Goal: Task Accomplishment & Management: Use online tool/utility

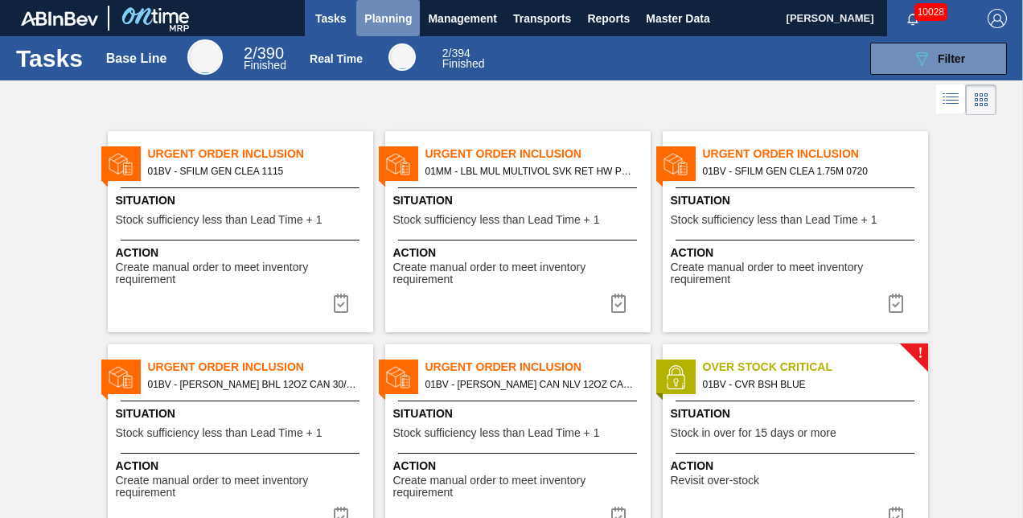
click at [381, 15] on span "Planning" at bounding box center [387, 18] width 47 height 19
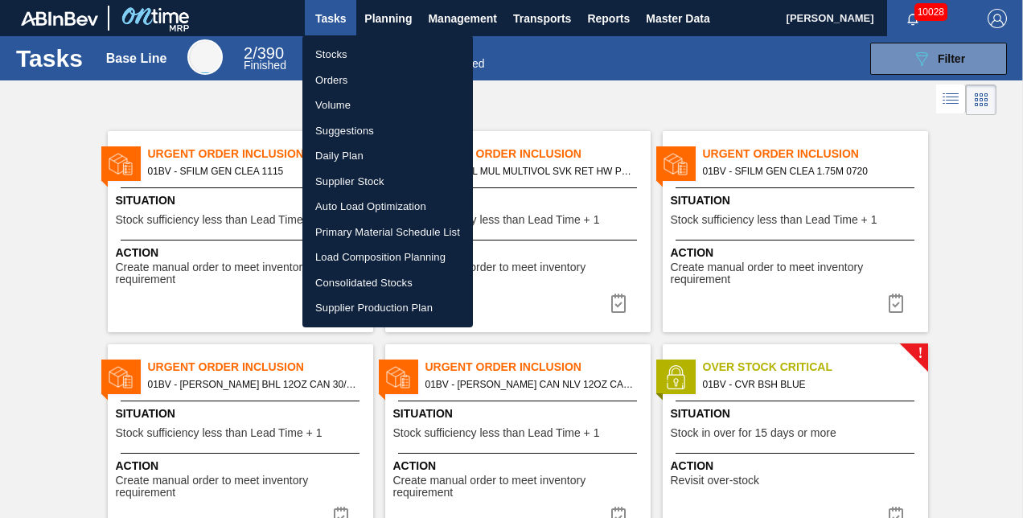
click at [379, 254] on li "Load Composition Planning" at bounding box center [387, 258] width 171 height 26
checkbox input "true"
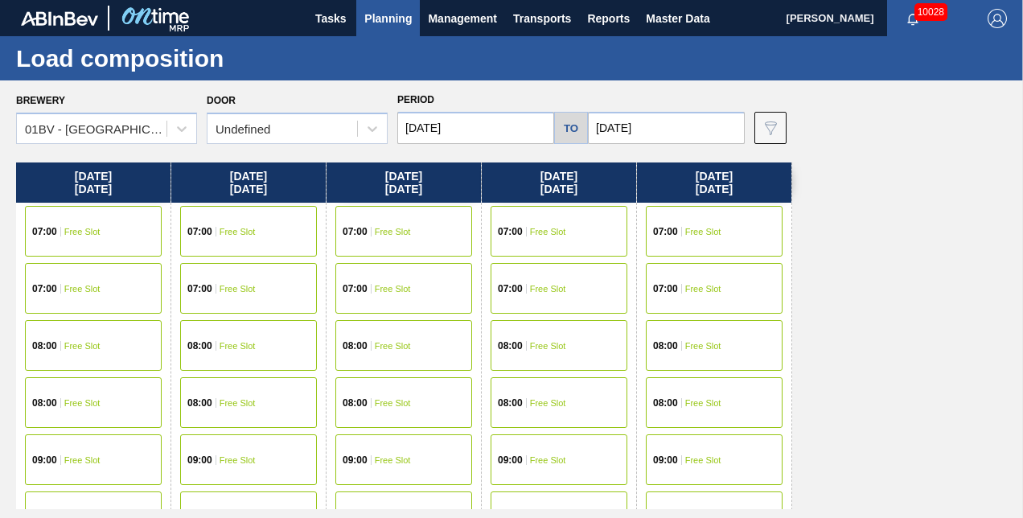
click at [464, 121] on input "[DATE]" at bounding box center [475, 128] width 157 height 32
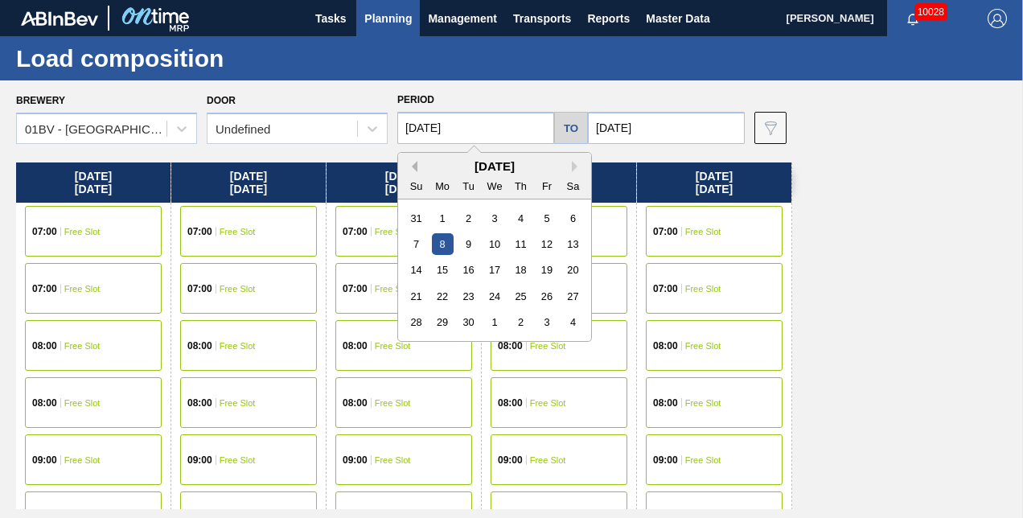
click at [415, 166] on button "Previous Month" at bounding box center [411, 166] width 11 height 11
click at [439, 296] on div "18" at bounding box center [443, 297] width 22 height 22
type input "[DATE]"
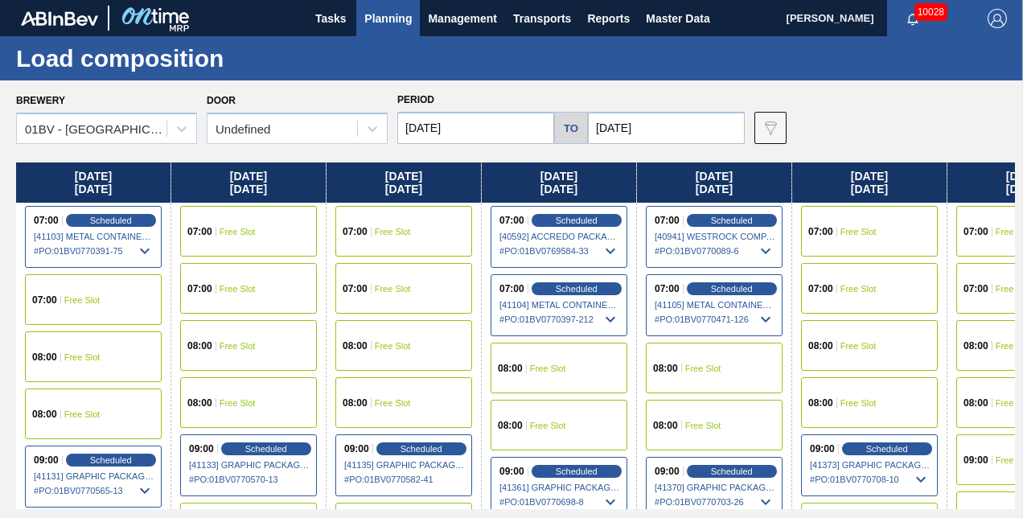
click at [660, 124] on input "[DATE]" at bounding box center [666, 128] width 157 height 32
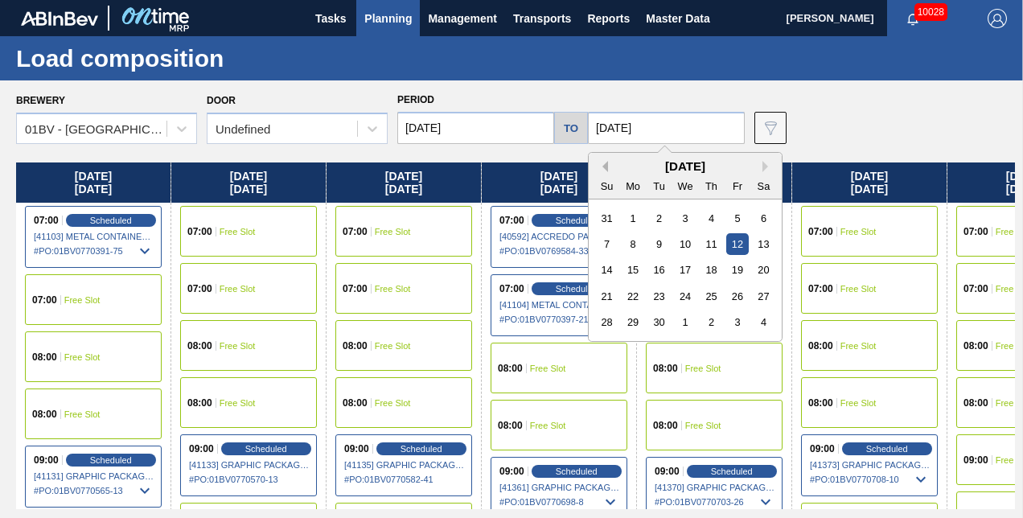
click at [606, 167] on button "Previous Month" at bounding box center [602, 166] width 11 height 11
click at [768, 295] on div "23" at bounding box center [764, 297] width 22 height 22
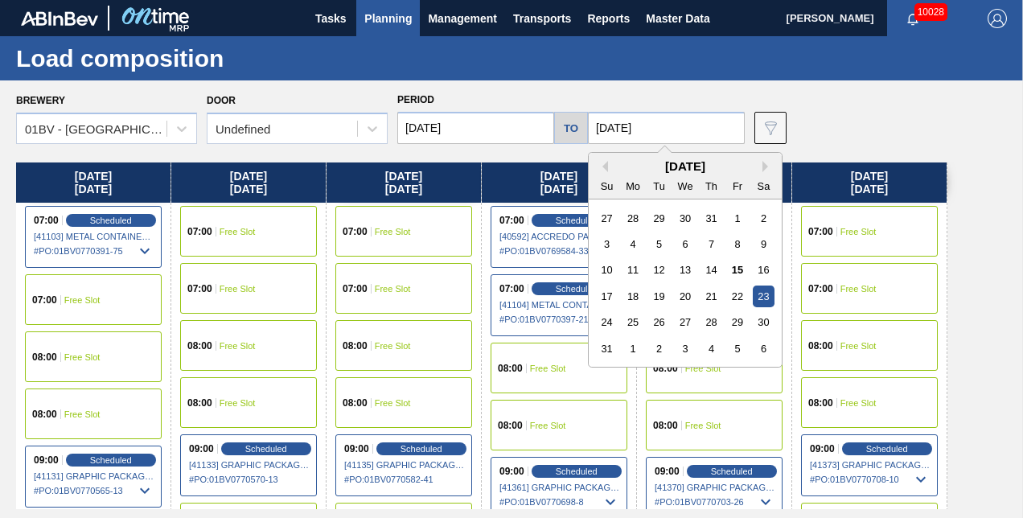
click at [669, 125] on input "[DATE]" at bounding box center [666, 128] width 157 height 32
click at [607, 319] on div "24" at bounding box center [607, 322] width 22 height 22
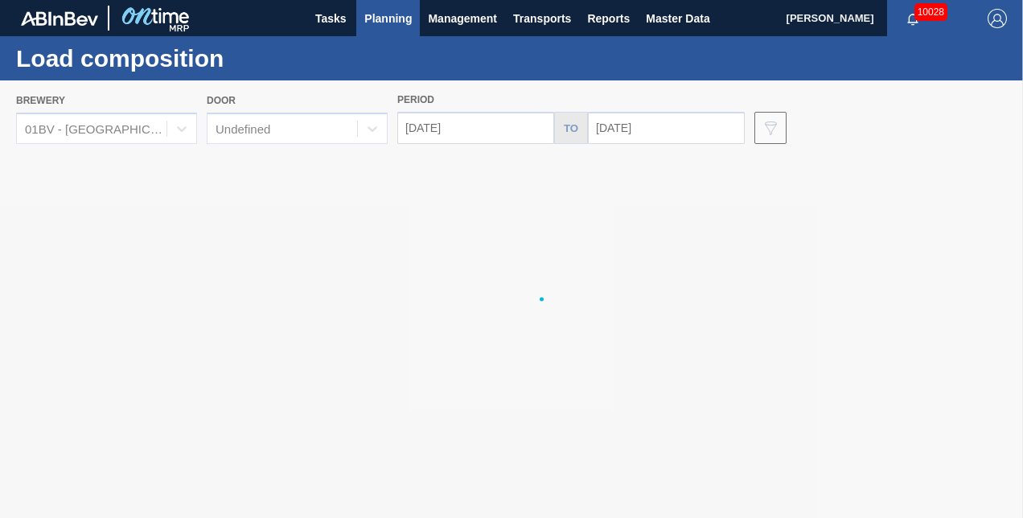
type input "[DATE]"
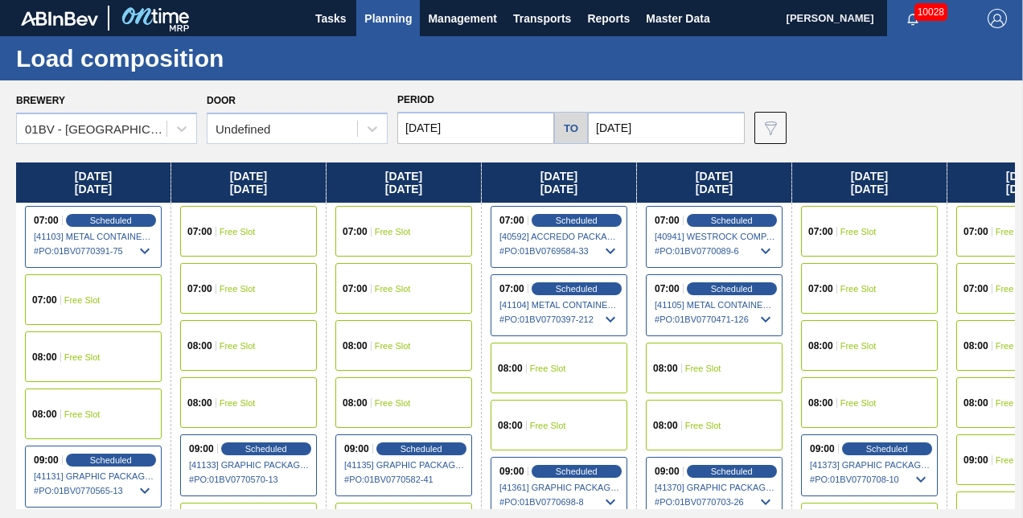
click at [389, 14] on span "Planning" at bounding box center [387, 18] width 47 height 19
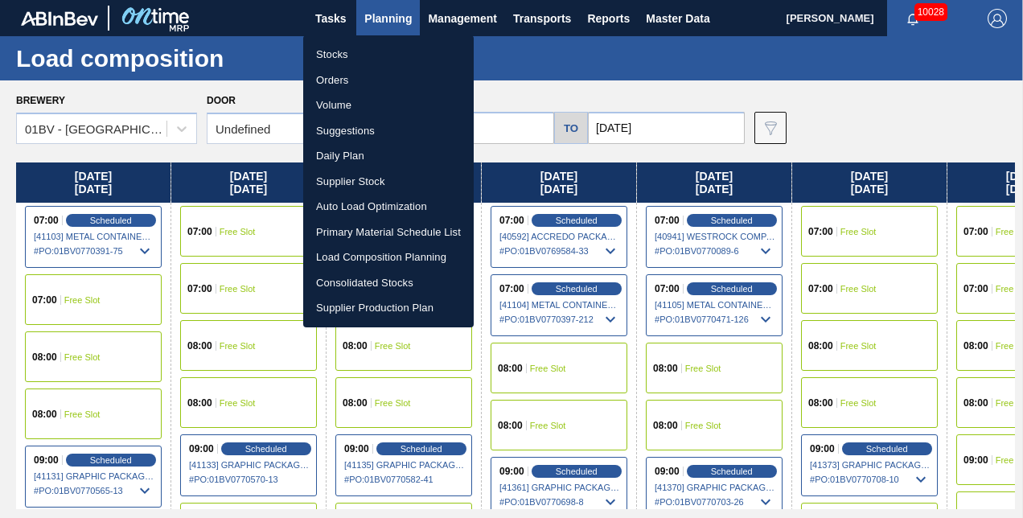
drag, startPoint x: 343, startPoint y: 130, endPoint x: 404, endPoint y: 137, distance: 61.6
click at [343, 130] on li "Suggestions" at bounding box center [388, 131] width 171 height 26
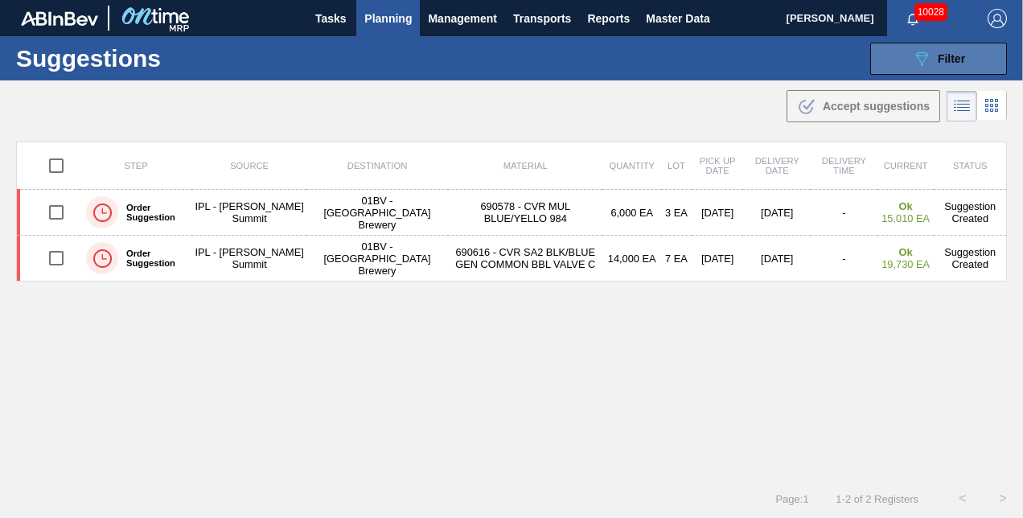
click at [922, 62] on icon "089F7B8B-B2A5-4AFE-B5C0-19BA573D28AC" at bounding box center [921, 58] width 19 height 19
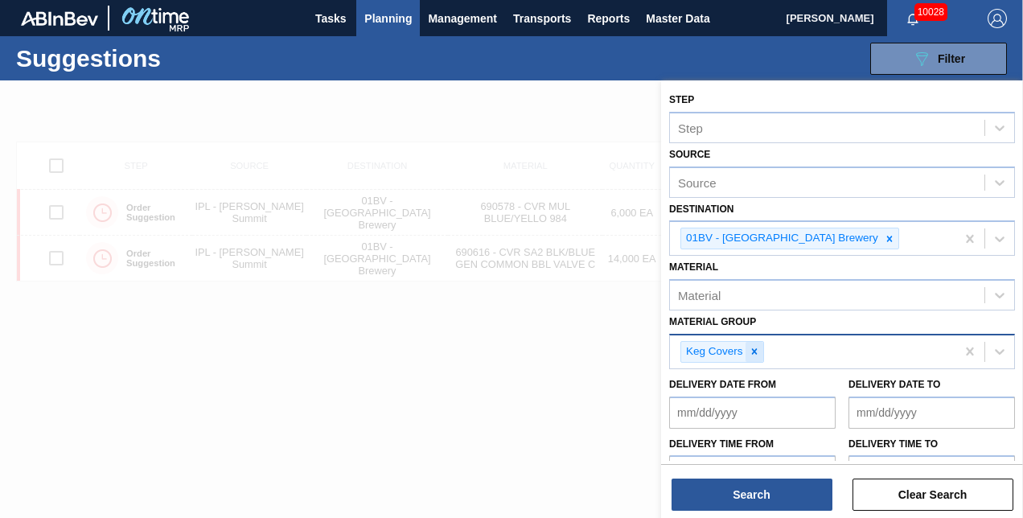
click at [755, 349] on icon at bounding box center [754, 352] width 6 height 6
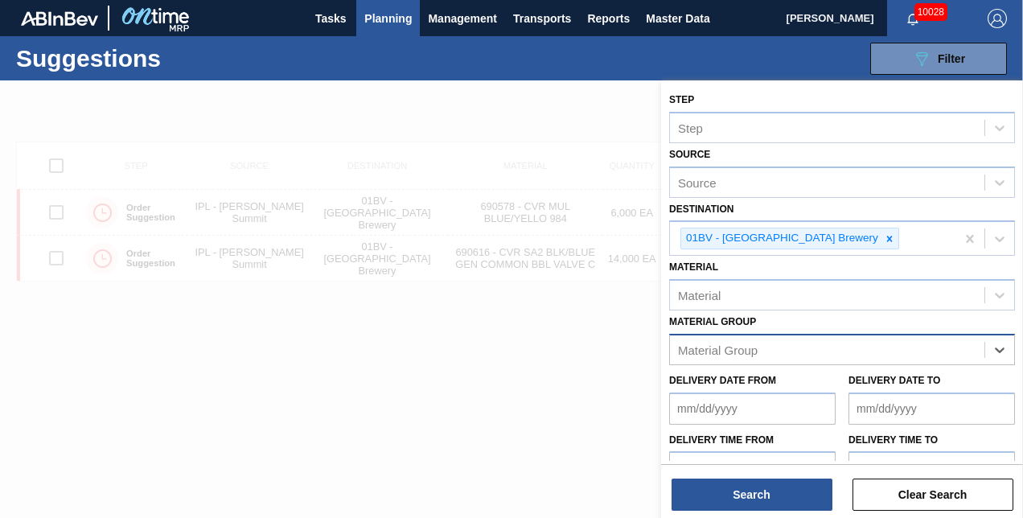
click at [755, 348] on div "Material Group" at bounding box center [718, 350] width 80 height 14
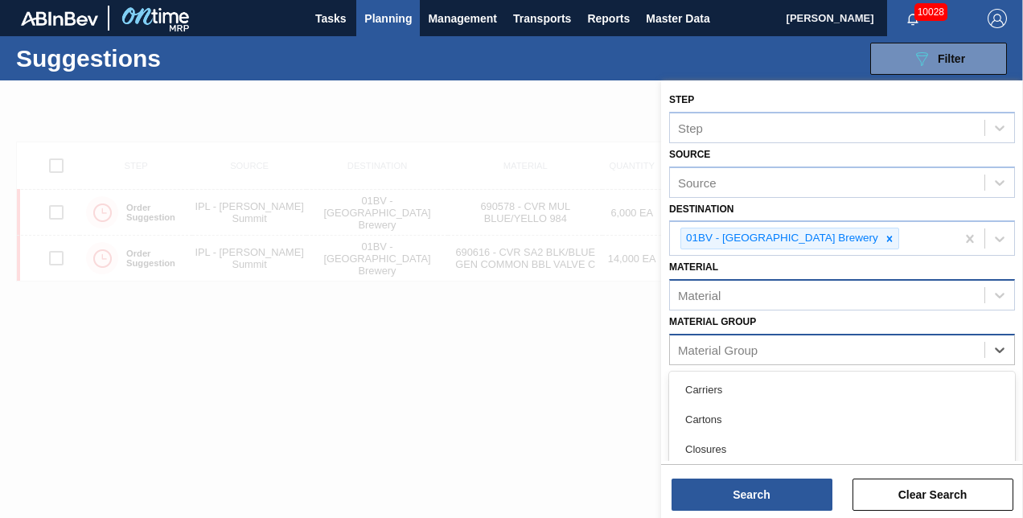
click at [701, 289] on div "Material" at bounding box center [699, 296] width 43 height 14
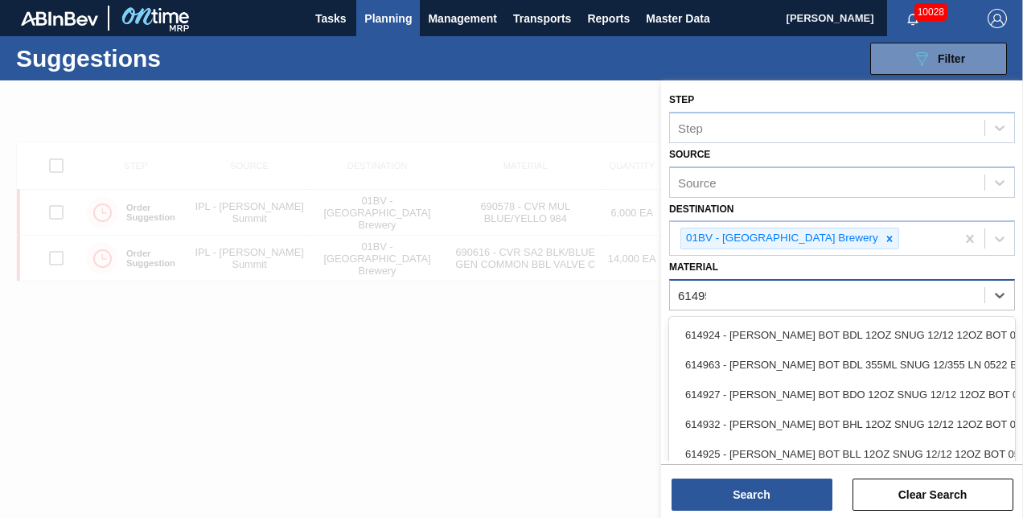
type input "614955"
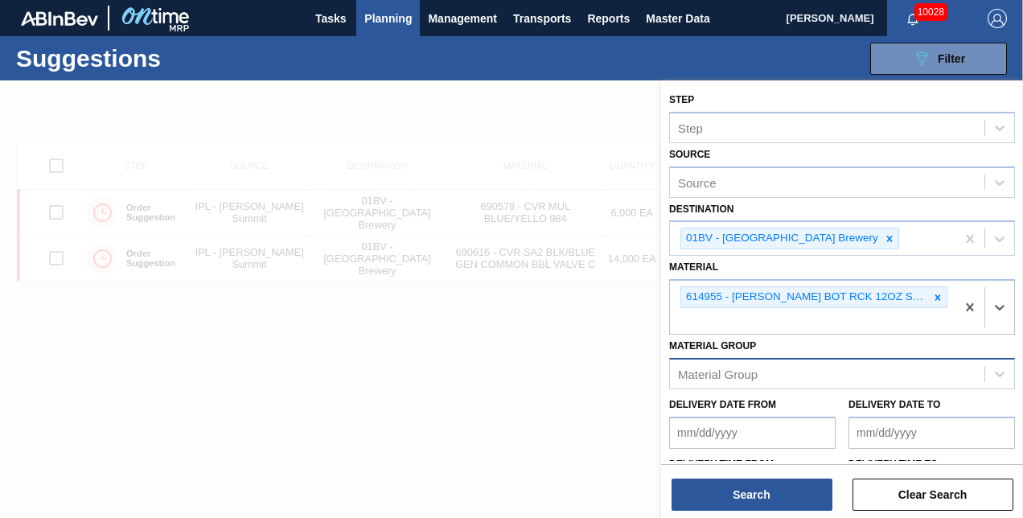
click at [578, 478] on div at bounding box center [511, 339] width 1023 height 518
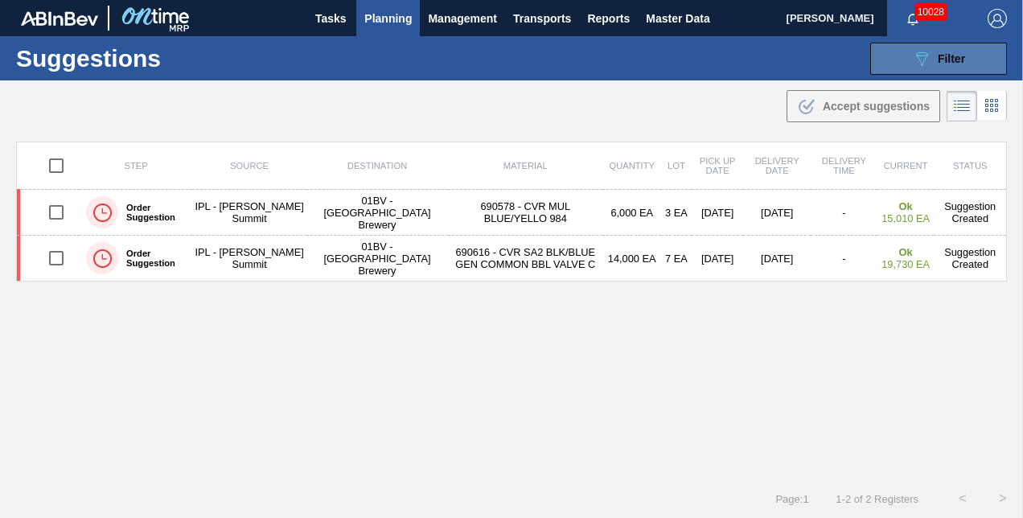
click at [908, 56] on button "089F7B8B-B2A5-4AFE-B5C0-19BA573D28AC Filter" at bounding box center [938, 59] width 137 height 32
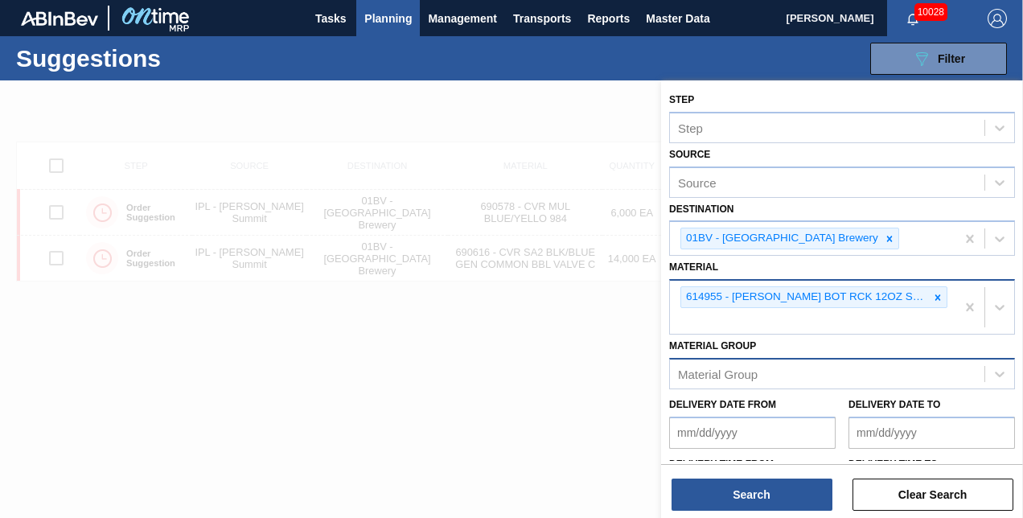
click at [701, 314] on div "614955 - [PERSON_NAME] BOT RCK 12OZ SNUG 12/12 12OZ BOT 05" at bounding box center [813, 307] width 286 height 53
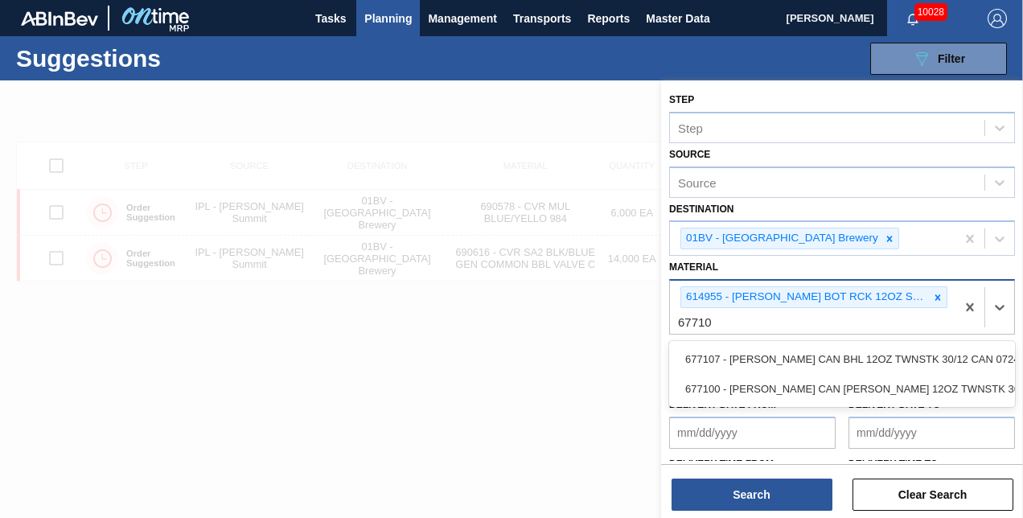
type input "677107"
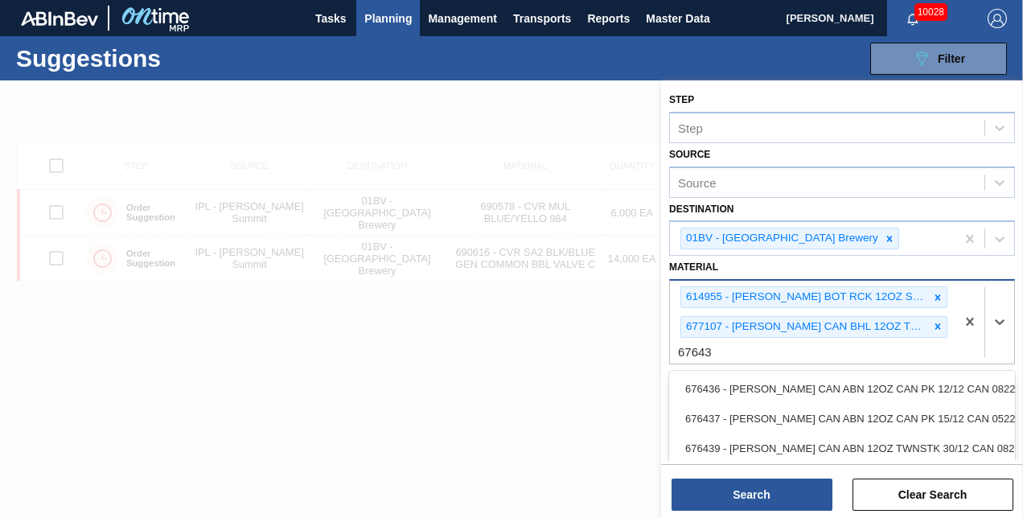
type input "676439"
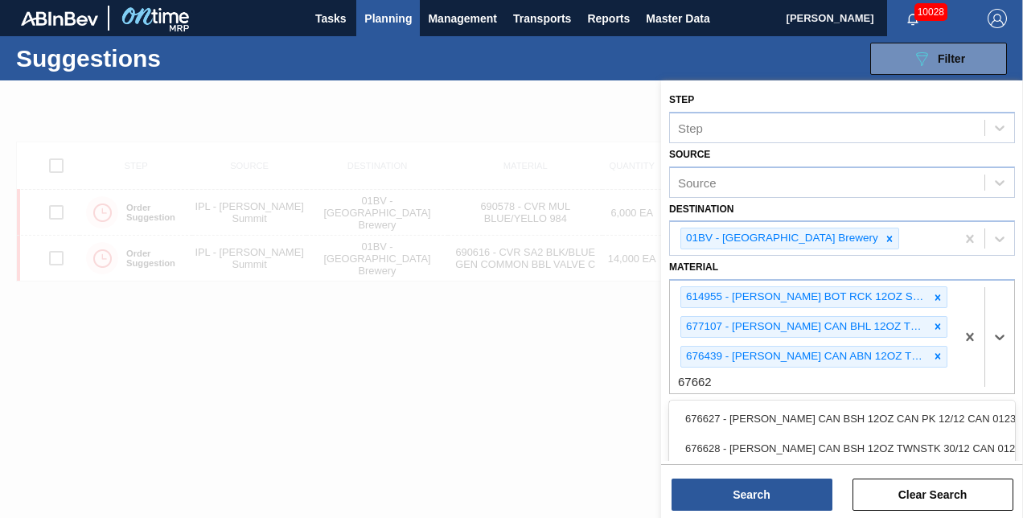
type input "676625"
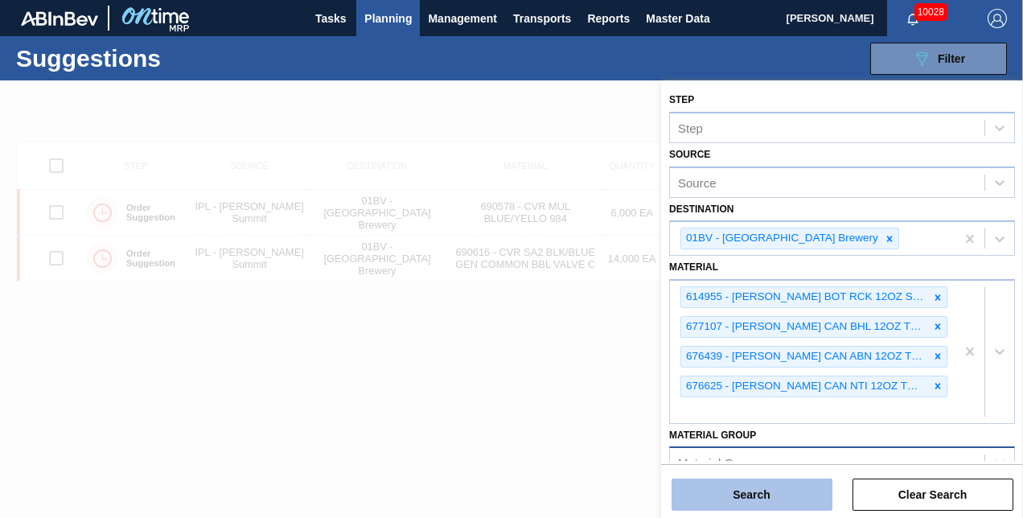
click at [746, 491] on button "Search" at bounding box center [752, 495] width 161 height 32
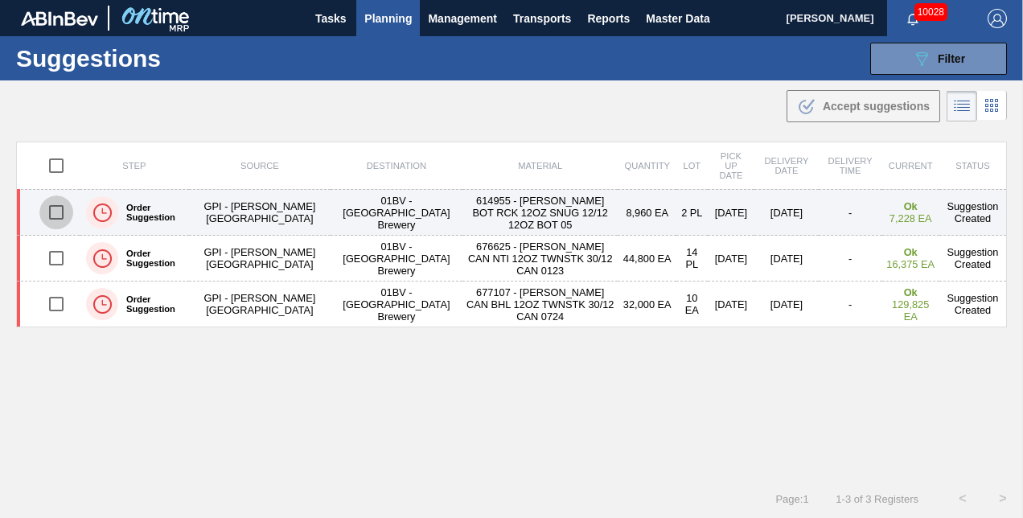
click at [56, 209] on input "checkbox" at bounding box center [56, 212] width 34 height 34
checkbox input "true"
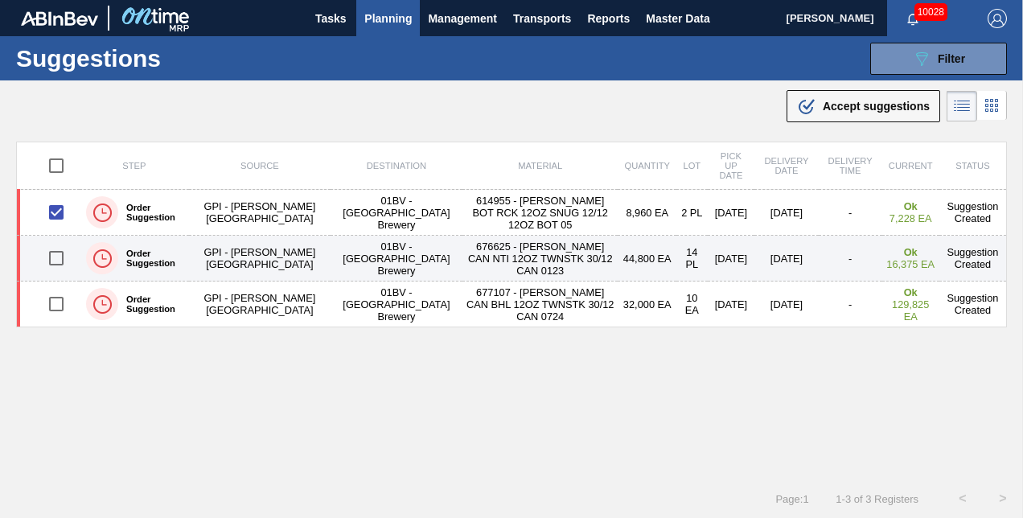
click at [58, 257] on input "checkbox" at bounding box center [56, 258] width 34 height 34
checkbox input "true"
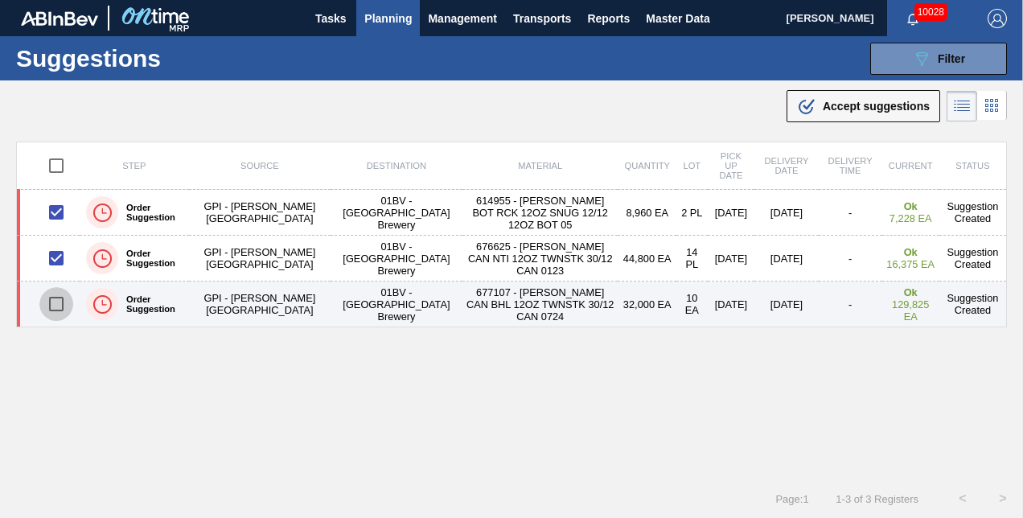
click at [56, 304] on input "checkbox" at bounding box center [56, 304] width 34 height 34
checkbox input "true"
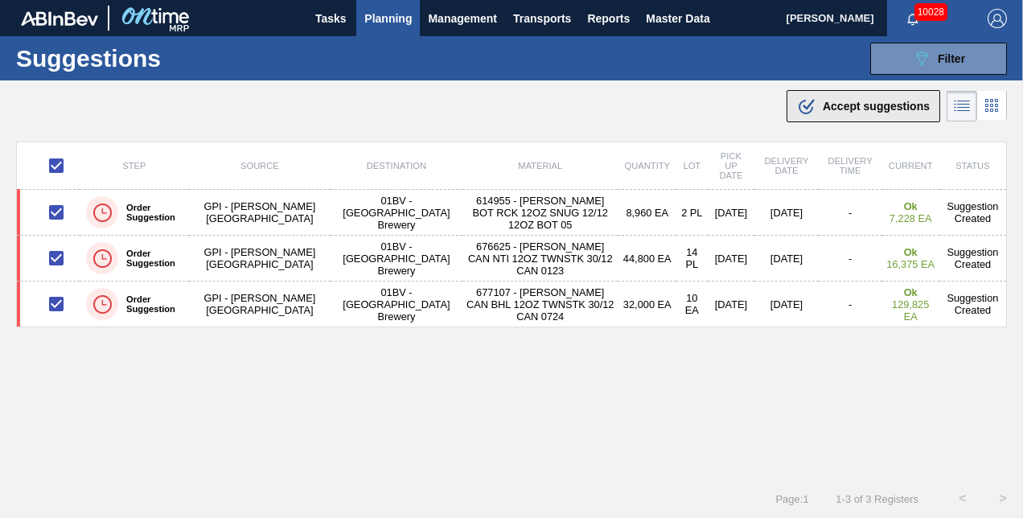
click at [829, 105] on span "Accept suggestions" at bounding box center [876, 106] width 107 height 13
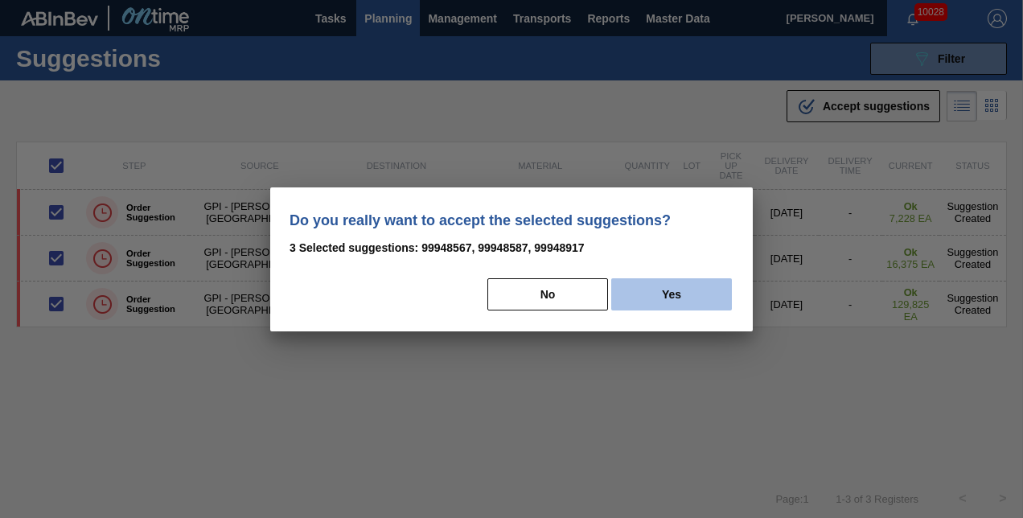
click at [663, 286] on button "Yes" at bounding box center [671, 294] width 121 height 32
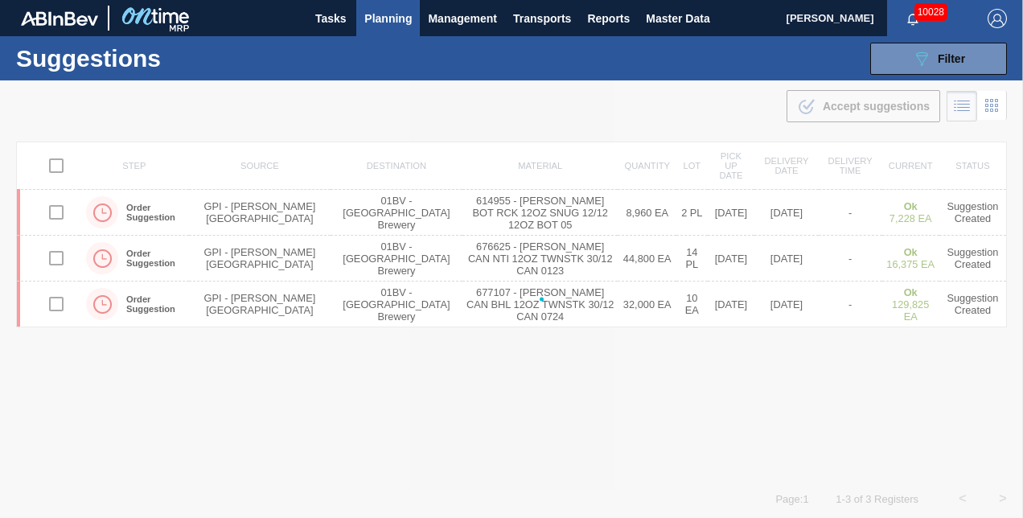
checkbox input "false"
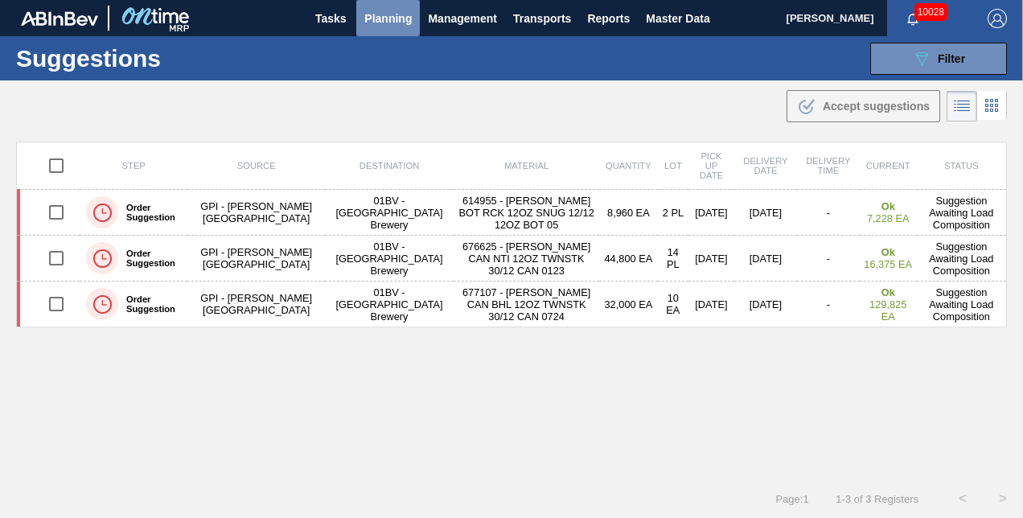
click at [390, 19] on span "Planning" at bounding box center [387, 18] width 47 height 19
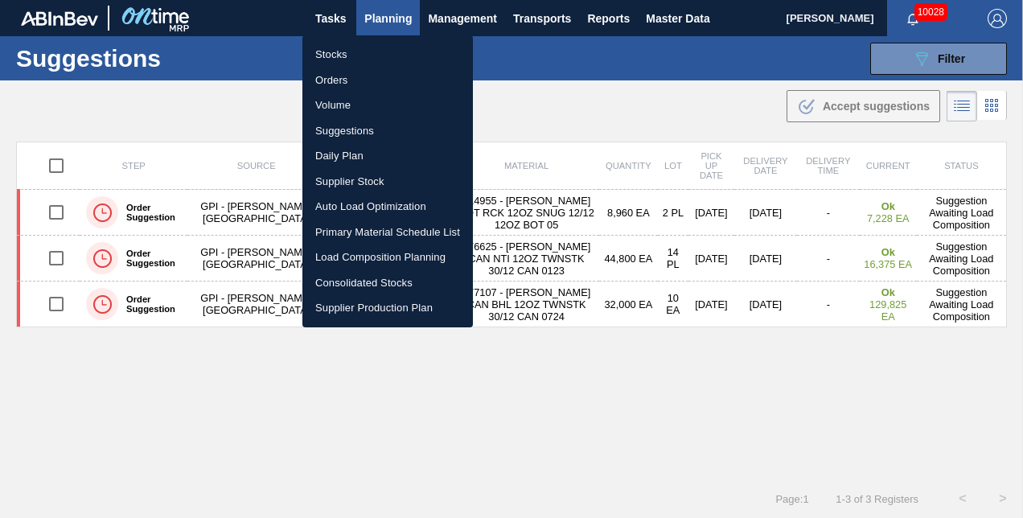
click at [359, 254] on li "Load Composition Planning" at bounding box center [387, 258] width 171 height 26
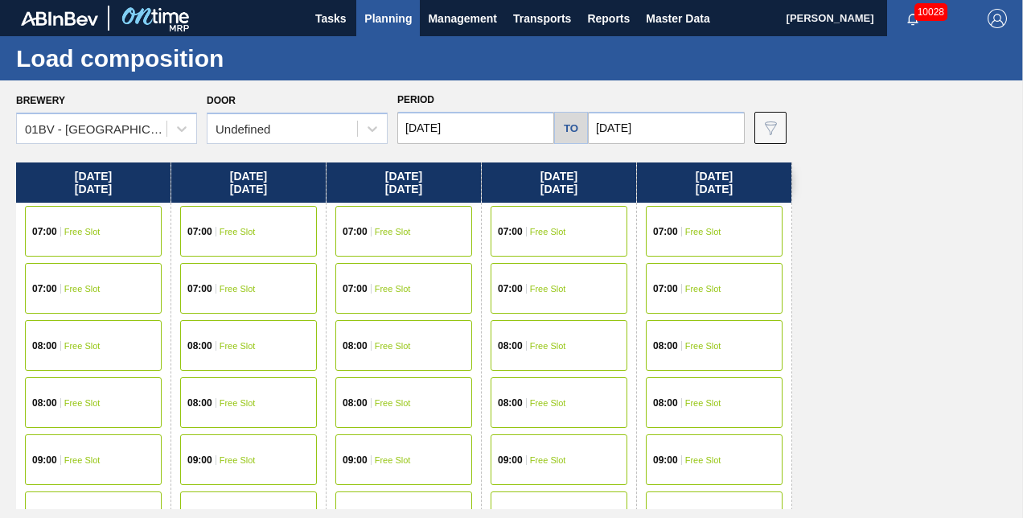
click at [475, 130] on input "[DATE]" at bounding box center [475, 128] width 157 height 32
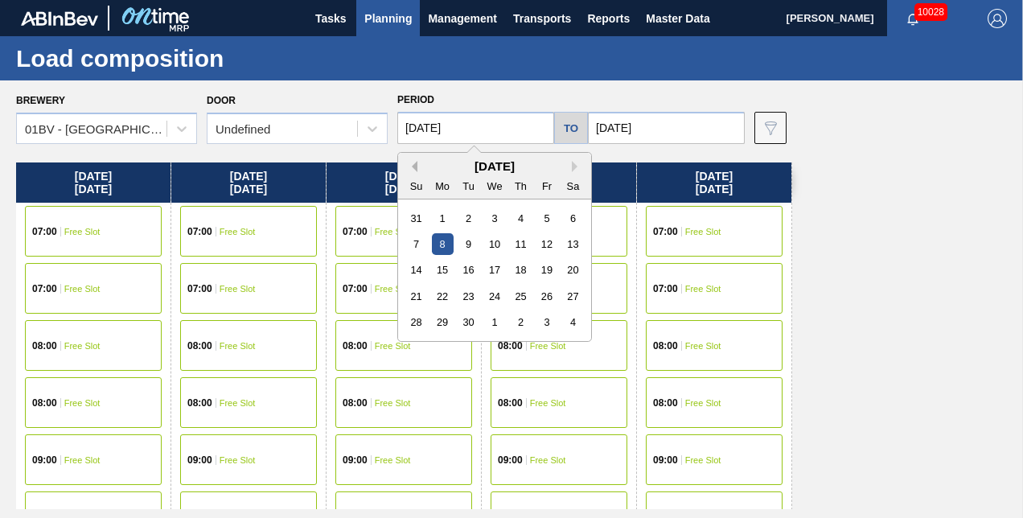
click at [415, 167] on button "Previous Month" at bounding box center [411, 166] width 11 height 11
click at [577, 164] on button "Next Month" at bounding box center [577, 166] width 11 height 11
click at [414, 167] on button "Previous Month" at bounding box center [411, 166] width 11 height 11
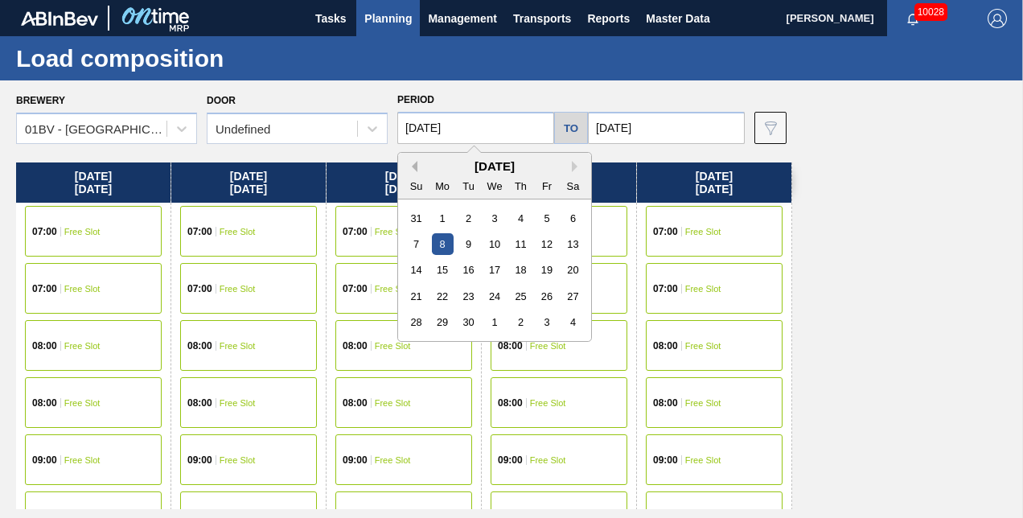
click at [414, 167] on button "Previous Month" at bounding box center [411, 166] width 11 height 11
click at [570, 167] on div "[DATE]" at bounding box center [494, 166] width 193 height 14
click at [573, 167] on button "Next Month" at bounding box center [577, 166] width 11 height 11
click at [442, 300] on div "18" at bounding box center [443, 297] width 22 height 22
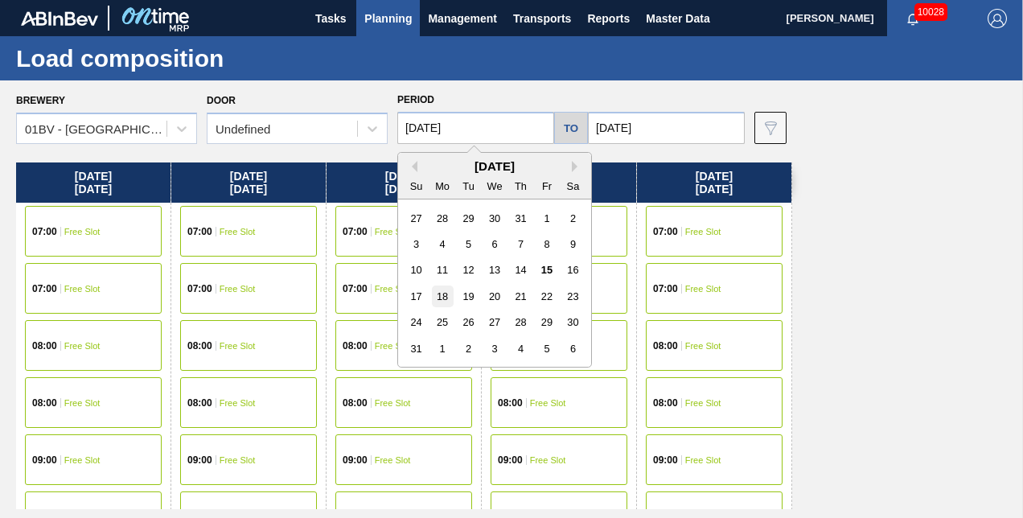
type input "[DATE]"
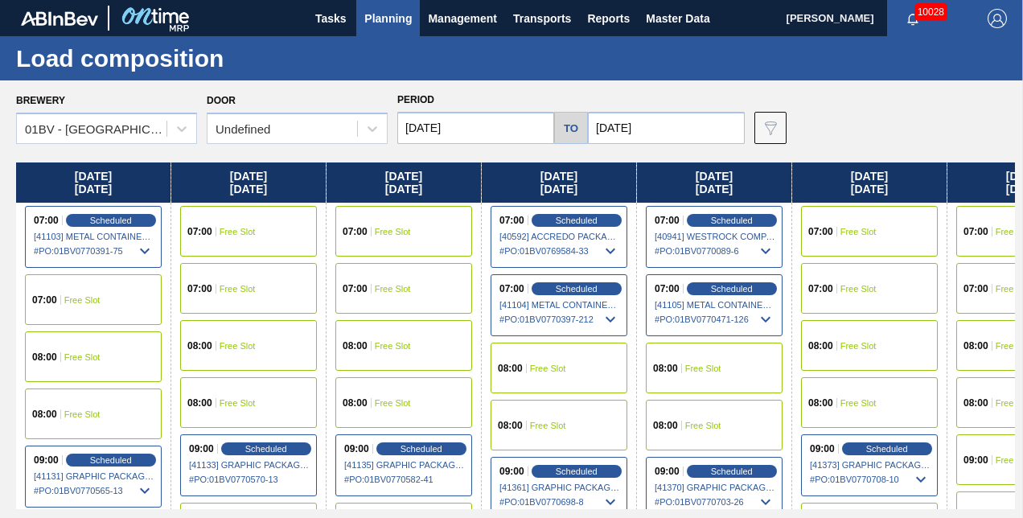
click at [655, 131] on input "[DATE]" at bounding box center [666, 128] width 157 height 32
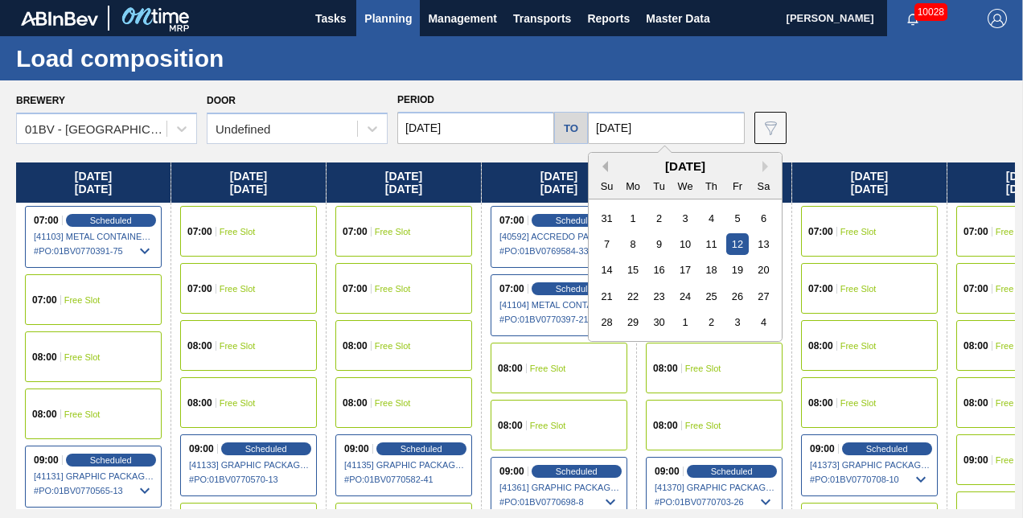
click at [607, 162] on button "Previous Month" at bounding box center [602, 166] width 11 height 11
click at [763, 164] on button "Next Month" at bounding box center [768, 166] width 11 height 11
click at [767, 294] on div "23" at bounding box center [764, 297] width 22 height 22
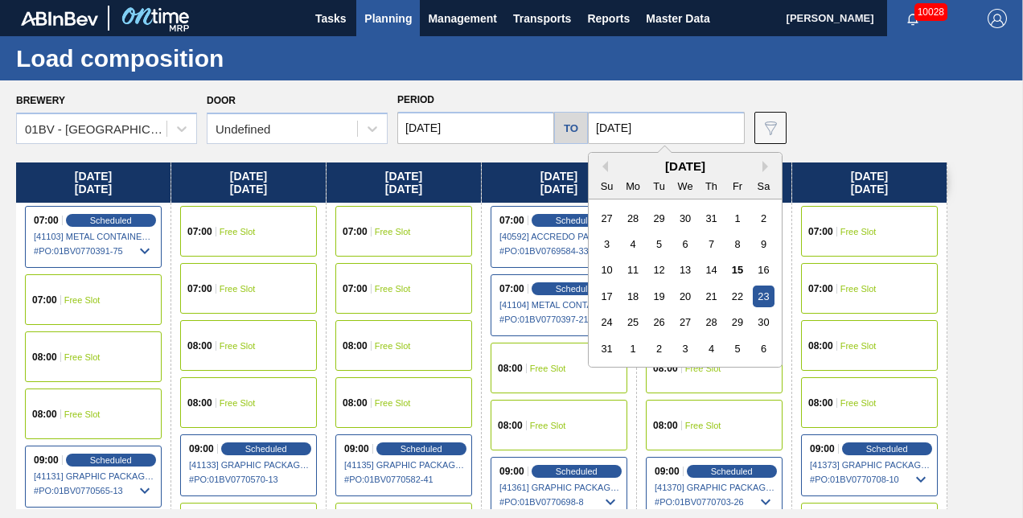
click at [669, 130] on input "[DATE]" at bounding box center [666, 128] width 157 height 32
click at [611, 322] on div "24" at bounding box center [607, 322] width 22 height 22
type input "[DATE]"
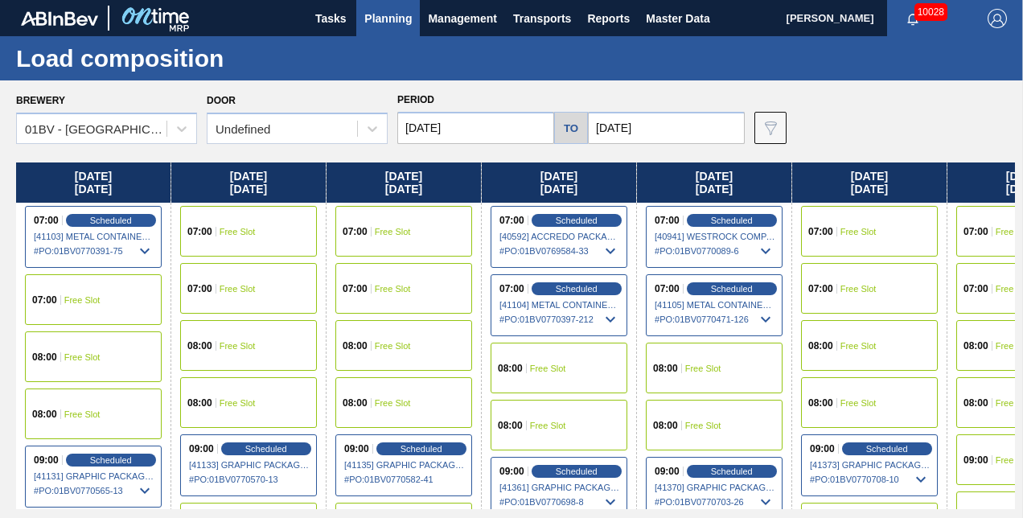
click at [980, 459] on span "09:00" at bounding box center [976, 460] width 25 height 10
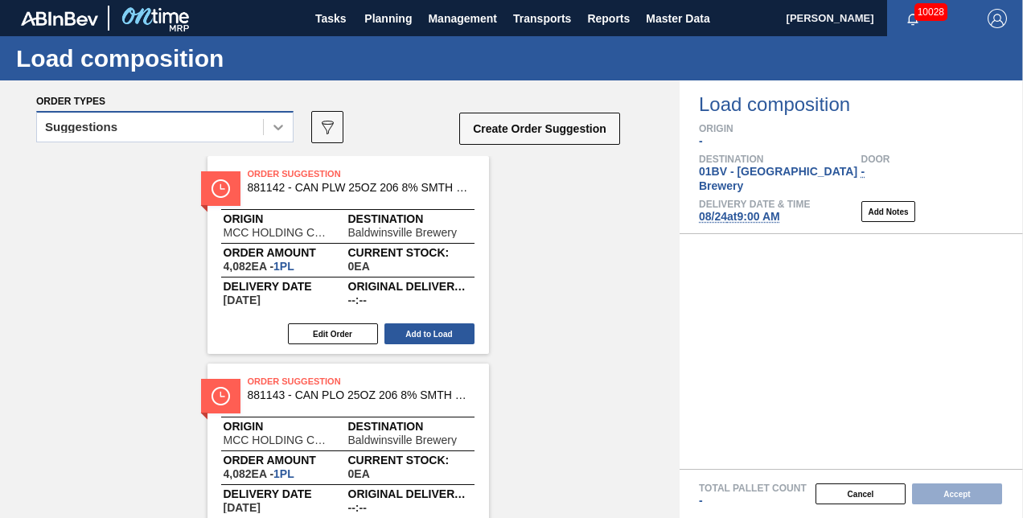
click at [275, 127] on icon at bounding box center [279, 128] width 10 height 6
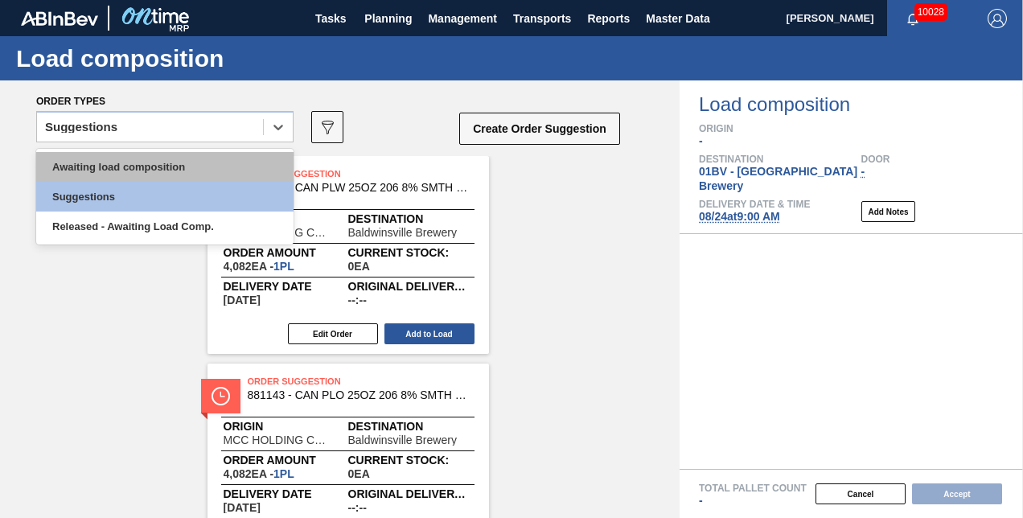
click at [161, 167] on div "Awaiting load composition" at bounding box center [164, 167] width 257 height 30
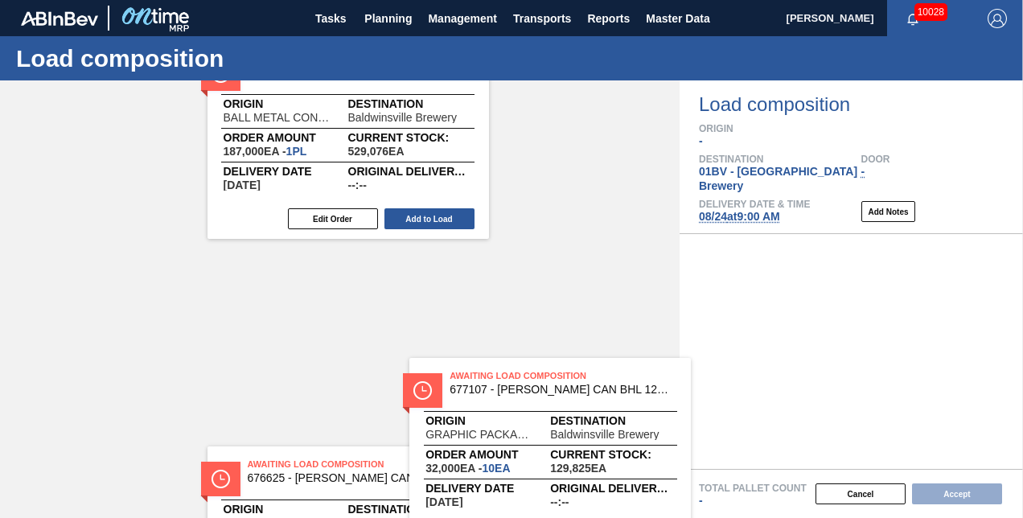
scroll to position [134, 0]
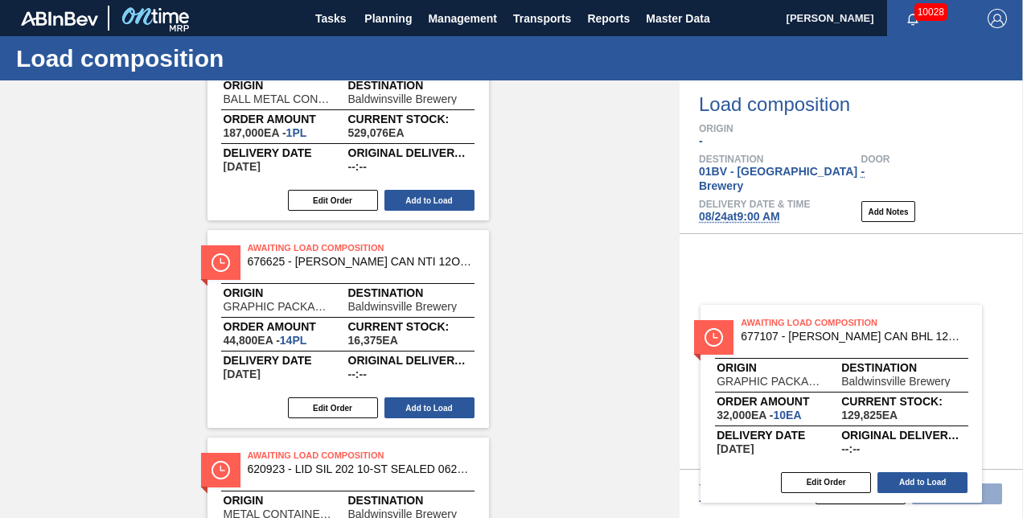
drag, startPoint x: 293, startPoint y: 382, endPoint x: 794, endPoint y: 322, distance: 504.8
click at [794, 322] on div "Order types option Awaiting load composition, selected. Select is focused ,type…" at bounding box center [511, 299] width 1023 height 438
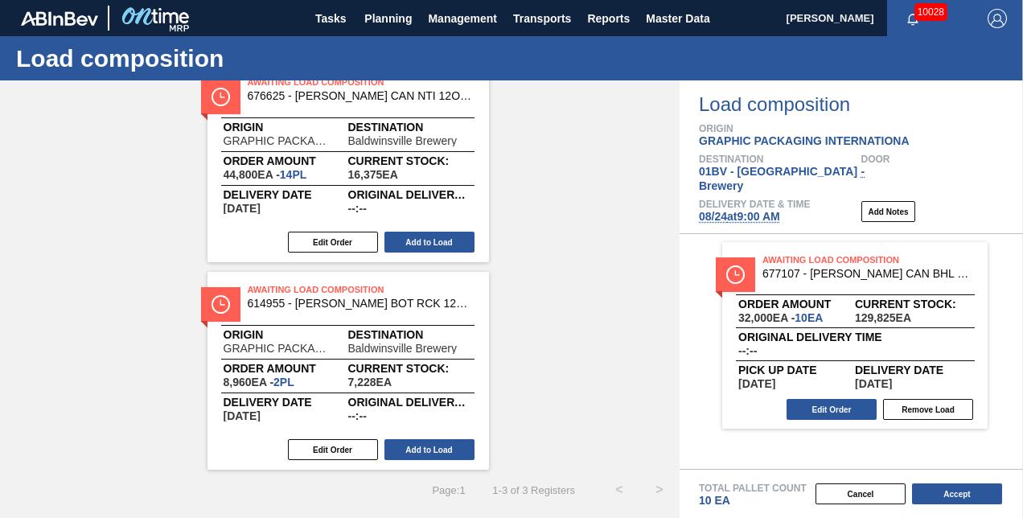
scroll to position [92, 0]
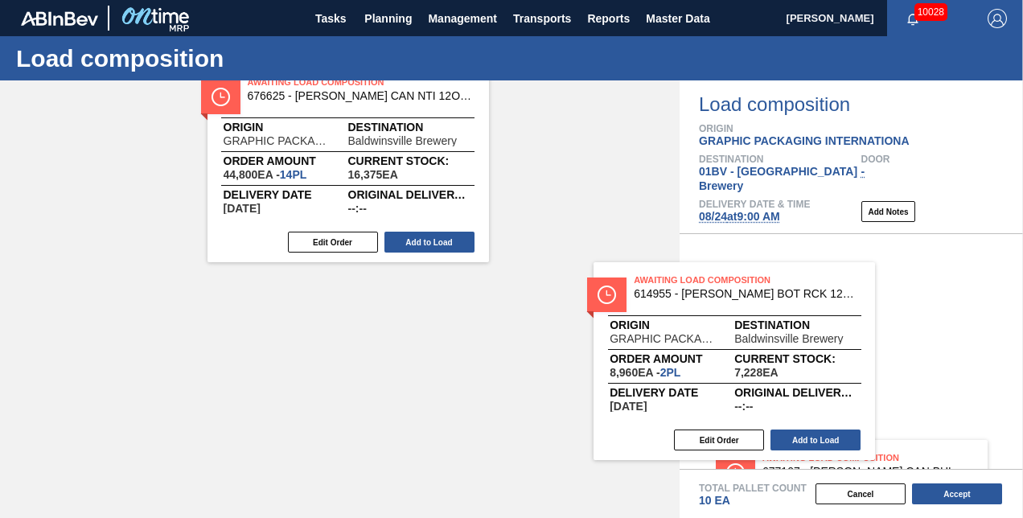
drag, startPoint x: 286, startPoint y: 295, endPoint x: 689, endPoint y: 286, distance: 402.3
click at [689, 286] on div "Order types option Awaiting load composition, selected. Select is focused ,type…" at bounding box center [511, 299] width 1023 height 438
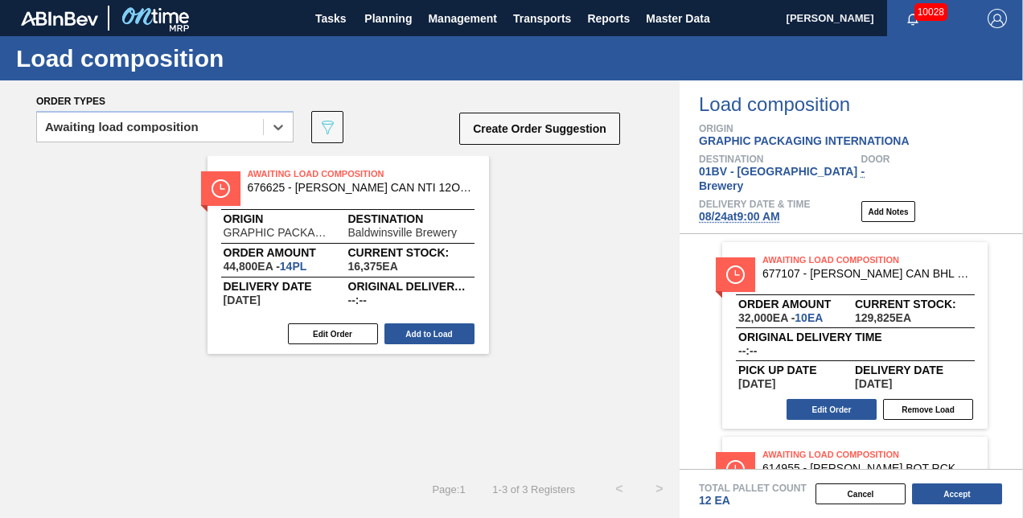
scroll to position [0, 0]
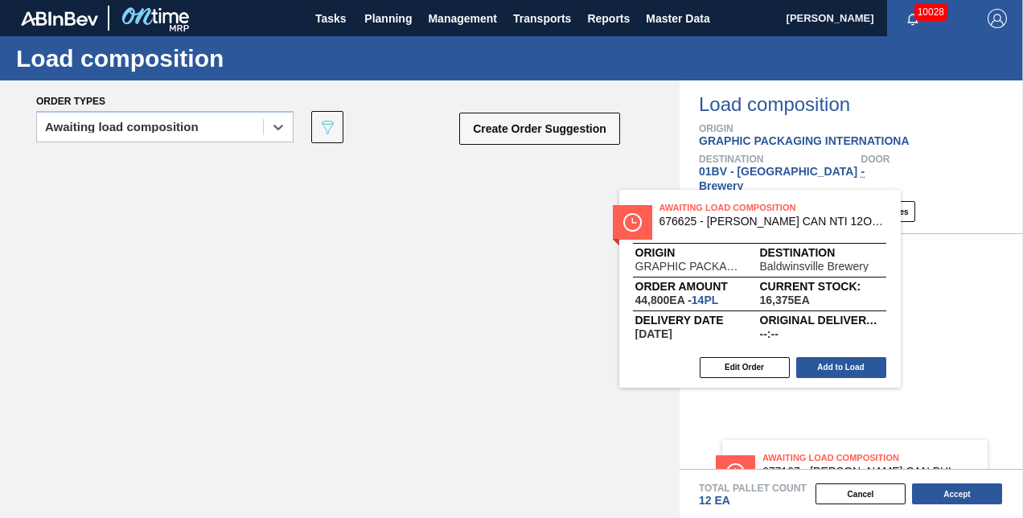
drag, startPoint x: 387, startPoint y: 181, endPoint x: 720, endPoint y: 216, distance: 334.8
click at [709, 208] on div "Order types option Awaiting load composition, selected. Select is focused ,type…" at bounding box center [511, 299] width 1023 height 438
click at [712, 210] on span "[DATE] 9:00 AM" at bounding box center [739, 216] width 81 height 13
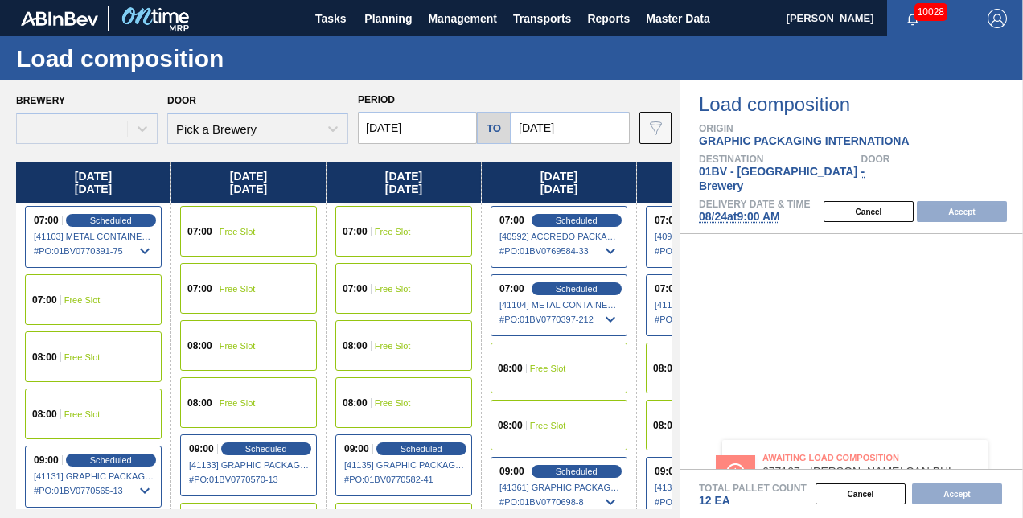
type input "[DATE]"
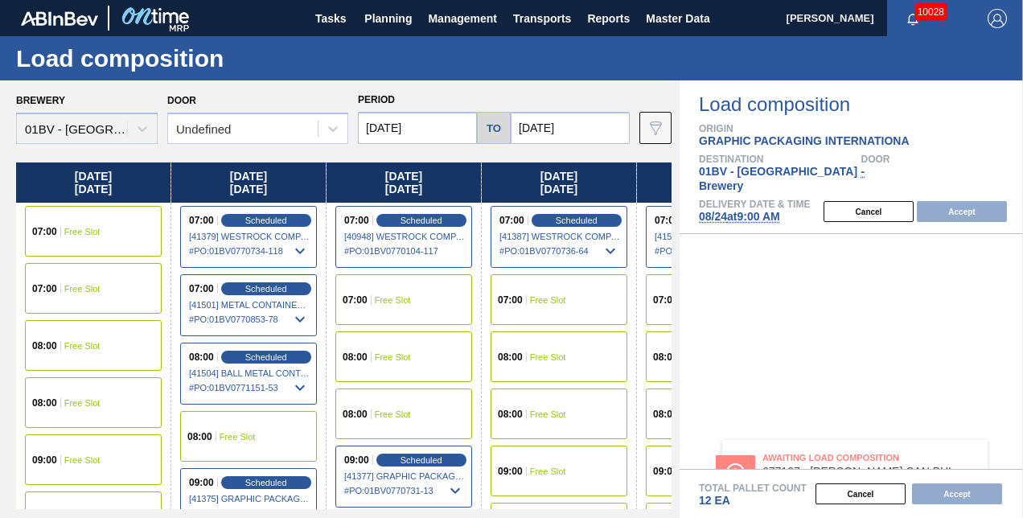
click at [53, 459] on span "09:00" at bounding box center [44, 460] width 25 height 10
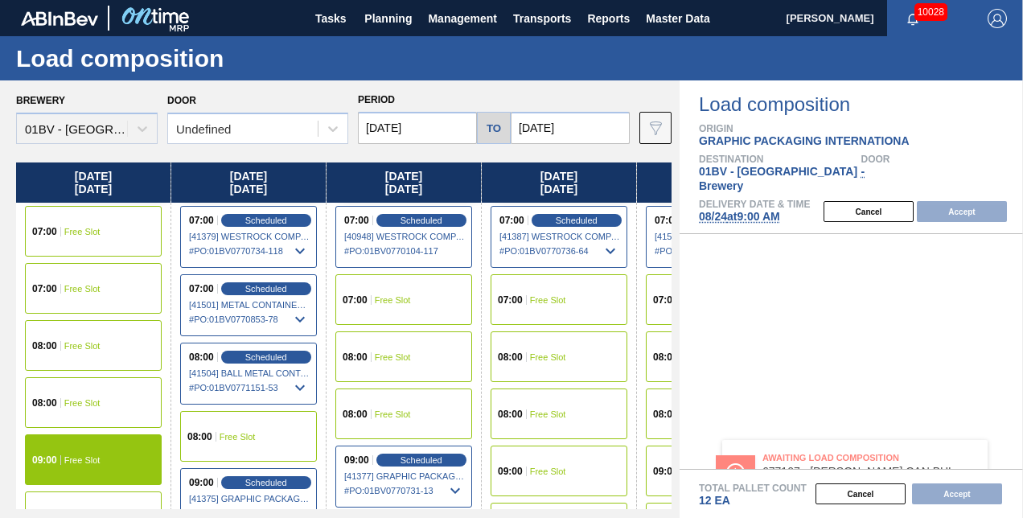
click at [56, 456] on div "09:00" at bounding box center [46, 460] width 29 height 10
click at [82, 499] on div "10:00 Free Slot" at bounding box center [93, 517] width 137 height 51
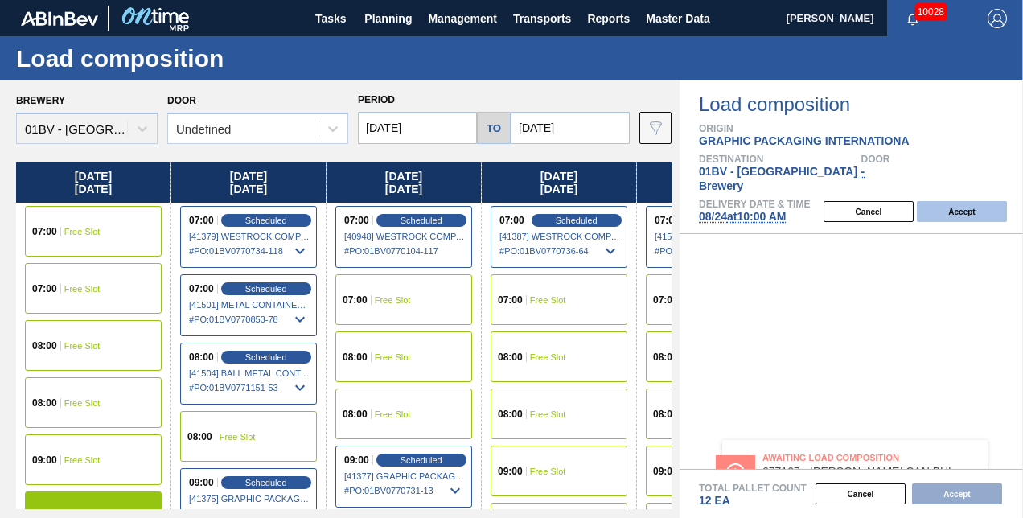
click at [945, 201] on button "Accept" at bounding box center [962, 211] width 90 height 21
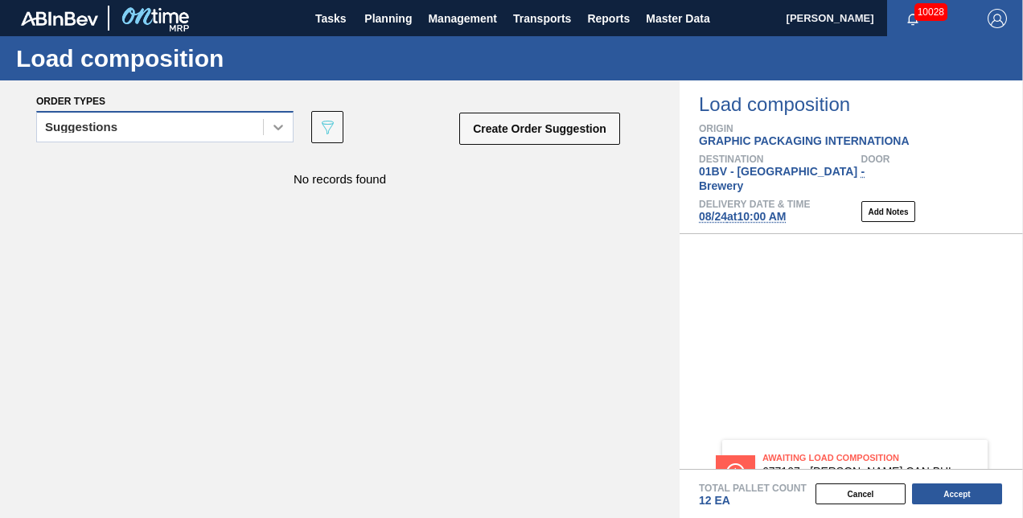
click at [276, 125] on icon at bounding box center [278, 127] width 16 height 16
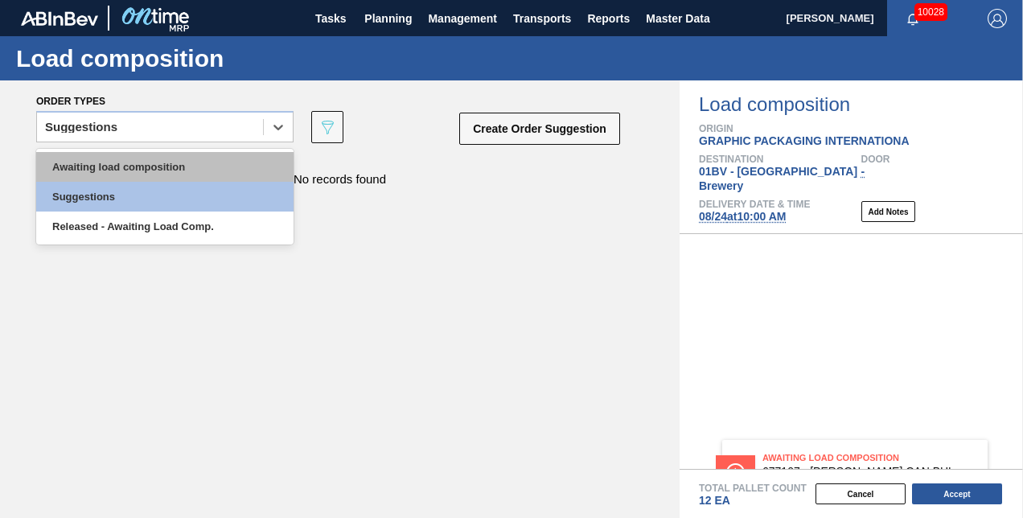
click at [171, 169] on div "Awaiting load composition" at bounding box center [164, 167] width 257 height 30
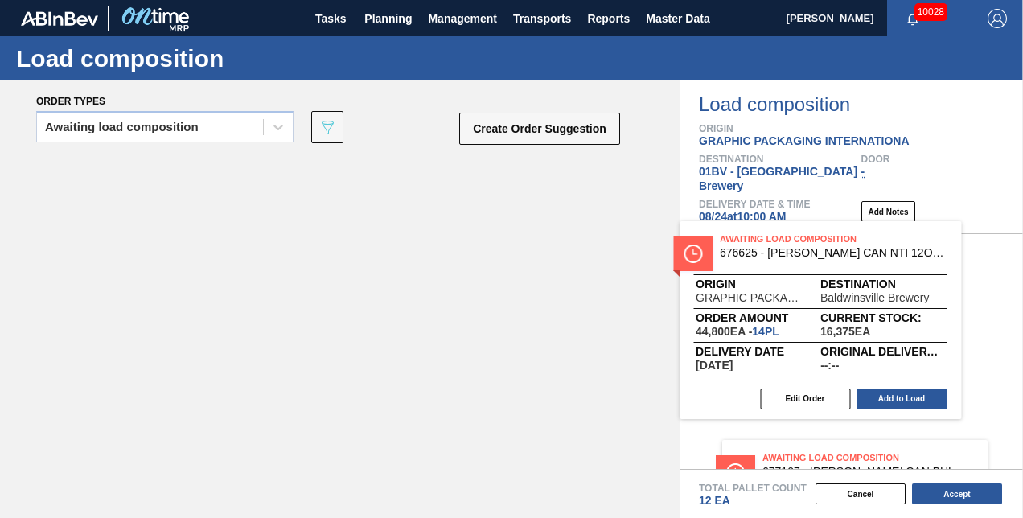
drag, startPoint x: 814, startPoint y: 256, endPoint x: 683, endPoint y: 259, distance: 131.2
click at [716, 259] on div "Awaiting Load Composition 677107 - [PERSON_NAME] CAN BHL 12OZ TWNSTK 30/12 CAN …" at bounding box center [852, 351] width 344 height 235
drag, startPoint x: 541, startPoint y: 245, endPoint x: 525, endPoint y: 243, distance: 16.2
click at [525, 243] on div "Awaiting Load Composition 676625 - [PERSON_NAME] CAN NTI 12OZ TWNSTK 30/12 CAN …" at bounding box center [340, 312] width 680 height 313
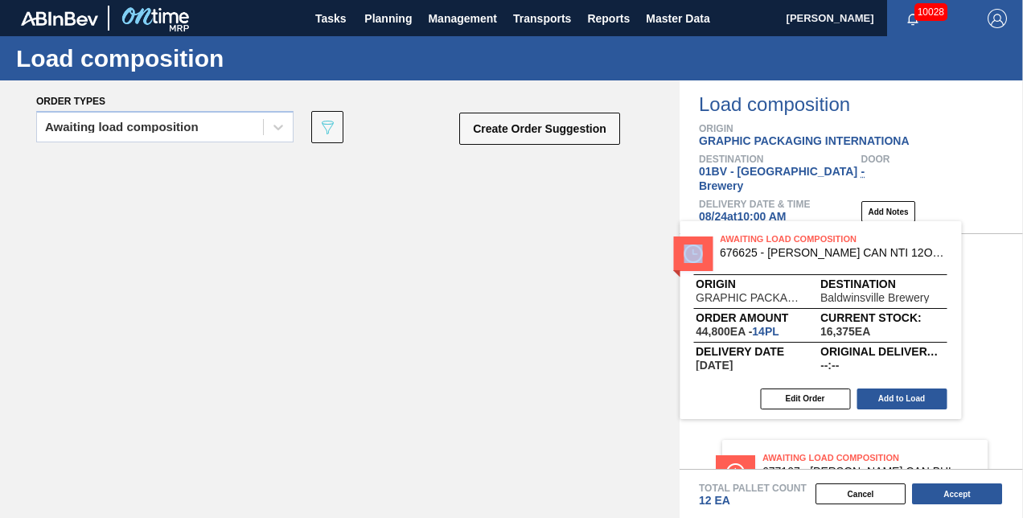
click at [525, 243] on div "Awaiting Load Composition 676625 - [PERSON_NAME] CAN NTI 12OZ TWNSTK 30/12 CAN …" at bounding box center [340, 312] width 680 height 313
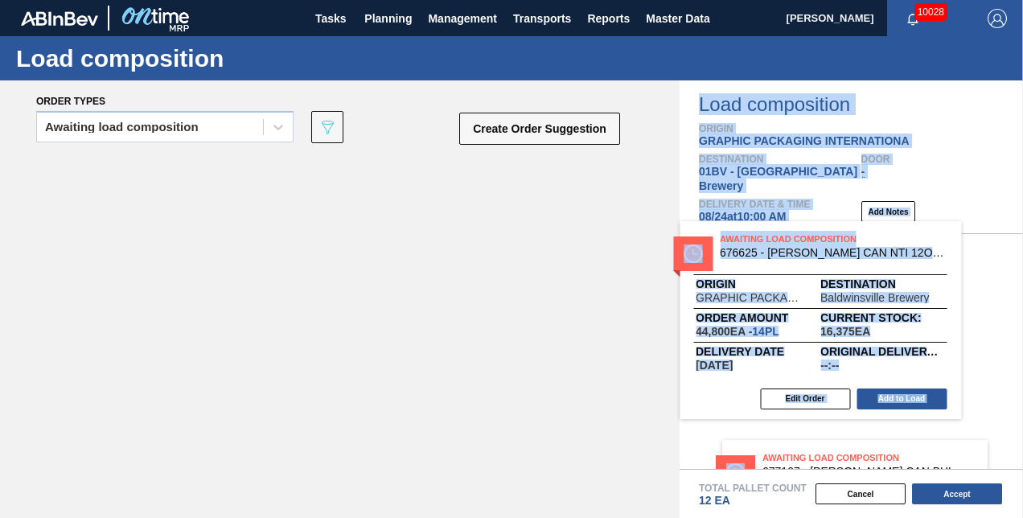
drag, startPoint x: 841, startPoint y: 262, endPoint x: 574, endPoint y: 279, distance: 267.6
click at [574, 279] on div "Order types Awaiting load composition 089F7B8B-B2A5-4AFE-B5C0-19BA573D28AC Crea…" at bounding box center [511, 299] width 1023 height 438
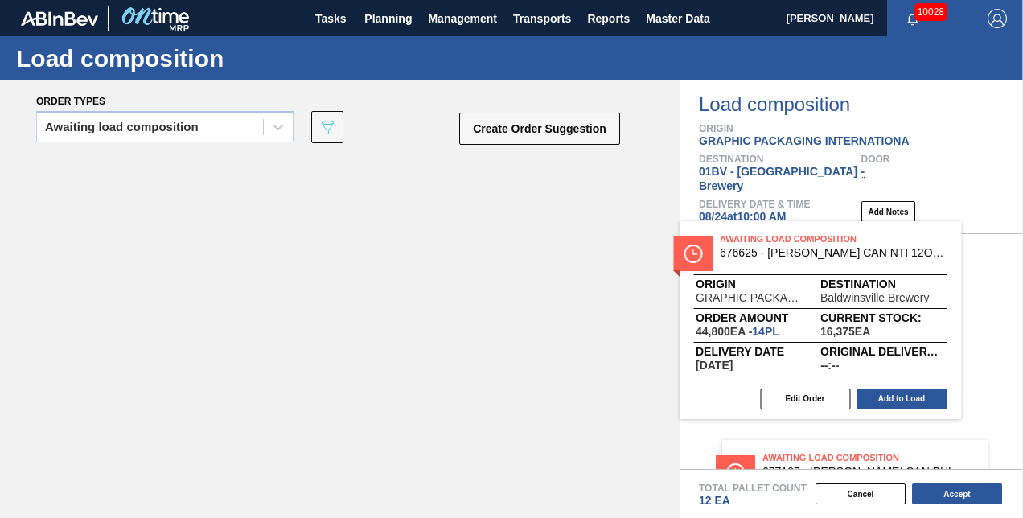
click at [347, 263] on div "Awaiting Load Composition 676625 - [PERSON_NAME] CAN NTI 12OZ TWNSTK 30/12 CAN …" at bounding box center [340, 312] width 680 height 313
drag, startPoint x: 819, startPoint y: 266, endPoint x: 739, endPoint y: 273, distance: 79.9
click at [739, 273] on div "Awaiting Load Composition 677107 - [PERSON_NAME] CAN BHL 12OZ TWNSTK 30/12 CAN …" at bounding box center [852, 351] width 344 height 235
drag, startPoint x: 740, startPoint y: 272, endPoint x: 864, endPoint y: 262, distance: 124.3
click at [864, 262] on div "Awaiting Load Composition 677107 - [PERSON_NAME] CAN BHL 12OZ TWNSTK 30/12 CAN …" at bounding box center [852, 351] width 344 height 235
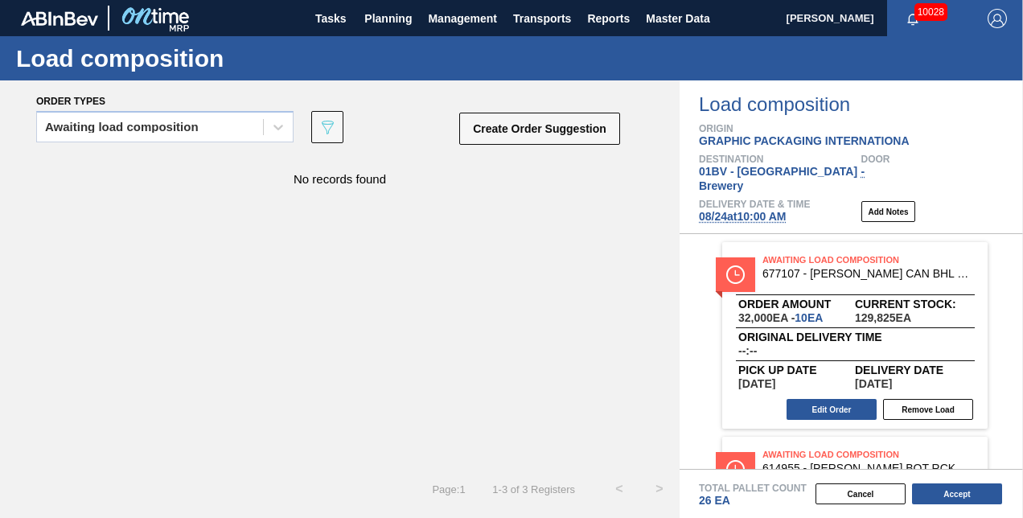
scroll to position [50, 0]
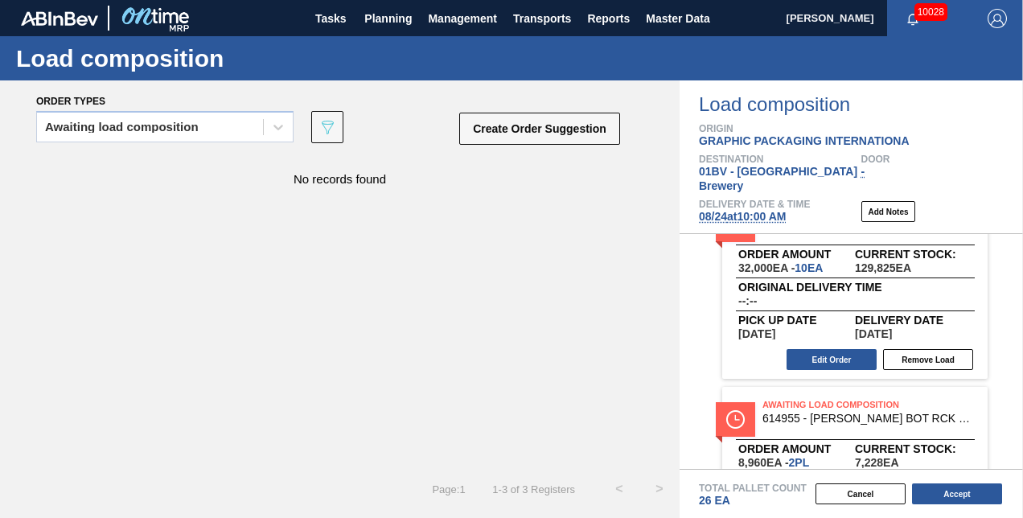
click at [1022, 296] on div "Awaiting Load Composition 677107 - [PERSON_NAME] CAN BHL 12OZ TWNSTK 30/12 CAN …" at bounding box center [852, 351] width 344 height 235
click at [759, 210] on span "[DATE] 10:00 AM" at bounding box center [742, 216] width 87 height 13
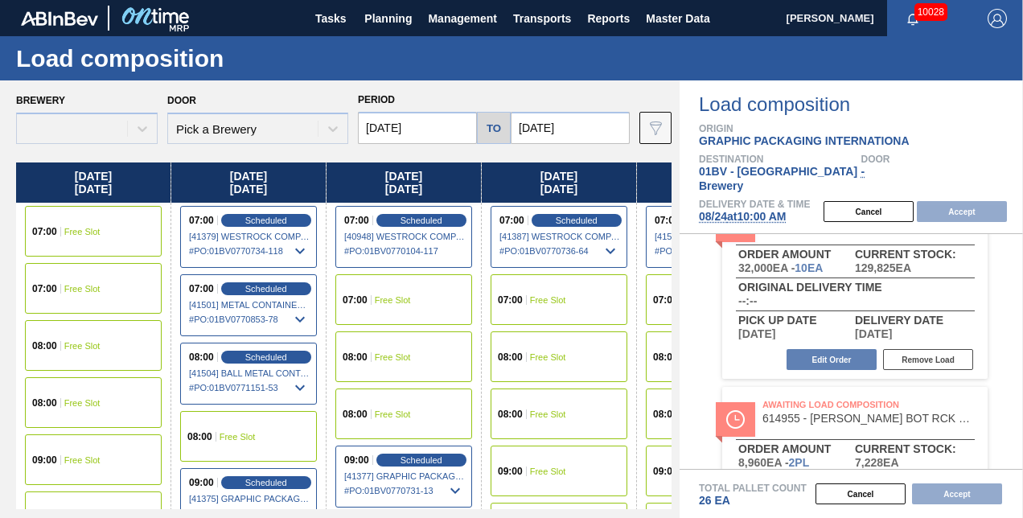
type input "[DATE]"
click at [51, 459] on span "09:00" at bounding box center [44, 460] width 25 height 10
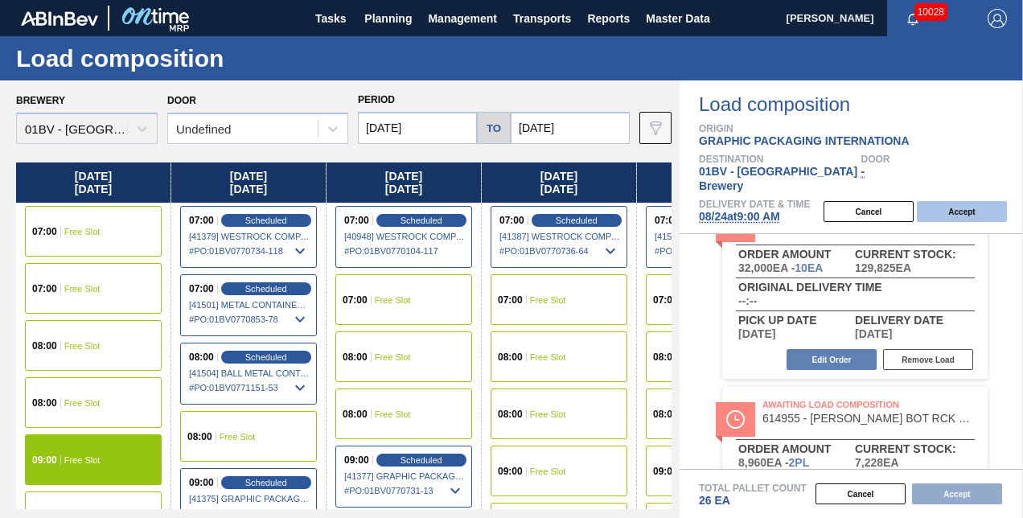
click at [957, 201] on button "Accept" at bounding box center [962, 211] width 90 height 21
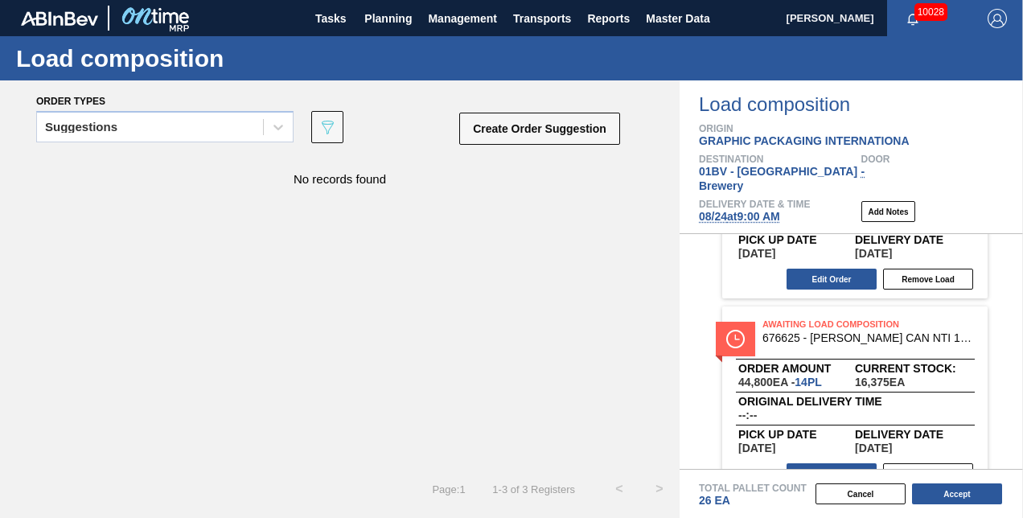
scroll to position [344, 0]
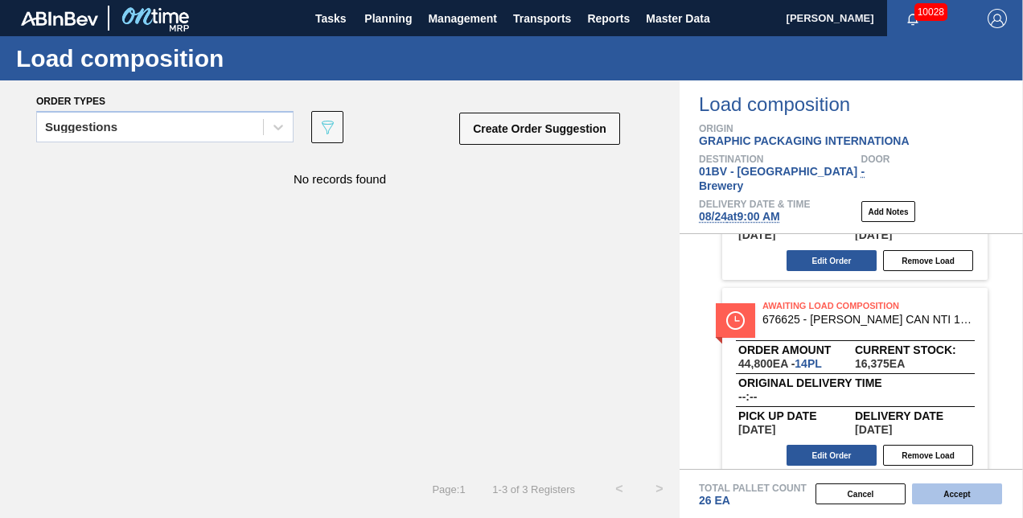
click at [949, 495] on button "Accept" at bounding box center [957, 493] width 90 height 21
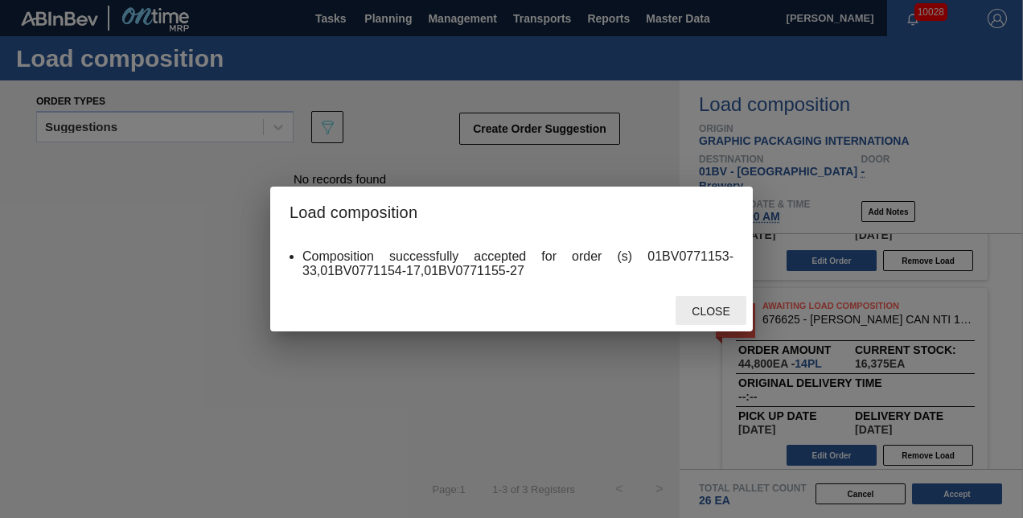
click at [708, 313] on span "Close" at bounding box center [711, 311] width 64 height 13
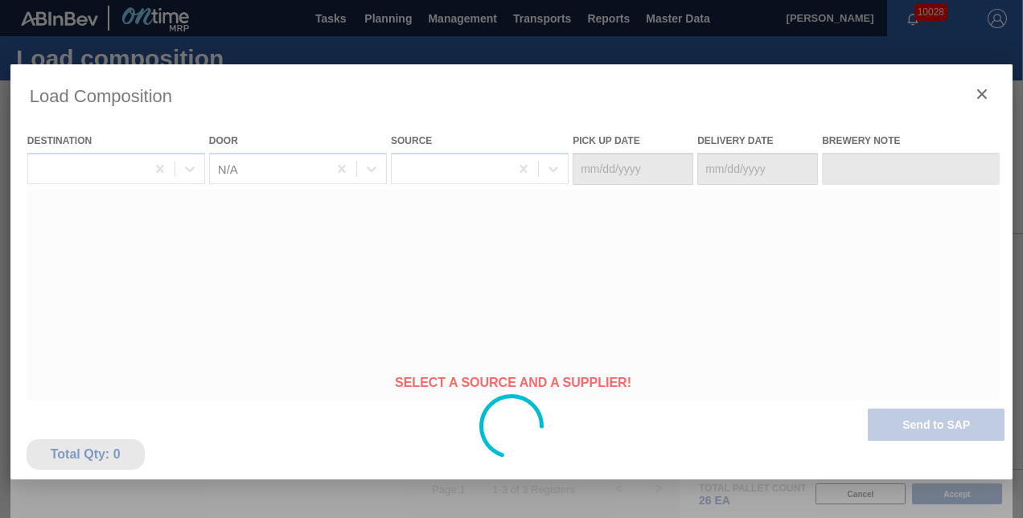
type Date "[DATE]"
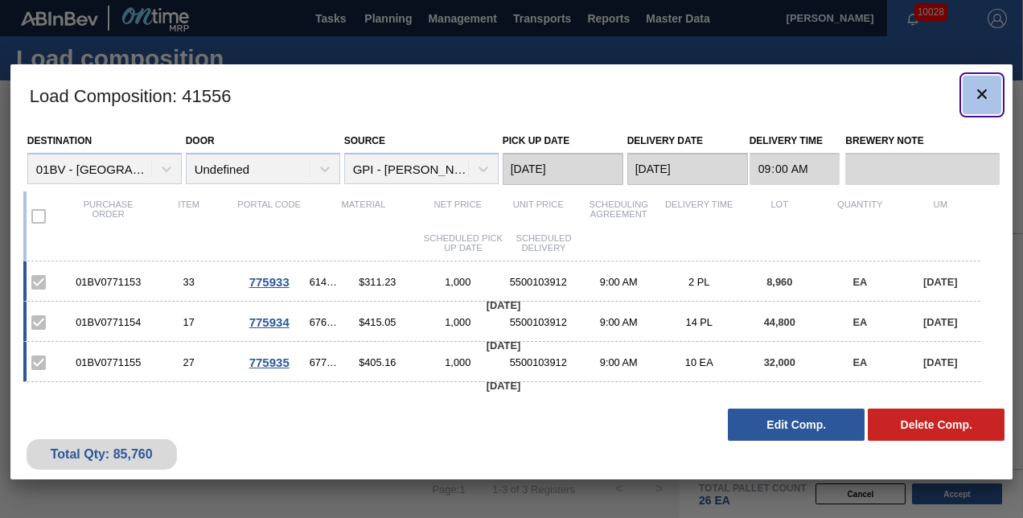
click at [981, 96] on icon "botão de ícone" at bounding box center [982, 93] width 19 height 19
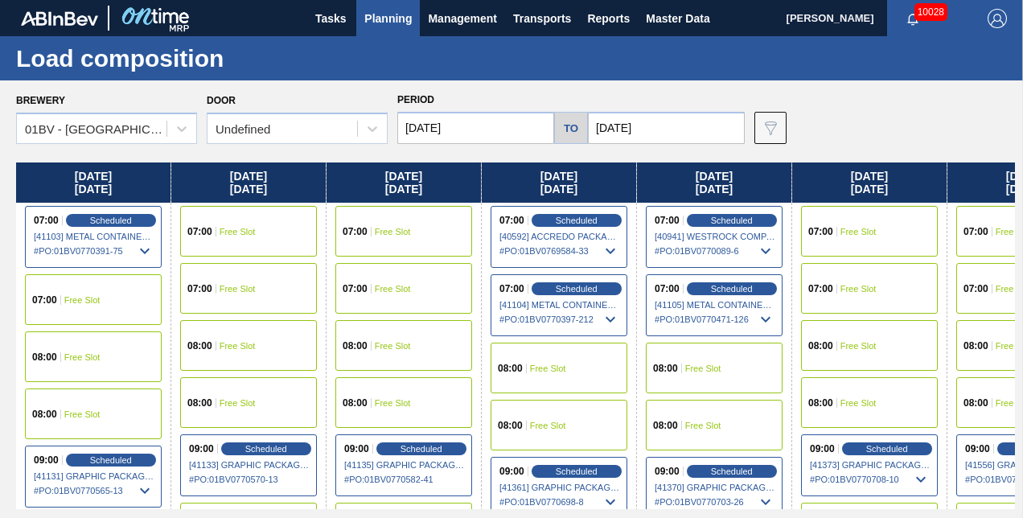
click at [858, 111] on div "Brewery 01BV - [GEOGRAPHIC_DATA] Brewery Door Undefined Period [DATE] to [DATE]…" at bounding box center [515, 116] width 999 height 56
click at [385, 19] on span "Planning" at bounding box center [387, 18] width 47 height 19
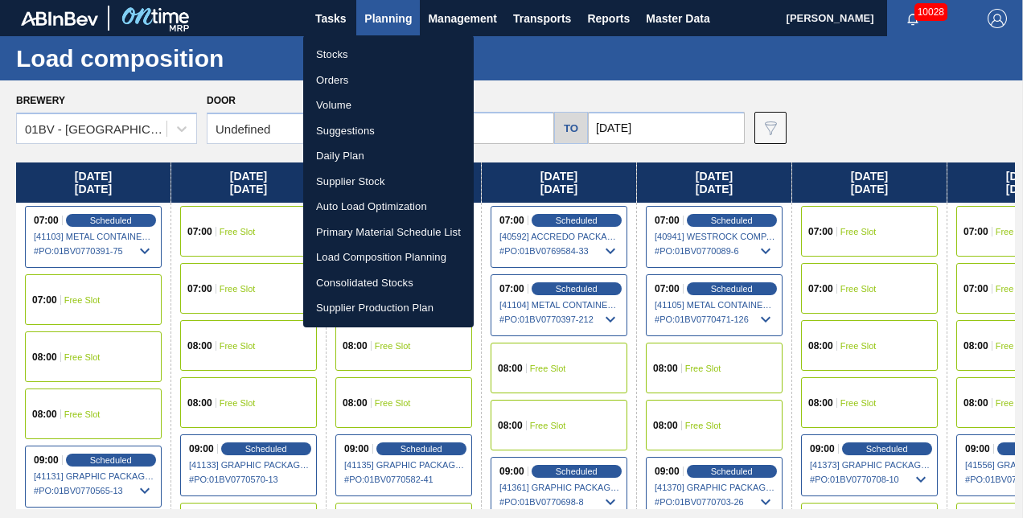
click at [347, 130] on li "Suggestions" at bounding box center [388, 131] width 171 height 26
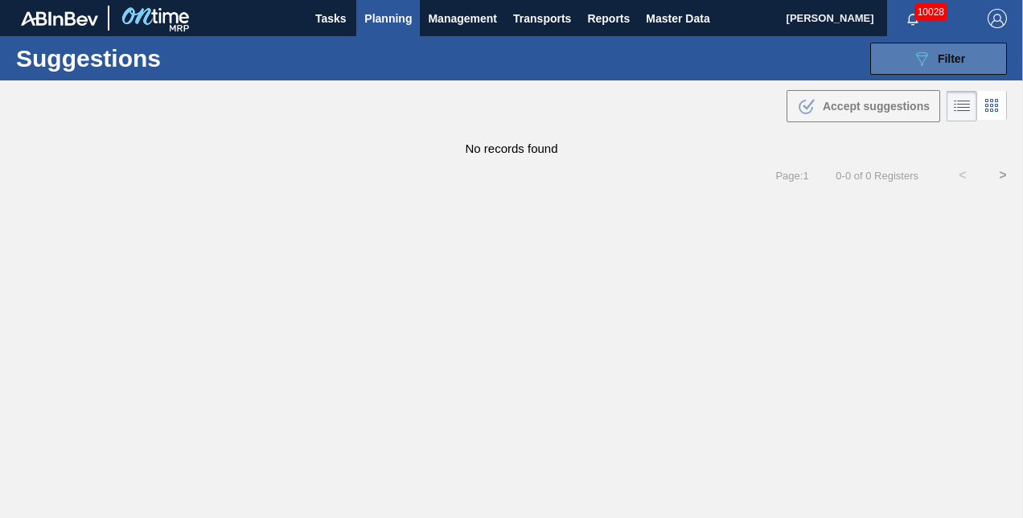
click at [930, 58] on icon "089F7B8B-B2A5-4AFE-B5C0-19BA573D28AC" at bounding box center [921, 58] width 19 height 19
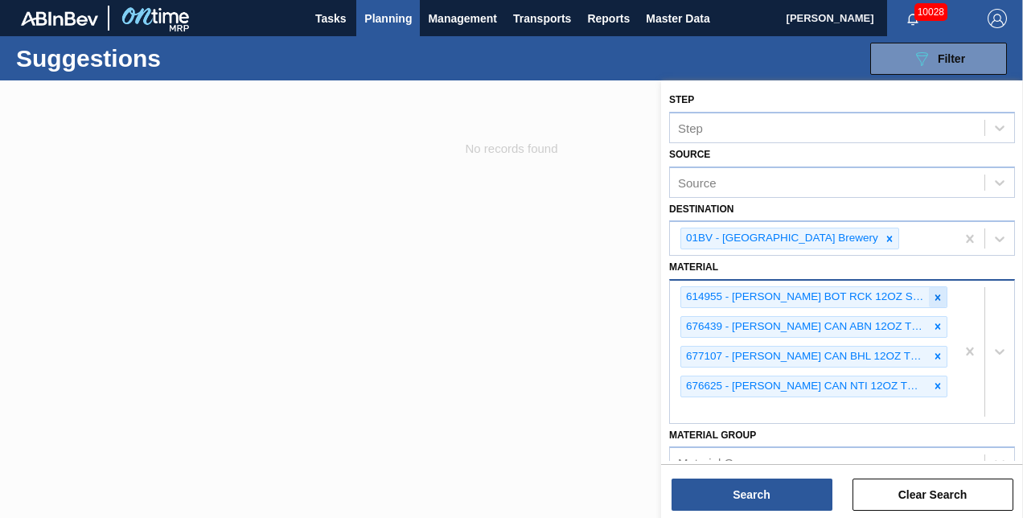
click at [936, 292] on icon at bounding box center [937, 297] width 11 height 11
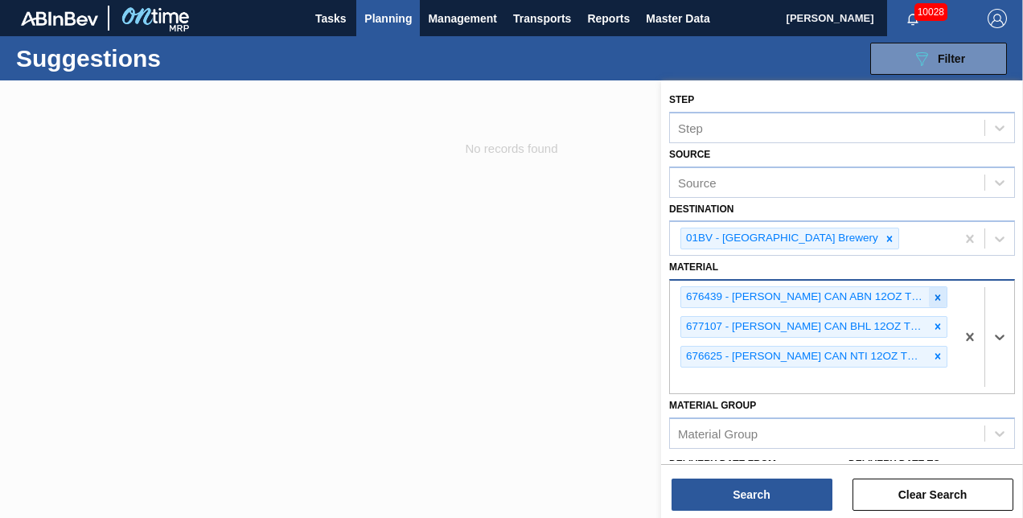
click at [936, 292] on icon at bounding box center [937, 297] width 11 height 11
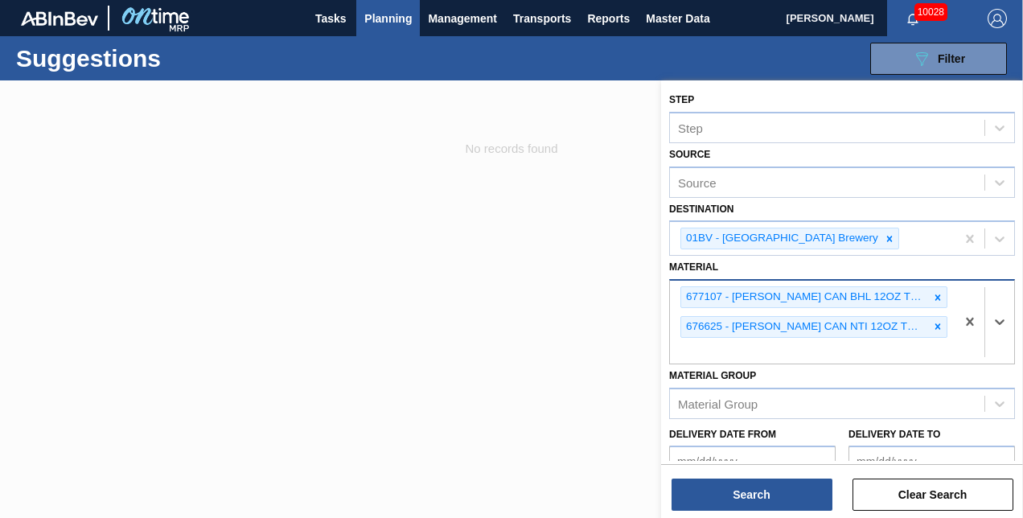
click at [936, 292] on icon at bounding box center [937, 297] width 11 height 11
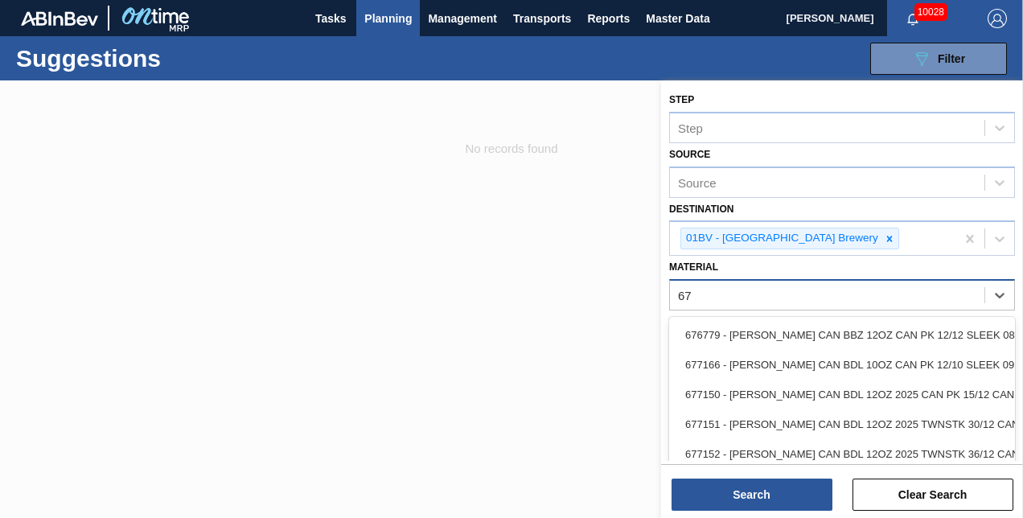
type input "6"
type input "7"
type input "6"
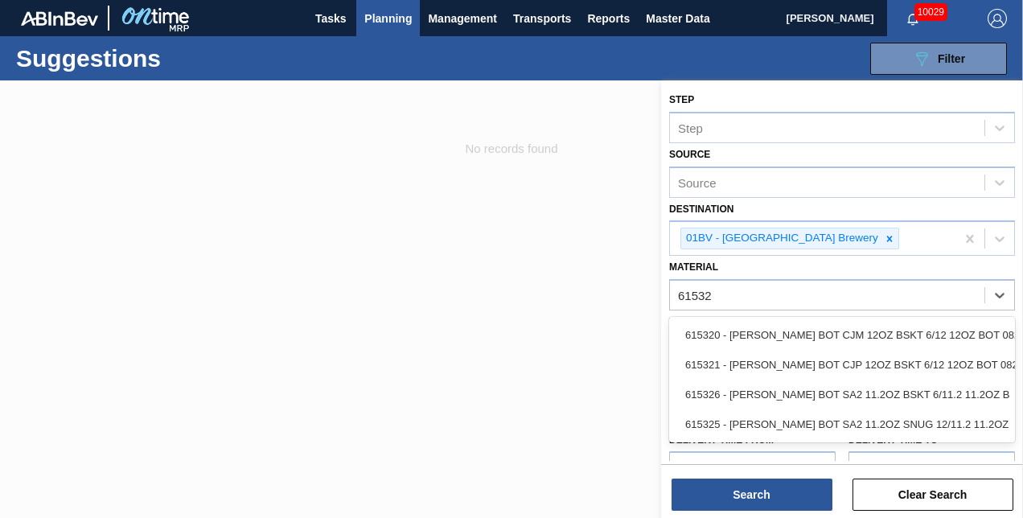
type input "615325"
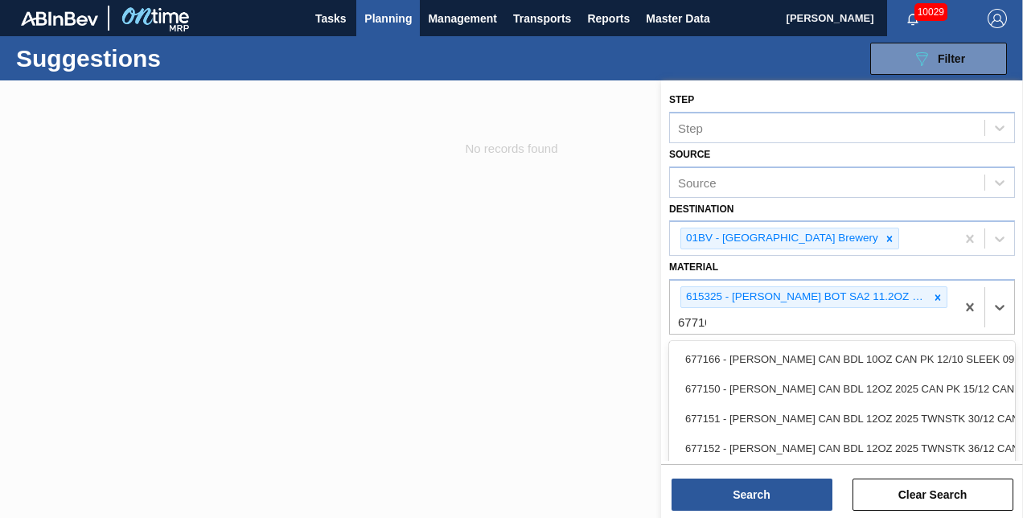
type input "677100"
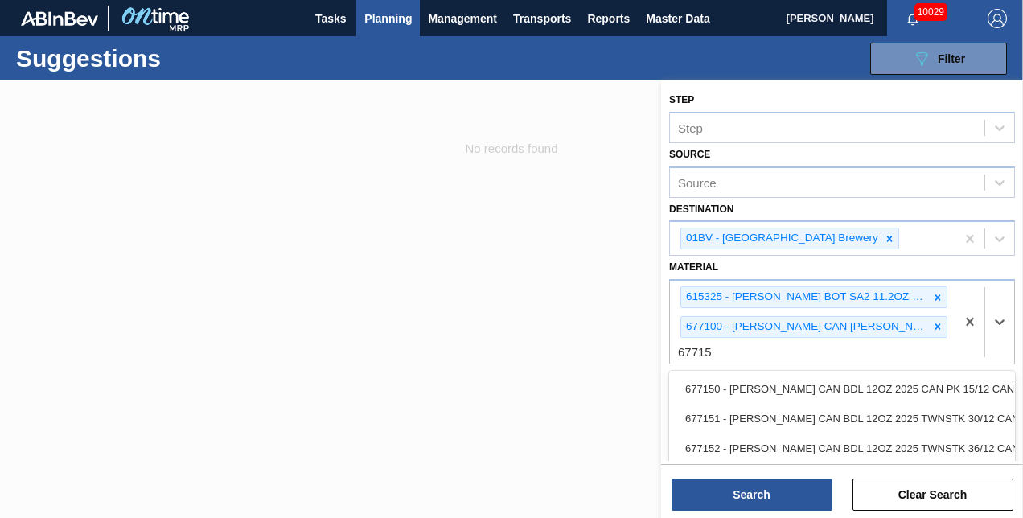
type input "677152"
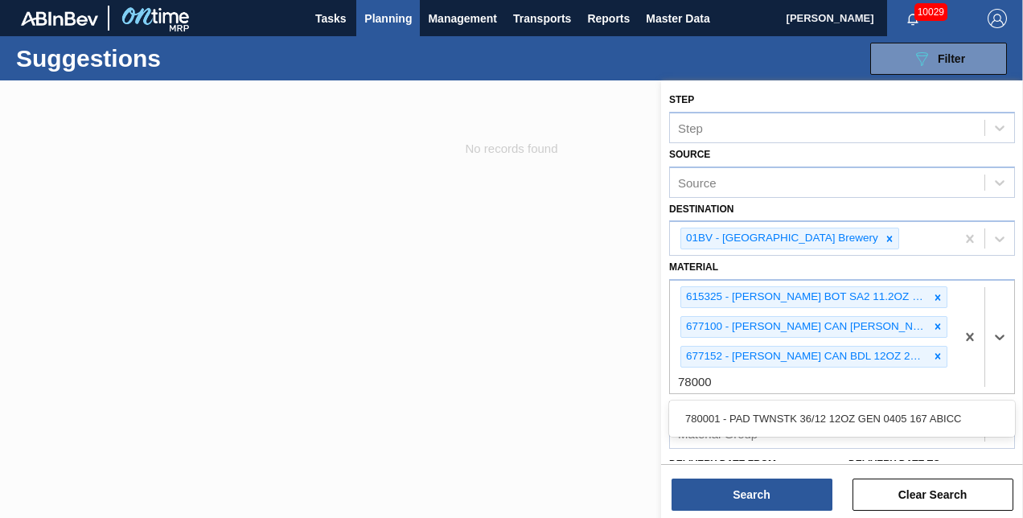
type input "780001"
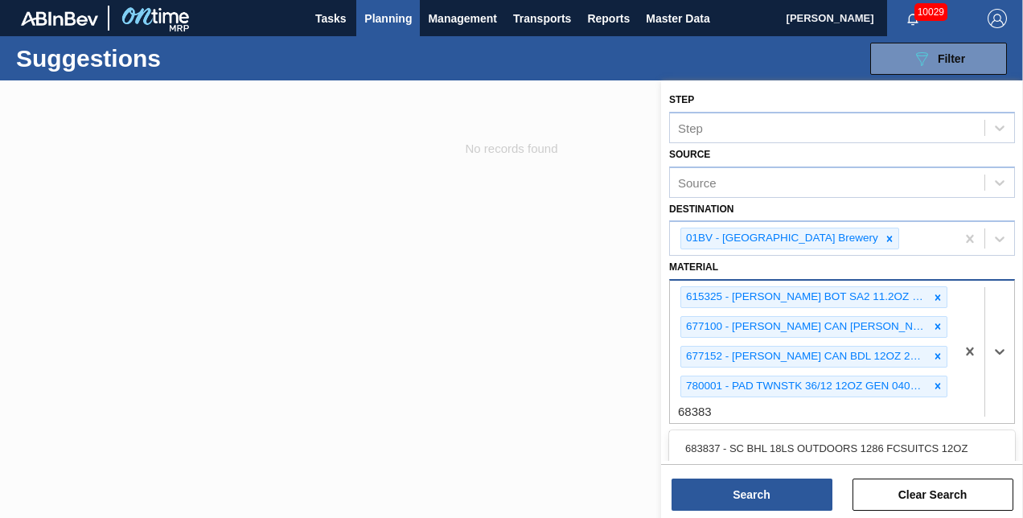
type input "683837"
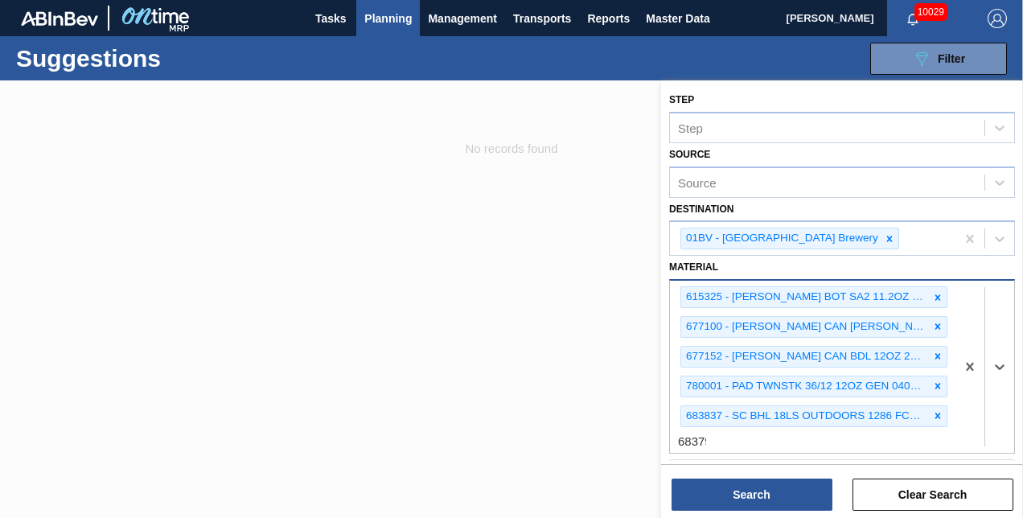
type input "683790"
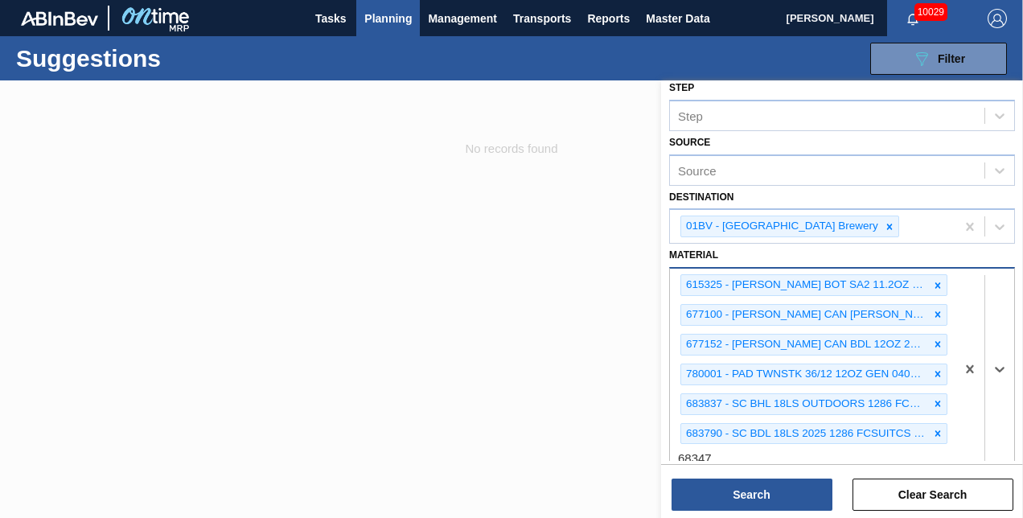
type input "683479"
click at [1000, 382] on icon at bounding box center [1000, 385] width 10 height 6
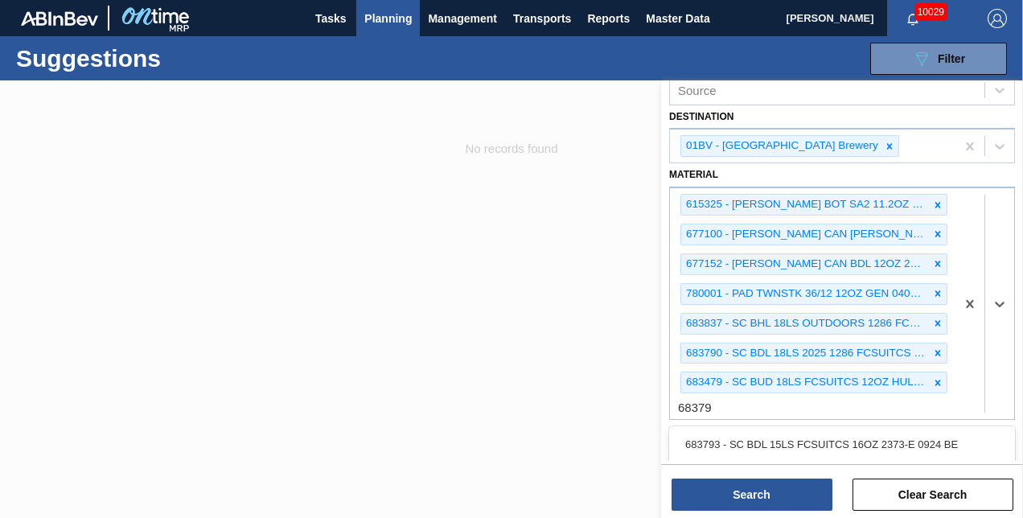
type input "683792"
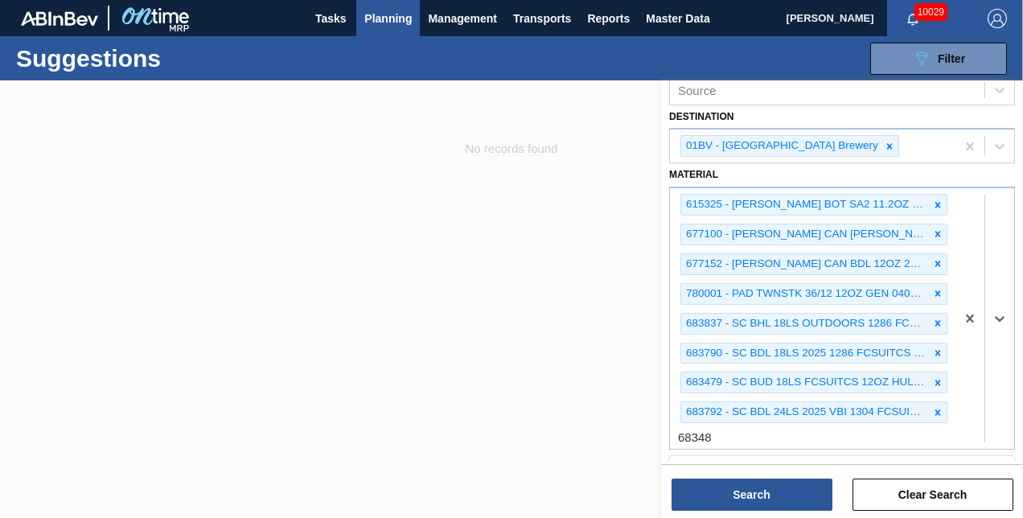
type input "683481"
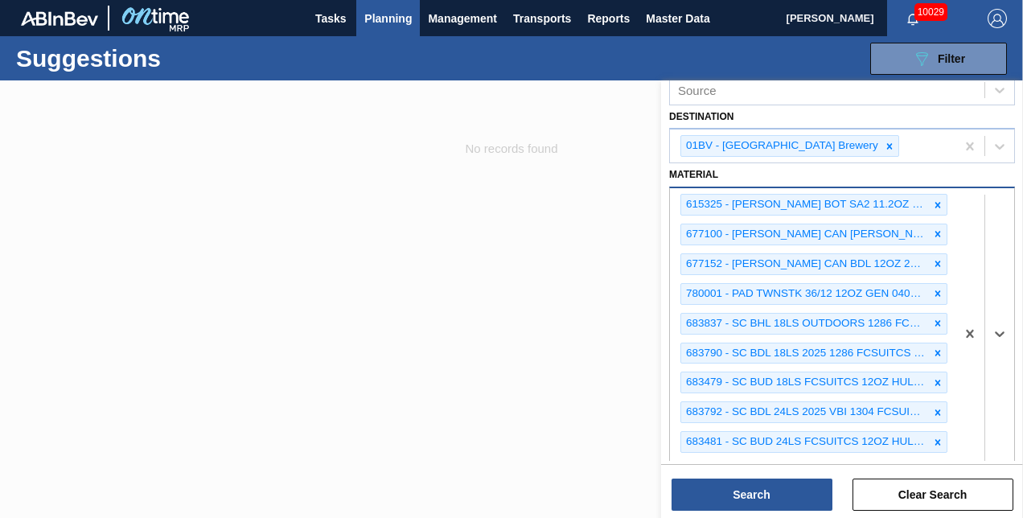
scroll to position [100, 0]
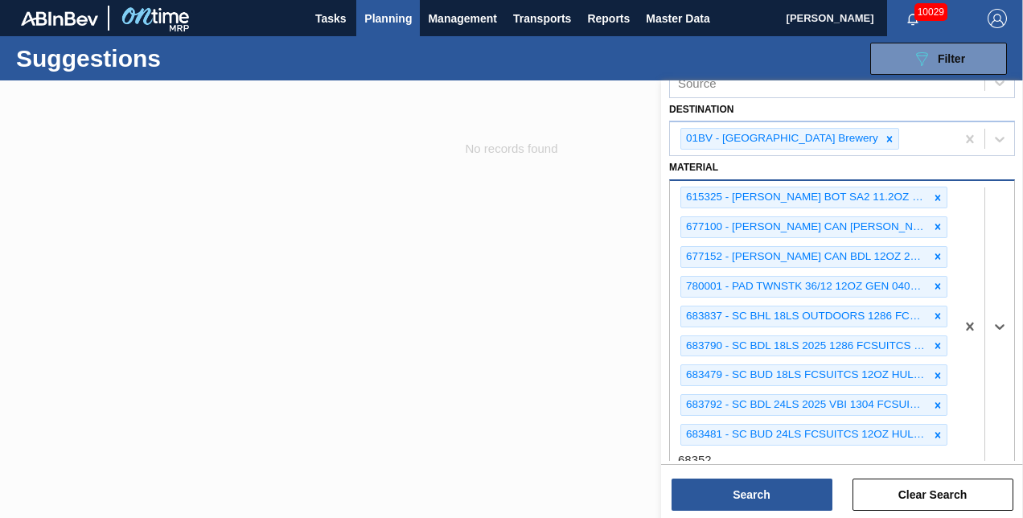
type input "683526"
click at [998, 427] on div at bounding box center [985, 341] width 59 height 320
click at [998, 346] on div at bounding box center [999, 341] width 29 height 29
click at [998, 336] on icon at bounding box center [1000, 341] width 16 height 16
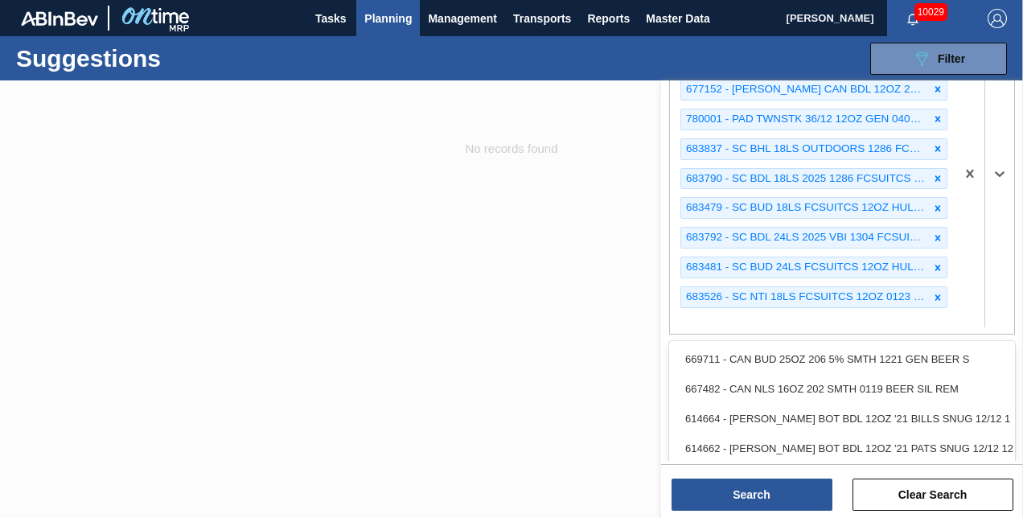
scroll to position [274, 0]
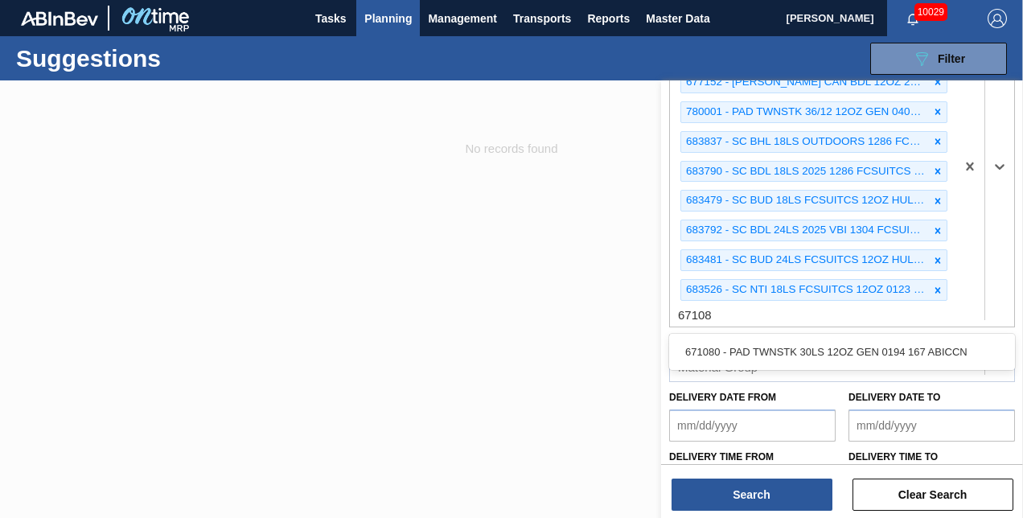
type input "671080"
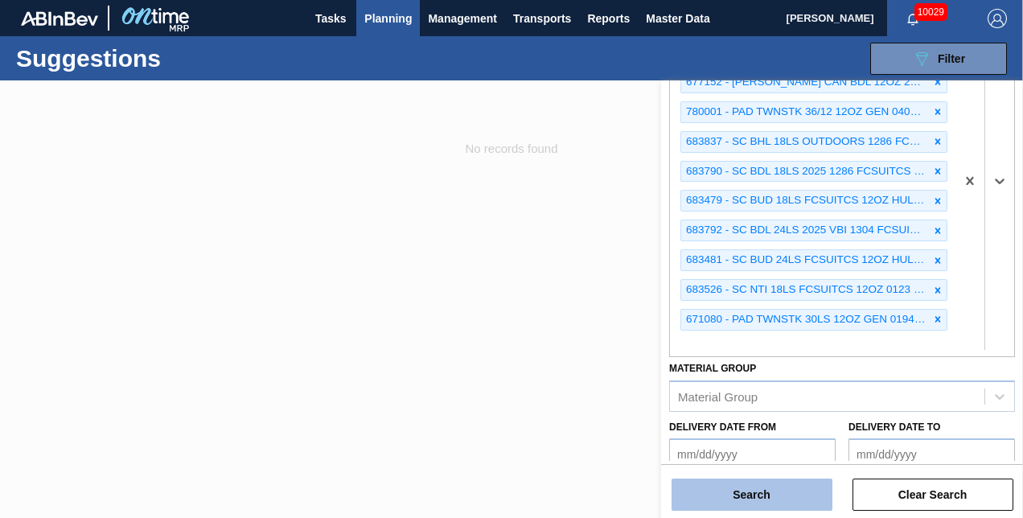
click at [730, 492] on button "Search" at bounding box center [752, 495] width 161 height 32
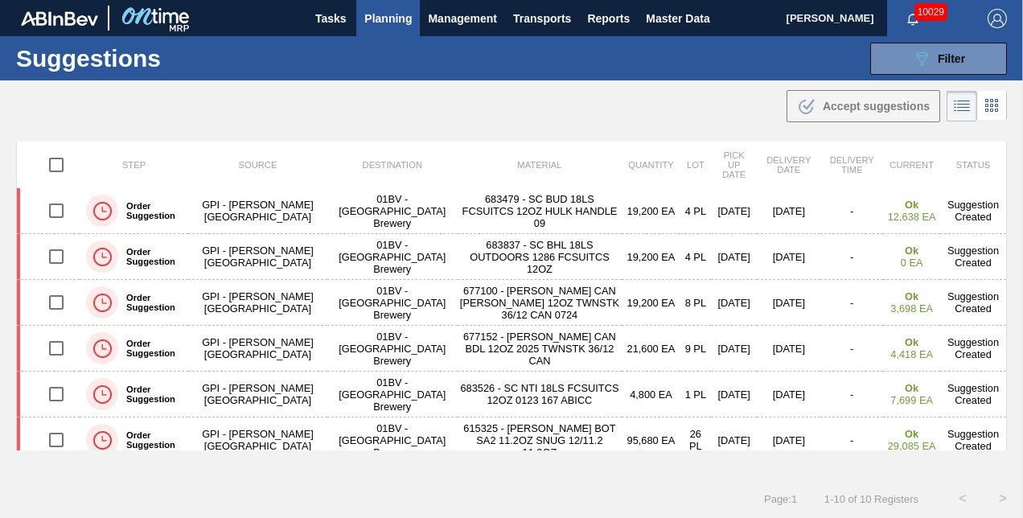
scroll to position [0, 0]
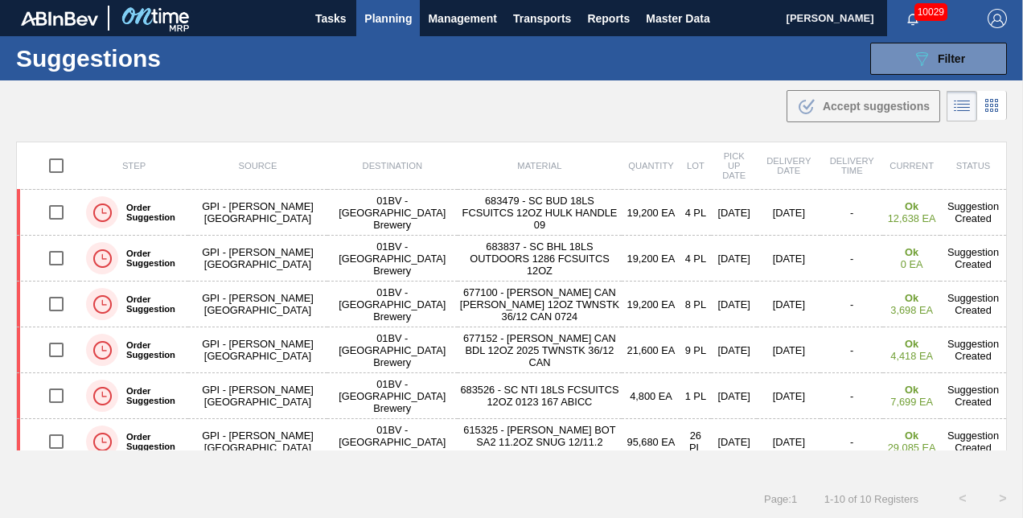
click at [1012, 269] on div "Step Source Destination Material Quantity Lot Pick up Date Delivery Date Delive…" at bounding box center [511, 310] width 1023 height 337
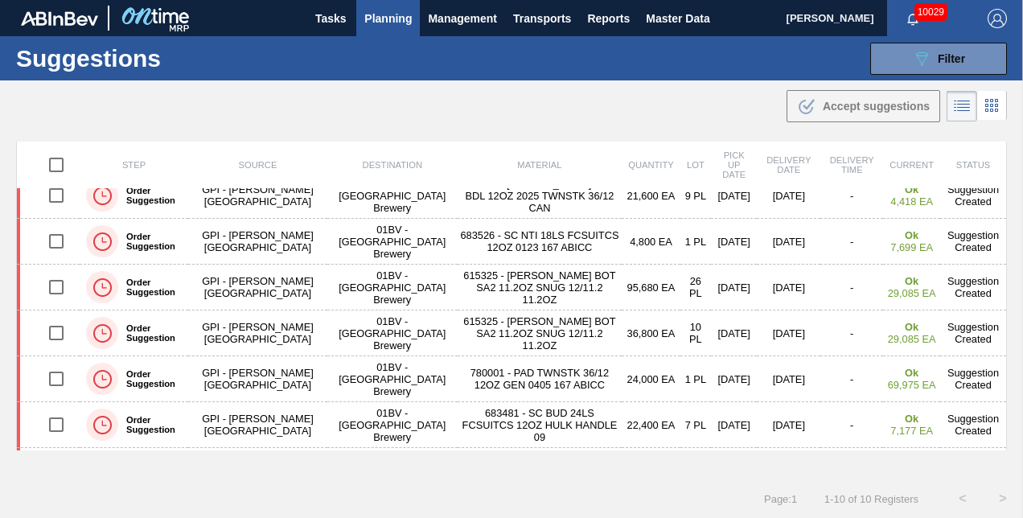
scroll to position [195, 0]
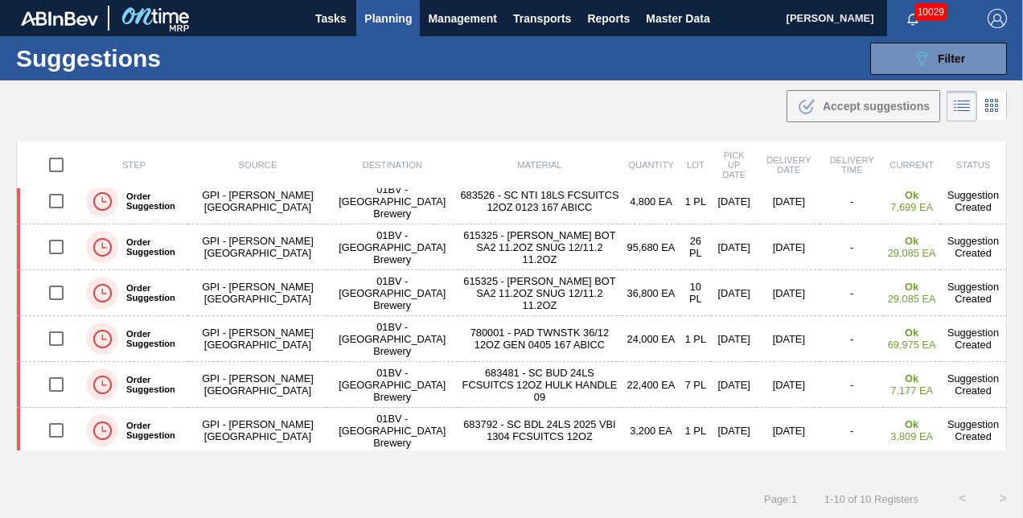
click at [1013, 375] on div "Step Source Destination Material Quantity Lot Pick up Date Delivery Date Delive…" at bounding box center [511, 310] width 1023 height 337
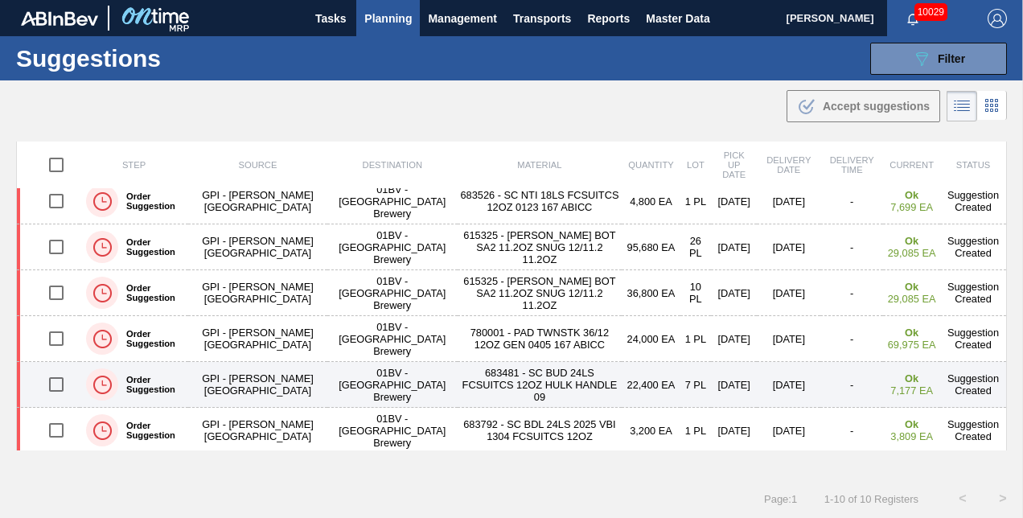
click at [54, 384] on input "checkbox" at bounding box center [56, 385] width 34 height 34
checkbox input "true"
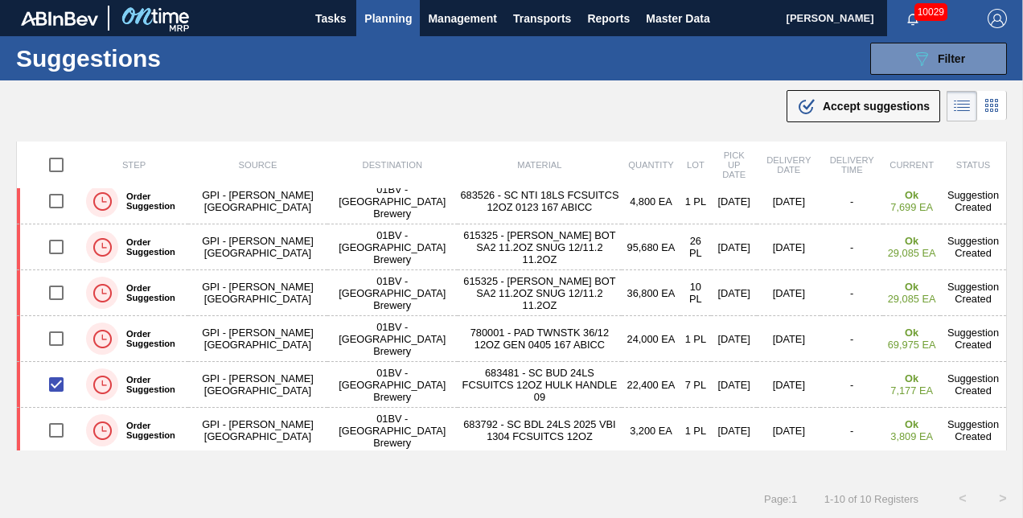
click at [1001, 367] on td "Suggestion Created" at bounding box center [973, 385] width 67 height 46
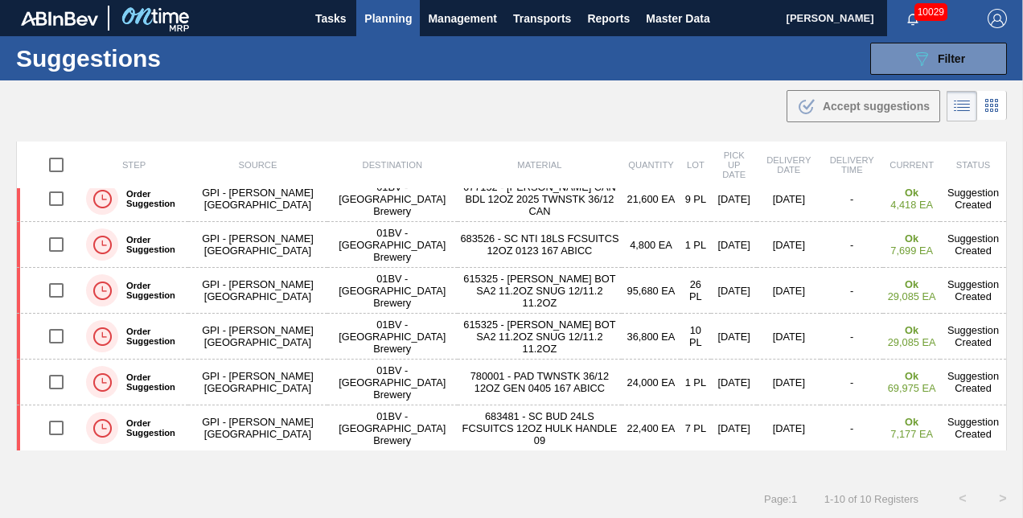
scroll to position [195, 0]
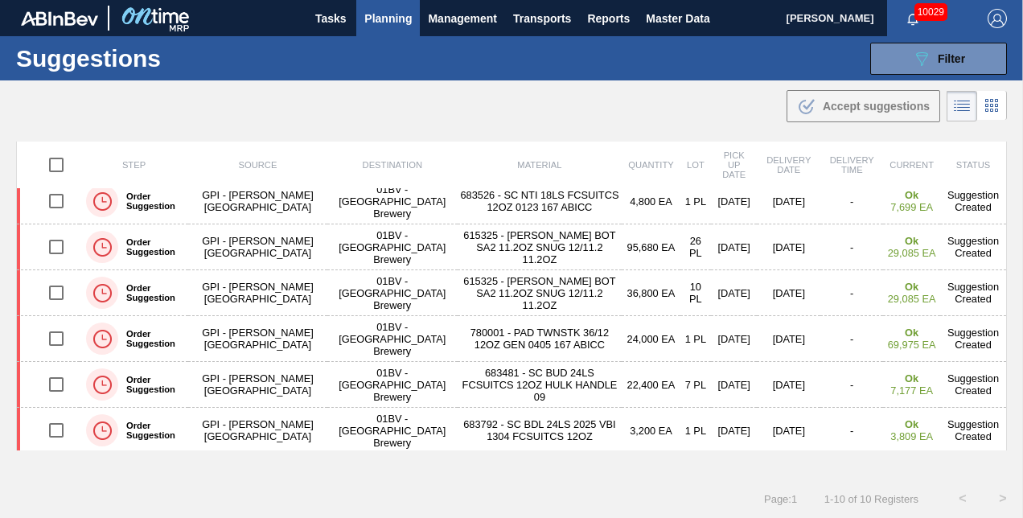
click at [1006, 369] on div "Step Source Destination Material Quantity Lot Pick up Date Delivery Date Delive…" at bounding box center [511, 310] width 1023 height 337
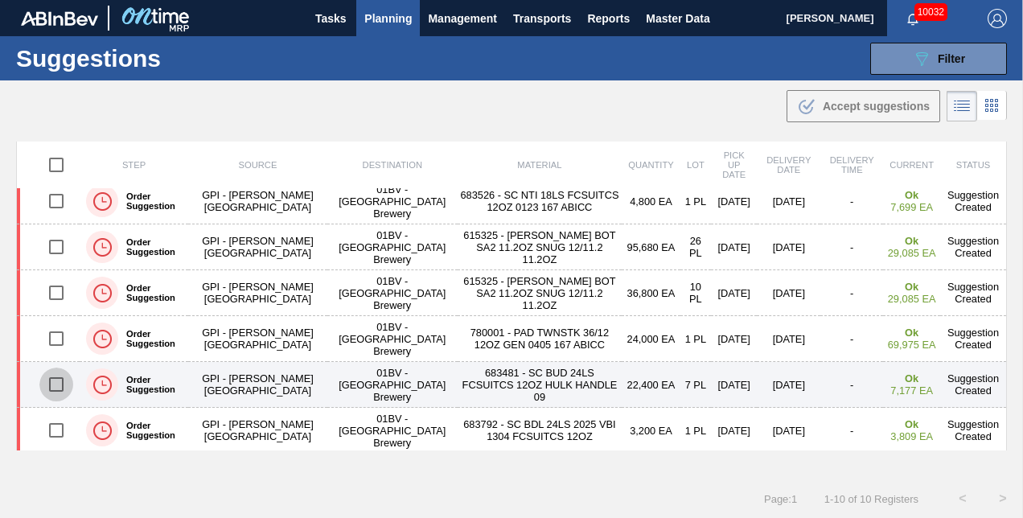
click at [61, 383] on input "checkbox" at bounding box center [56, 385] width 34 height 34
checkbox input "true"
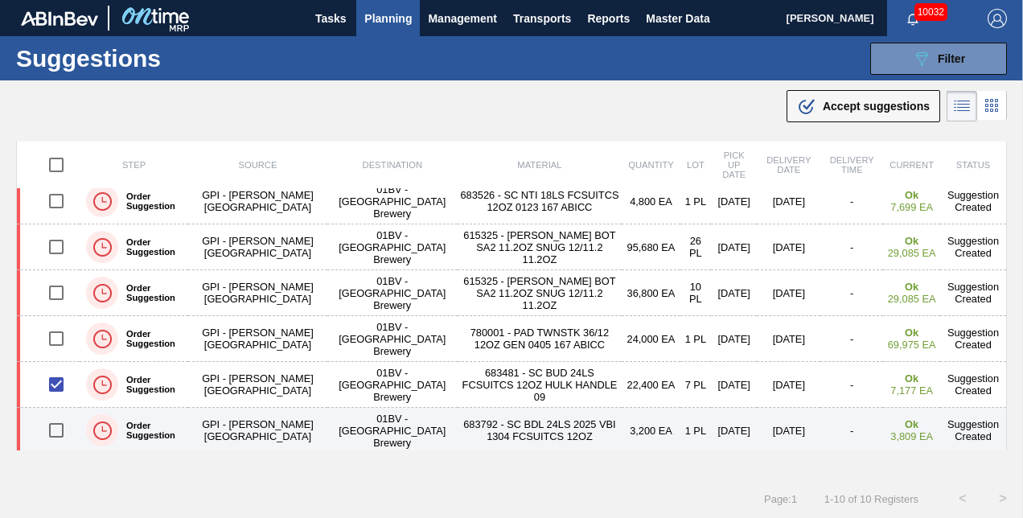
click at [55, 428] on input "checkbox" at bounding box center [56, 430] width 34 height 34
checkbox input "true"
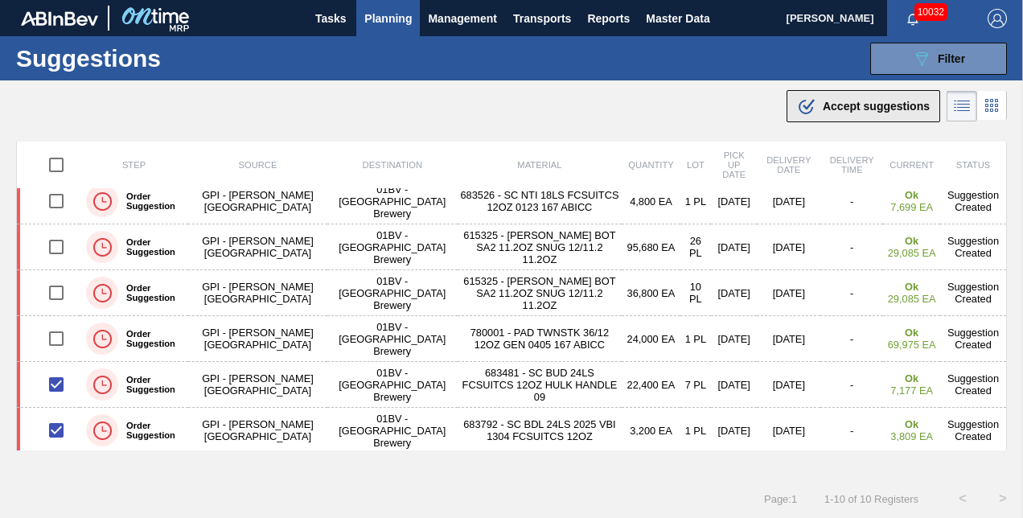
click at [833, 102] on span "Accept suggestions" at bounding box center [876, 106] width 107 height 13
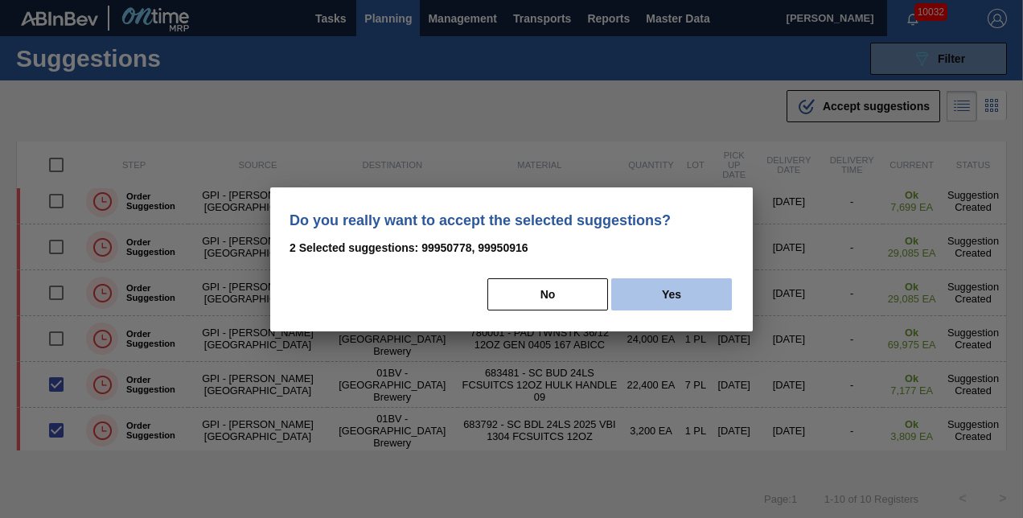
click at [674, 296] on button "Yes" at bounding box center [671, 294] width 121 height 32
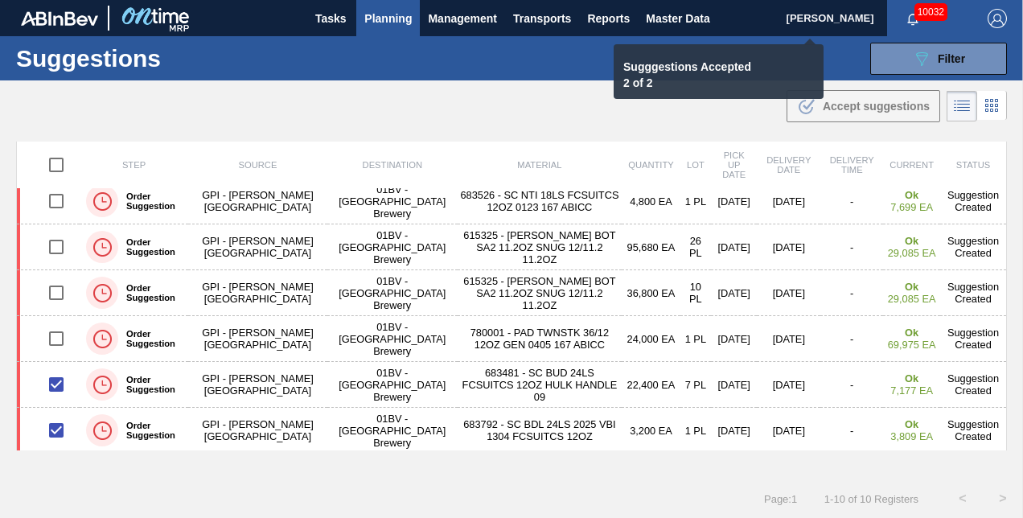
checkbox input "false"
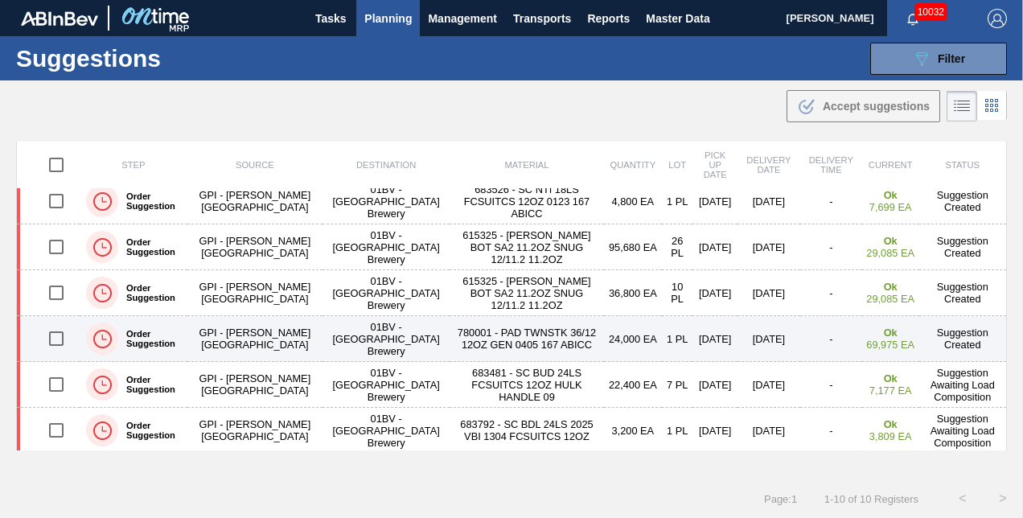
click at [51, 335] on input "checkbox" at bounding box center [56, 339] width 34 height 34
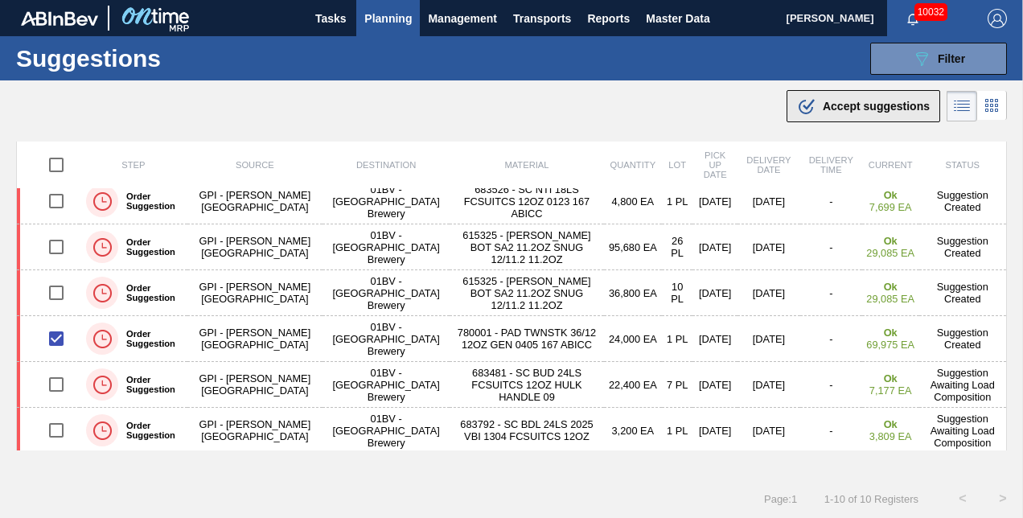
click at [830, 105] on span "Accept suggestions" at bounding box center [876, 106] width 107 height 13
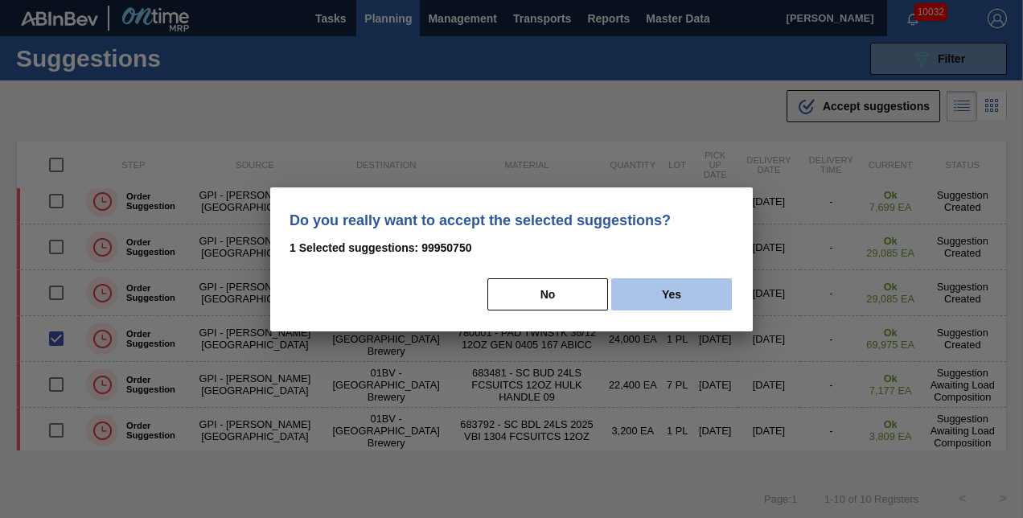
click at [669, 302] on button "Yes" at bounding box center [671, 294] width 121 height 32
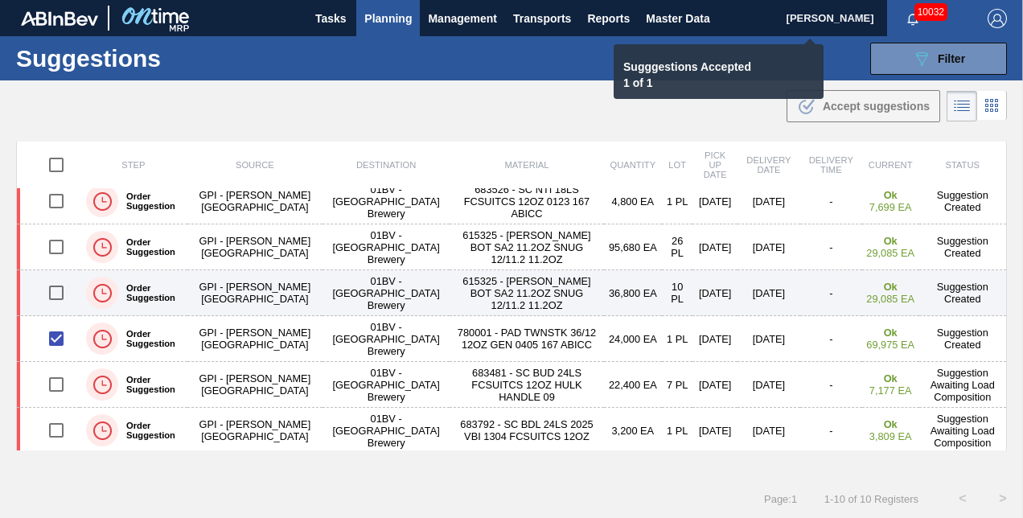
checkbox input "false"
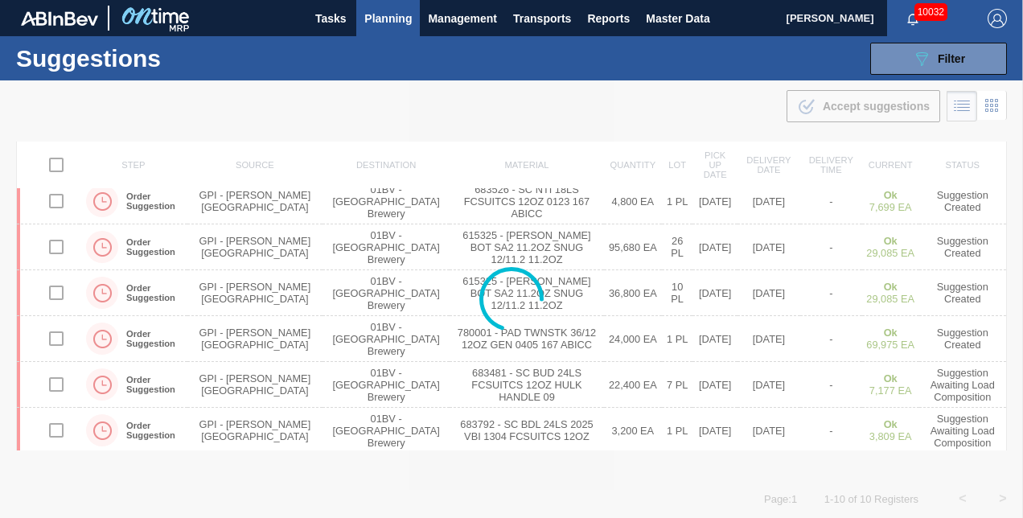
scroll to position [58, 0]
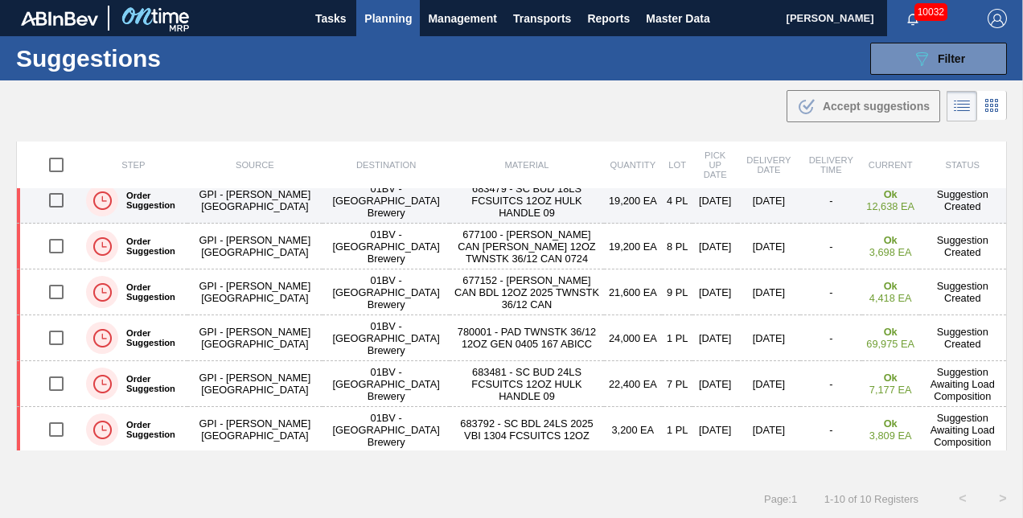
click at [56, 199] on input "checkbox" at bounding box center [56, 200] width 34 height 34
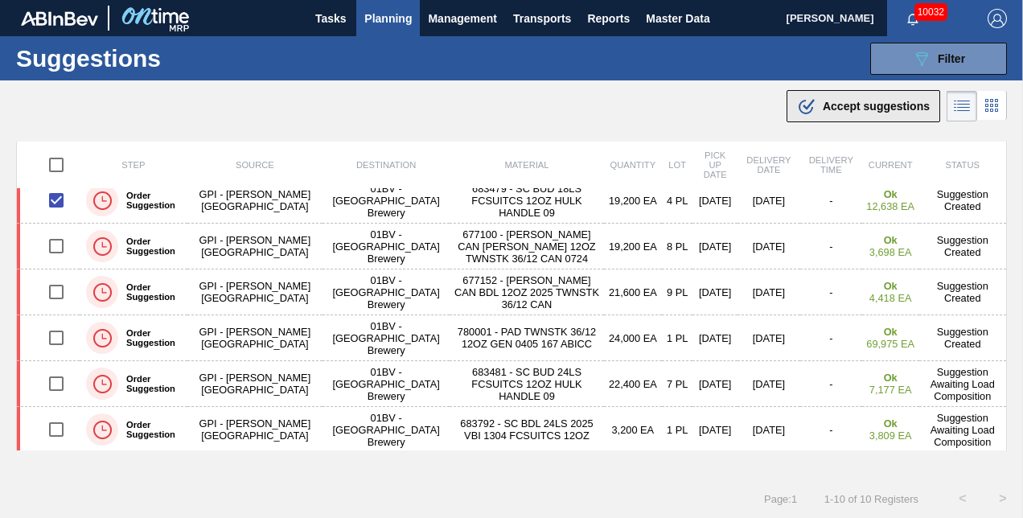
click at [832, 103] on span "Accept suggestions" at bounding box center [876, 106] width 107 height 13
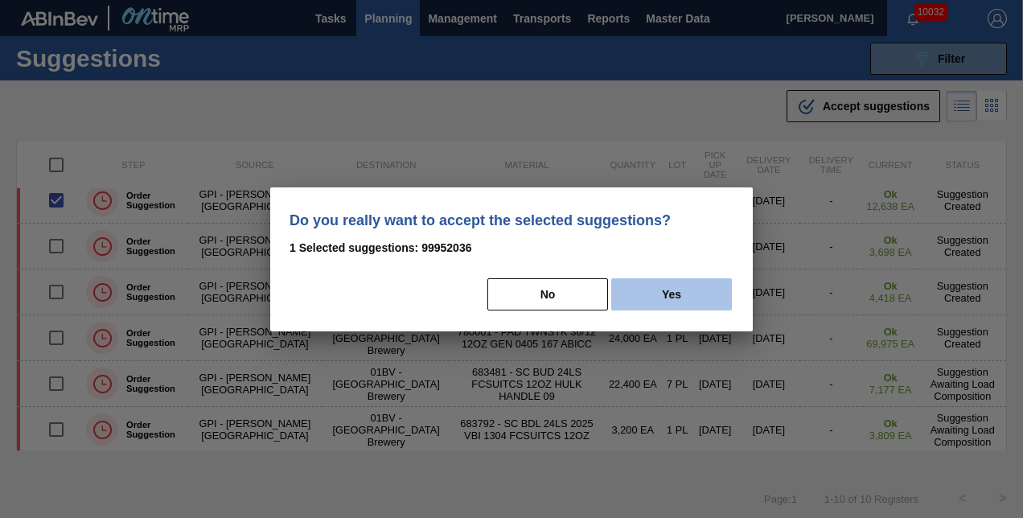
click at [672, 290] on button "Yes" at bounding box center [671, 294] width 121 height 32
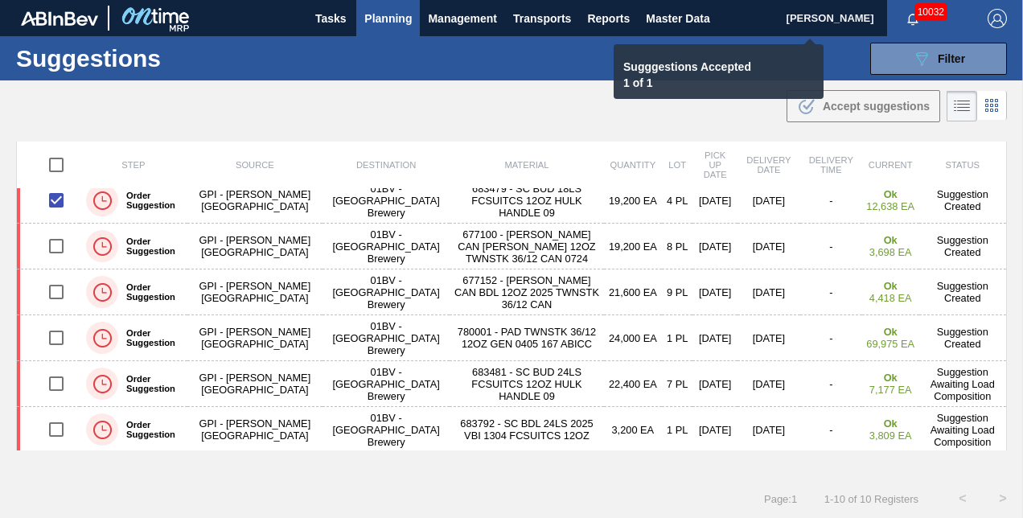
checkbox input "false"
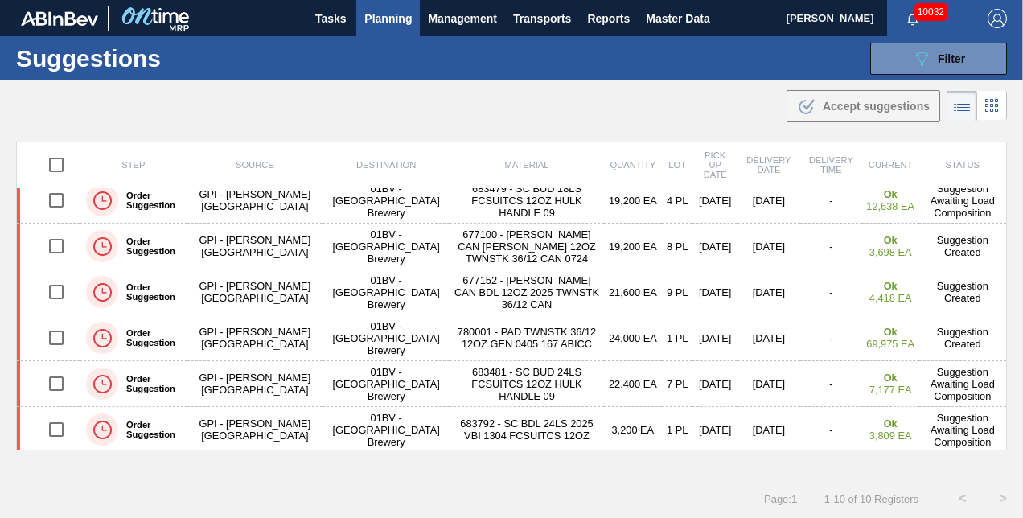
click at [1002, 195] on td "Suggestion Awaiting Load Composition" at bounding box center [963, 201] width 88 height 46
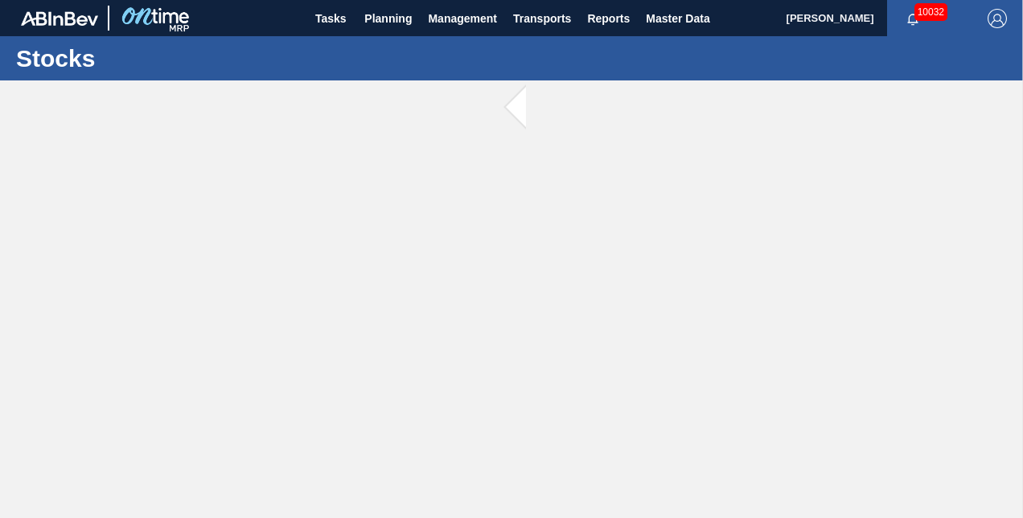
drag, startPoint x: 1002, startPoint y: 195, endPoint x: 1005, endPoint y: 183, distance: 12.3
click at [1005, 183] on main "Tasks Planning Management Transports Reports Master Data [PERSON_NAME] 10032 Ma…" at bounding box center [511, 259] width 1023 height 518
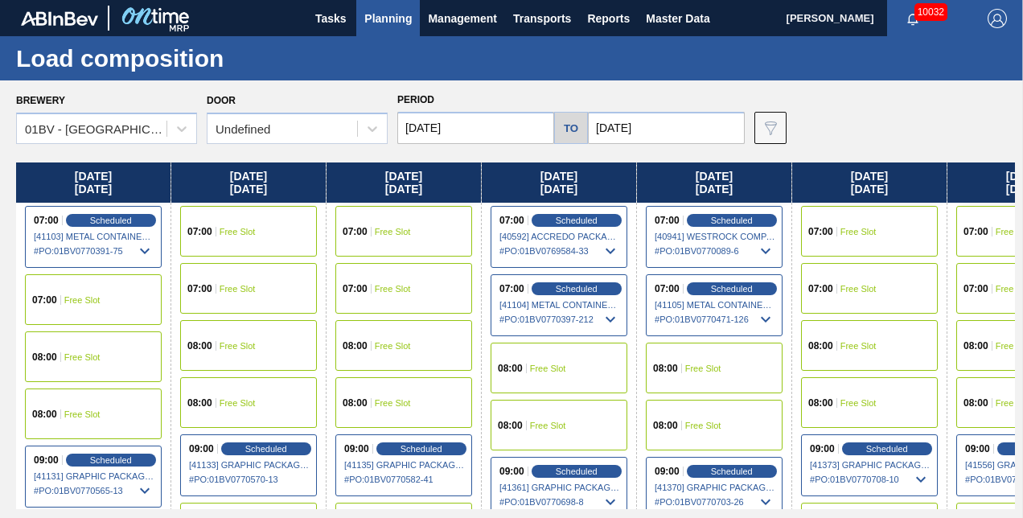
click at [373, 21] on span "Planning" at bounding box center [387, 18] width 47 height 19
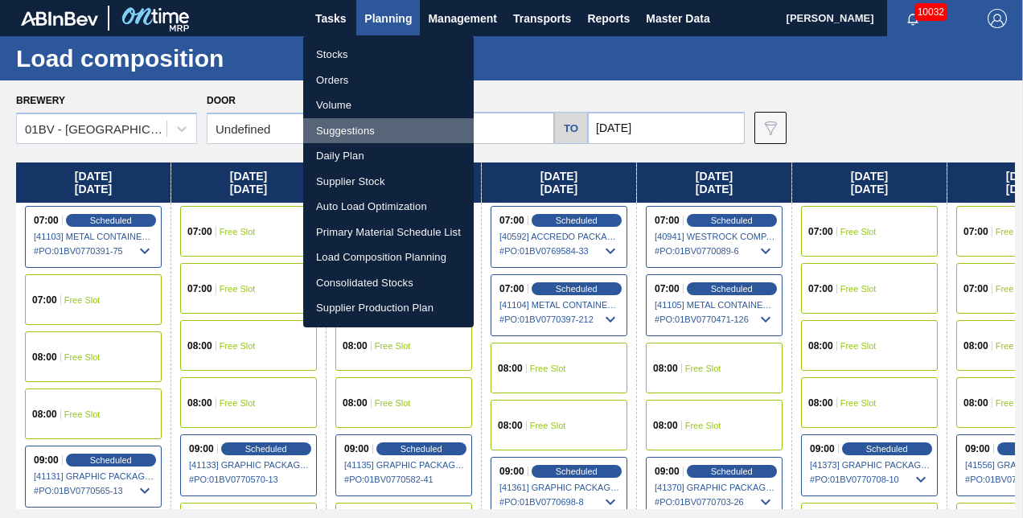
click at [352, 126] on li "Suggestions" at bounding box center [388, 131] width 171 height 26
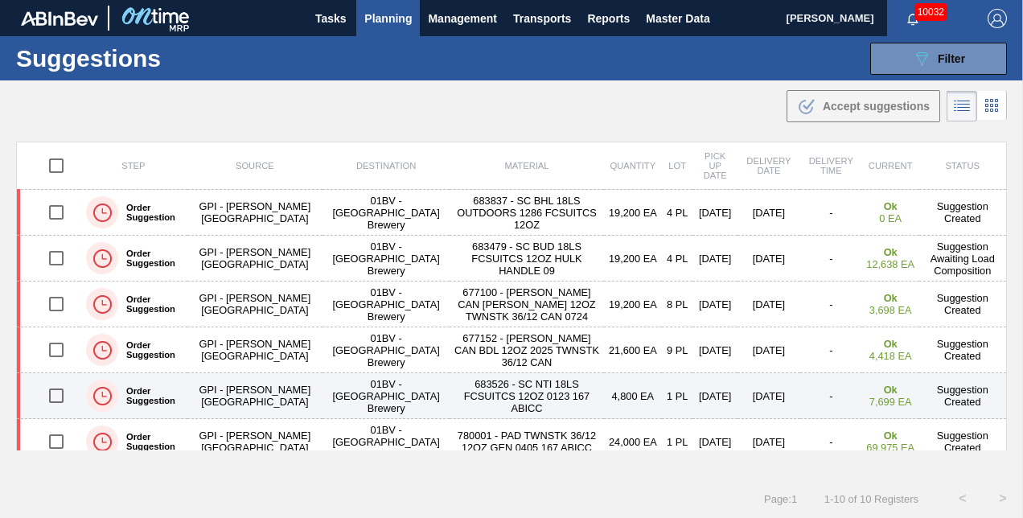
drag, startPoint x: 58, startPoint y: 393, endPoint x: 79, endPoint y: 393, distance: 20.9
click at [59, 393] on input "checkbox" at bounding box center [56, 396] width 34 height 34
checkbox input "true"
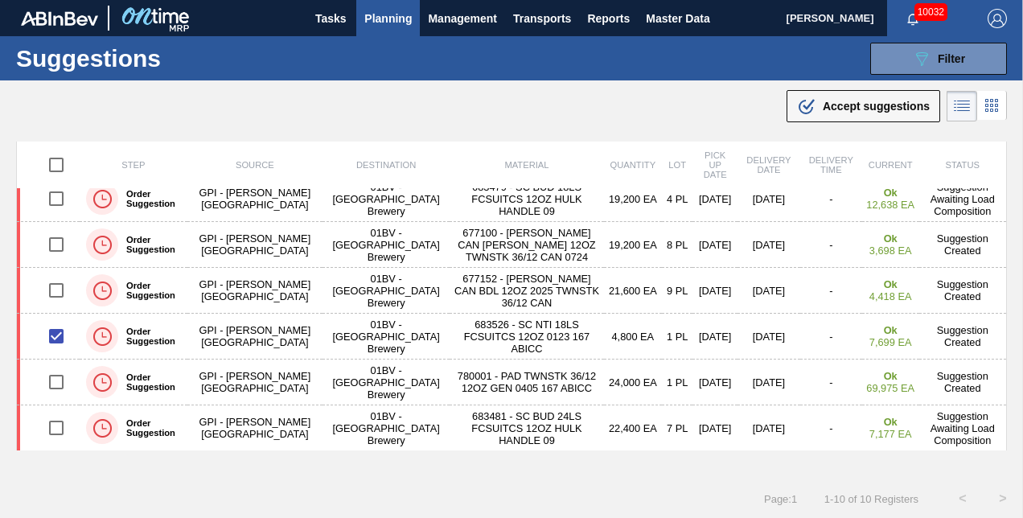
scroll to position [44, 0]
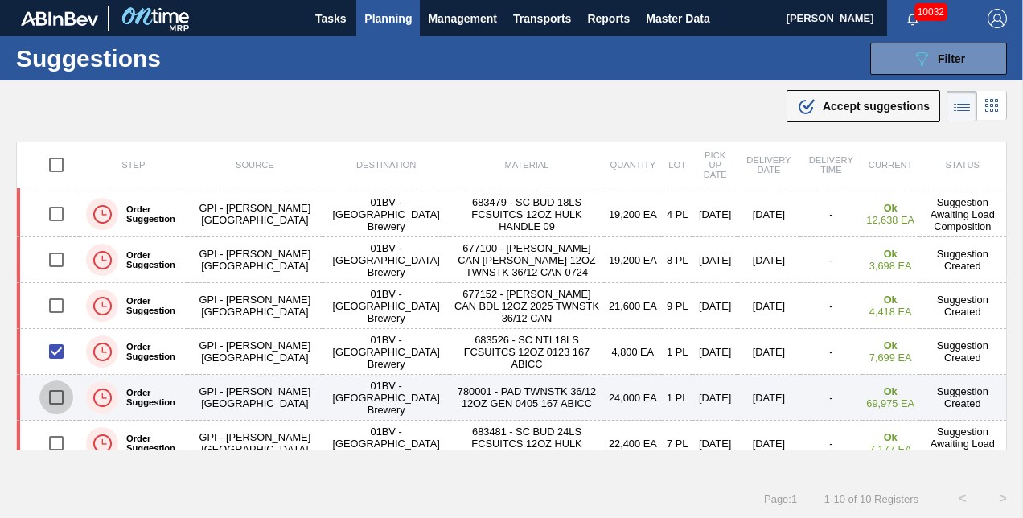
click at [54, 397] on input "checkbox" at bounding box center [56, 398] width 34 height 34
checkbox input "true"
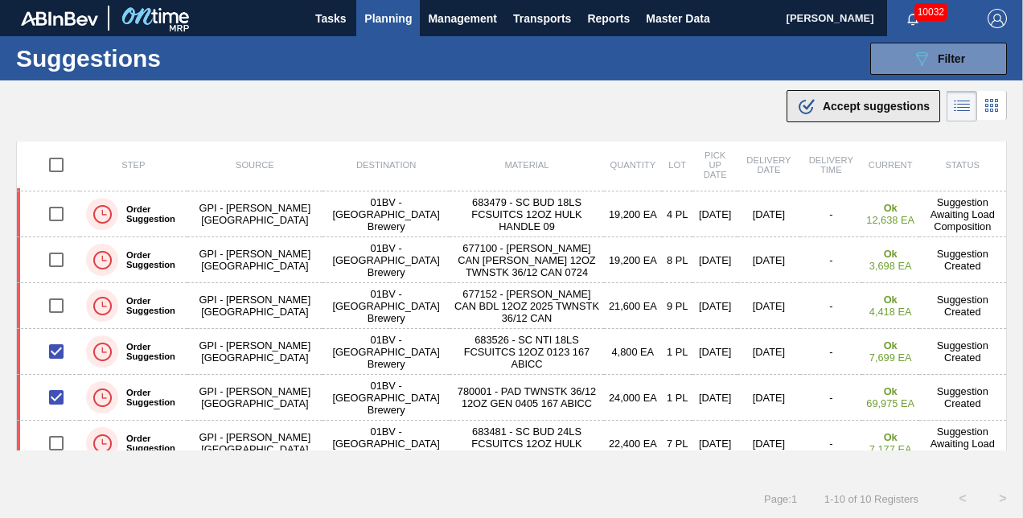
click at [840, 107] on span "Accept suggestions" at bounding box center [876, 106] width 107 height 13
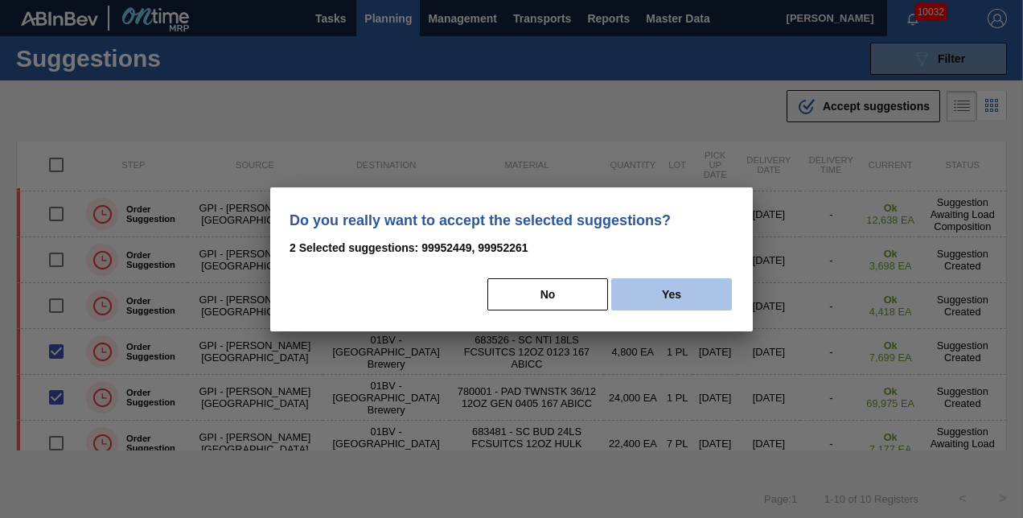
click at [674, 293] on button "Yes" at bounding box center [671, 294] width 121 height 32
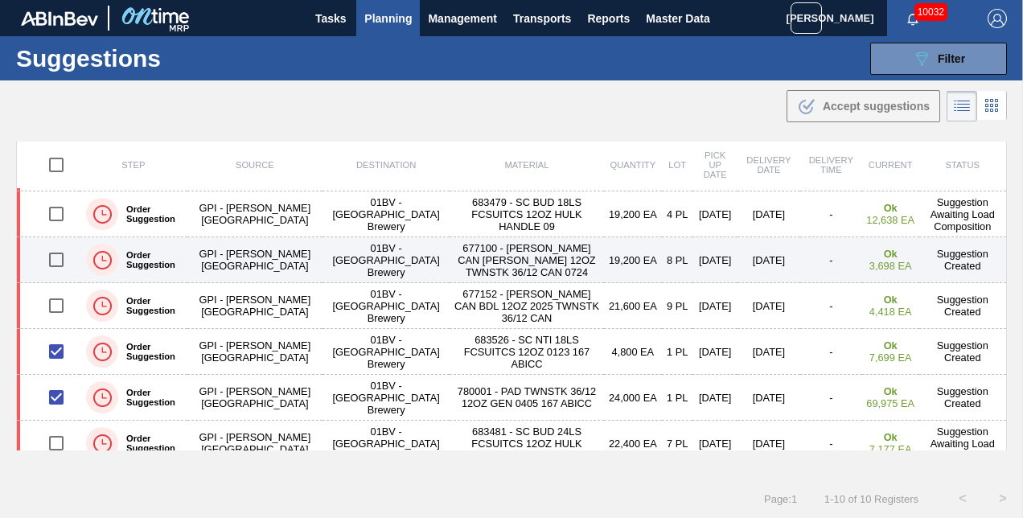
click at [54, 258] on input "checkbox" at bounding box center [56, 260] width 34 height 34
checkbox input "true"
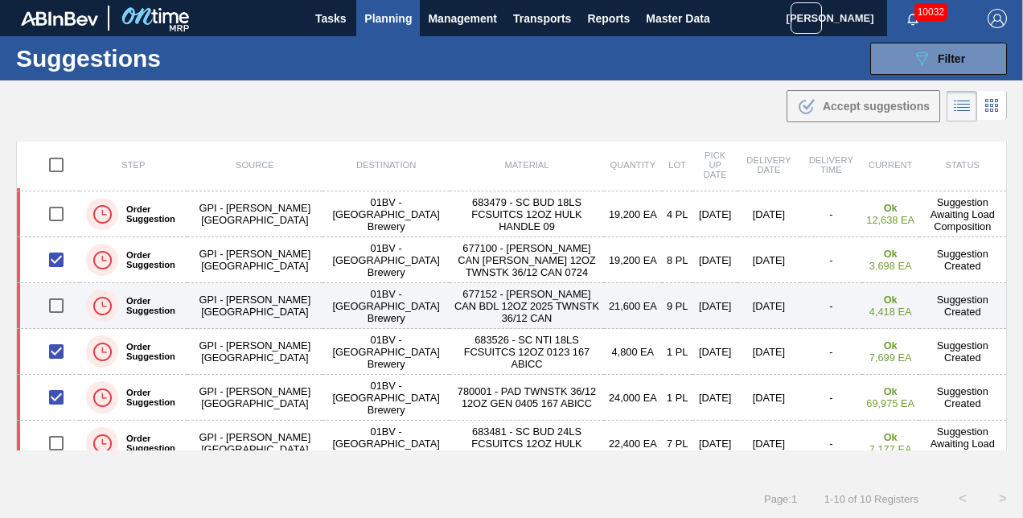
click at [473, 283] on td "677152 - [PERSON_NAME] CAN BDL 12OZ 2025 TWNSTK 36/12 CAN" at bounding box center [527, 306] width 154 height 46
click at [473, 282] on main "Tasks Planning Management Transports Reports Master Data [PERSON_NAME] 10032 Ma…" at bounding box center [511, 259] width 1023 height 518
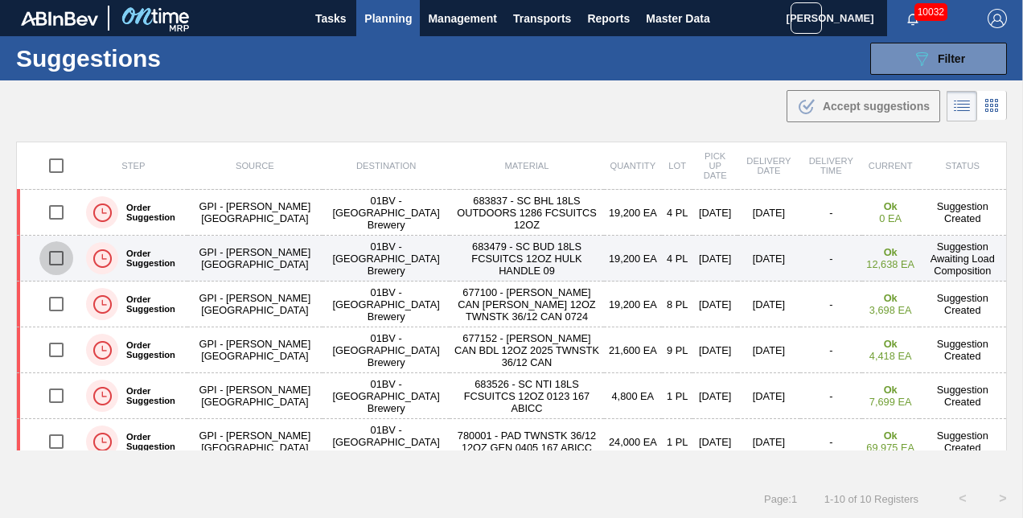
click at [56, 255] on input "checkbox" at bounding box center [56, 258] width 34 height 34
checkbox input "true"
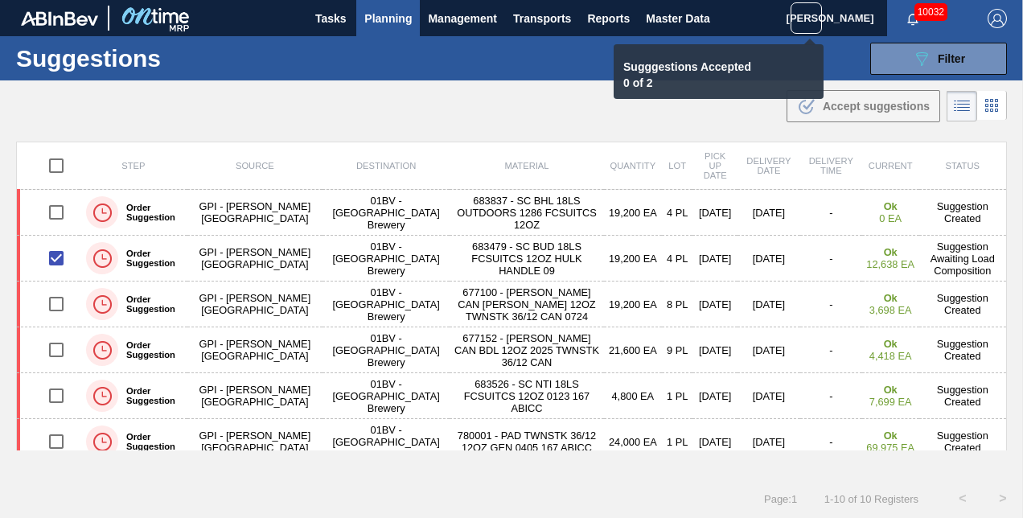
click at [806, 19] on icon at bounding box center [806, 18] width 20 height 20
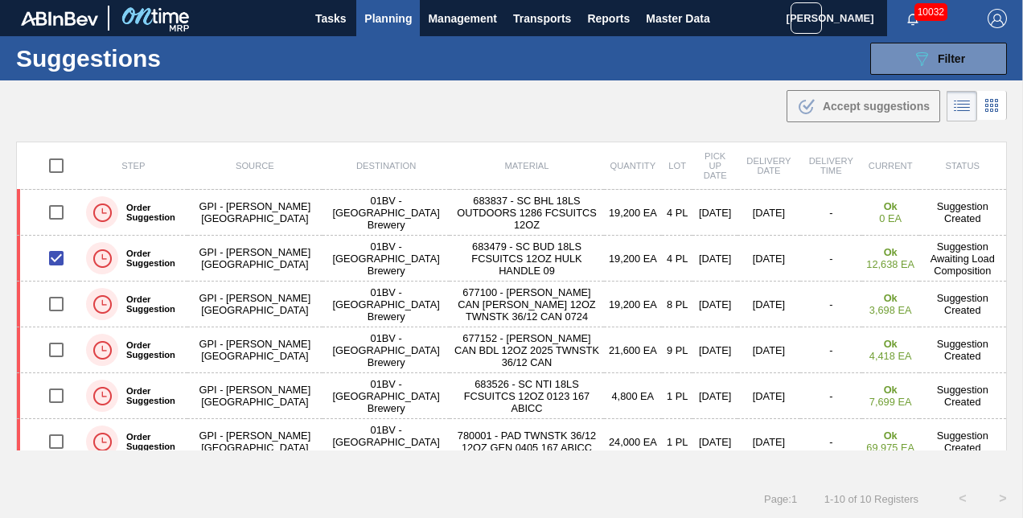
click at [704, 68] on p "Sugggestions Accepted" at bounding box center [708, 66] width 171 height 13
click at [996, 21] on img "button" at bounding box center [997, 18] width 19 height 19
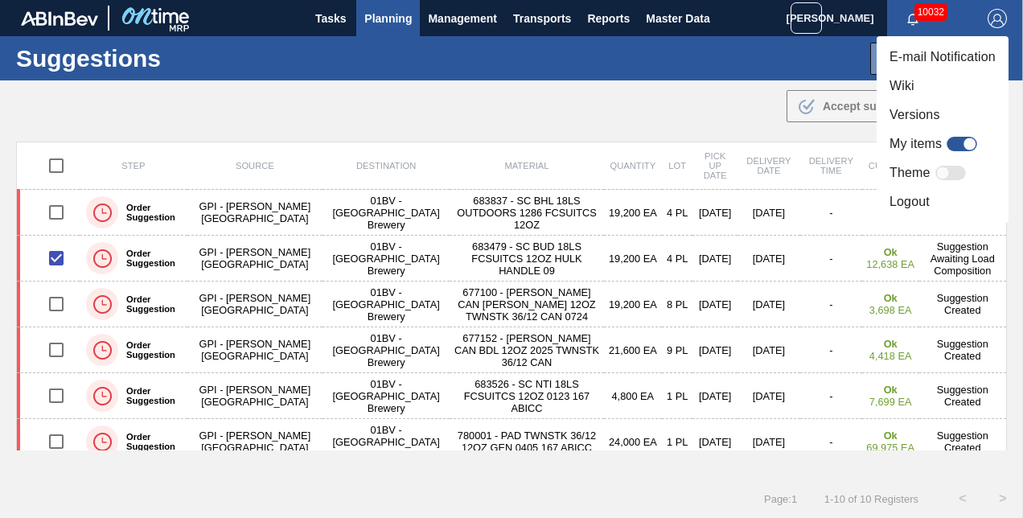
click at [903, 201] on li "Logout" at bounding box center [943, 201] width 132 height 29
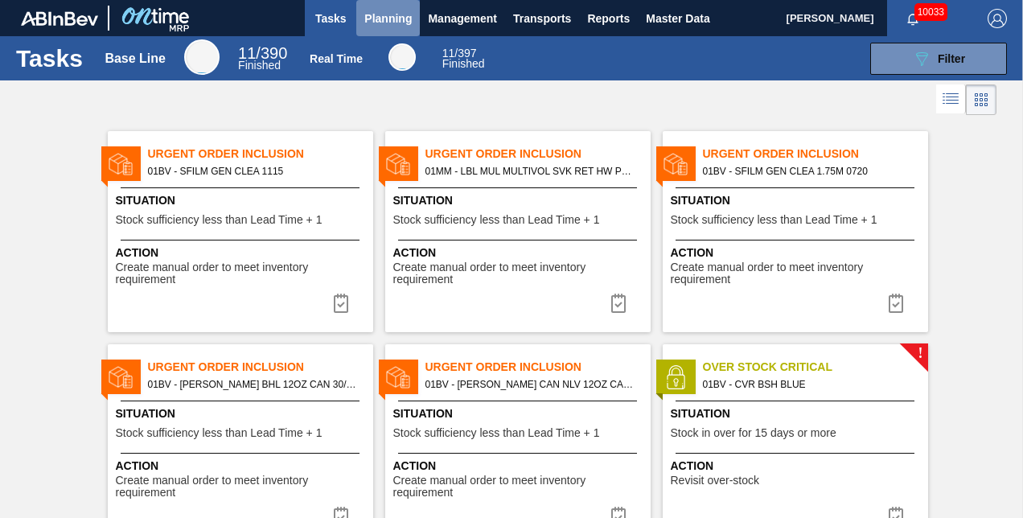
click at [385, 19] on span "Planning" at bounding box center [387, 18] width 47 height 19
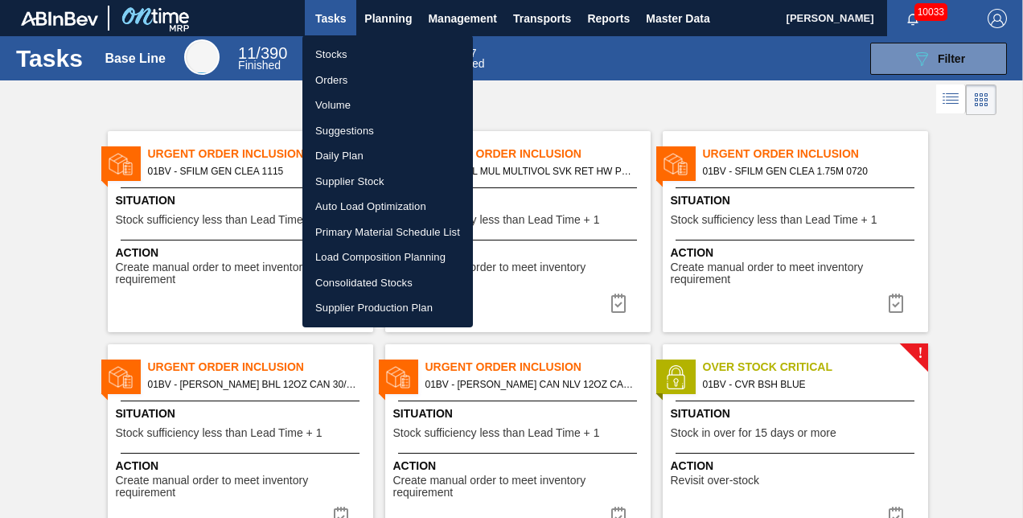
click at [348, 130] on li "Suggestions" at bounding box center [387, 131] width 171 height 26
checkbox input "true"
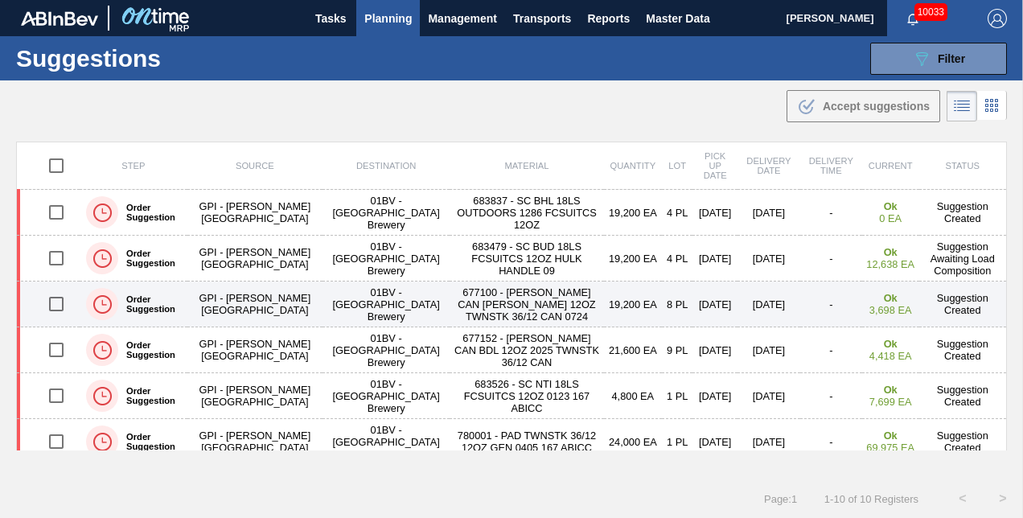
click at [56, 303] on input "checkbox" at bounding box center [56, 304] width 34 height 34
checkbox input "true"
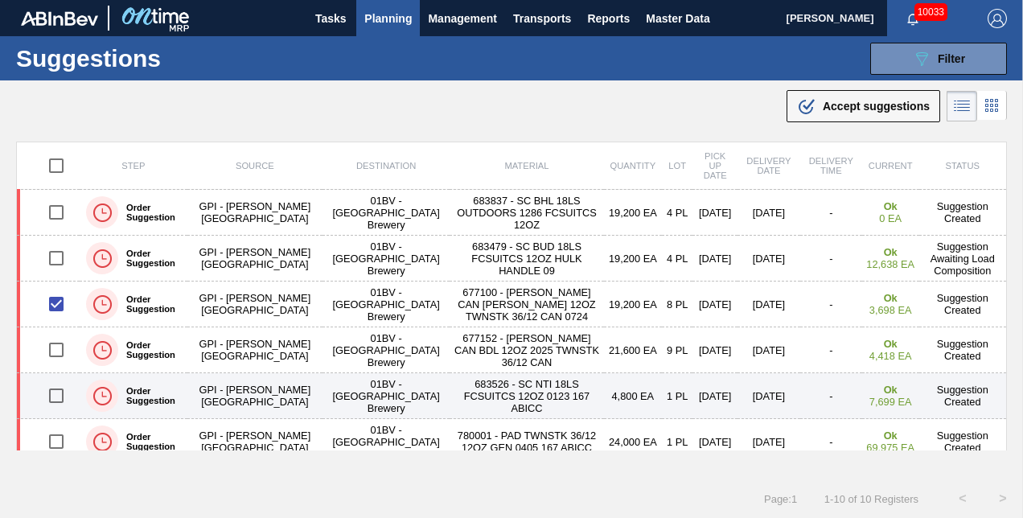
click at [60, 395] on input "checkbox" at bounding box center [56, 396] width 34 height 34
drag, startPoint x: 54, startPoint y: 391, endPoint x: 60, endPoint y: 400, distance: 10.5
click at [55, 391] on input "checkbox" at bounding box center [56, 396] width 34 height 34
checkbox input "true"
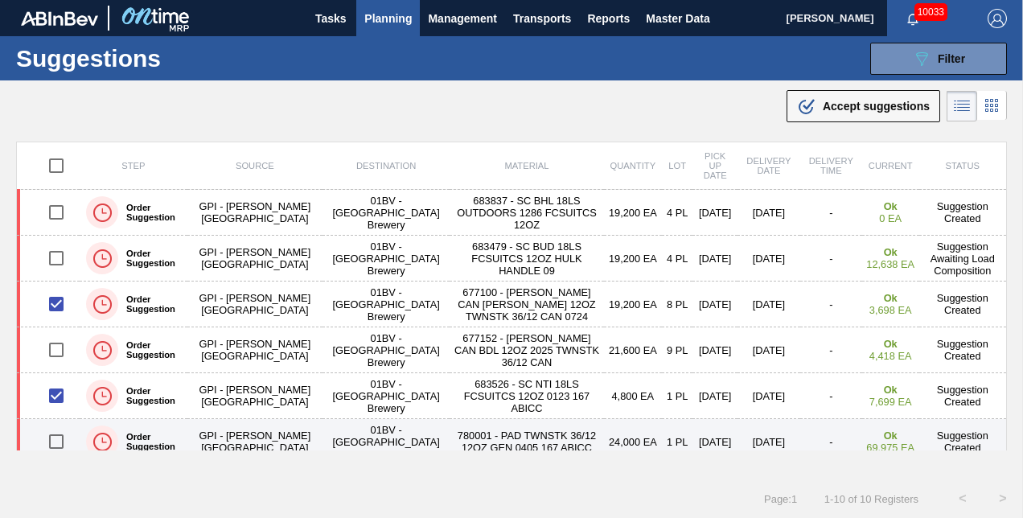
click at [56, 439] on input "checkbox" at bounding box center [56, 442] width 34 height 34
checkbox input "true"
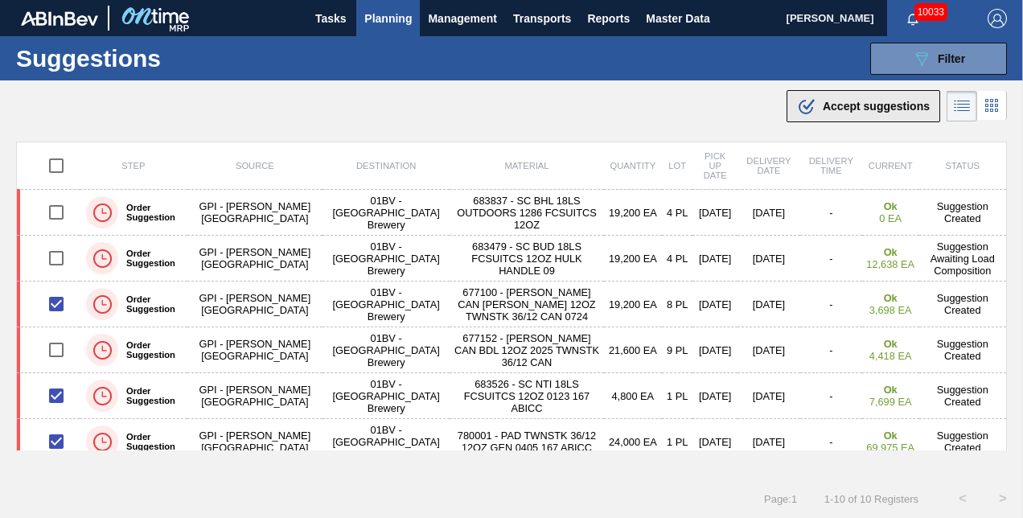
click at [850, 101] on span "Accept suggestions" at bounding box center [876, 106] width 107 height 13
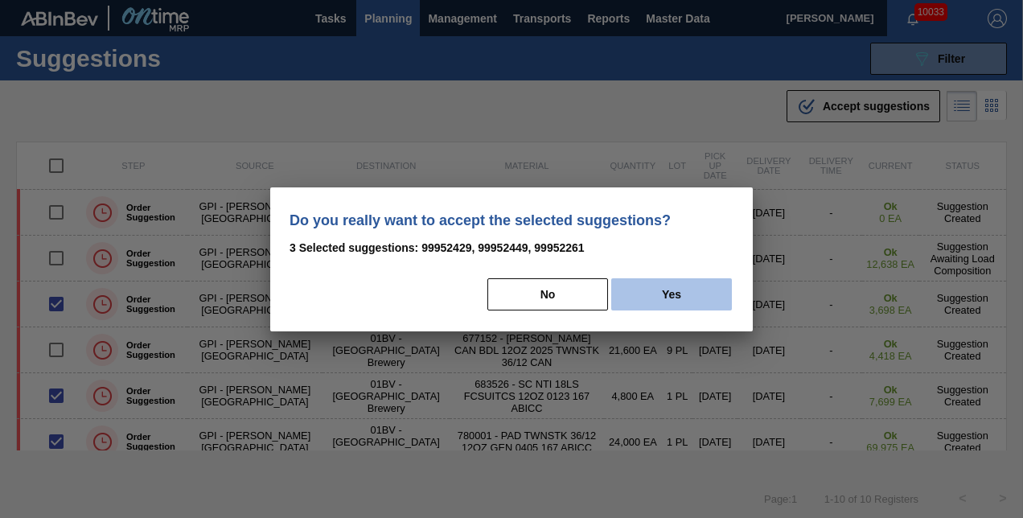
click at [687, 290] on button "Yes" at bounding box center [671, 294] width 121 height 32
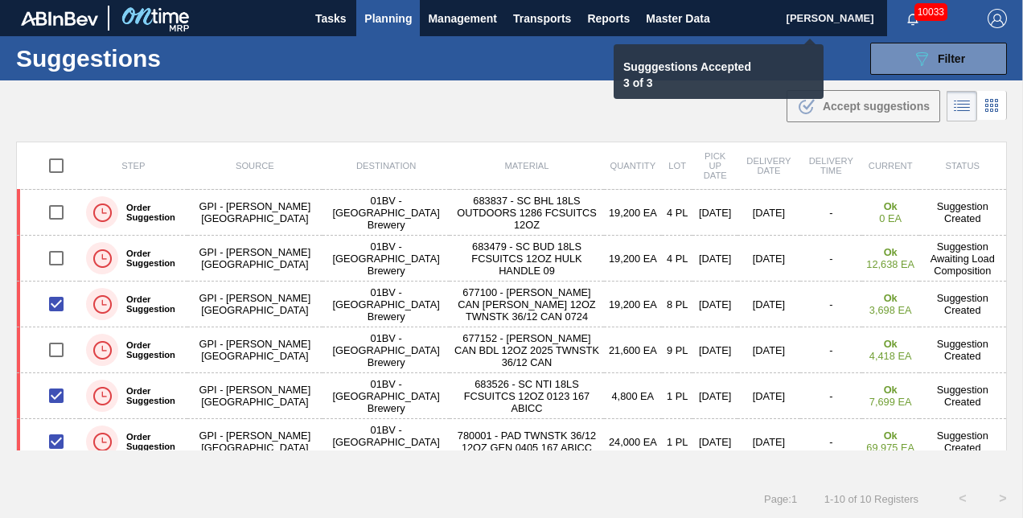
checkbox input "false"
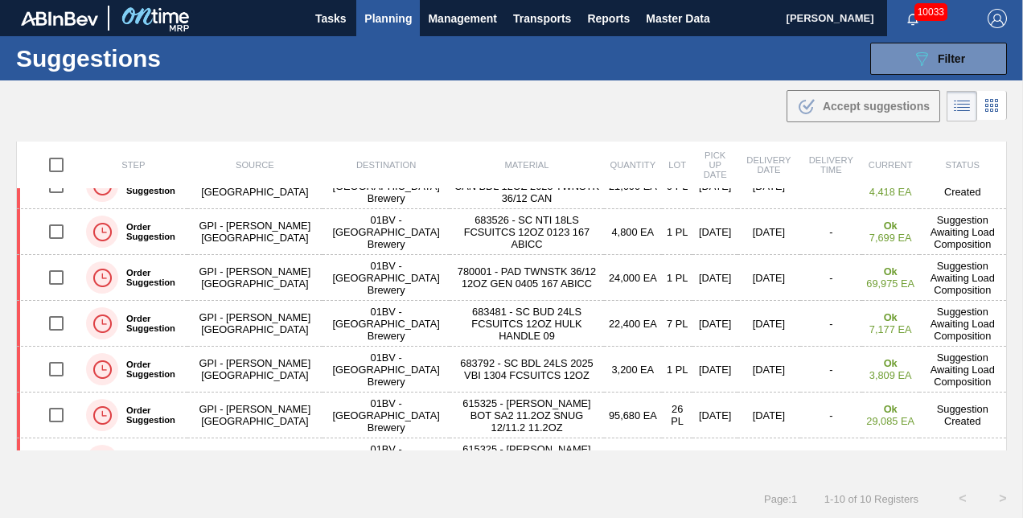
scroll to position [195, 0]
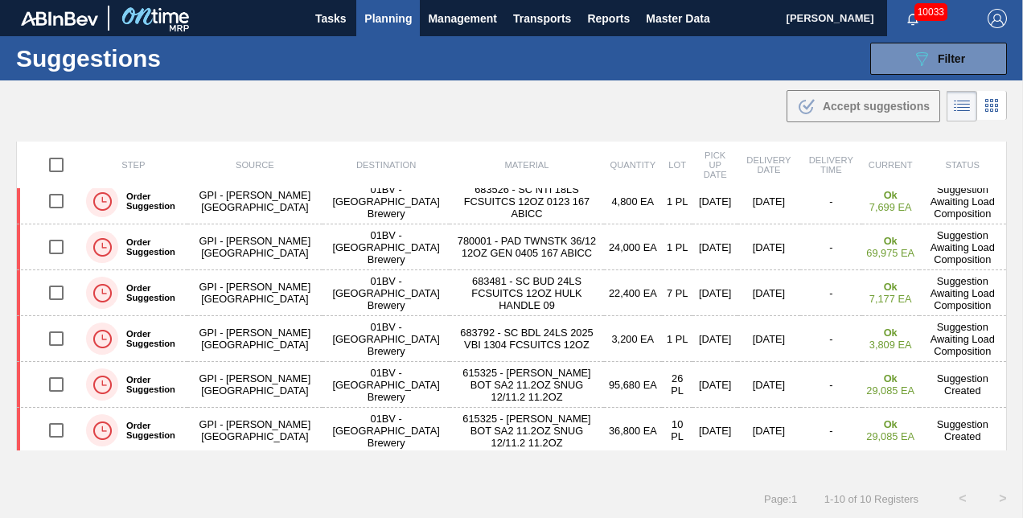
click at [385, 16] on span "Planning" at bounding box center [387, 18] width 47 height 19
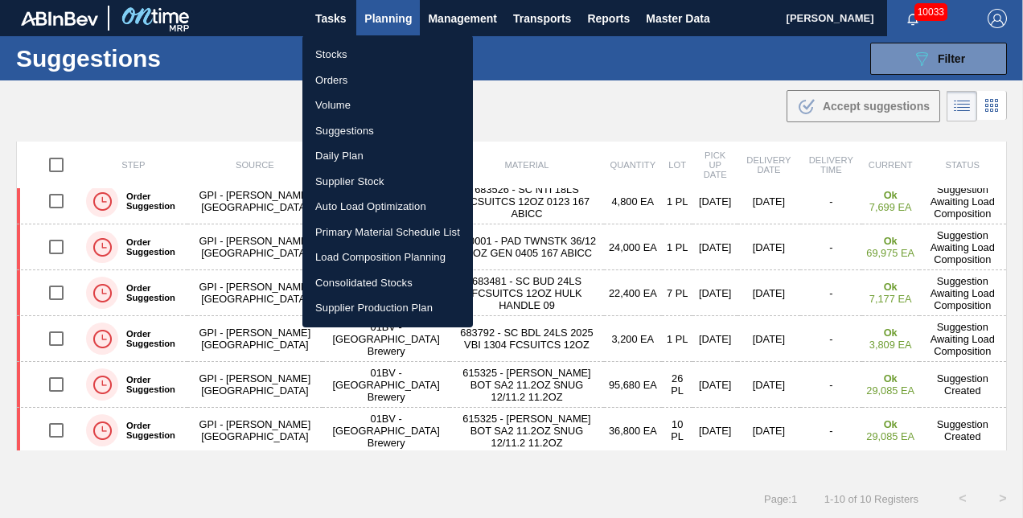
click at [385, 16] on div at bounding box center [511, 259] width 1023 height 518
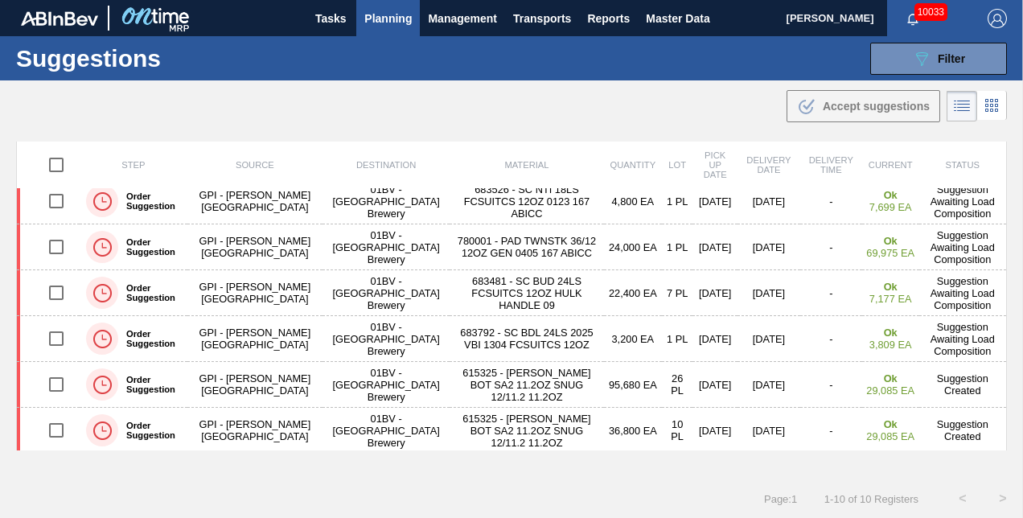
click at [386, 16] on span "Planning" at bounding box center [387, 18] width 47 height 19
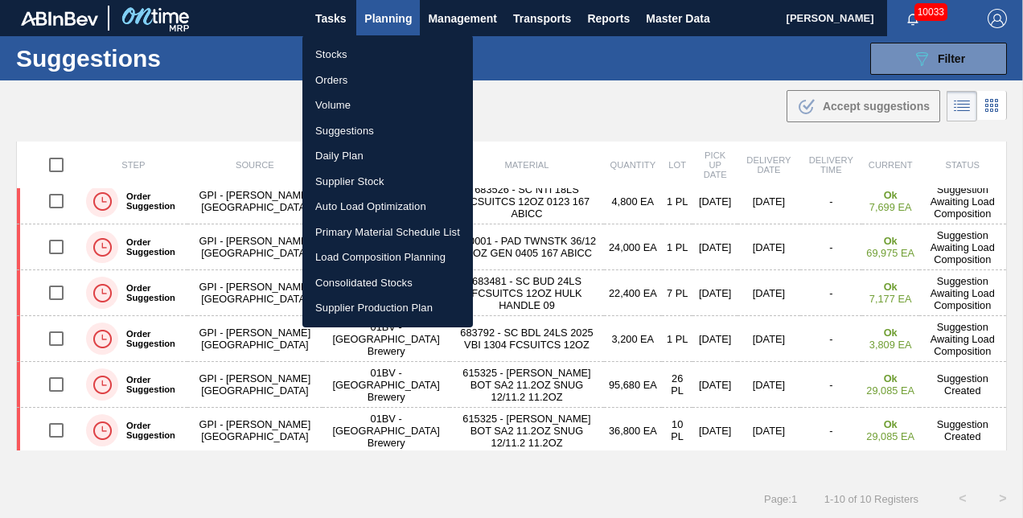
click at [362, 256] on li "Load Composition Planning" at bounding box center [387, 258] width 171 height 26
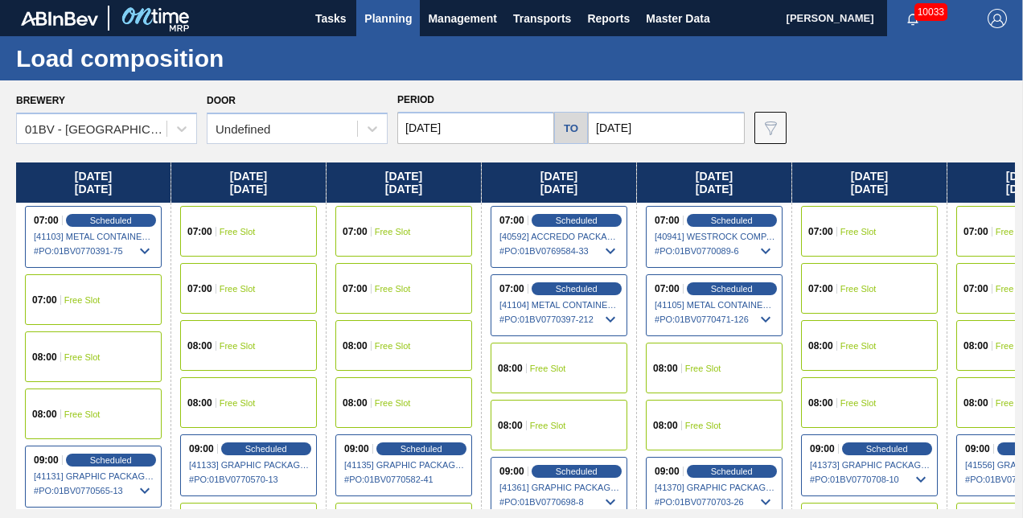
click at [661, 125] on input "[DATE]" at bounding box center [666, 128] width 157 height 32
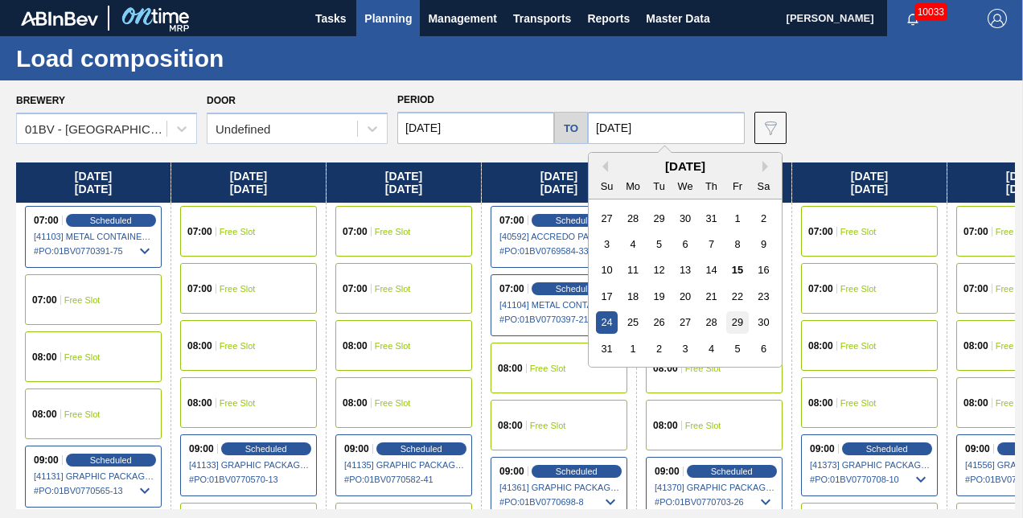
click at [736, 322] on div "29" at bounding box center [737, 322] width 22 height 22
type input "[DATE]"
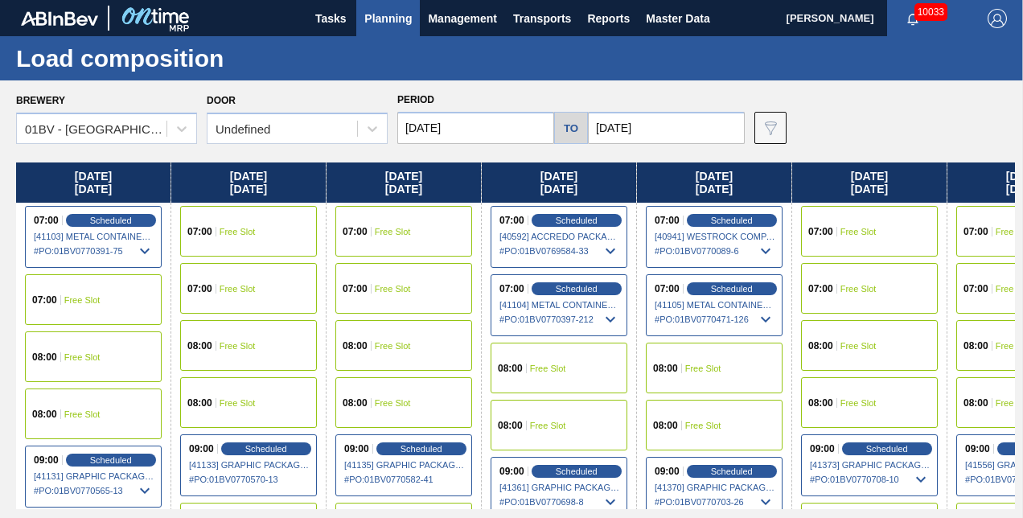
click at [468, 130] on input "[DATE]" at bounding box center [475, 128] width 157 height 32
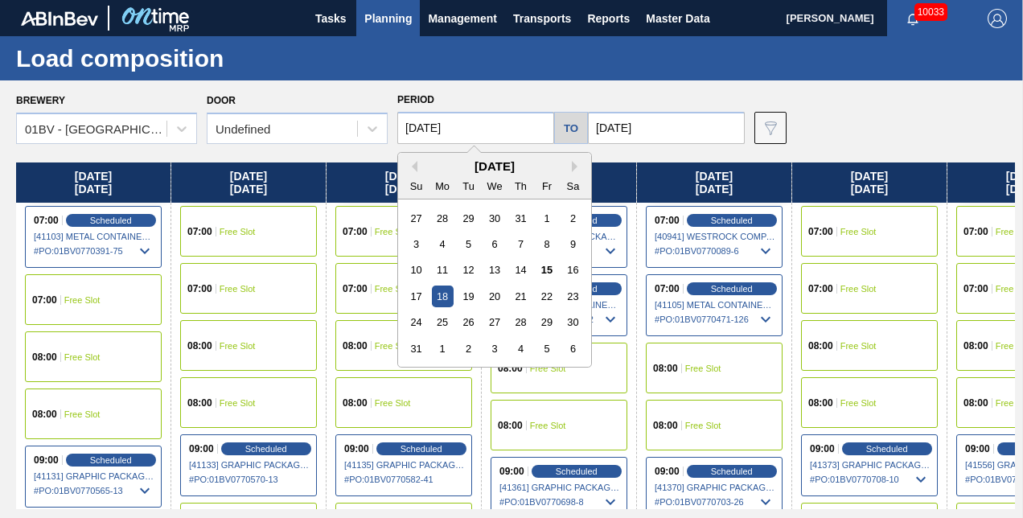
click at [439, 322] on div "25" at bounding box center [443, 322] width 22 height 22
type input "[DATE]"
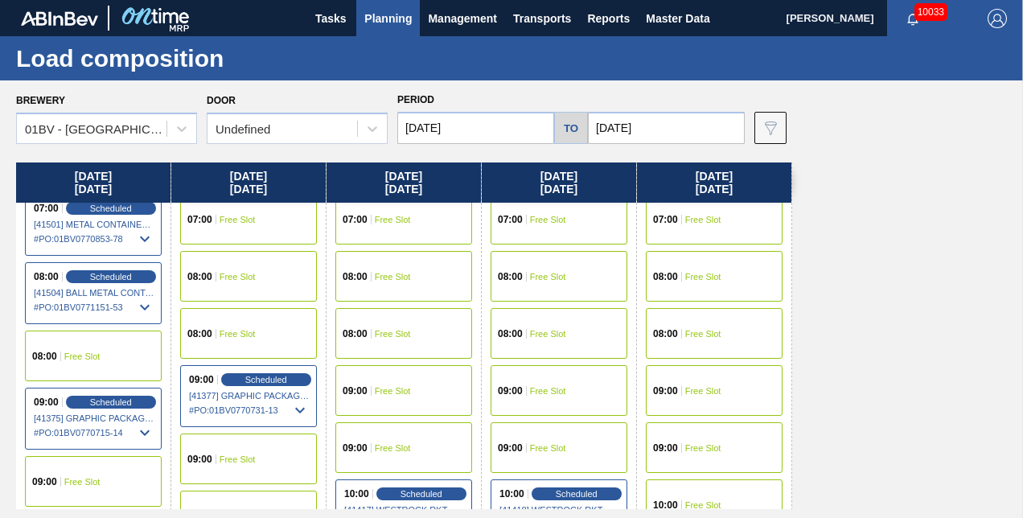
scroll to position [161, 0]
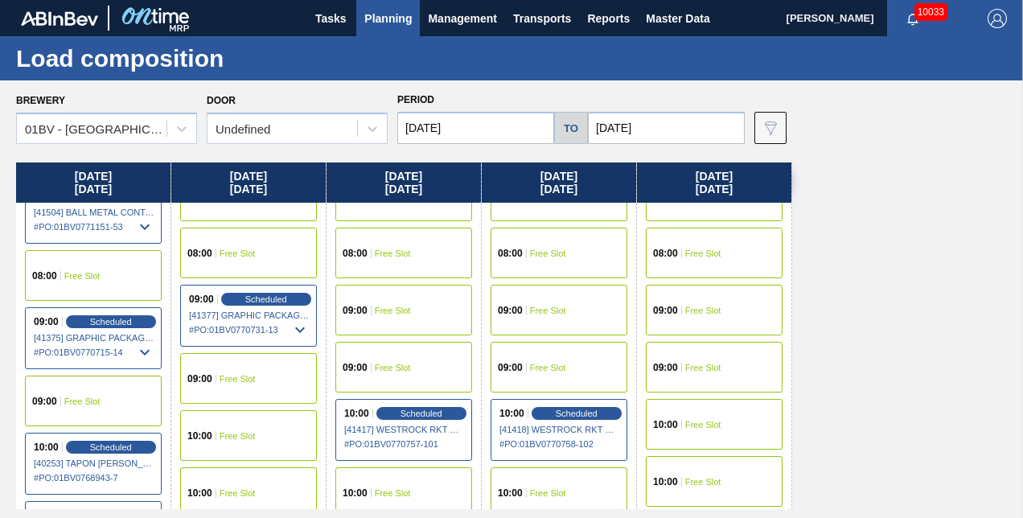
click at [379, 306] on span "Free Slot" at bounding box center [393, 311] width 36 height 10
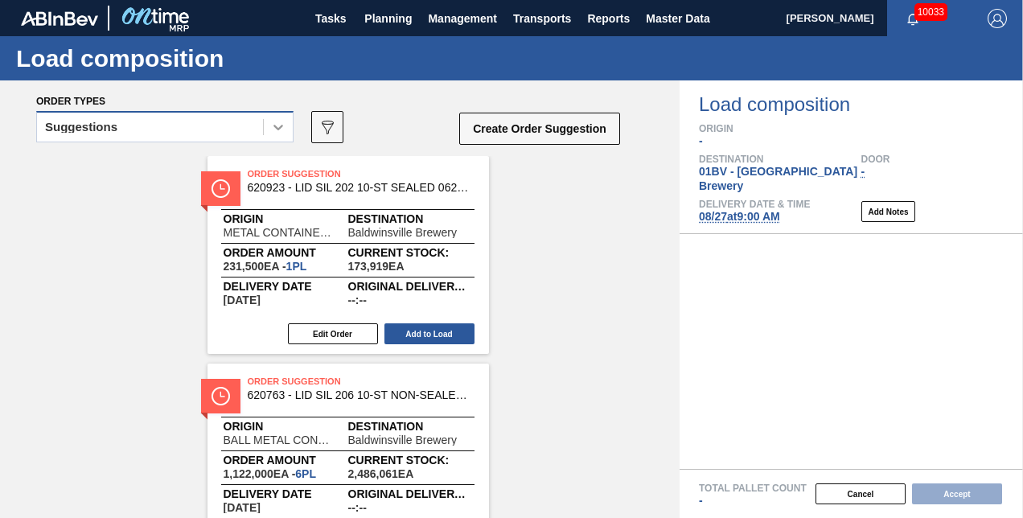
click at [277, 122] on icon at bounding box center [278, 127] width 16 height 16
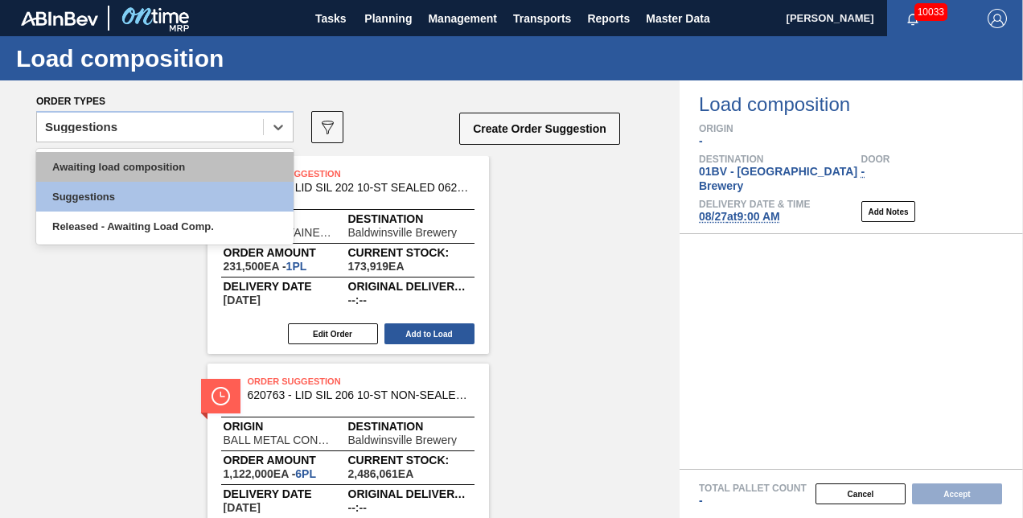
click at [175, 164] on div "Awaiting load composition" at bounding box center [164, 167] width 257 height 30
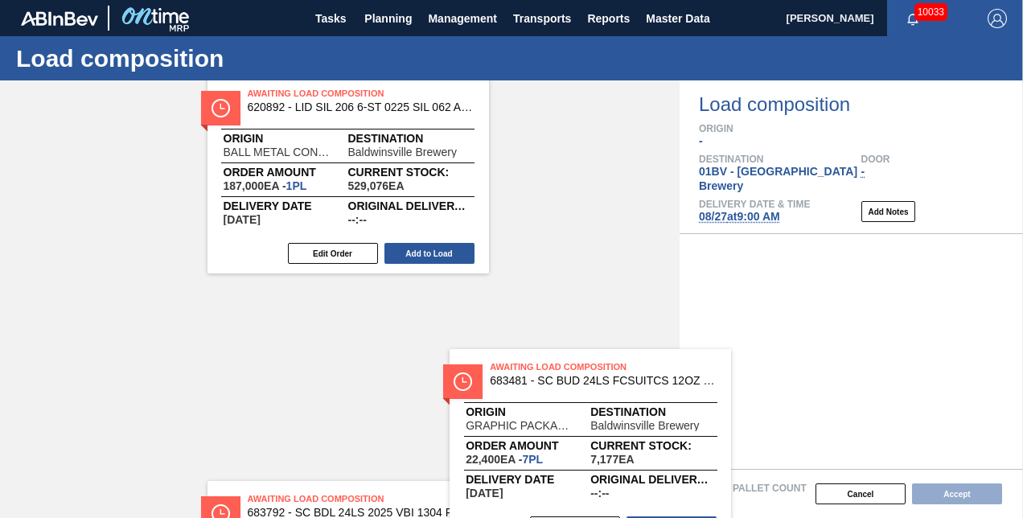
scroll to position [139, 0]
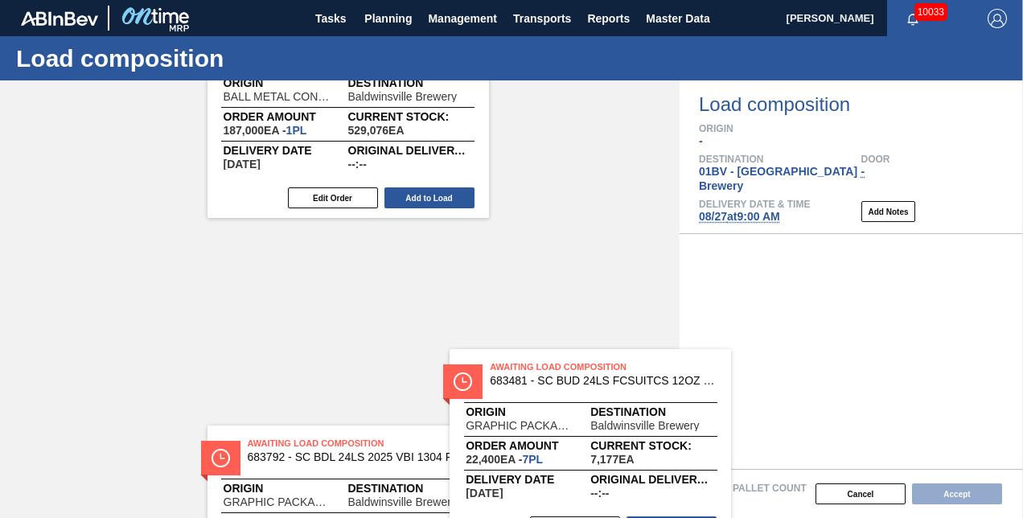
drag, startPoint x: 327, startPoint y: 380, endPoint x: 722, endPoint y: 333, distance: 398.5
click at [680, 348] on div "Order types option Awaiting load composition, selected. Select is focused ,type…" at bounding box center [511, 299] width 1023 height 438
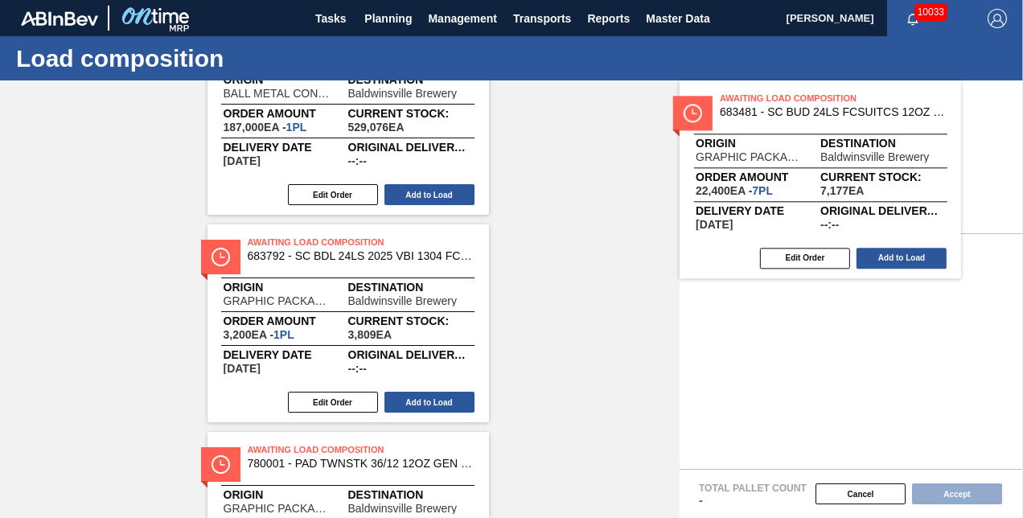
drag, startPoint x: 722, startPoint y: 333, endPoint x: 810, endPoint y: 297, distance: 94.9
click at [779, 312] on div at bounding box center [852, 351] width 344 height 235
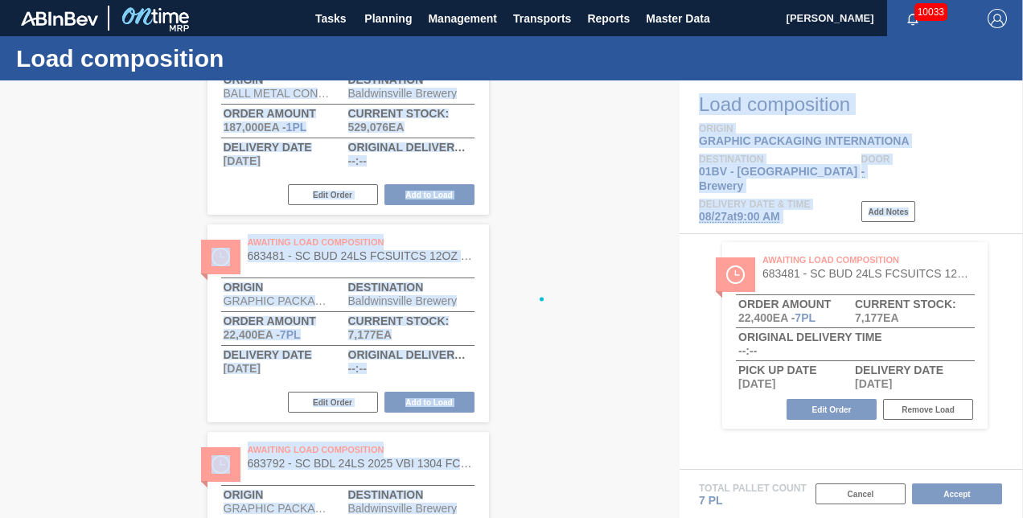
drag, startPoint x: 810, startPoint y: 297, endPoint x: 824, endPoint y: 288, distance: 16.3
click at [821, 299] on main "Tasks Planning Management Transports Reports Master Data Kristin Lippert 10033 …" at bounding box center [511, 259] width 1023 height 518
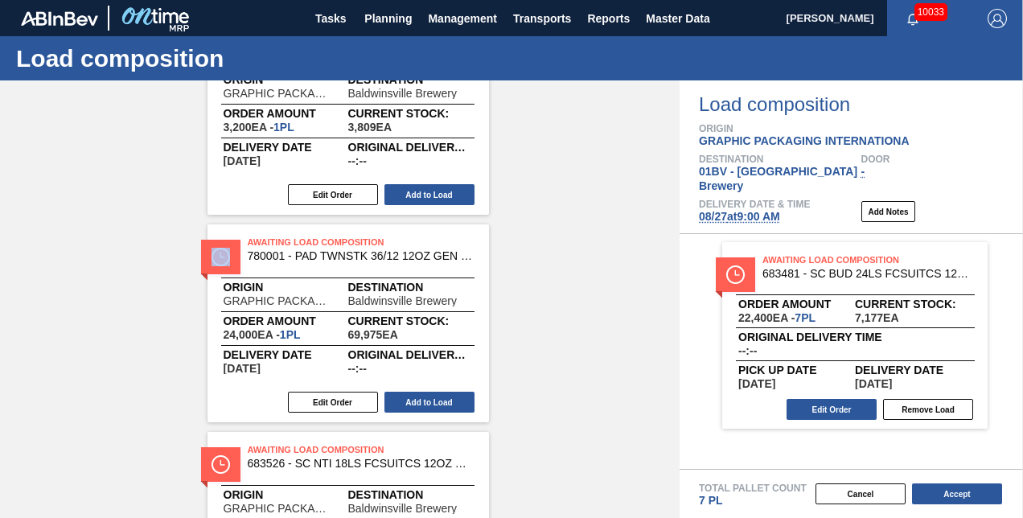
click at [332, 401] on button "Edit Order" at bounding box center [333, 402] width 90 height 21
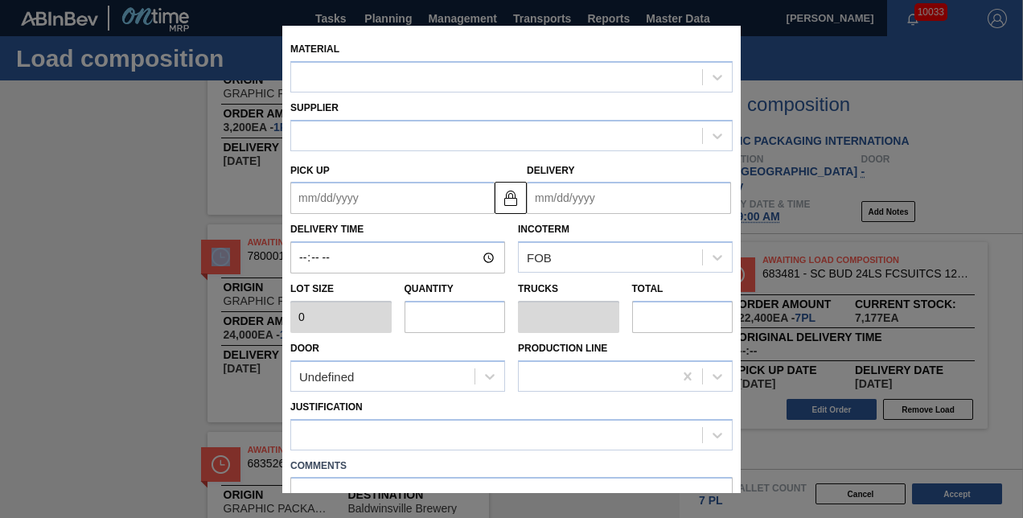
type input "24,000"
type input "1"
type input "0.125"
type input "24,000"
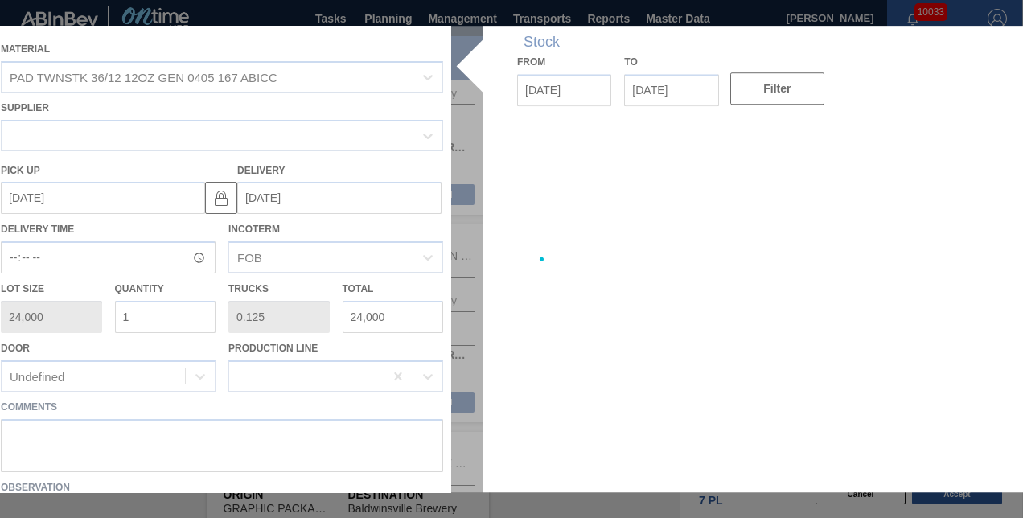
type up "[DATE]"
type input "[DATE]"
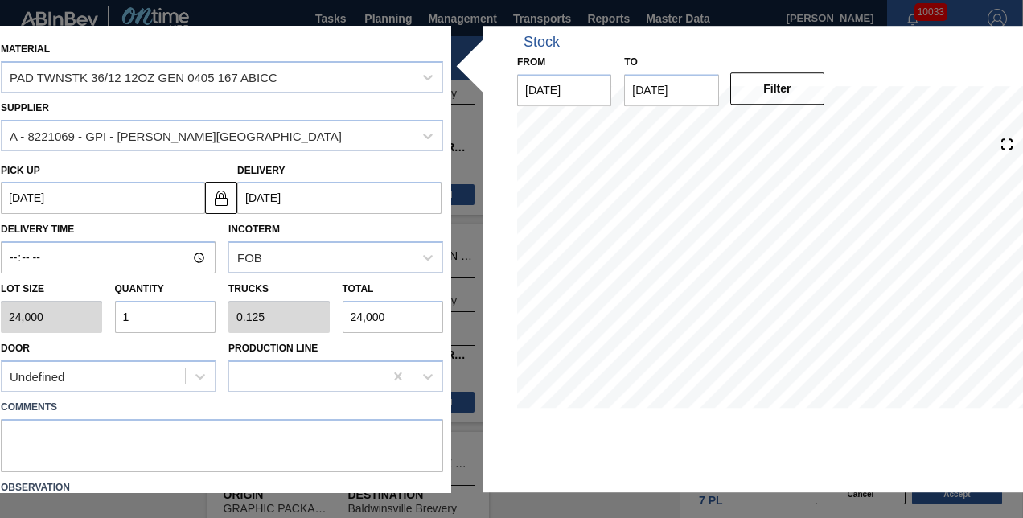
click at [140, 315] on input "1" at bounding box center [165, 317] width 101 height 32
type input "0"
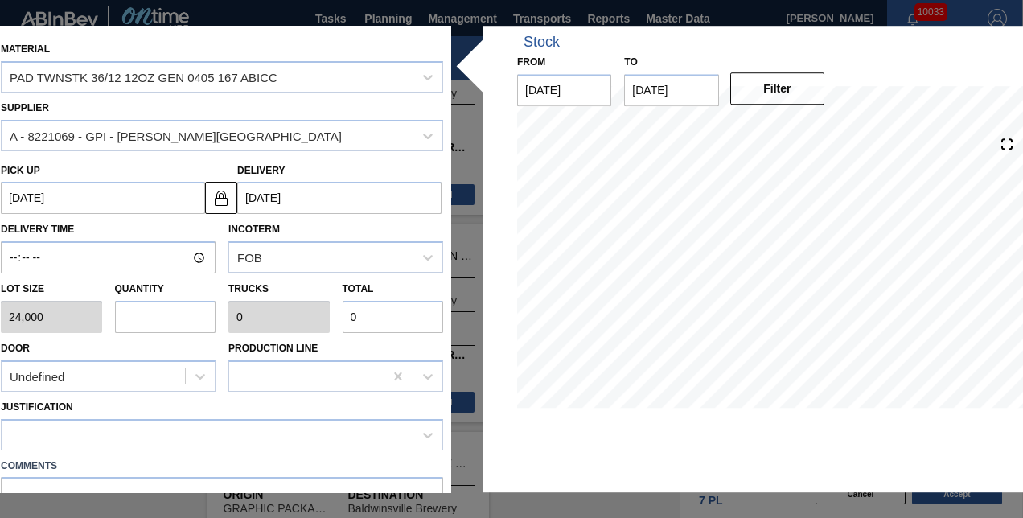
type input "2"
type input "0.25"
type input "48,000"
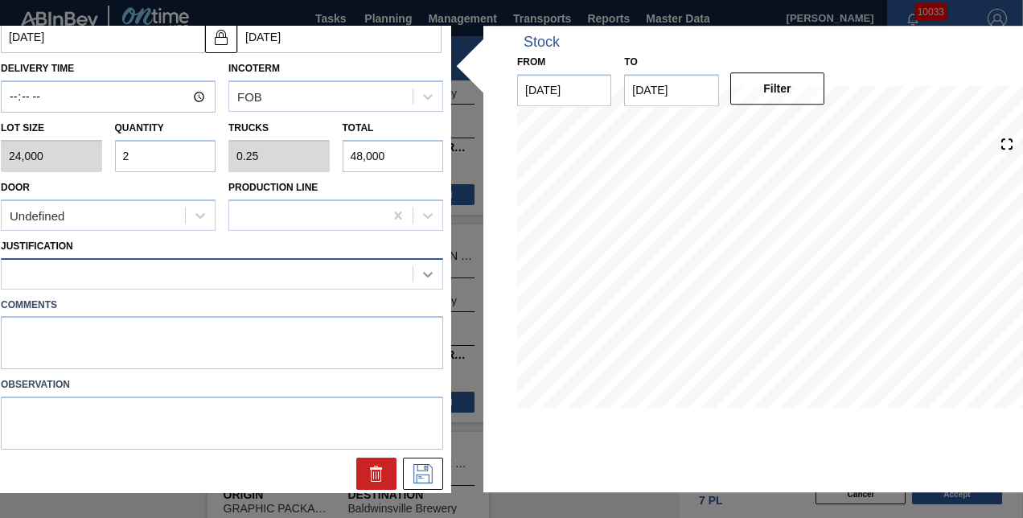
type input "2"
click at [420, 274] on icon at bounding box center [428, 274] width 16 height 16
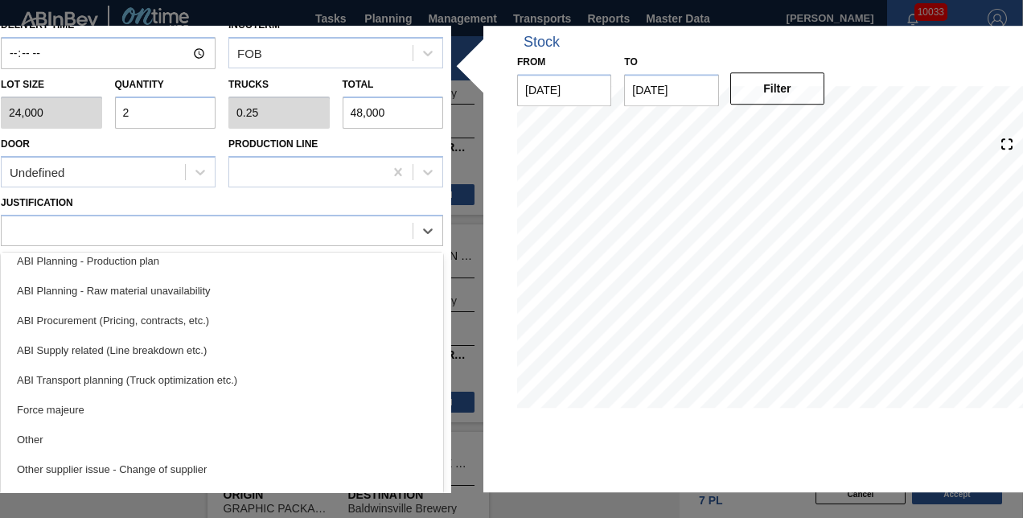
scroll to position [175, 0]
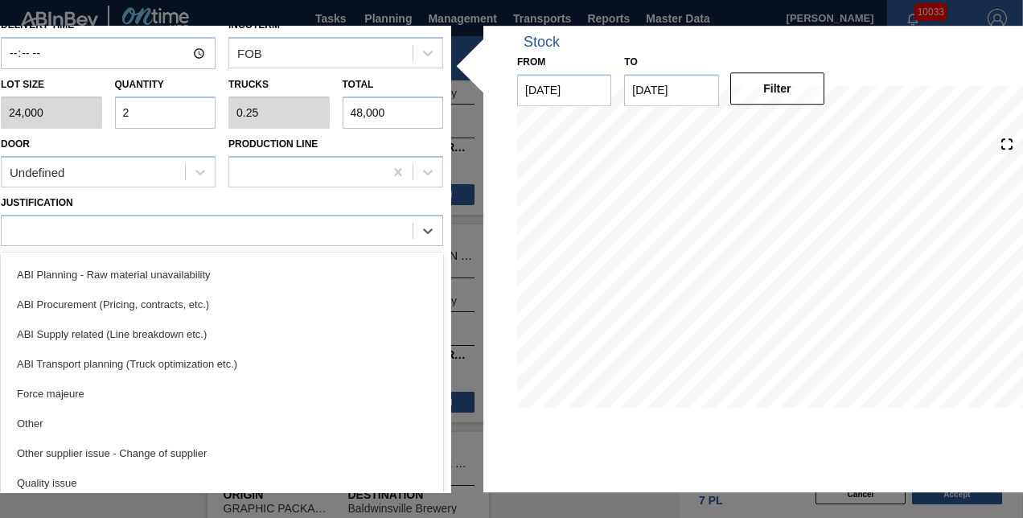
click at [79, 355] on div "ABI Transport planning (Truck optimization etc.)" at bounding box center [222, 364] width 442 height 30
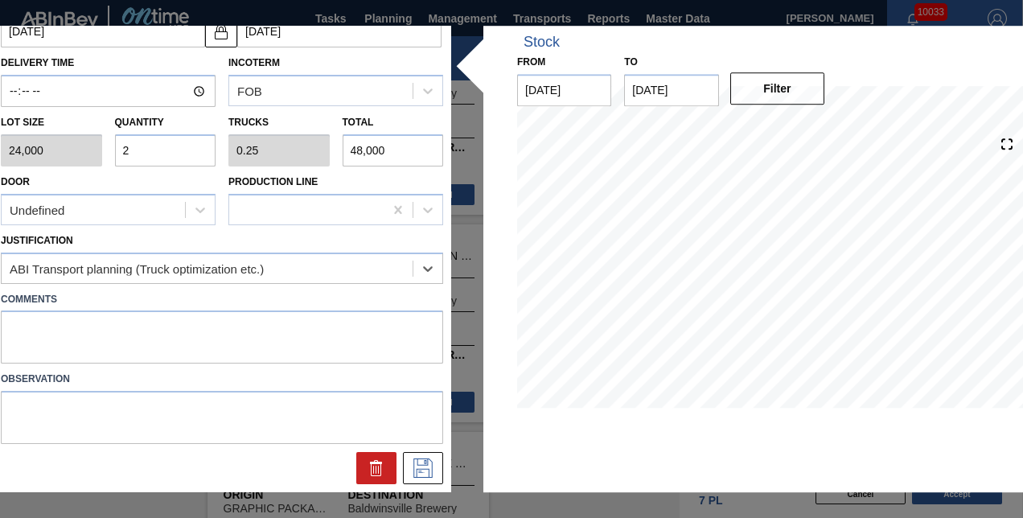
scroll to position [166, 0]
click at [426, 462] on icon at bounding box center [423, 468] width 26 height 19
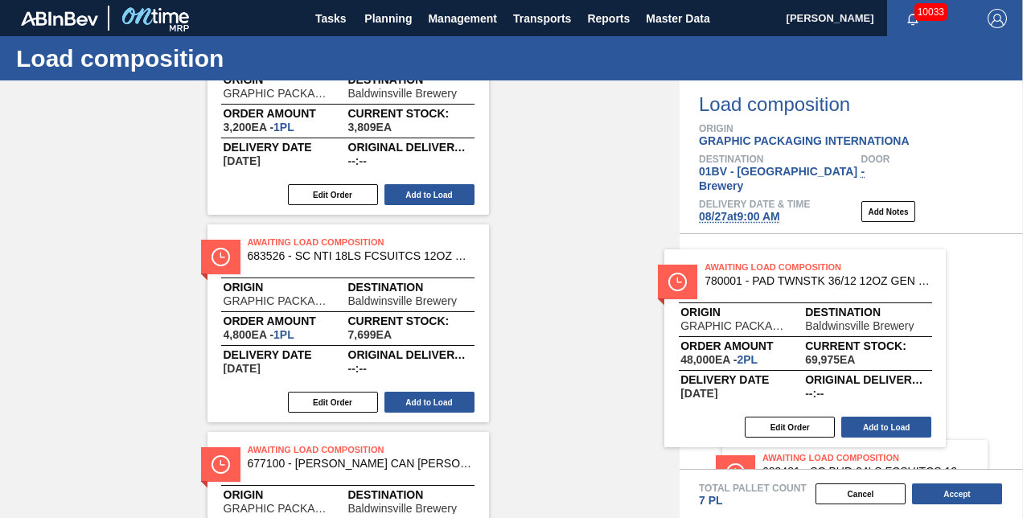
drag, startPoint x: 309, startPoint y: 240, endPoint x: 775, endPoint y: 266, distance: 467.3
click at [775, 266] on div "Order types Awaiting load composition 089F7B8B-B2A5-4AFE-B5C0-19BA573D28AC Crea…" at bounding box center [511, 299] width 1023 height 438
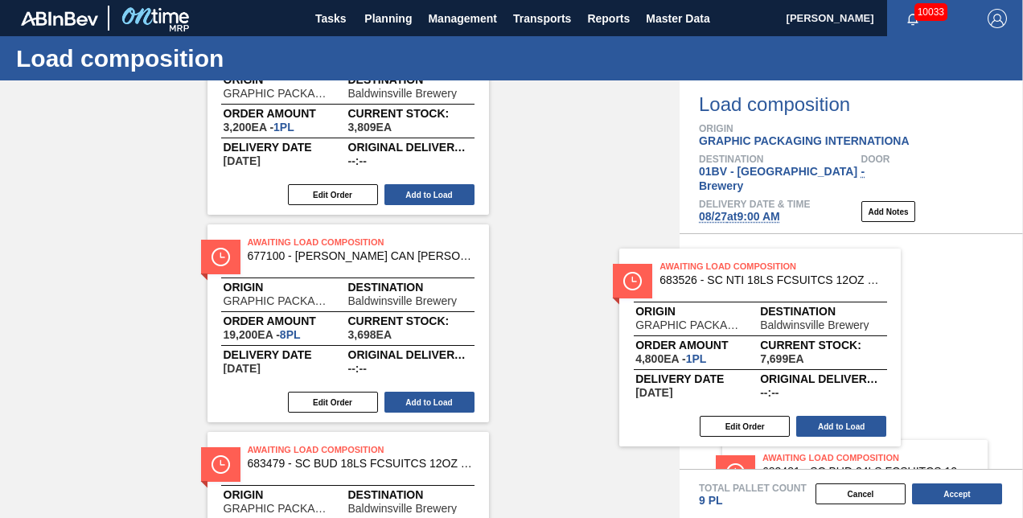
drag, startPoint x: 375, startPoint y: 244, endPoint x: 738, endPoint y: 262, distance: 364.1
click at [738, 262] on div "Order types Awaiting load composition 089F7B8B-B2A5-4AFE-B5C0-19BA573D28AC Crea…" at bounding box center [511, 299] width 1023 height 438
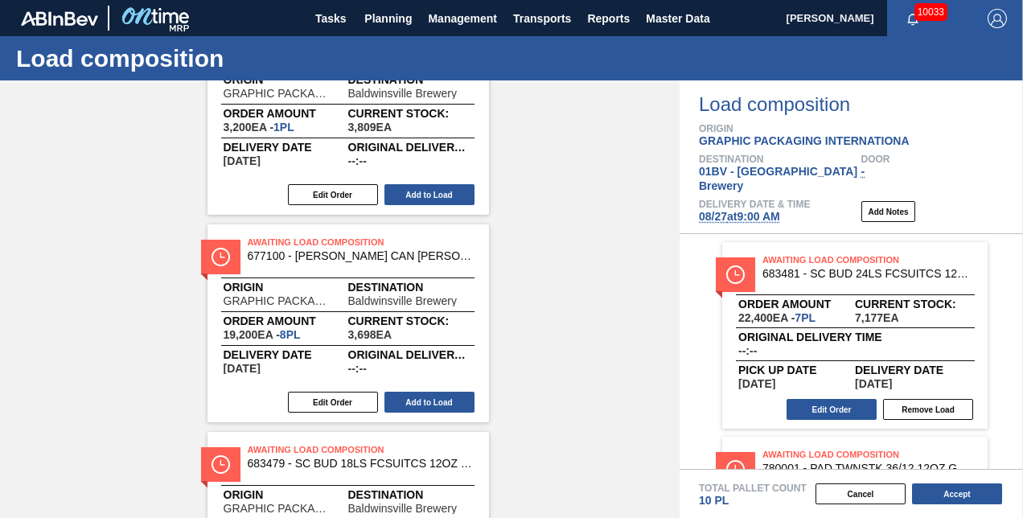
click at [300, 245] on span "Awaiting Load Composition" at bounding box center [360, 242] width 225 height 16
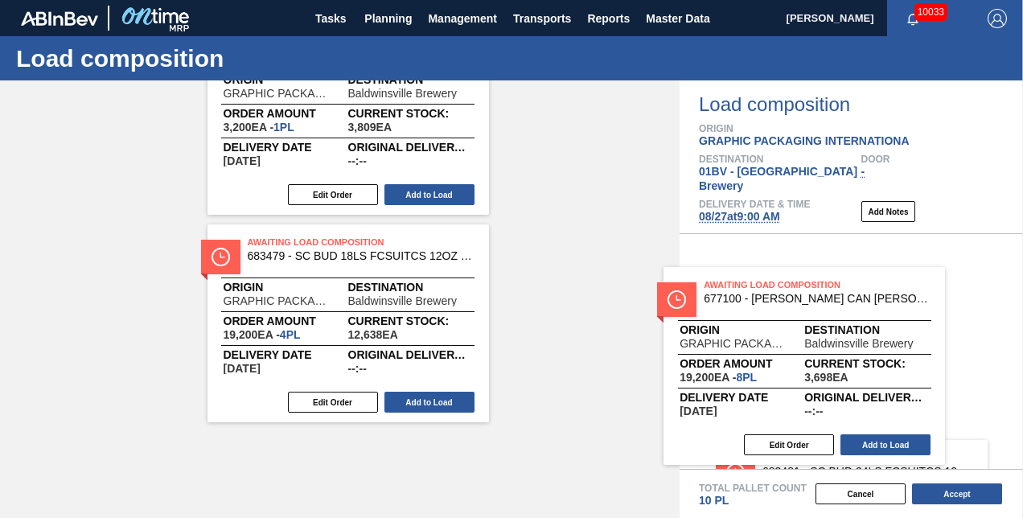
drag, startPoint x: 300, startPoint y: 245, endPoint x: 763, endPoint y: 290, distance: 464.7
click at [763, 290] on div "Order types Awaiting load composition 089F7B8B-B2A5-4AFE-B5C0-19BA573D28AC Crea…" at bounding box center [511, 299] width 1023 height 438
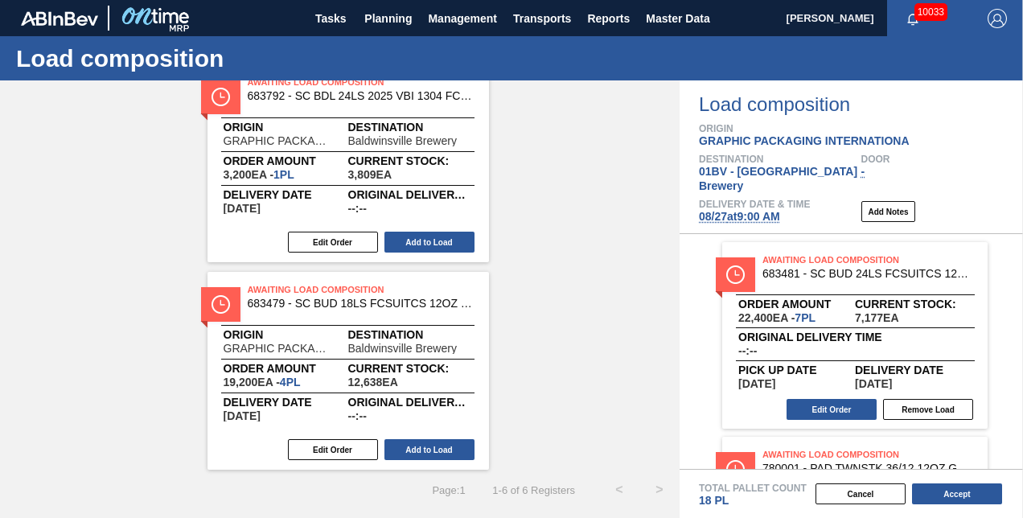
scroll to position [92, 0]
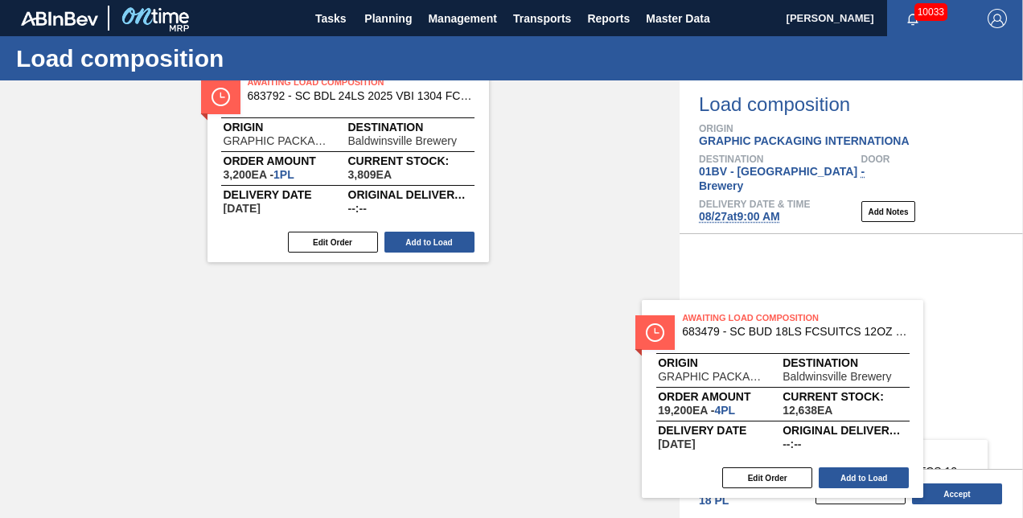
drag, startPoint x: 307, startPoint y: 283, endPoint x: 750, endPoint y: 312, distance: 443.4
click at [750, 312] on div "Order types Awaiting load composition 089F7B8B-B2A5-4AFE-B5C0-19BA573D28AC Crea…" at bounding box center [511, 299] width 1023 height 438
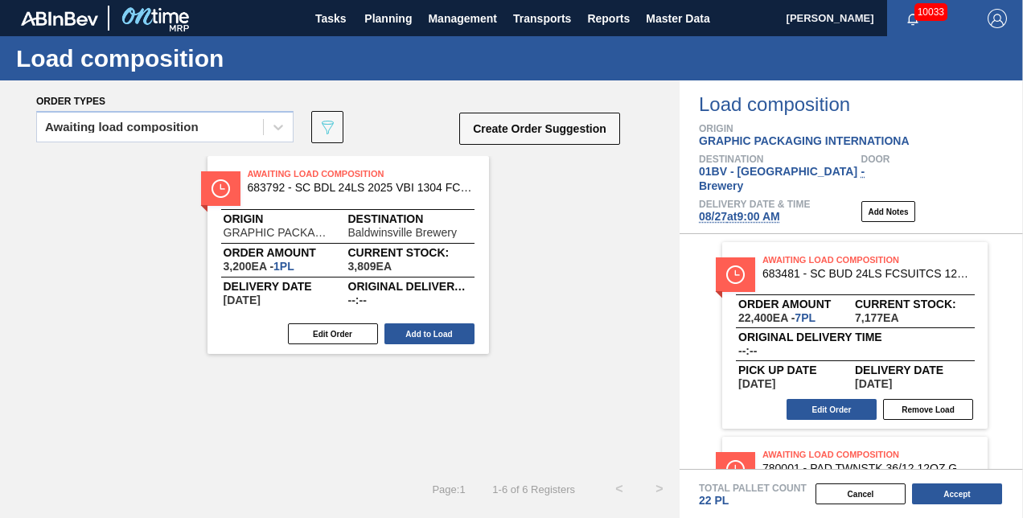
scroll to position [0, 0]
click at [328, 331] on button "Edit Order" at bounding box center [333, 333] width 90 height 21
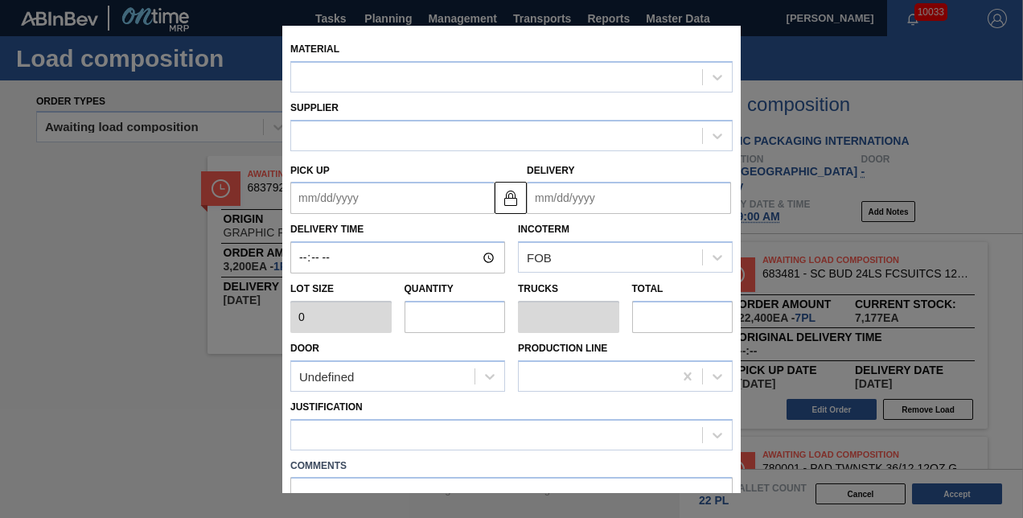
type input "3,200"
type input "1"
type input "0.038"
type input "3,200"
type up "[DATE]"
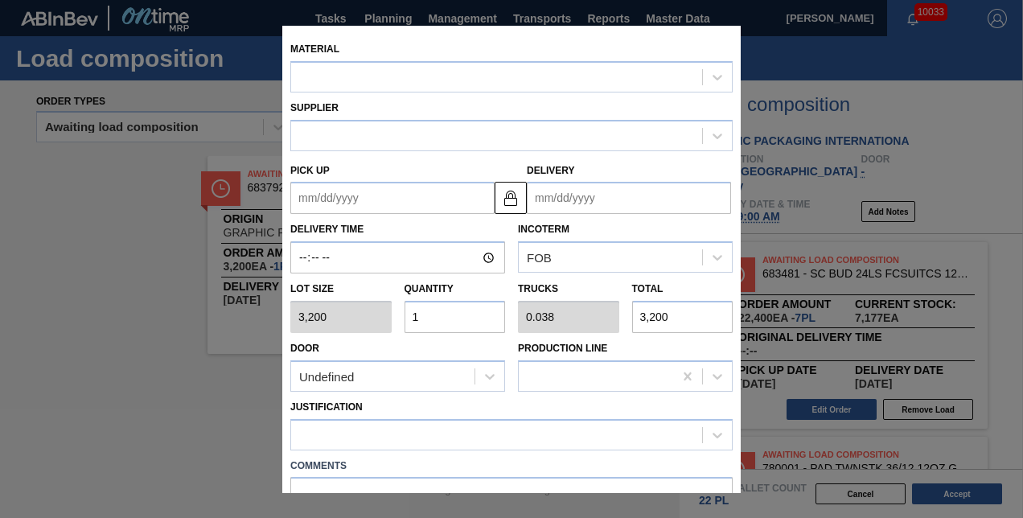
type input "[DATE]"
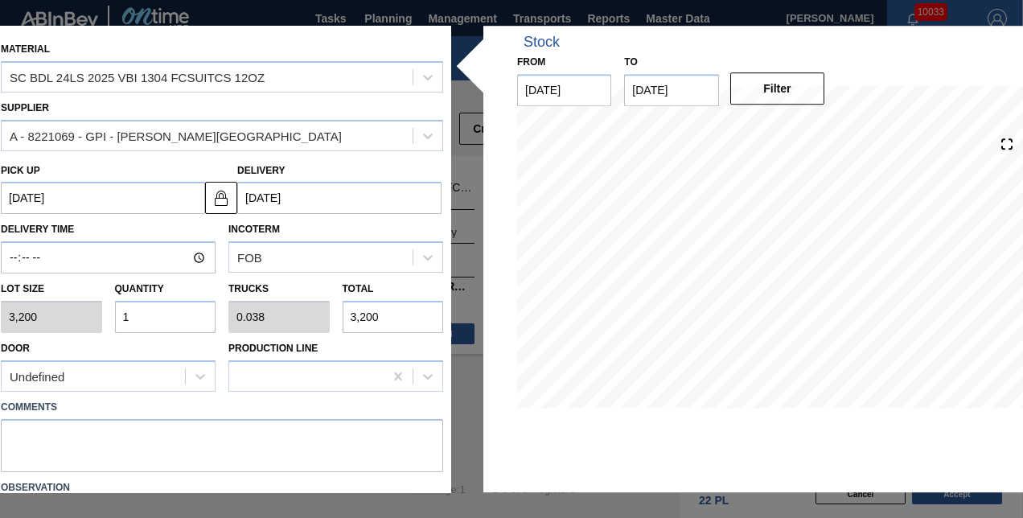
click at [151, 314] on input "1" at bounding box center [165, 317] width 101 height 32
type input "0"
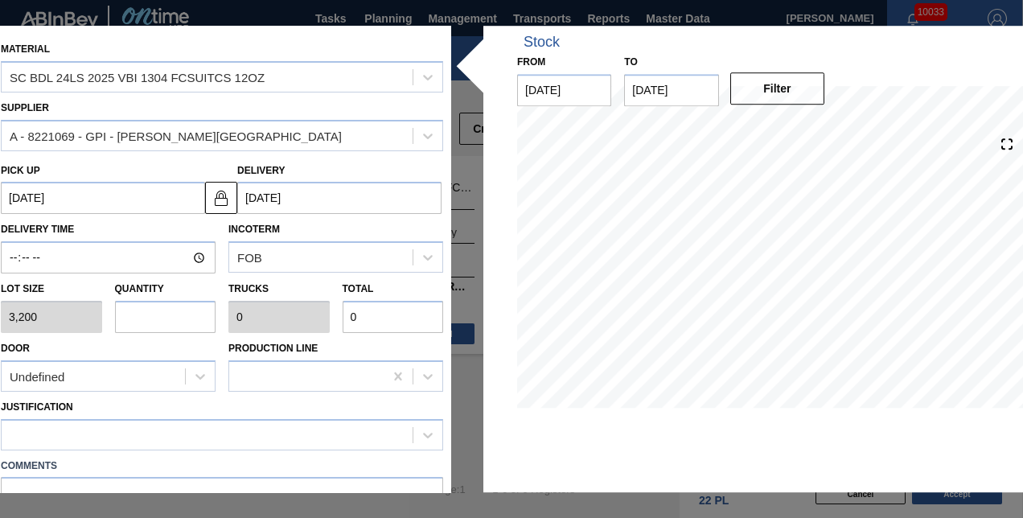
type input "4"
type input "0.154"
type input "12,800"
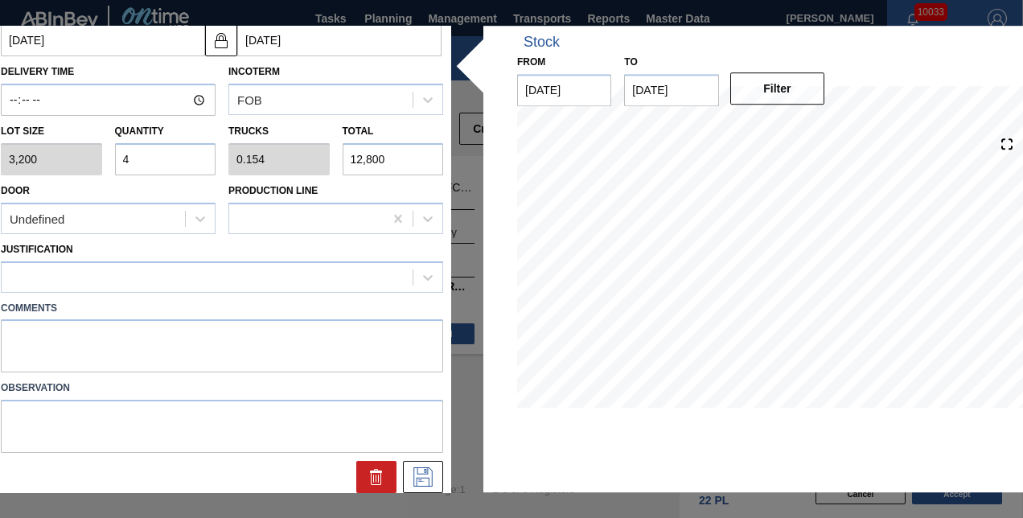
scroll to position [166, 0]
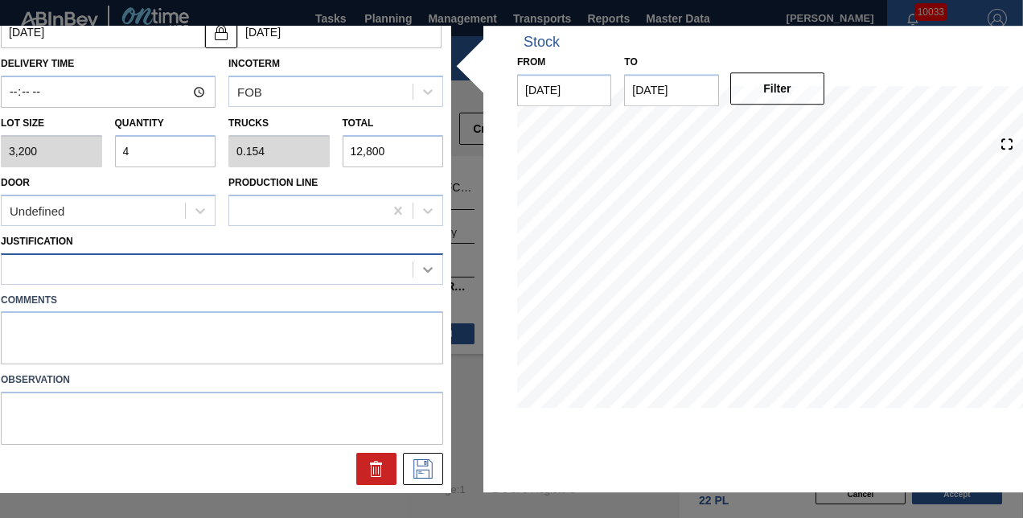
type input "4"
click at [422, 263] on icon at bounding box center [428, 269] width 16 height 16
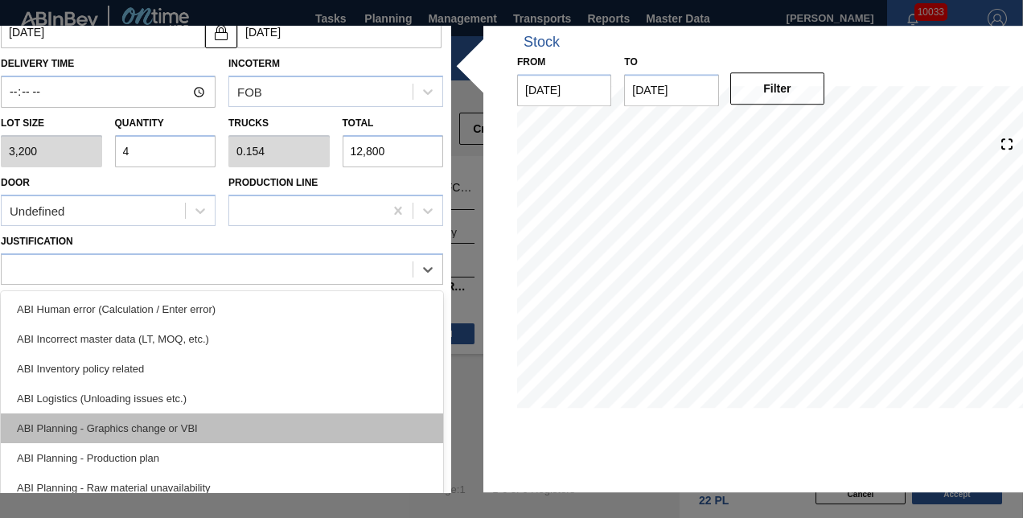
click at [118, 420] on div "ABI Planning - Graphics change or VBI" at bounding box center [222, 428] width 442 height 30
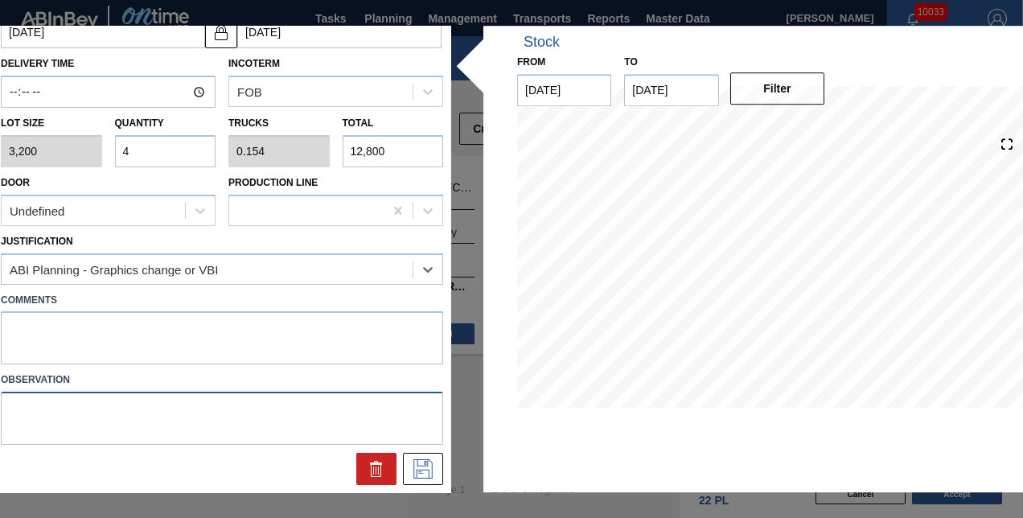
click at [118, 420] on textarea at bounding box center [222, 418] width 442 height 53
click at [422, 463] on icon at bounding box center [423, 468] width 26 height 19
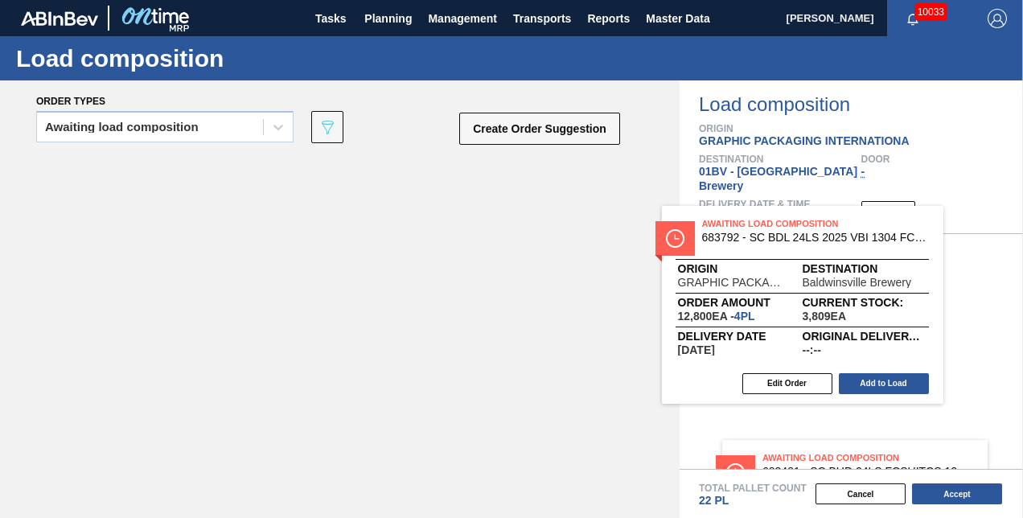
drag, startPoint x: 262, startPoint y: 174, endPoint x: 727, endPoint y: 224, distance: 467.7
click at [727, 224] on div "Order types Awaiting load composition 089F7B8B-B2A5-4AFE-B5C0-19BA573D28AC Crea…" at bounding box center [511, 299] width 1023 height 438
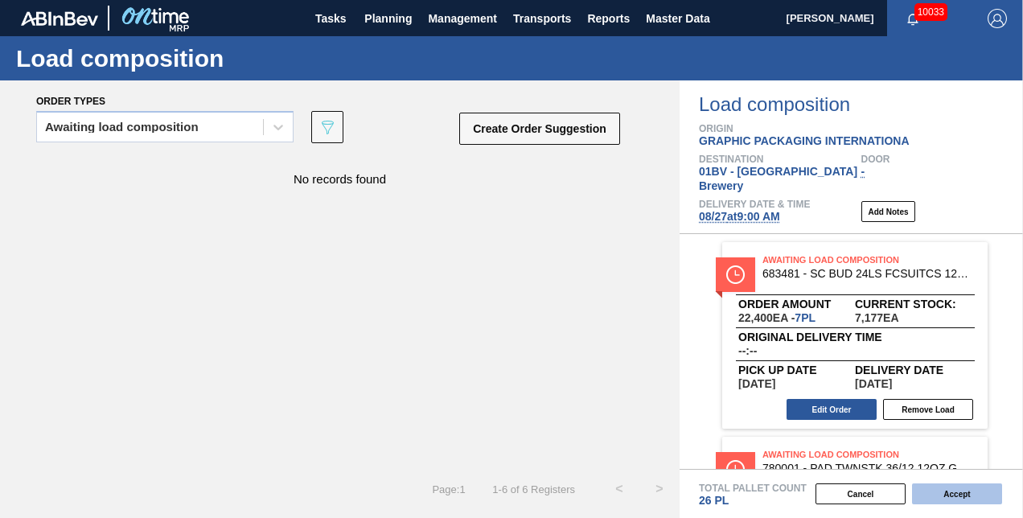
click at [948, 495] on button "Accept" at bounding box center [957, 493] width 90 height 21
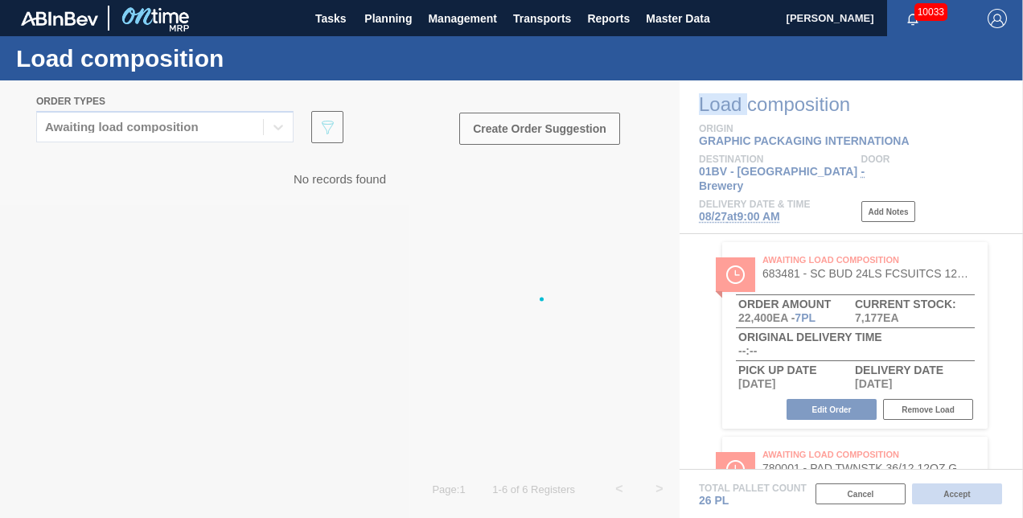
click at [948, 495] on div at bounding box center [511, 299] width 1023 height 438
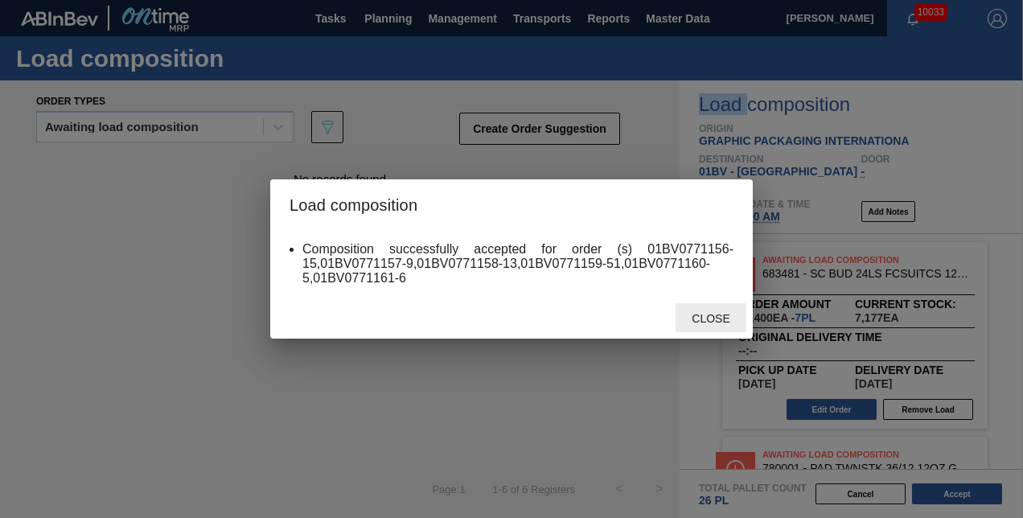
click at [710, 319] on span "Close" at bounding box center [711, 318] width 64 height 13
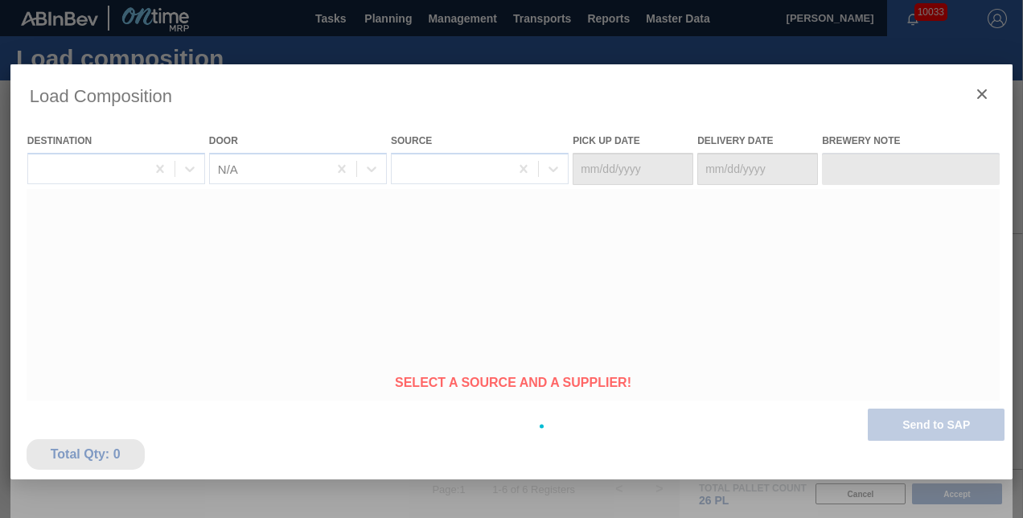
click at [710, 319] on div at bounding box center [511, 426] width 1003 height 724
type Date "[DATE]"
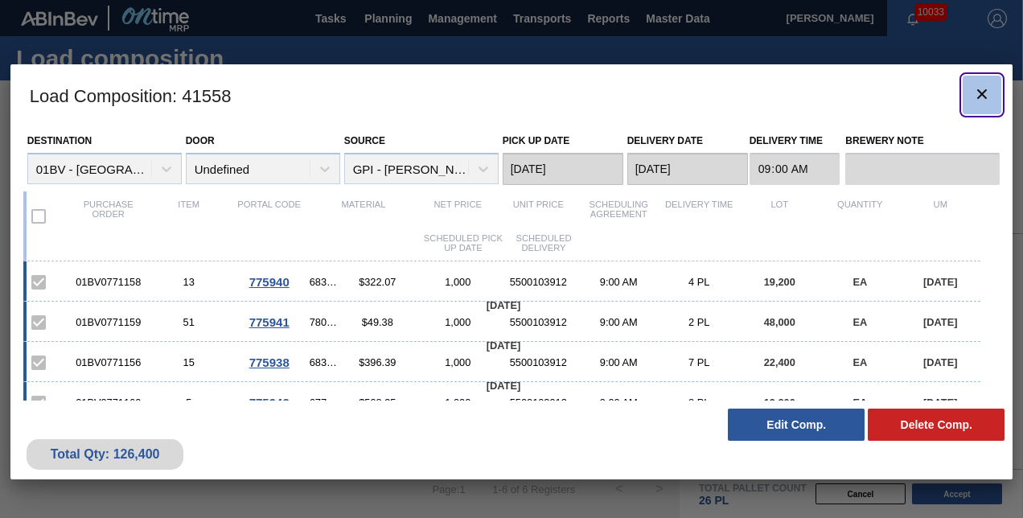
click at [982, 88] on icon "botão de ícone" at bounding box center [982, 93] width 19 height 19
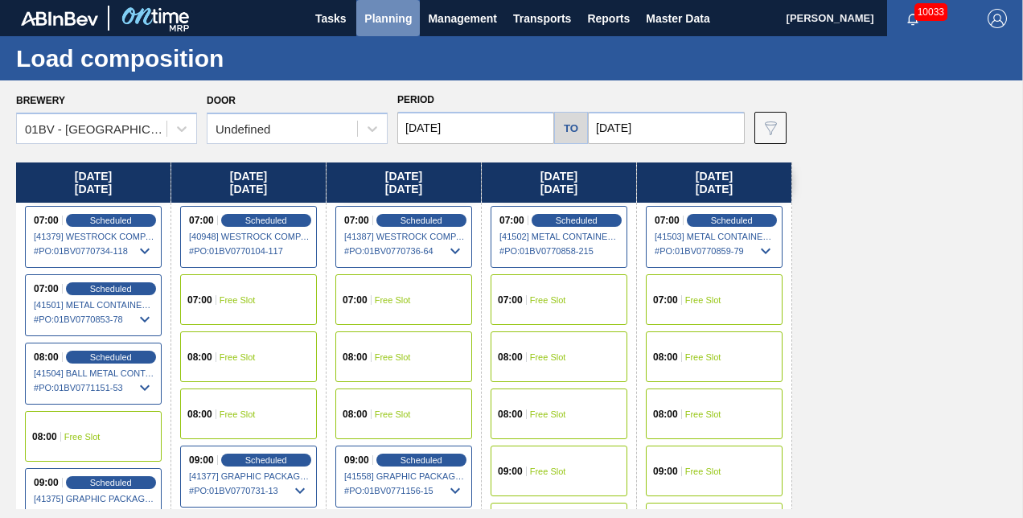
click at [391, 13] on span "Planning" at bounding box center [387, 18] width 47 height 19
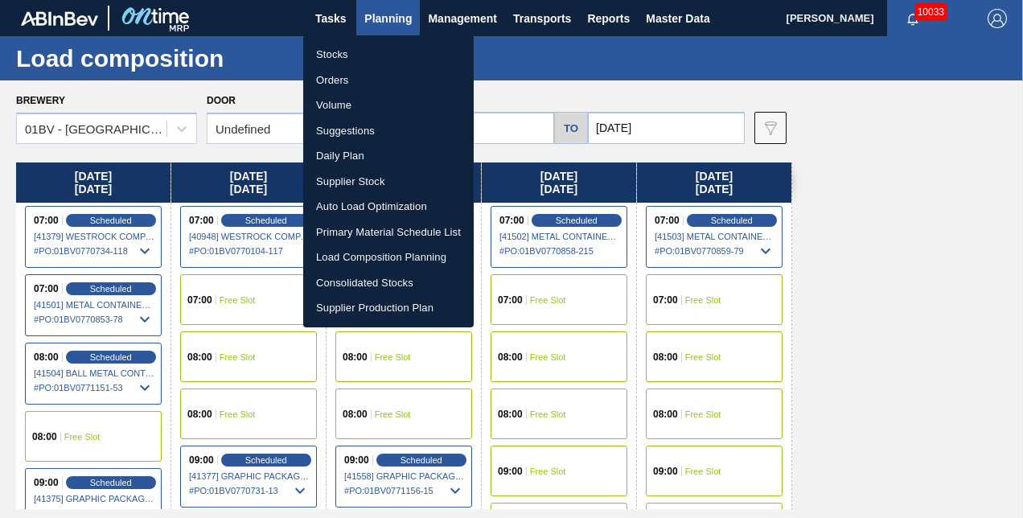
drag, startPoint x: 336, startPoint y: 134, endPoint x: 362, endPoint y: 142, distance: 27.2
click at [336, 134] on li "Suggestions" at bounding box center [388, 131] width 171 height 26
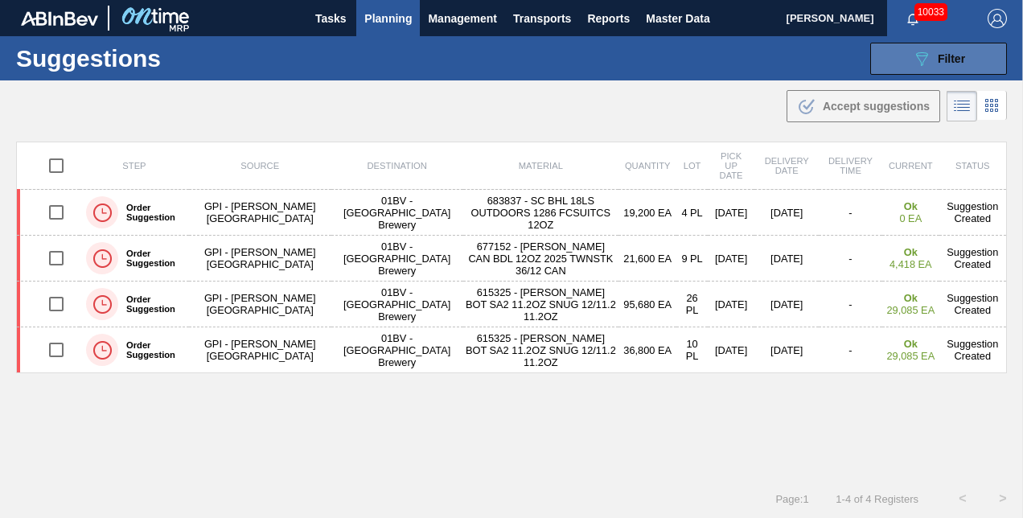
click at [922, 60] on icon at bounding box center [922, 59] width 12 height 14
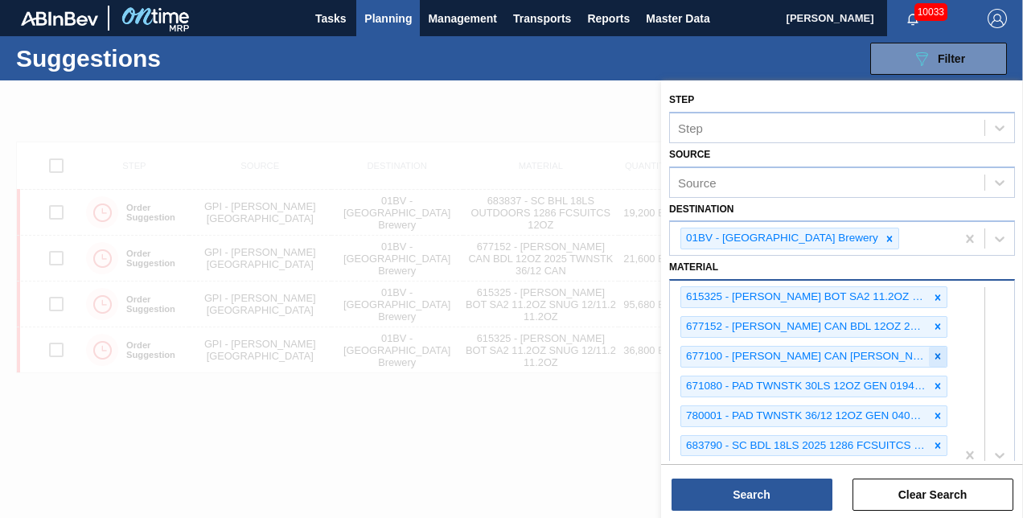
click at [936, 354] on icon at bounding box center [939, 357] width 6 height 6
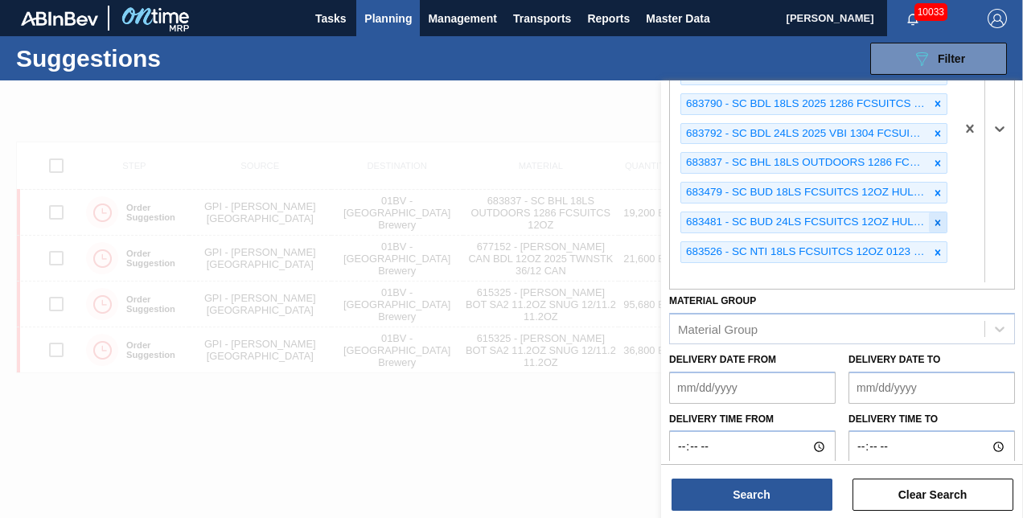
click at [938, 217] on icon at bounding box center [937, 222] width 11 height 11
click at [936, 249] on icon at bounding box center [939, 252] width 6 height 6
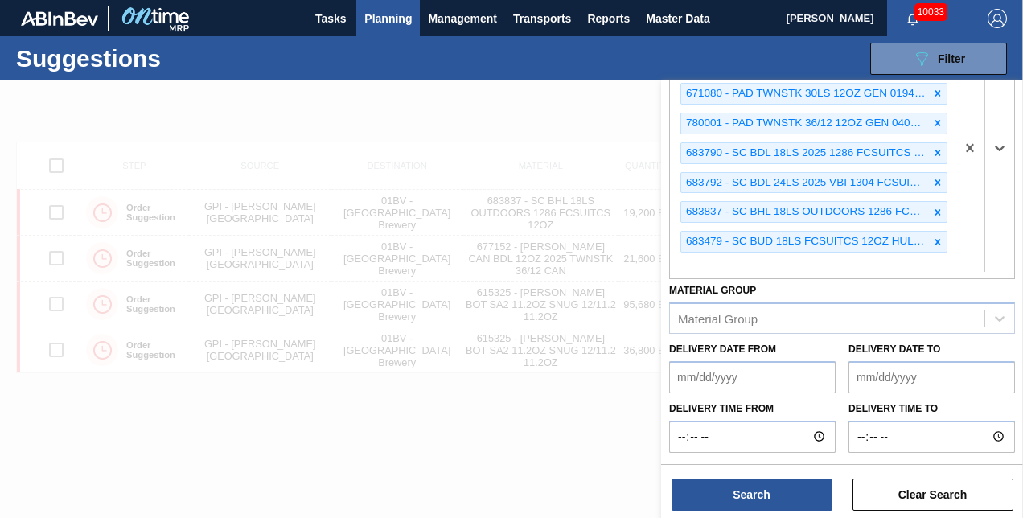
scroll to position [253, 0]
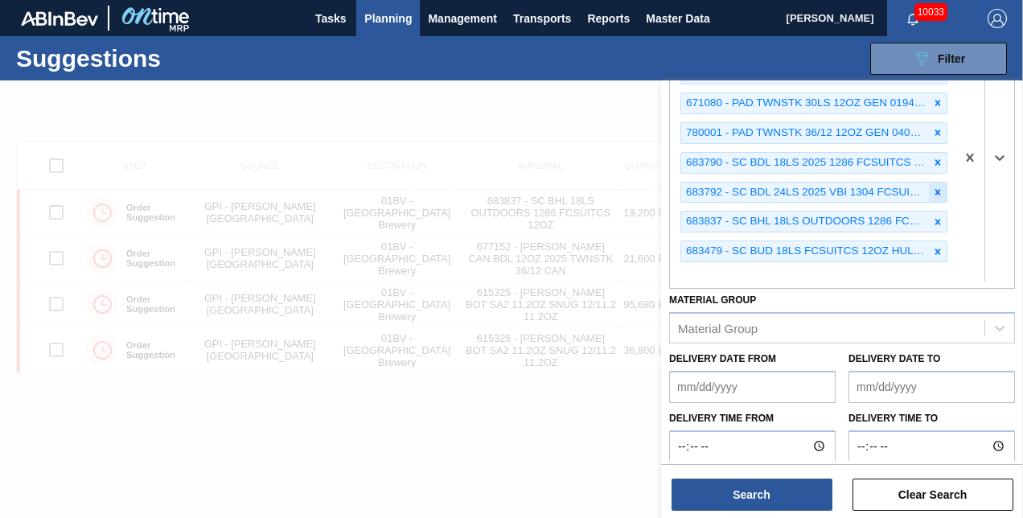
click at [937, 189] on icon at bounding box center [939, 192] width 6 height 6
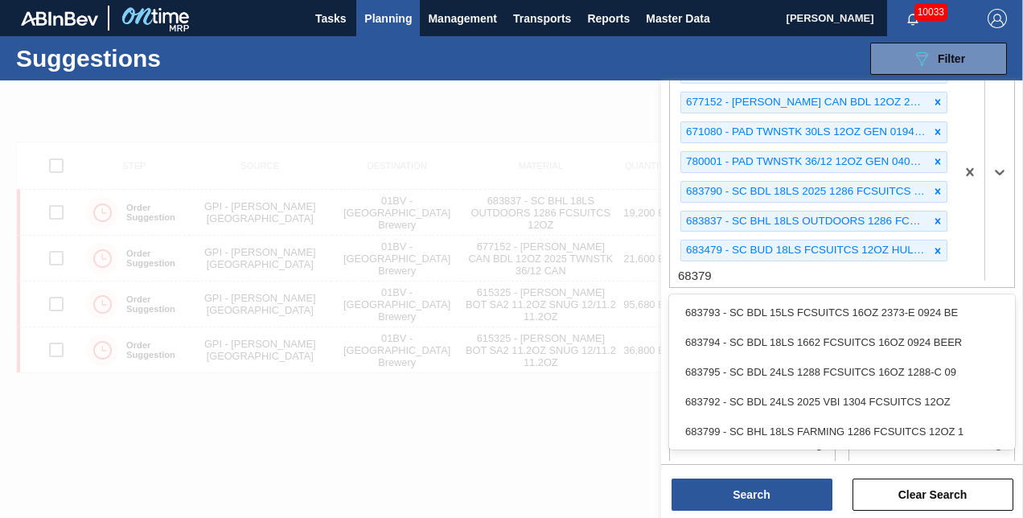
type input "683792"
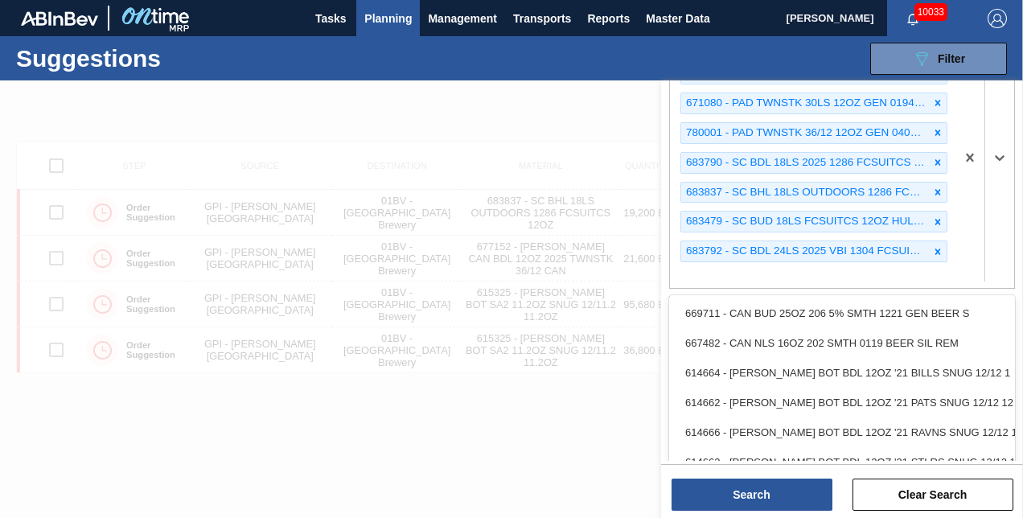
click at [995, 109] on div at bounding box center [985, 157] width 59 height 261
click at [1000, 109] on div at bounding box center [985, 157] width 59 height 261
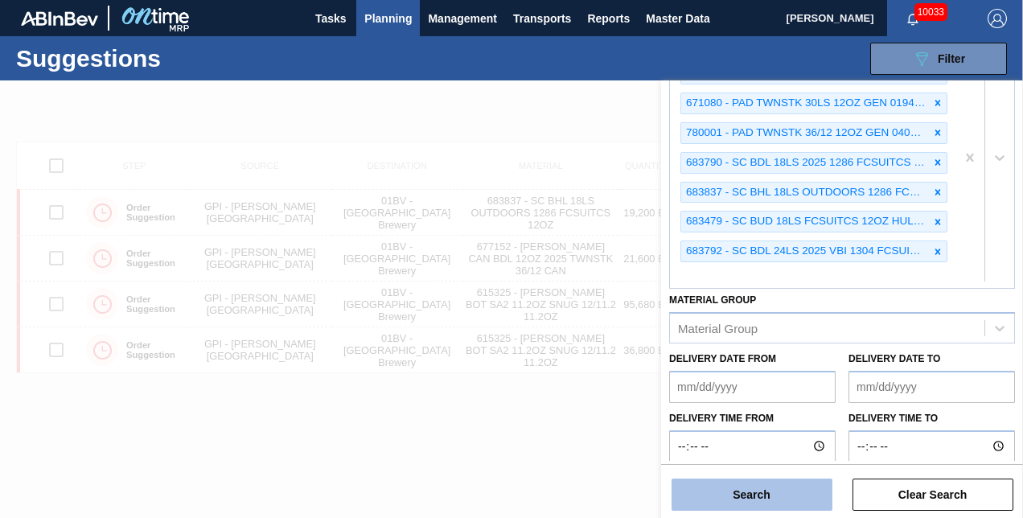
click at [758, 496] on button "Search" at bounding box center [752, 495] width 161 height 32
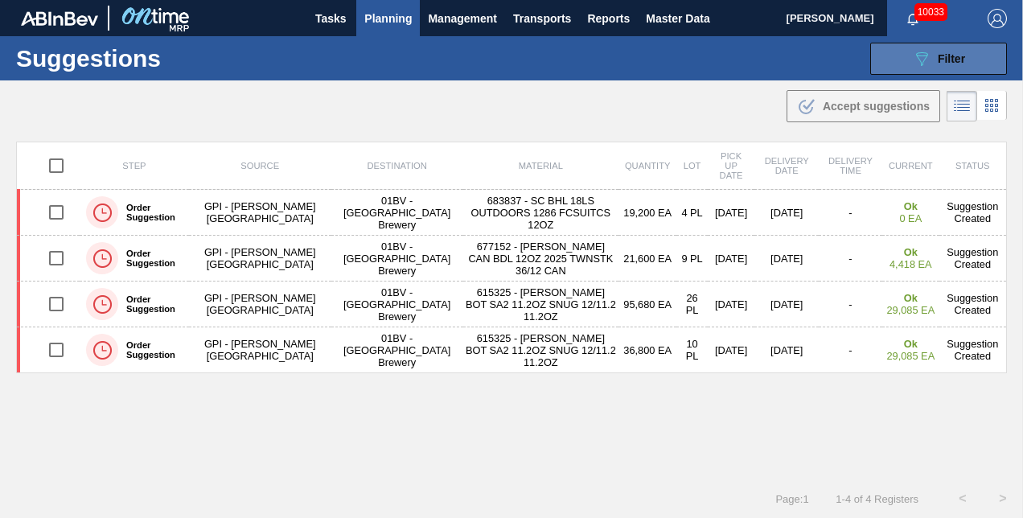
click at [940, 55] on span "Filter" at bounding box center [951, 58] width 27 height 13
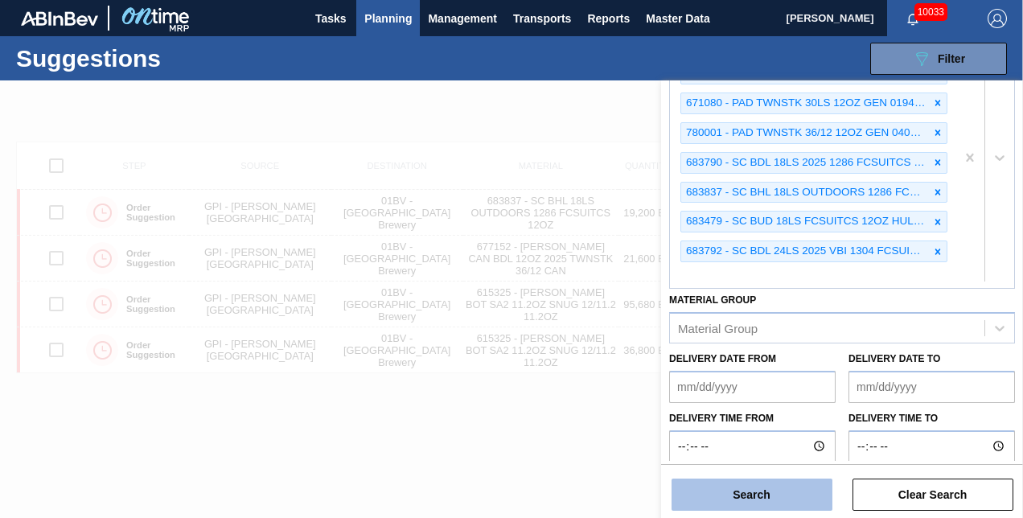
click at [746, 496] on button "Search" at bounding box center [752, 495] width 161 height 32
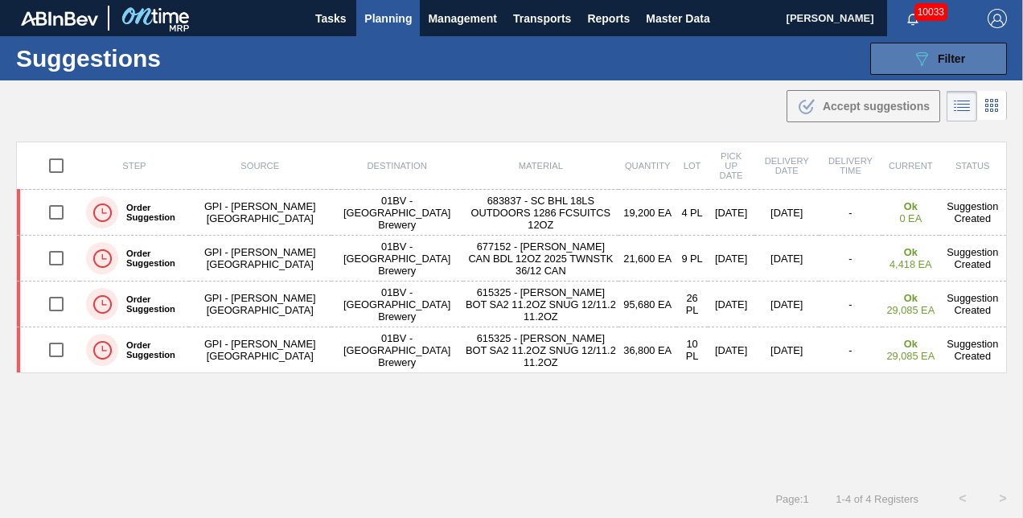
click at [912, 61] on icon "089F7B8B-B2A5-4AFE-B5C0-19BA573D28AC" at bounding box center [921, 58] width 19 height 19
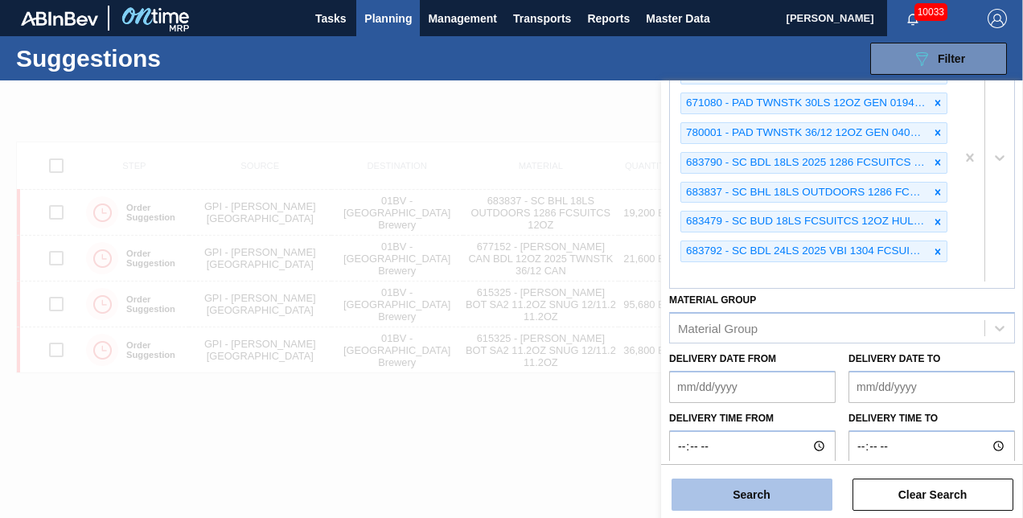
click at [737, 491] on button "Search" at bounding box center [752, 495] width 161 height 32
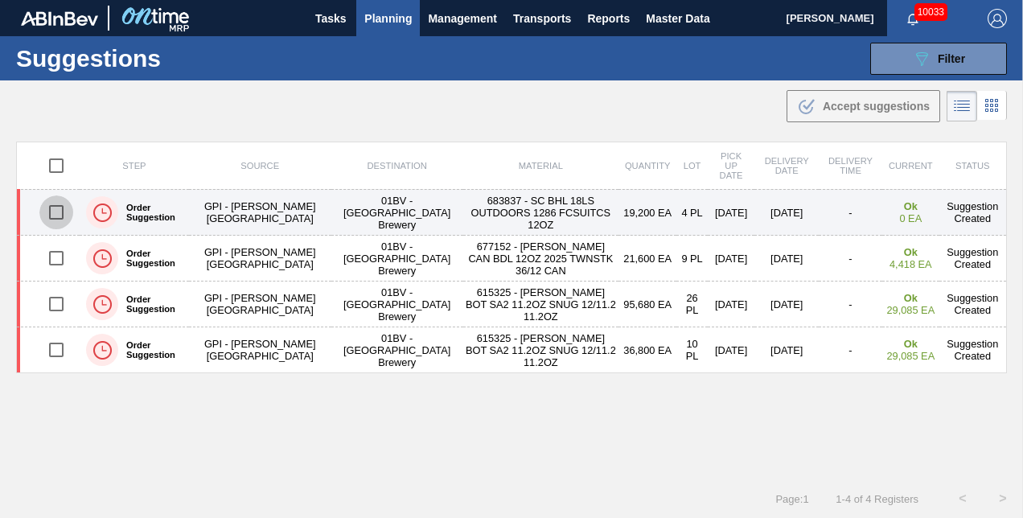
click at [60, 209] on input "checkbox" at bounding box center [56, 212] width 34 height 34
checkbox input "true"
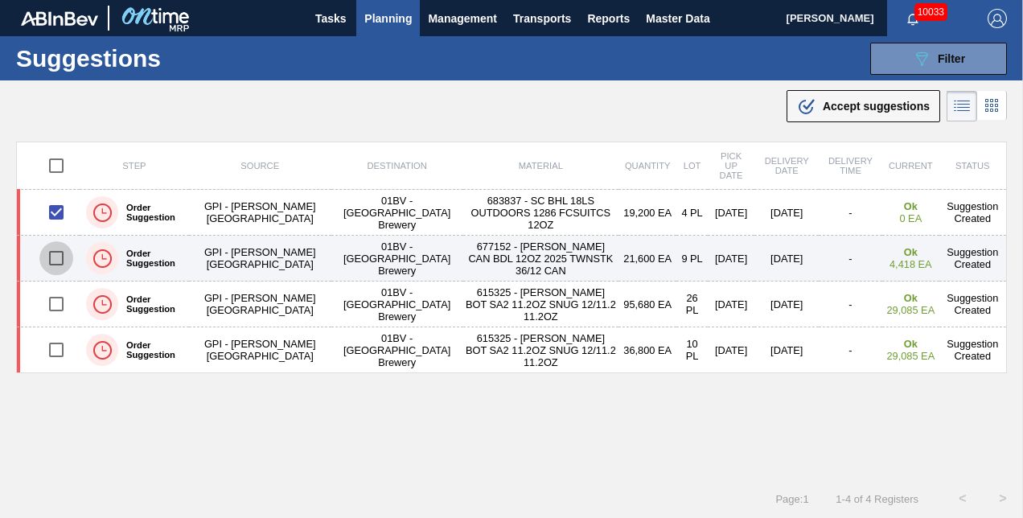
click at [51, 256] on input "checkbox" at bounding box center [56, 258] width 34 height 34
click at [57, 257] on input "checkbox" at bounding box center [56, 258] width 34 height 34
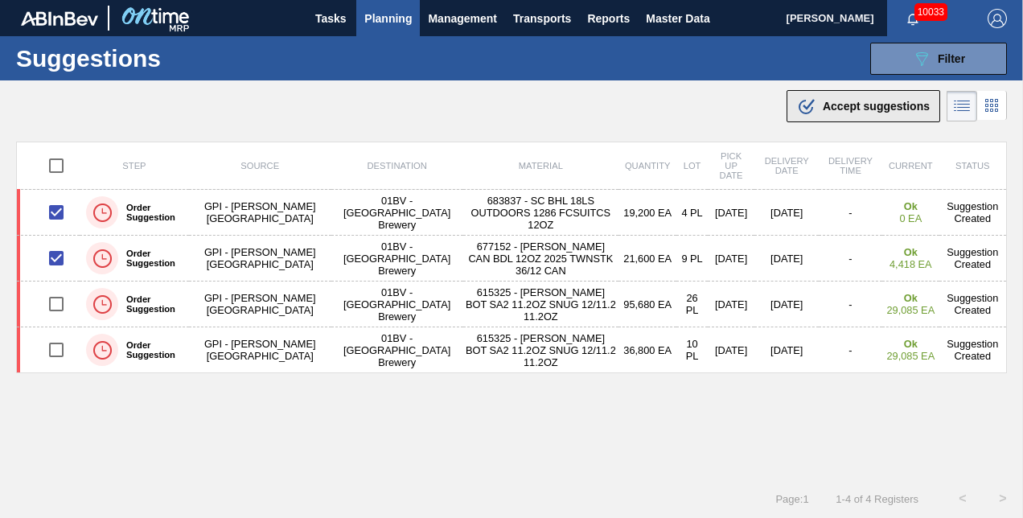
click at [843, 103] on span "Accept suggestions" at bounding box center [876, 106] width 107 height 13
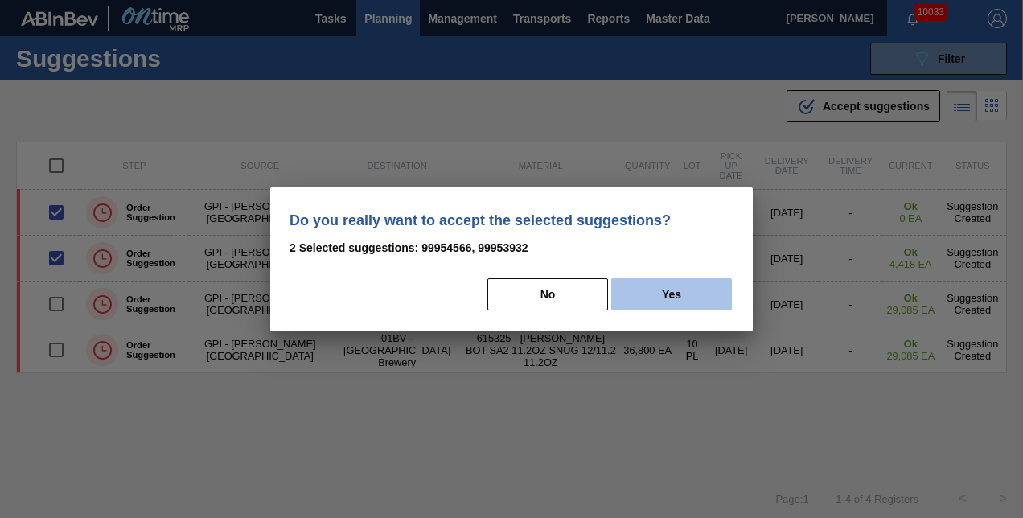
click at [685, 290] on button "Yes" at bounding box center [671, 294] width 121 height 32
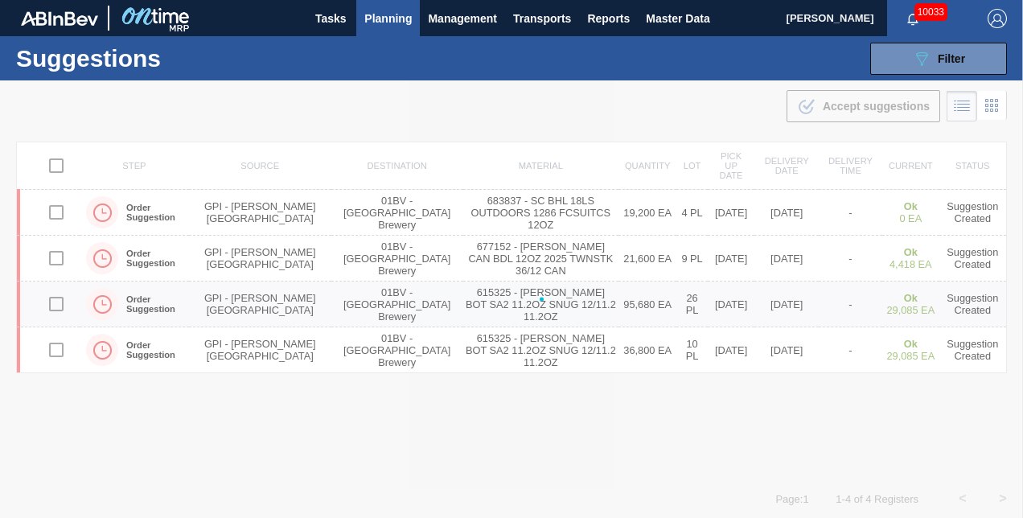
checkbox input "false"
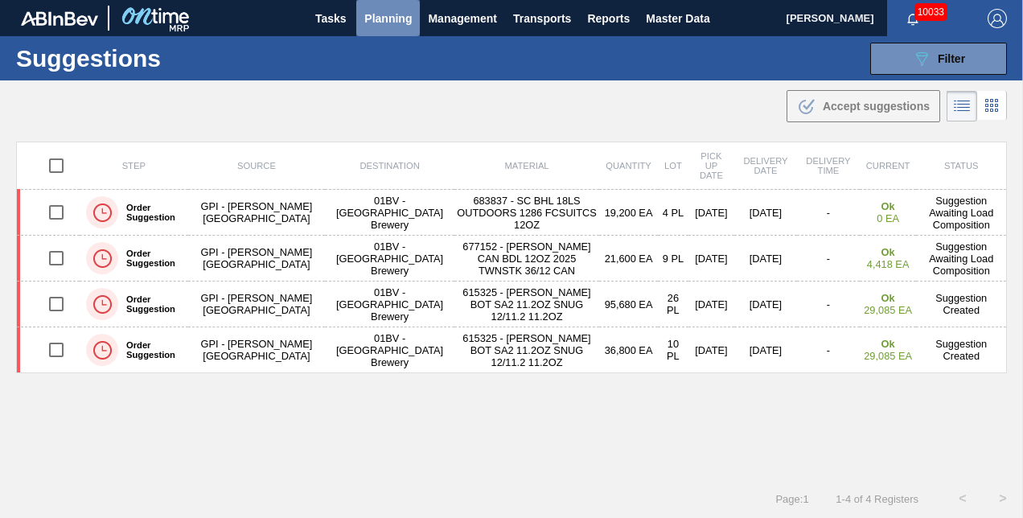
click at [376, 19] on span "Planning" at bounding box center [387, 18] width 47 height 19
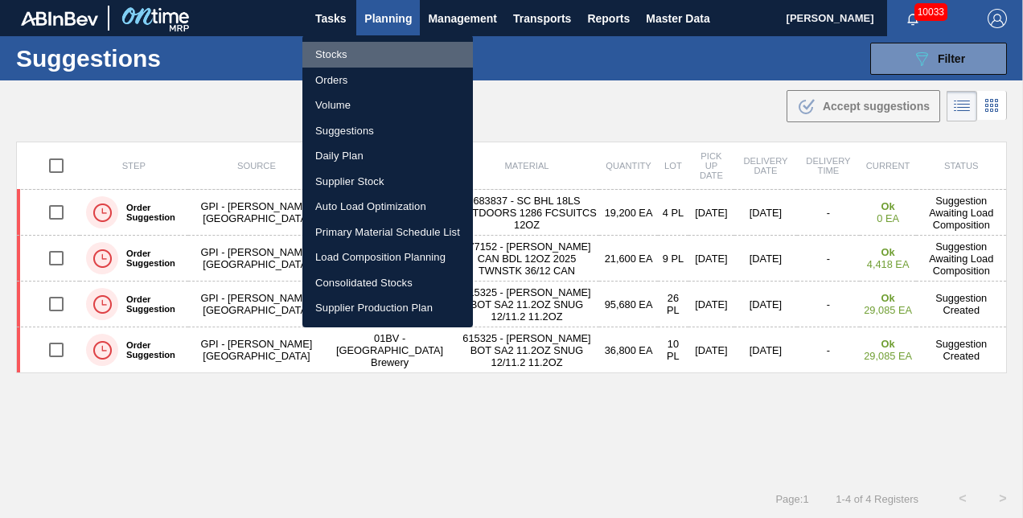
drag, startPoint x: 331, startPoint y: 56, endPoint x: 418, endPoint y: 80, distance: 90.2
click at [331, 56] on li "Stocks" at bounding box center [387, 55] width 171 height 26
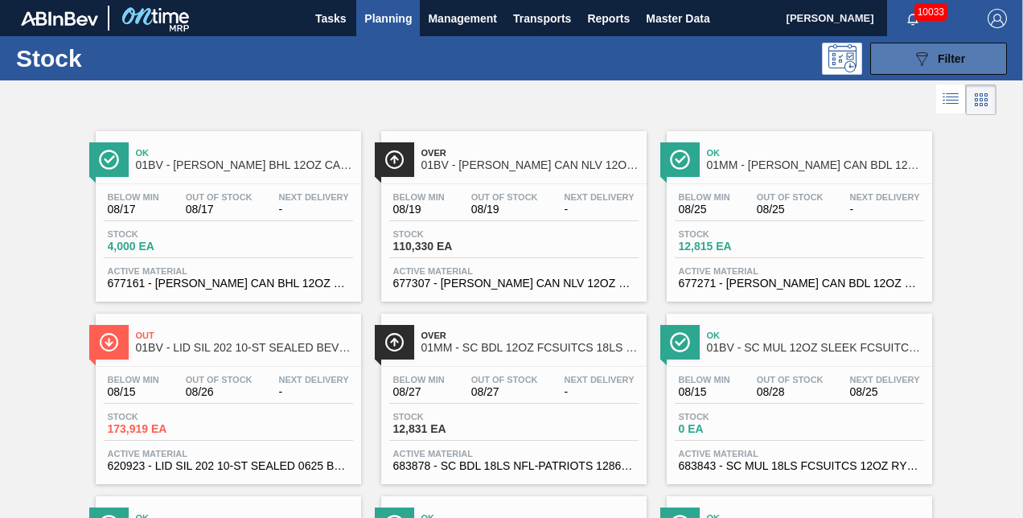
click at [938, 59] on span "Filter" at bounding box center [951, 58] width 27 height 13
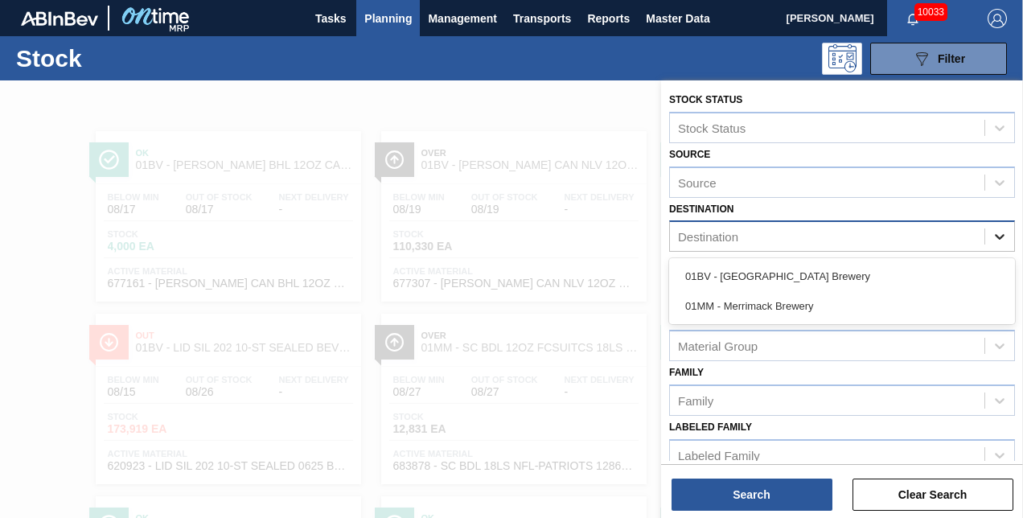
click at [997, 232] on icon at bounding box center [1000, 236] width 16 height 16
click at [775, 273] on div "01BV - [GEOGRAPHIC_DATA] Brewery" at bounding box center [842, 276] width 346 height 30
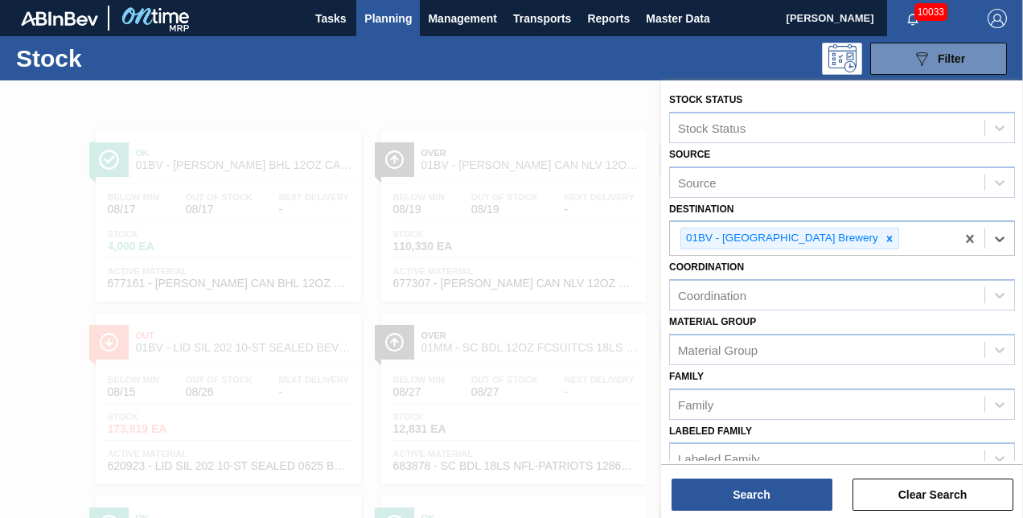
scroll to position [161, 0]
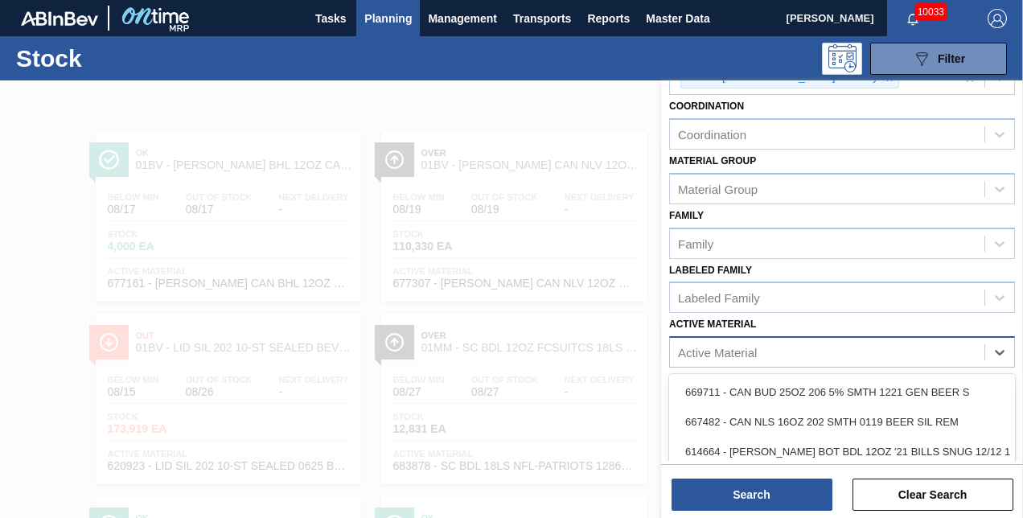
click at [689, 348] on div "Active Material" at bounding box center [717, 353] width 79 height 14
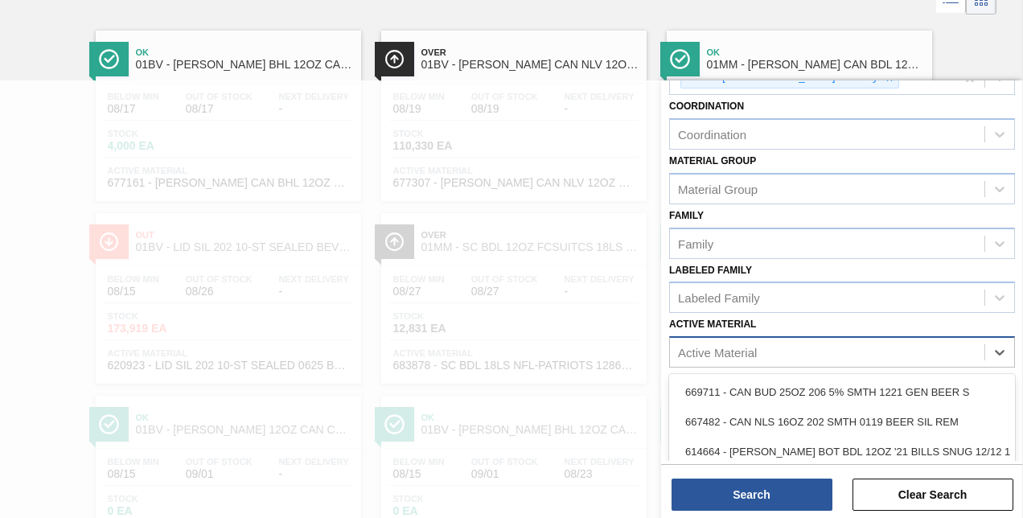
scroll to position [101, 0]
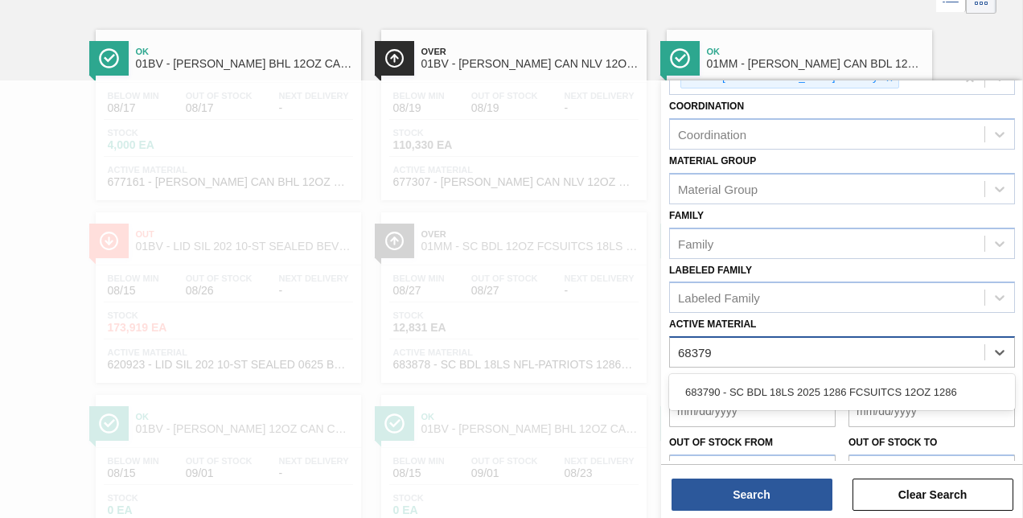
type Material "683790"
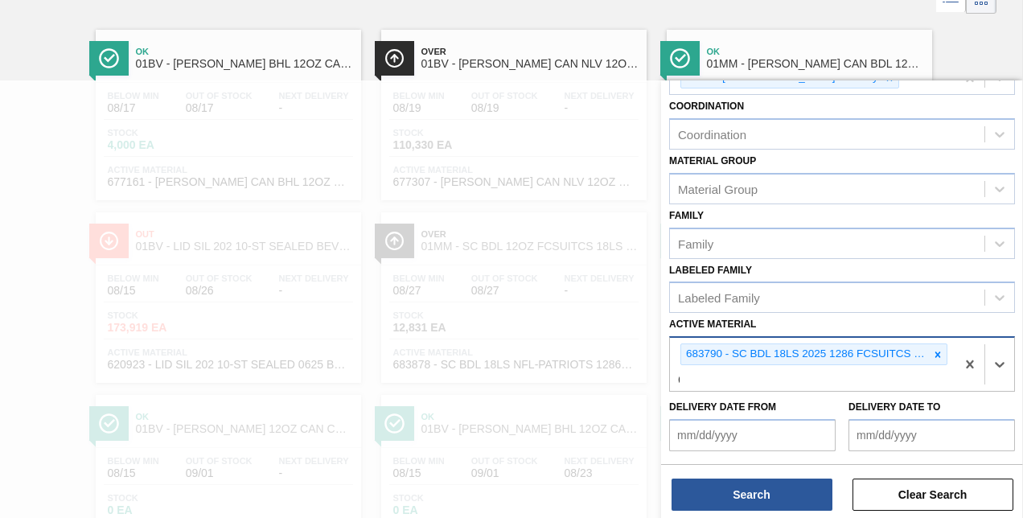
scroll to position [226, 0]
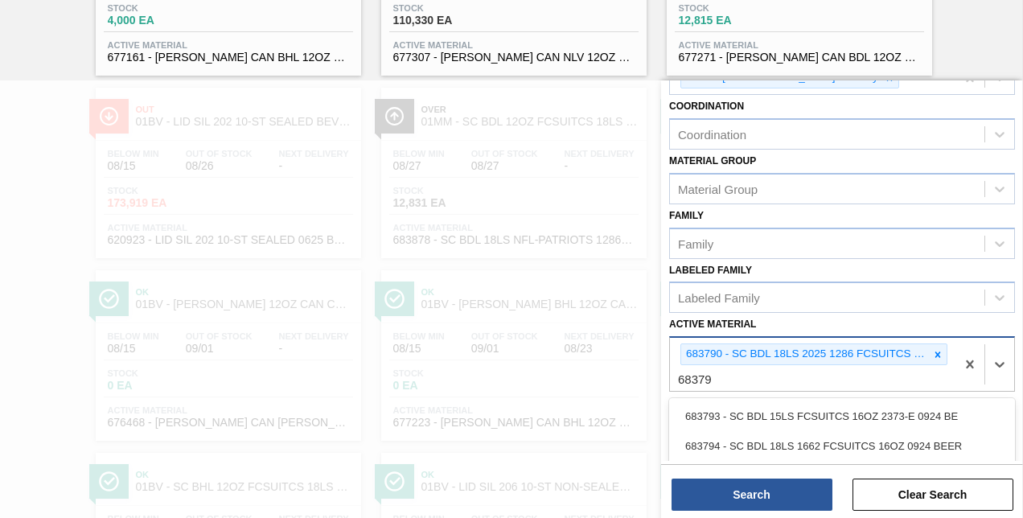
type Material "683792"
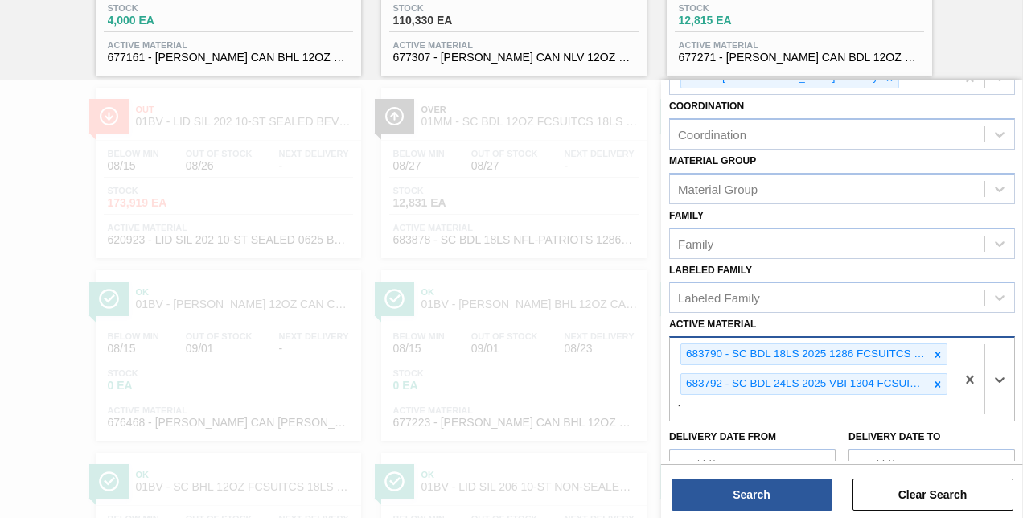
scroll to position [381, 0]
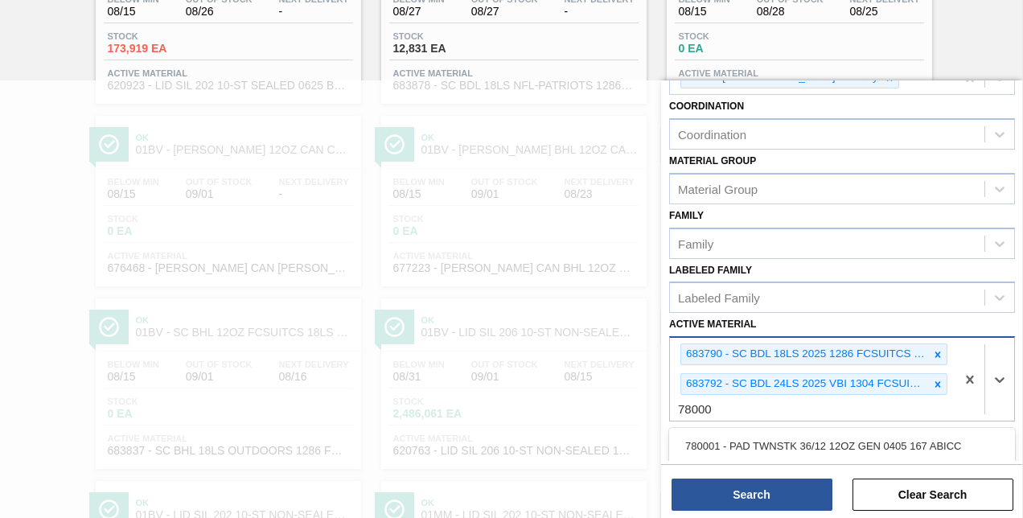
type Material "780001"
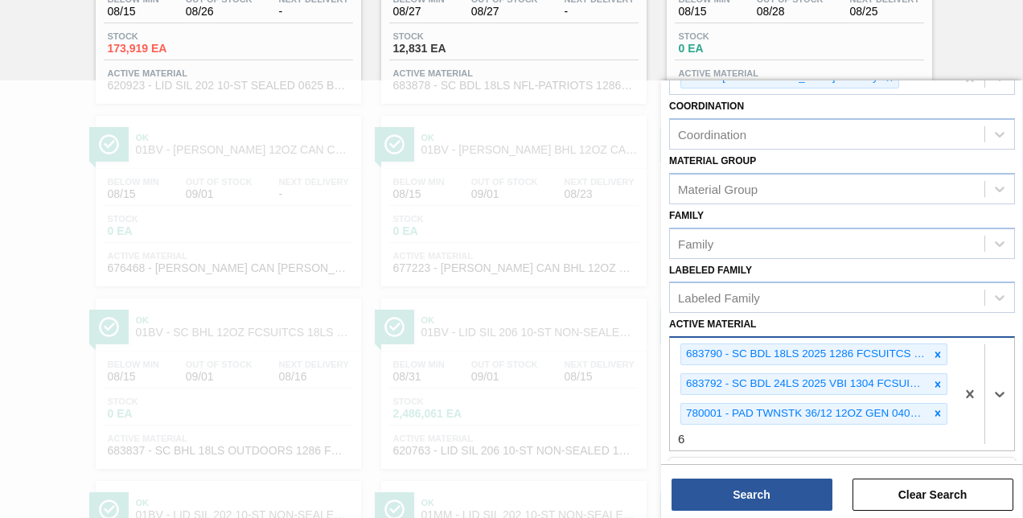
scroll to position [564, 0]
type Material "615325"
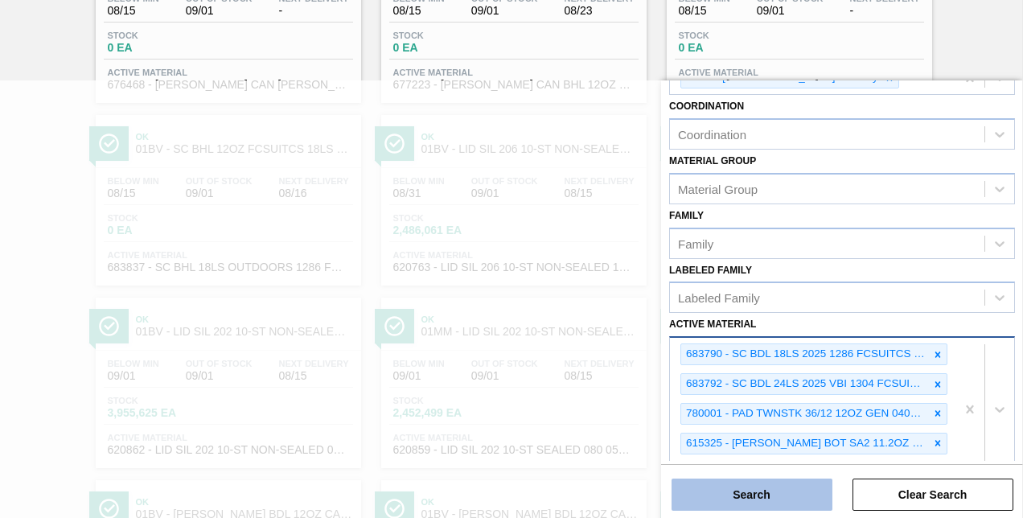
click at [741, 494] on button "Search" at bounding box center [752, 495] width 161 height 32
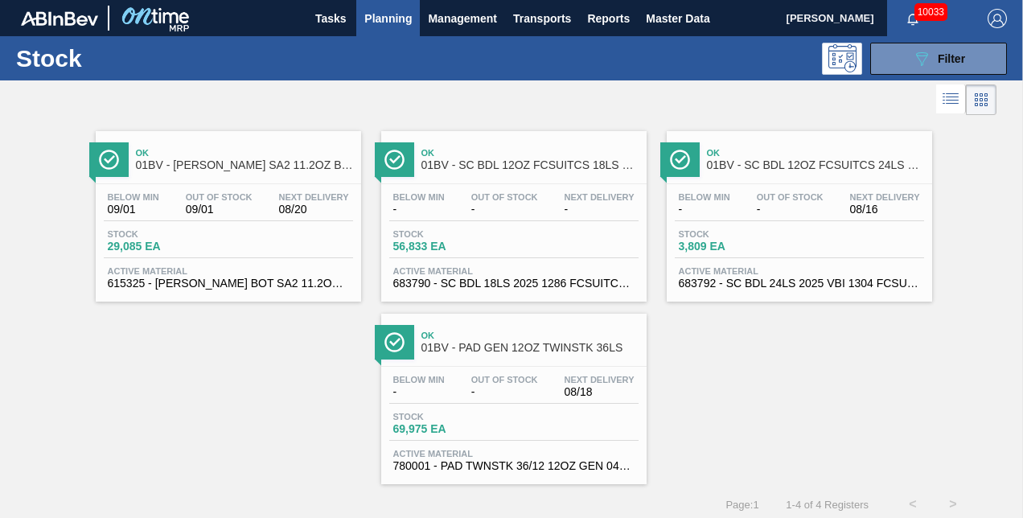
click at [211, 161] on span "01BV - CARR SA2 11.2OZ BOT SNUG 12/11.2 STNR" at bounding box center [244, 165] width 217 height 12
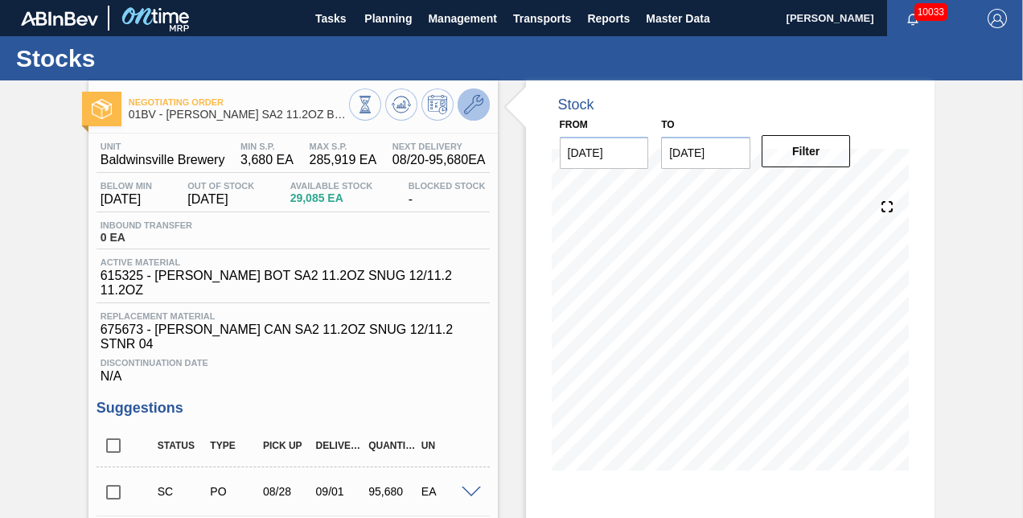
click at [473, 101] on icon at bounding box center [473, 104] width 19 height 19
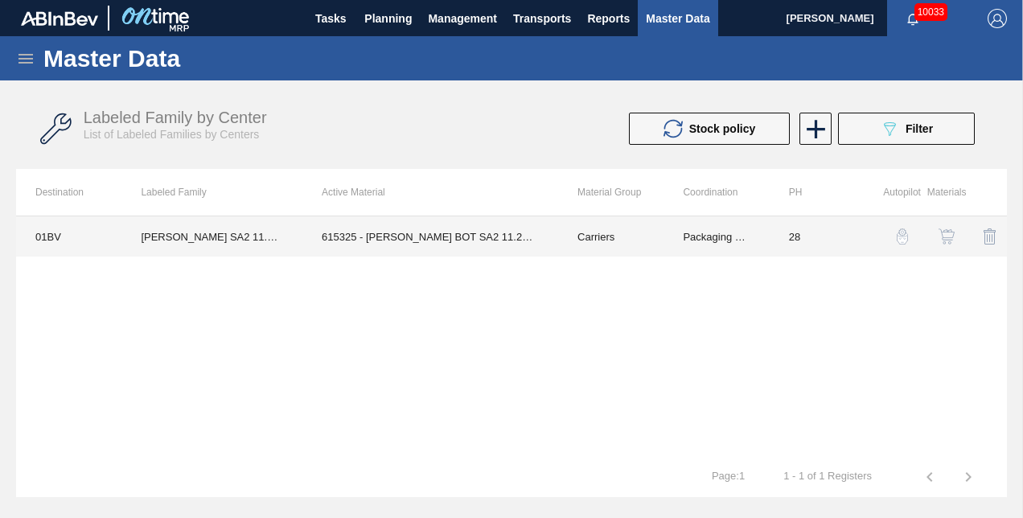
click at [431, 235] on td "615325 - [PERSON_NAME] BOT SA2 11.2OZ SNUG 12/11.2 11.2OZ" at bounding box center [430, 236] width 256 height 40
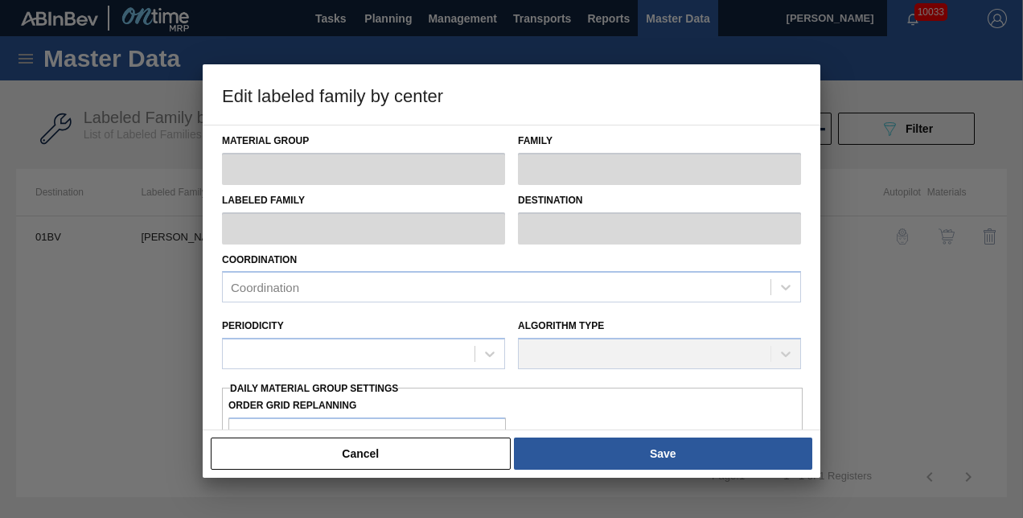
type input "Carriers"
type input "Bottle Carriers"
type input "CARR SA2 11.2OZ BOT SNUG 12/11.2 STNR"
type input "01BV - [GEOGRAPHIC_DATA] Brewery"
type input "28"
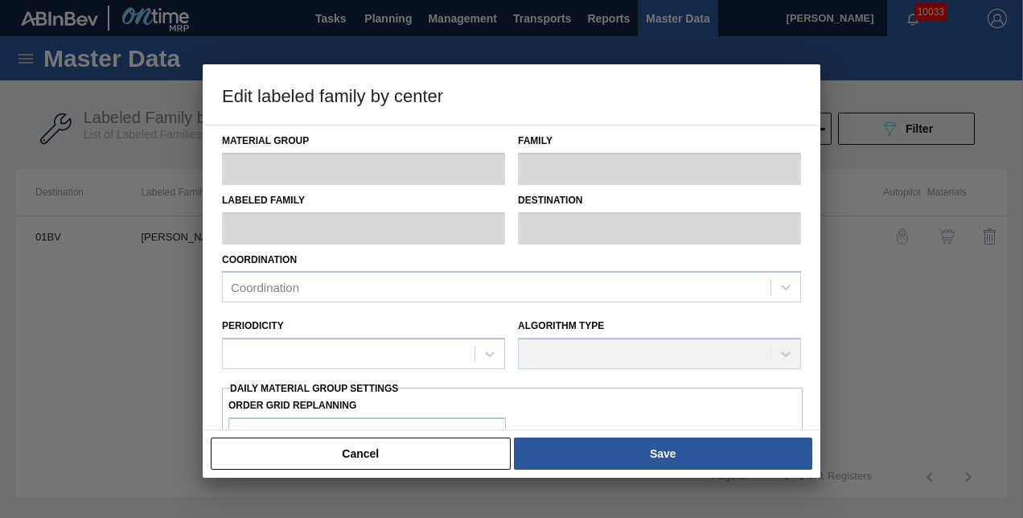
type input "3,680"
type input "285,919"
type input "2"
type input "9,325"
checkbox input "true"
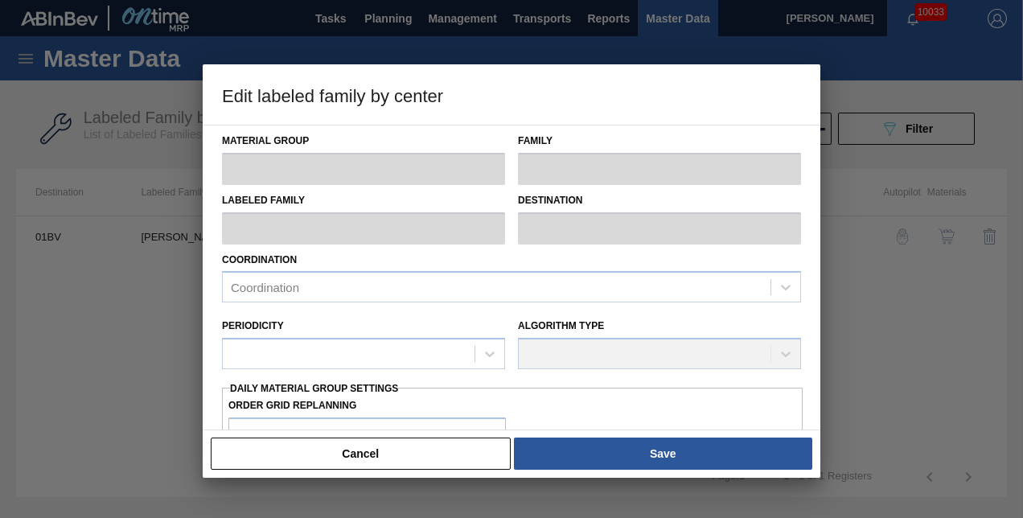
checkbox input "true"
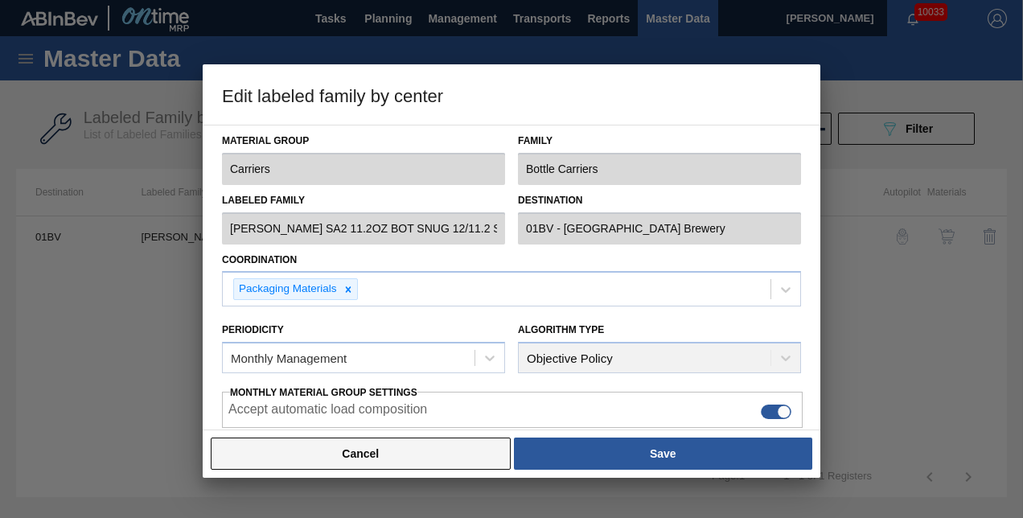
click at [317, 455] on button "Cancel" at bounding box center [361, 454] width 300 height 32
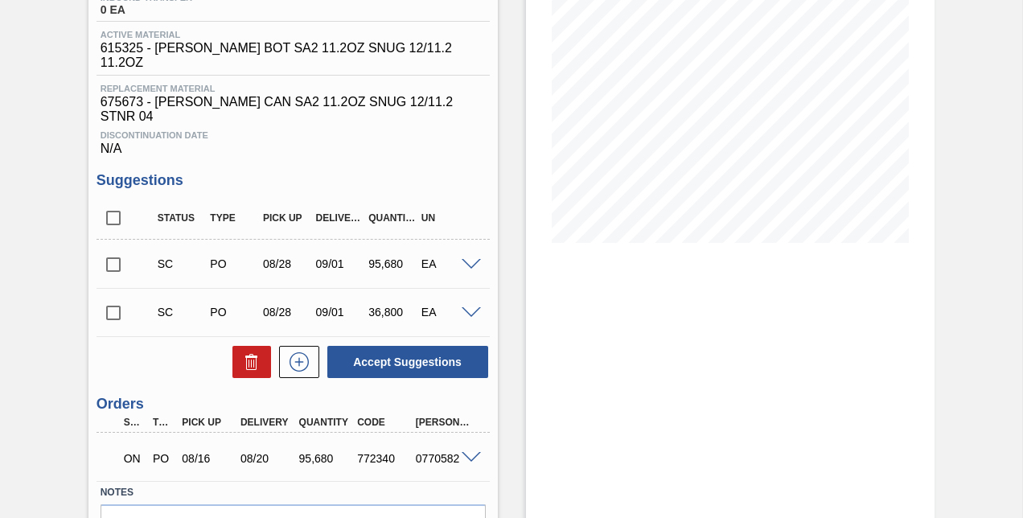
scroll to position [241, 0]
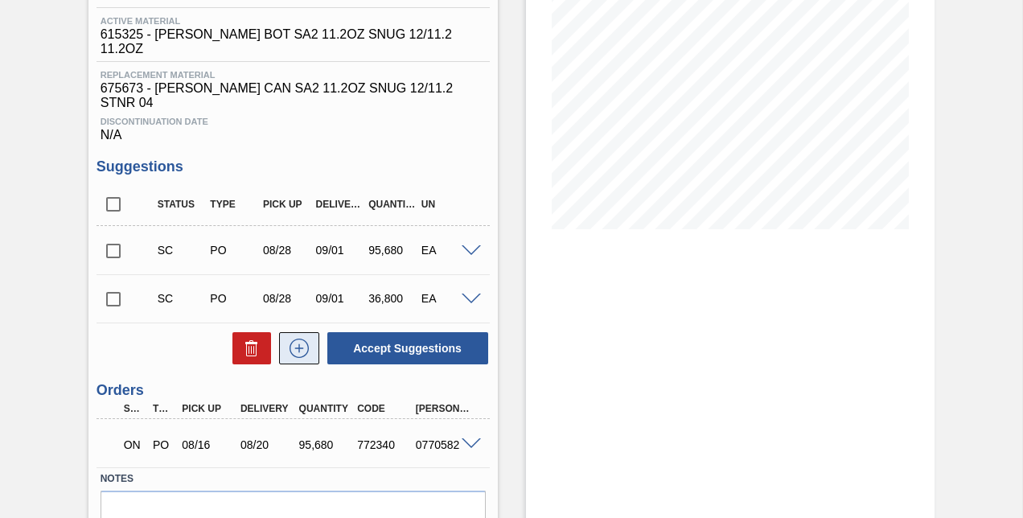
click at [298, 339] on icon at bounding box center [299, 348] width 26 height 19
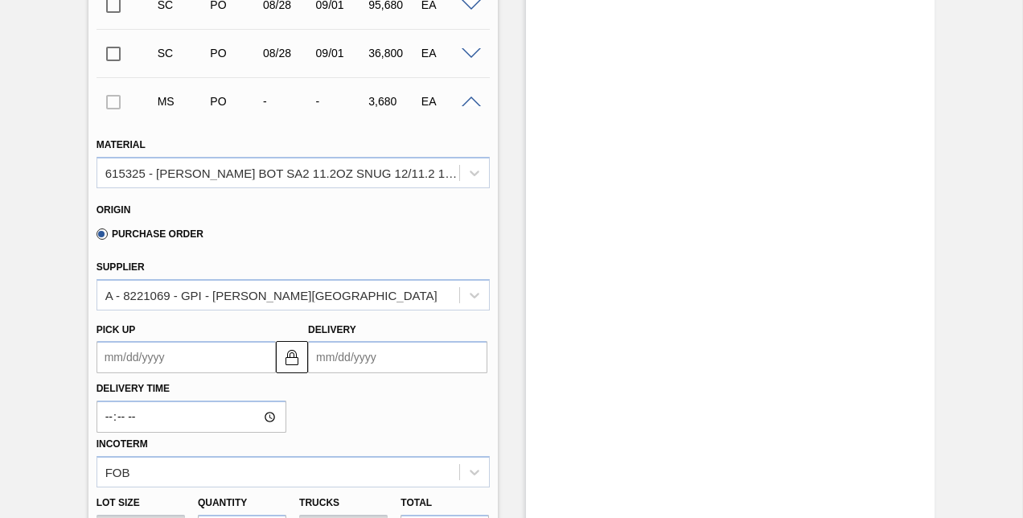
scroll to position [563, 0]
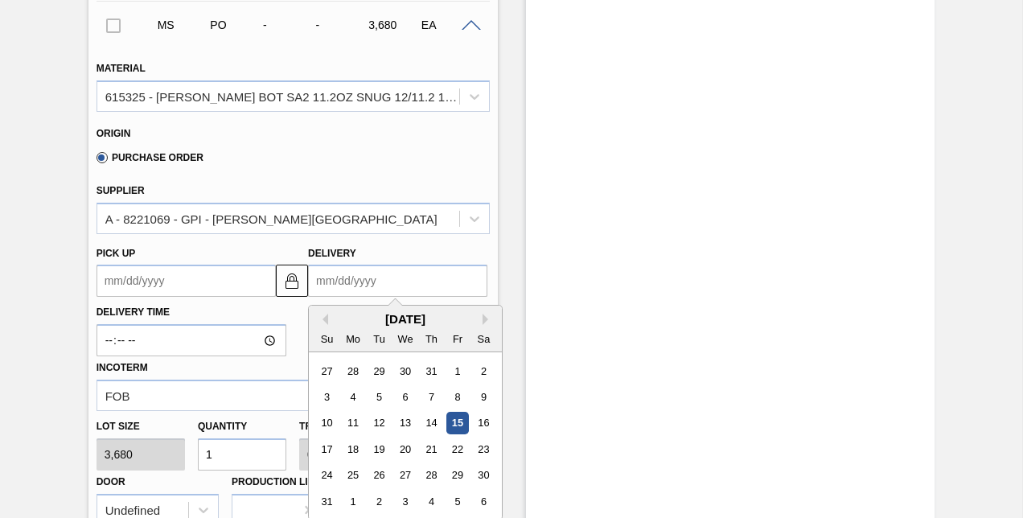
click at [397, 265] on input "Delivery" at bounding box center [397, 281] width 179 height 32
type input "8"
type up "07/28/2025"
type input "8/"
type up "07/28/2001"
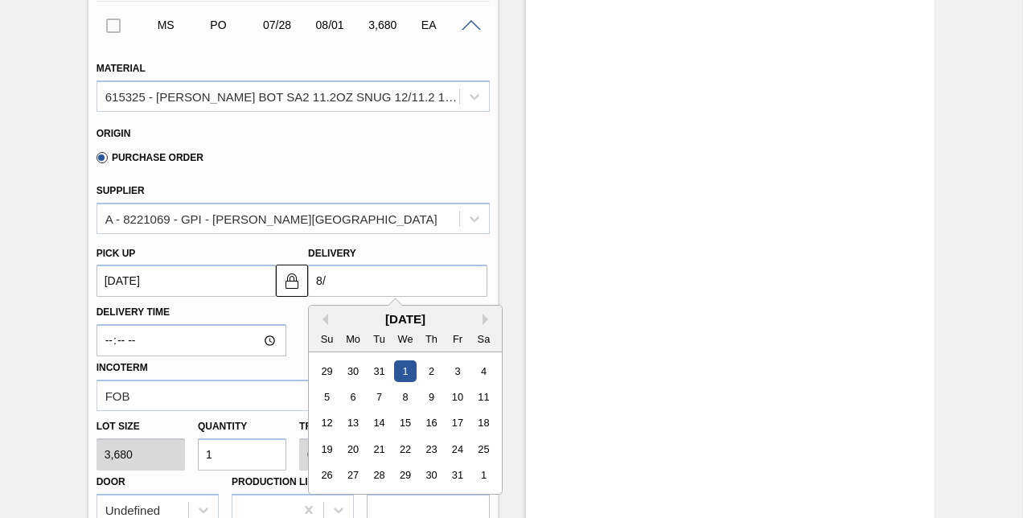
type input "8/2"
type up "07/29/2001"
type input "8/27"
type up "[DATE]"
type input "8/27/"
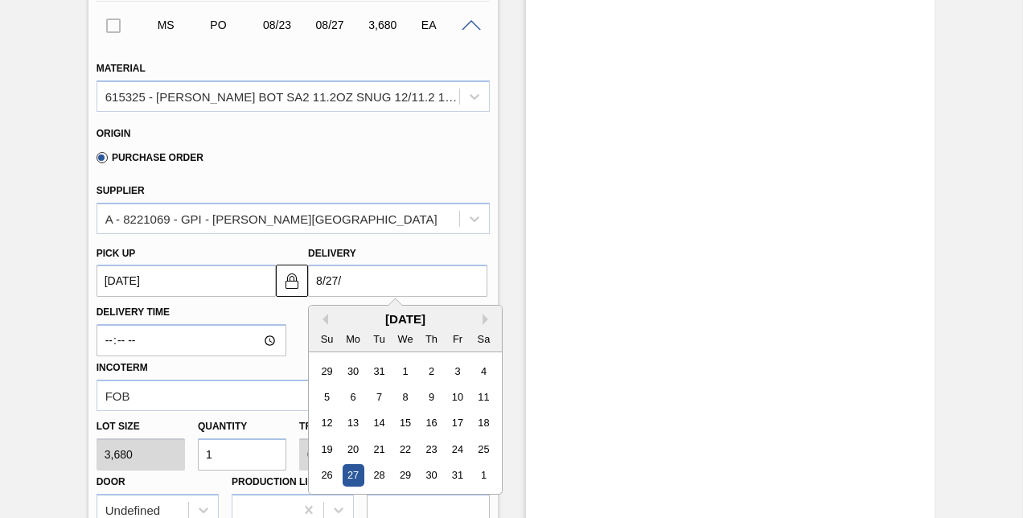
type up "08/23/2001"
type input "8/27/2"
type up "08/23/2002"
type input "8/27/25"
type up "[DATE]"
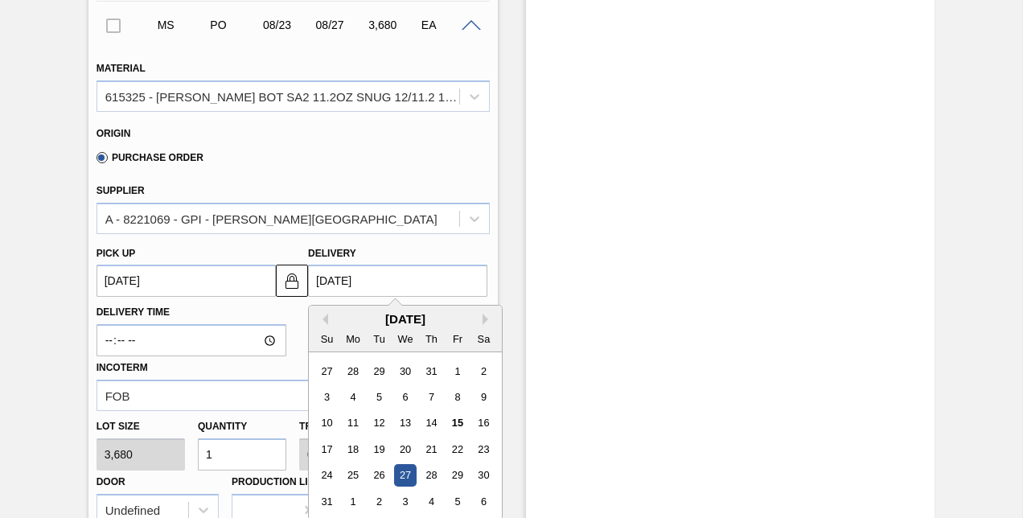
type input "[DATE]"
click at [241, 438] on input "1" at bounding box center [242, 454] width 88 height 32
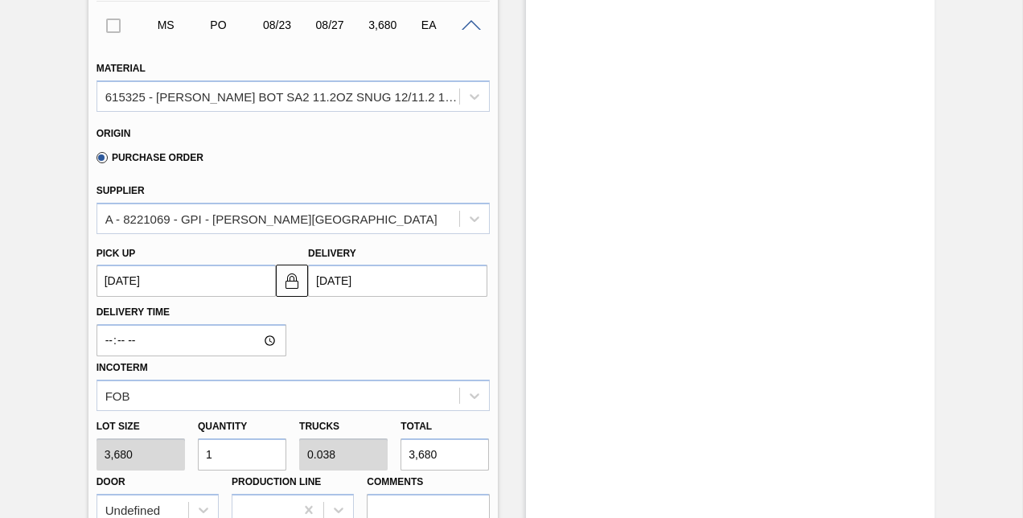
click at [241, 438] on input "1" at bounding box center [242, 454] width 88 height 32
type input "2"
type input "0.077"
type input "7,360"
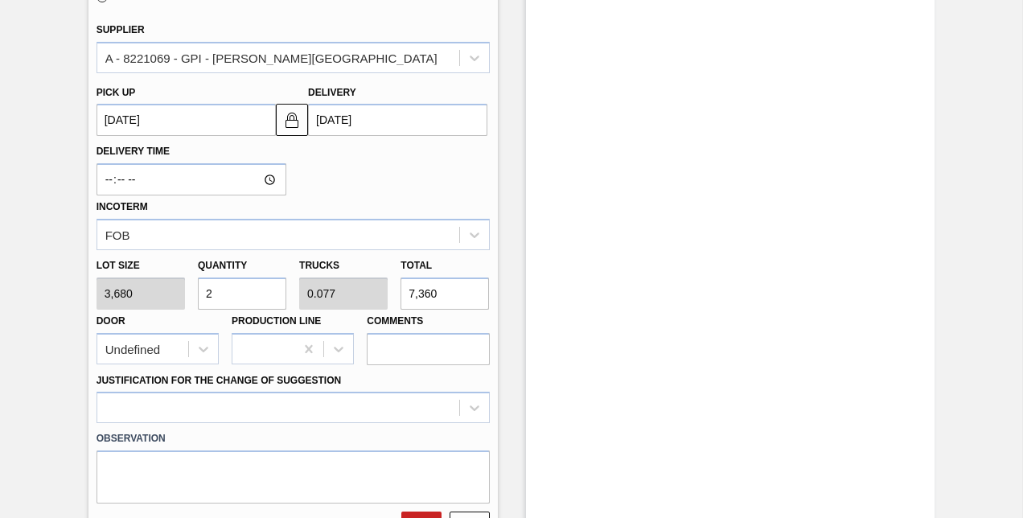
scroll to position [885, 0]
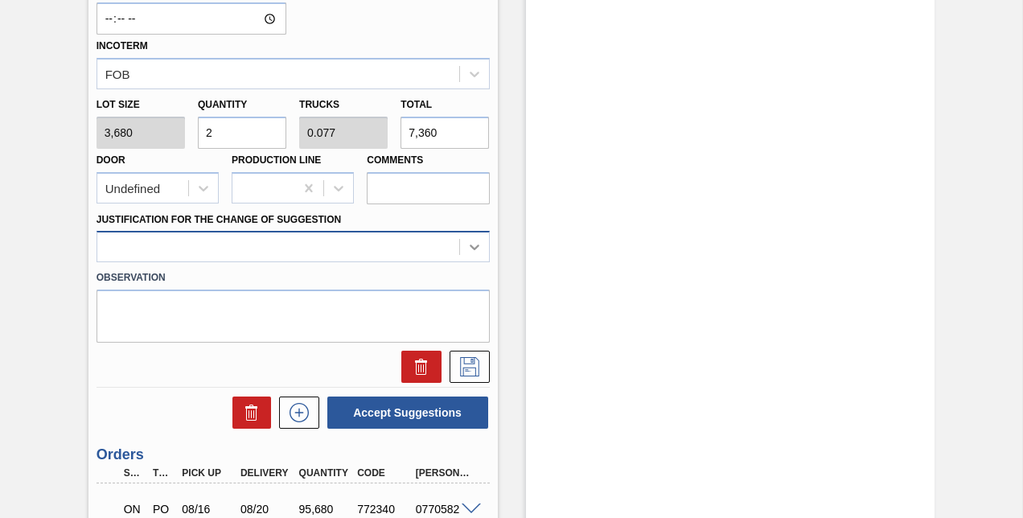
type input "2"
click at [474, 239] on icon at bounding box center [475, 247] width 16 height 16
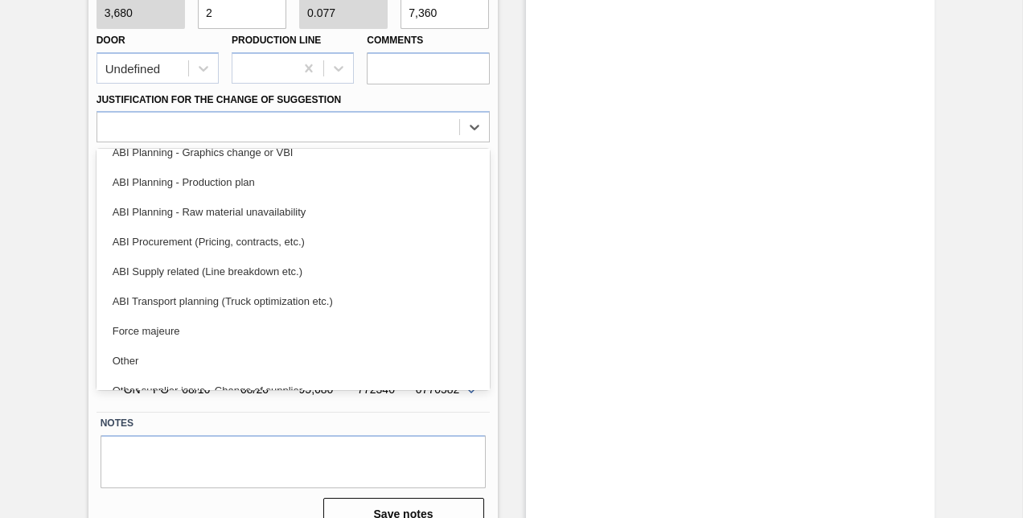
scroll to position [156, 0]
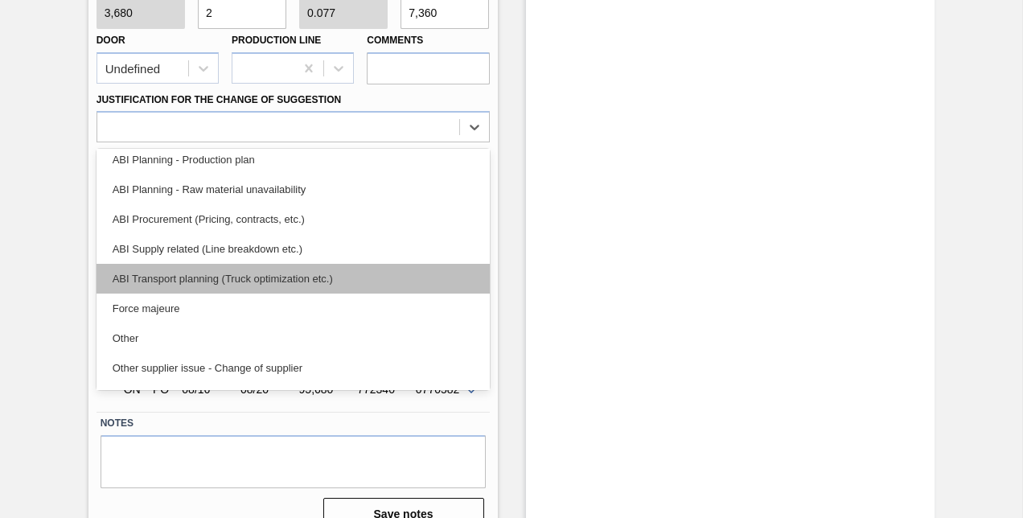
click at [228, 264] on div "ABI Transport planning (Truck optimization etc.)" at bounding box center [293, 279] width 393 height 30
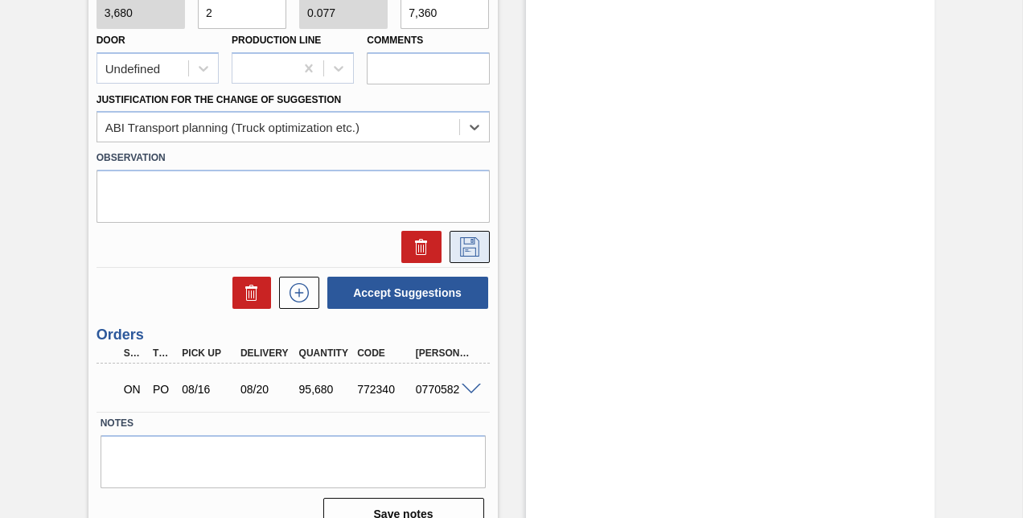
click at [465, 237] on icon at bounding box center [470, 246] width 26 height 19
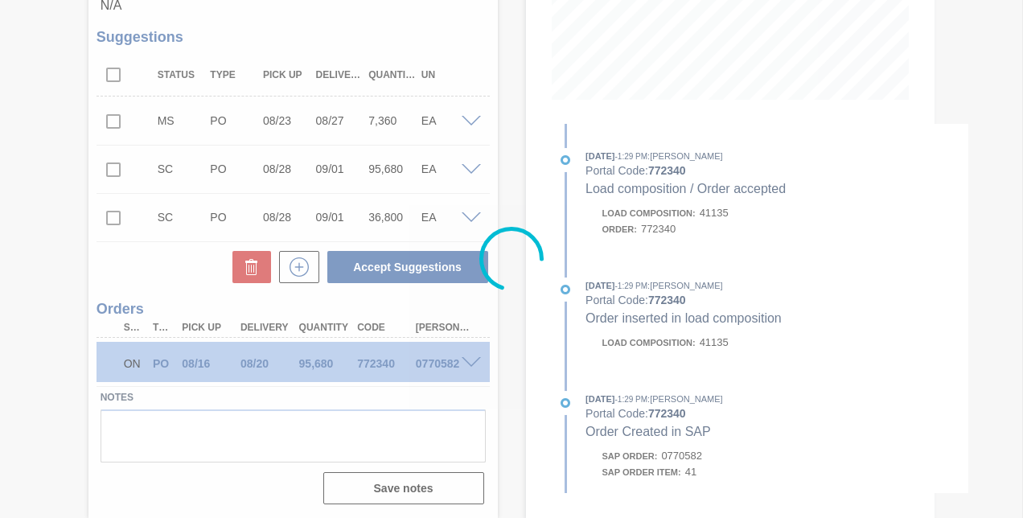
scroll to position [345, 0]
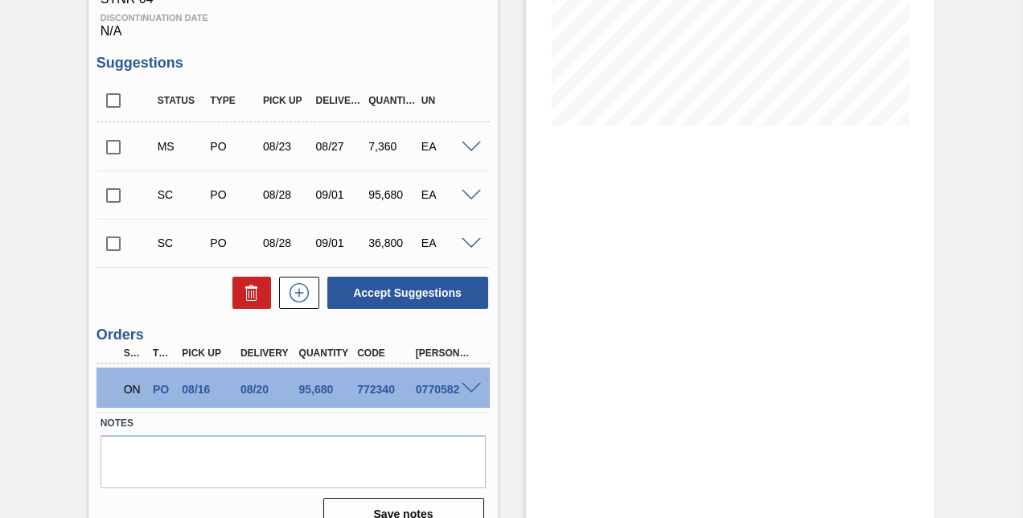
click at [110, 130] on input "checkbox" at bounding box center [114, 147] width 34 height 34
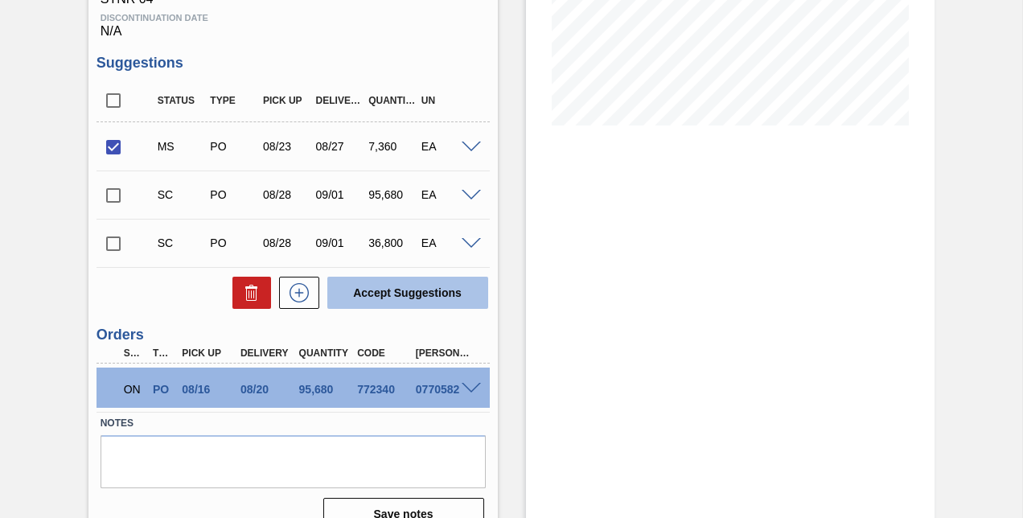
click at [389, 277] on button "Accept Suggestions" at bounding box center [407, 293] width 161 height 32
checkbox input "false"
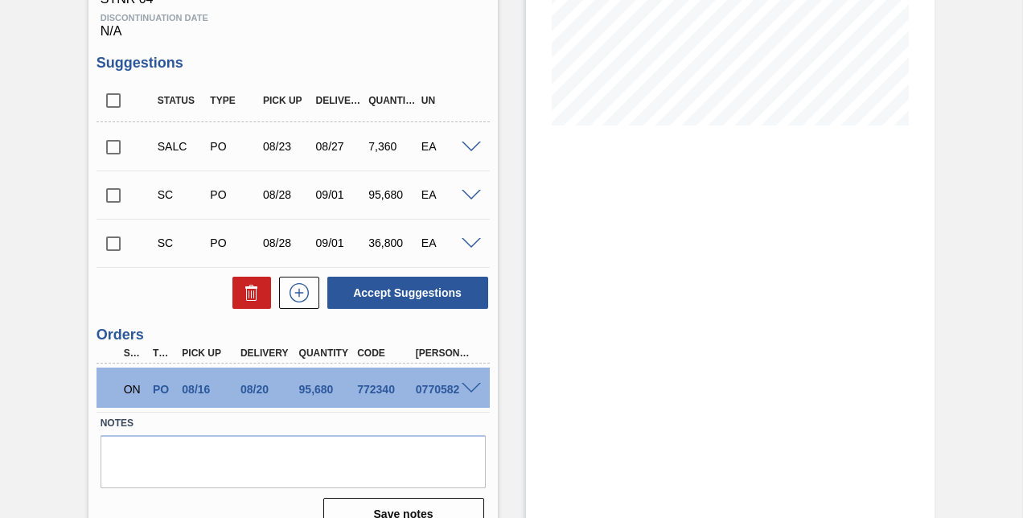
click at [471, 142] on span at bounding box center [471, 148] width 19 height 12
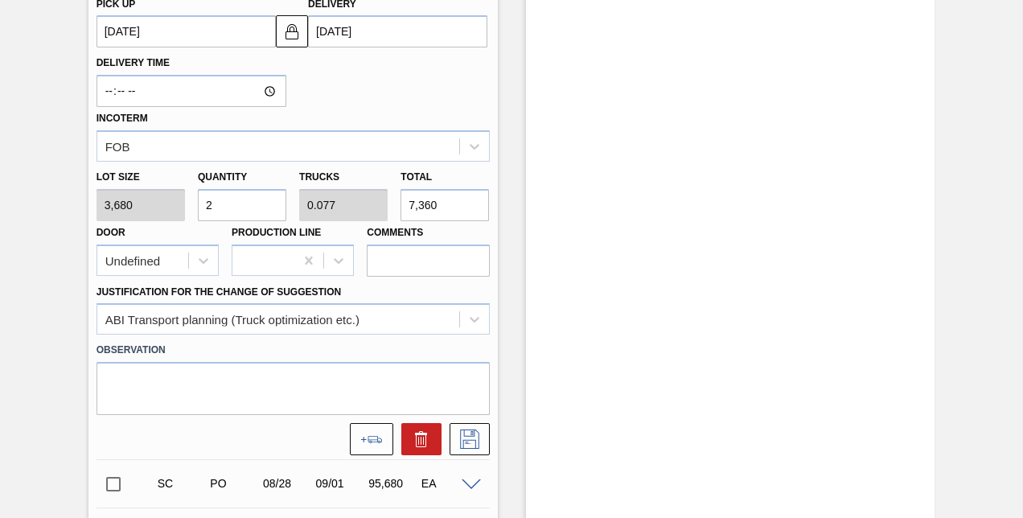
scroll to position [908, 0]
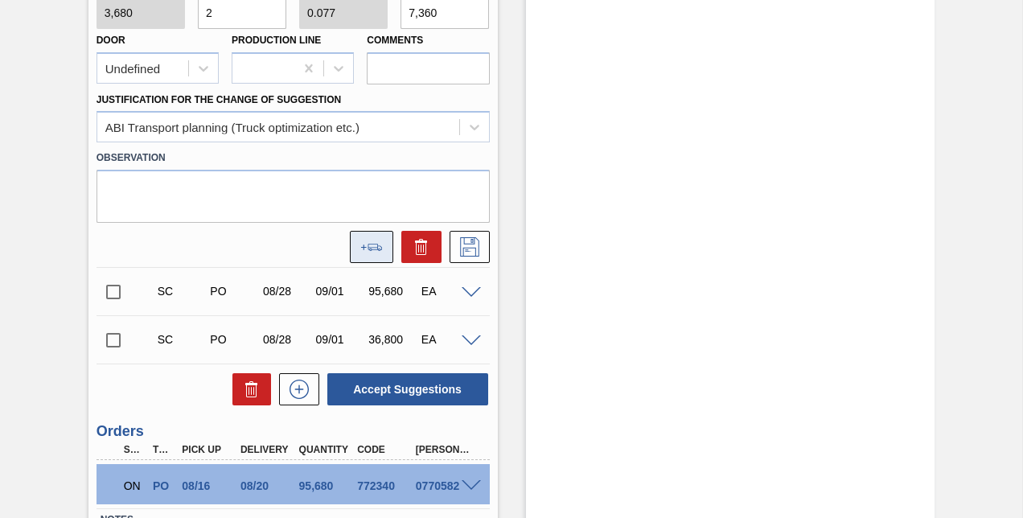
click at [368, 244] on icon at bounding box center [375, 247] width 14 height 7
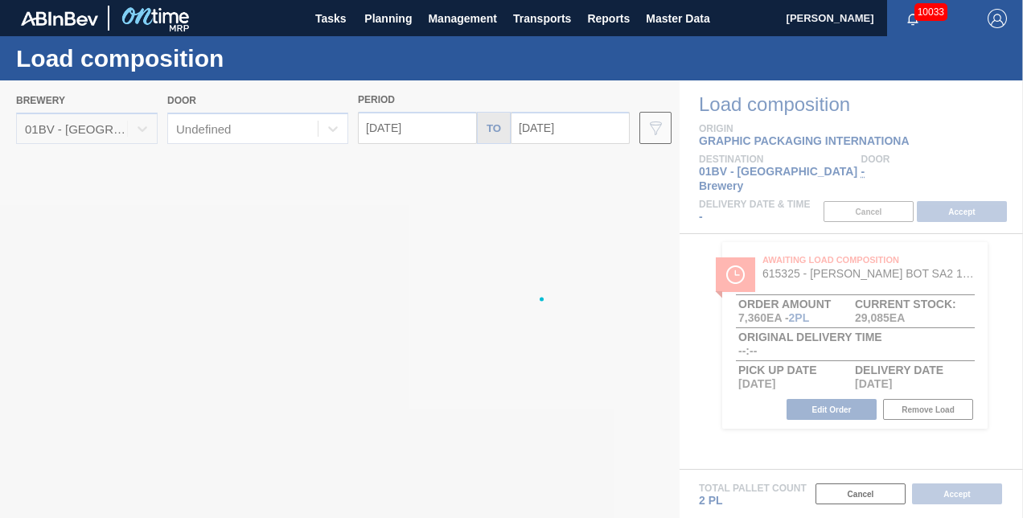
type input "[DATE]"
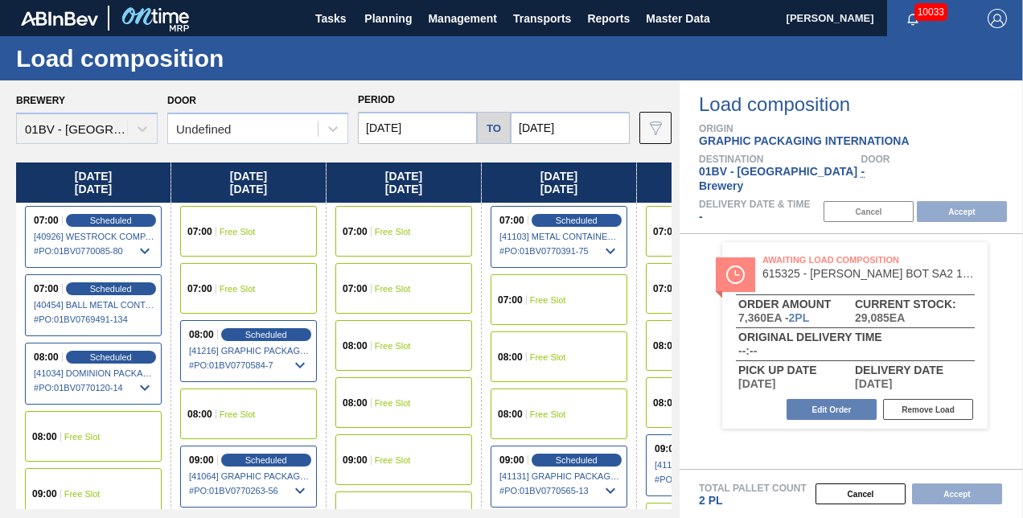
click at [450, 130] on input "[DATE]" at bounding box center [417, 128] width 119 height 32
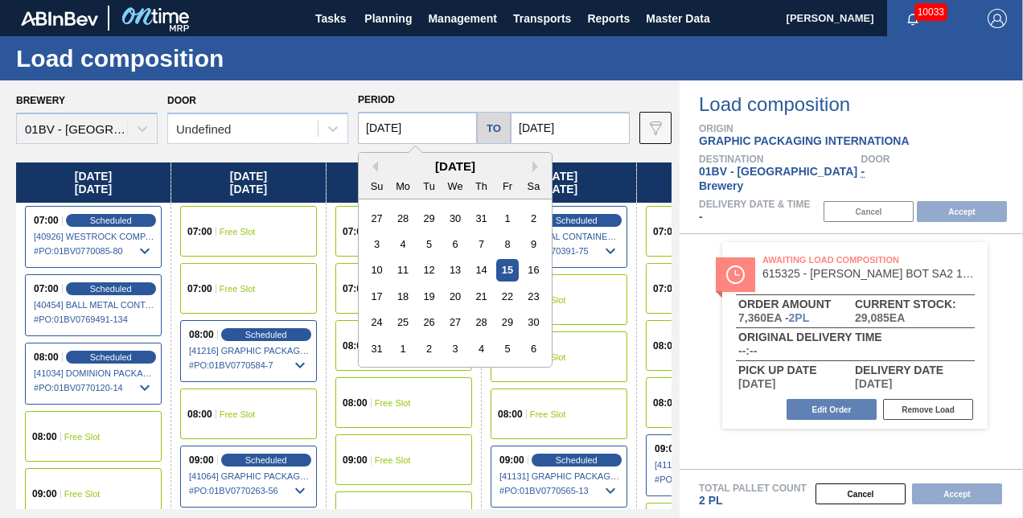
click at [402, 320] on div "25" at bounding box center [404, 322] width 22 height 22
type input "[DATE]"
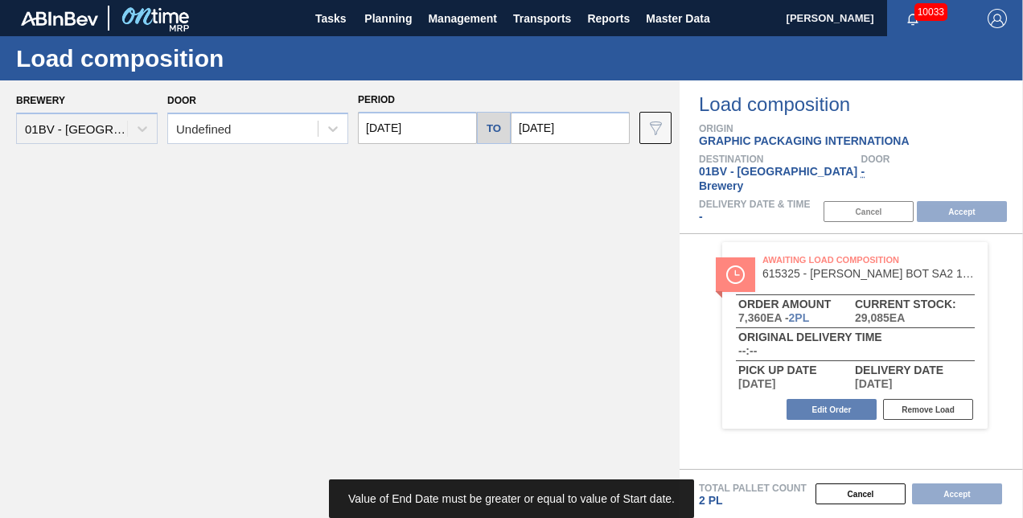
click at [576, 127] on input "[DATE]" at bounding box center [570, 128] width 119 height 32
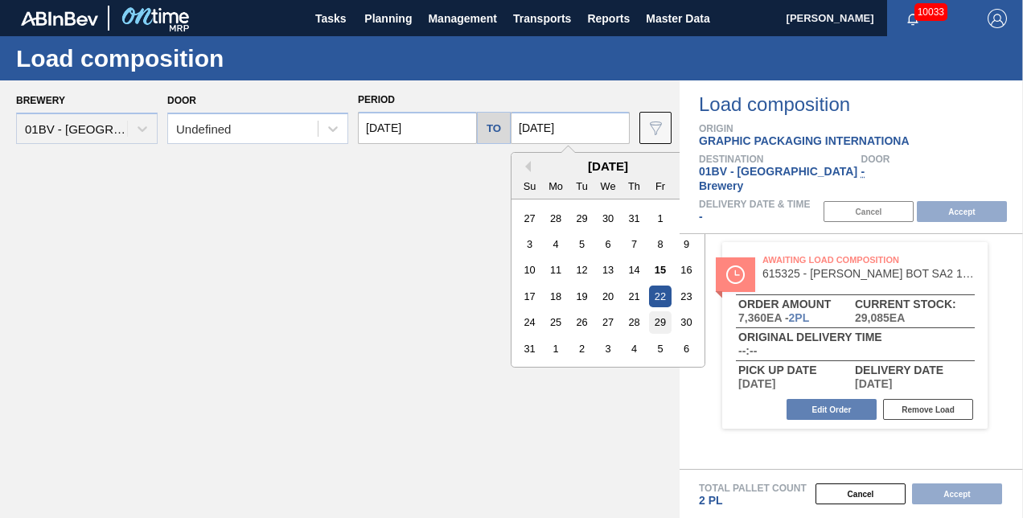
click at [658, 318] on div "29" at bounding box center [660, 322] width 22 height 22
type input "[DATE]"
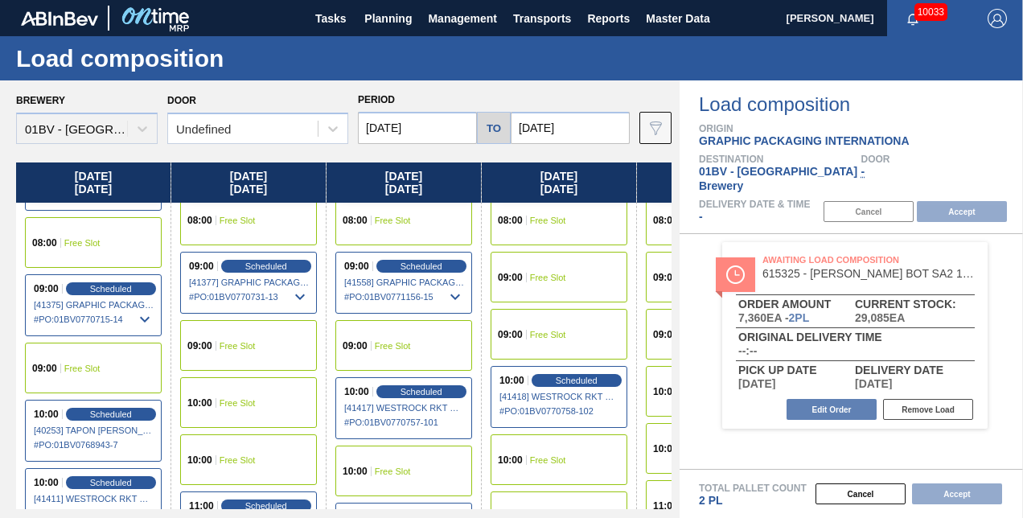
scroll to position [161, 0]
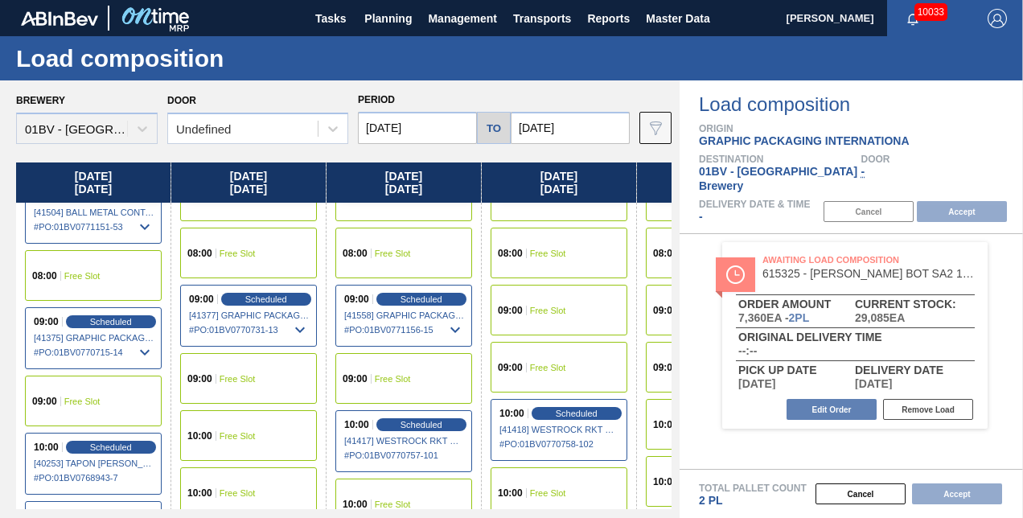
click at [539, 311] on span "Free Slot" at bounding box center [548, 311] width 36 height 10
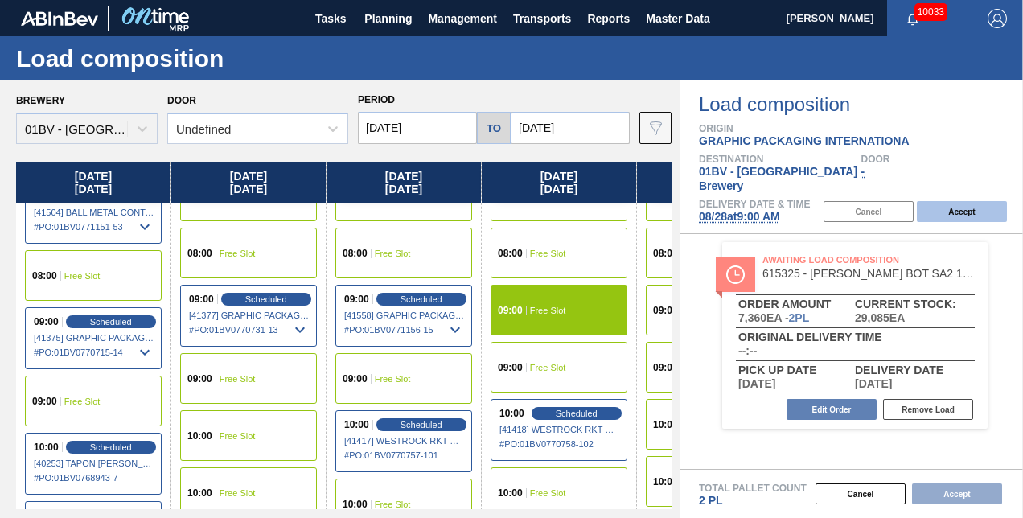
click at [938, 201] on button "Accept" at bounding box center [962, 211] width 90 height 21
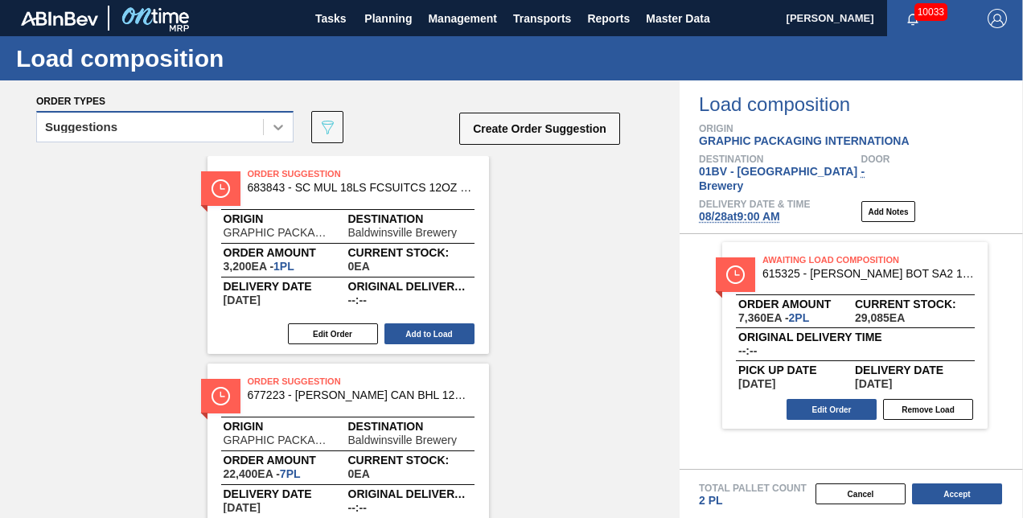
click at [277, 122] on icon at bounding box center [278, 127] width 16 height 16
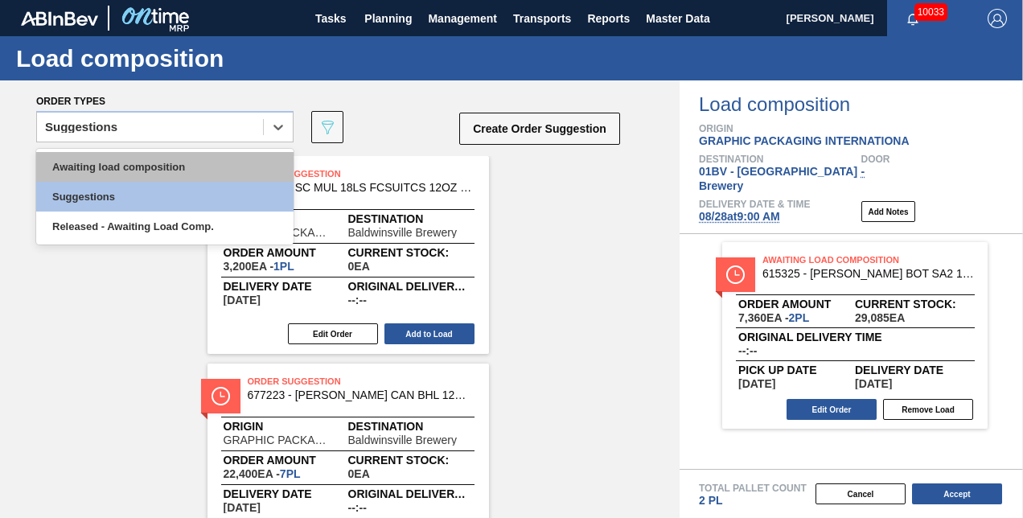
click at [191, 161] on div "Awaiting load composition" at bounding box center [164, 167] width 257 height 30
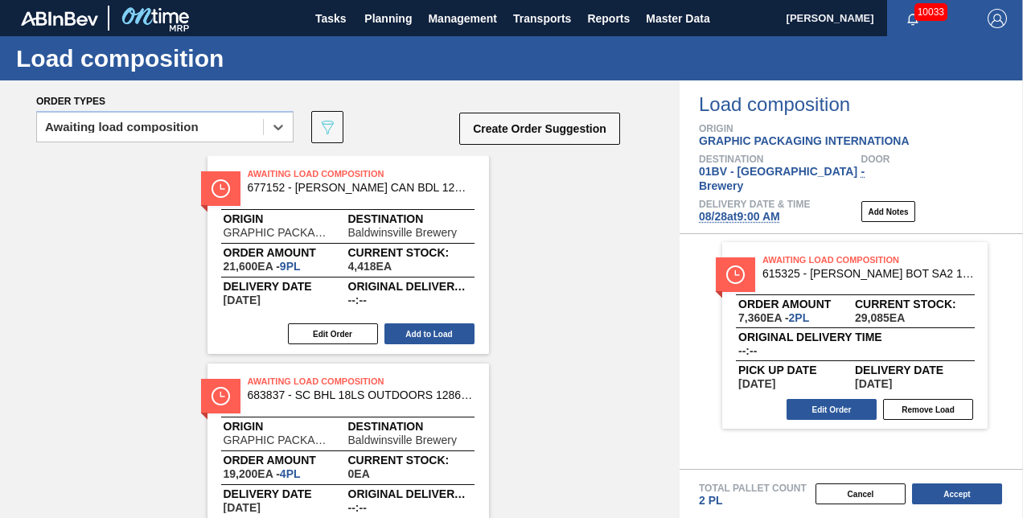
drag, startPoint x: 808, startPoint y: 249, endPoint x: 522, endPoint y: 228, distance: 287.1
click at [592, 237] on div "Order types option Awaiting load composition, selected. Select is focused ,type…" at bounding box center [511, 299] width 1023 height 438
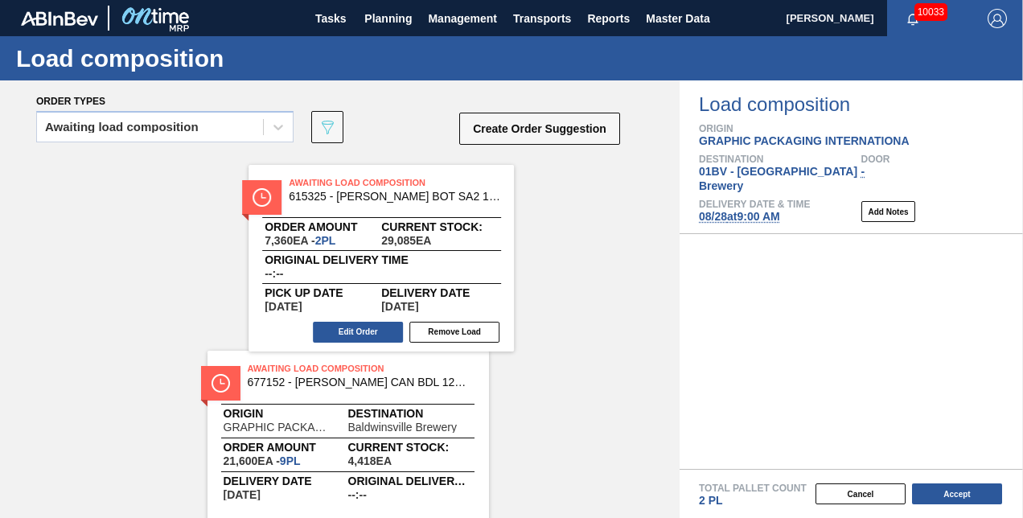
drag, startPoint x: 522, startPoint y: 228, endPoint x: 514, endPoint y: 228, distance: 8.1
click at [518, 228] on div "Awaiting Load Composition 677152 - CARR CAN BDL 12OZ 2025 TWNSTK 36/12 CAN Orig…" at bounding box center [340, 358] width 680 height 405
click at [462, 222] on main "Tasks Planning Management Transports Reports Master Data Kristin Lippert 10033 …" at bounding box center [511, 259] width 1023 height 518
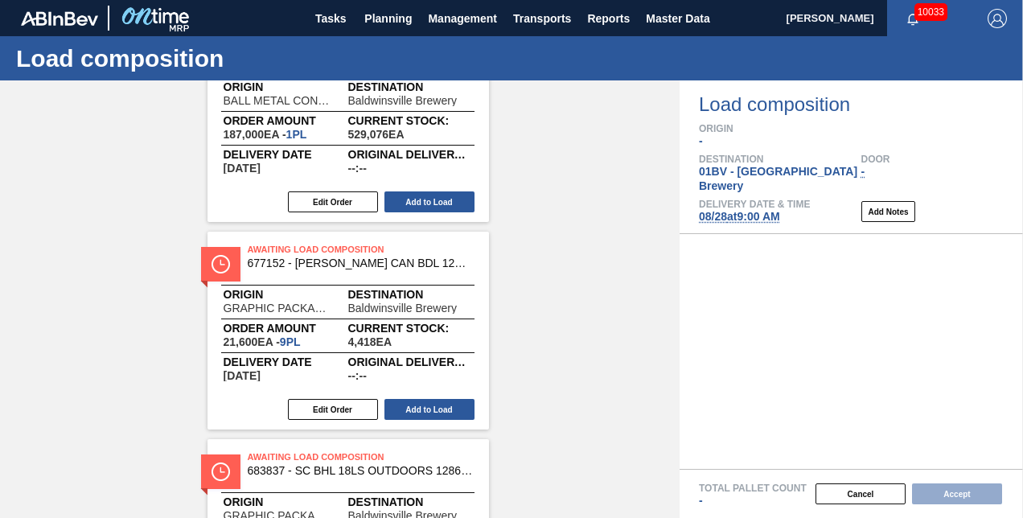
scroll to position [161, 0]
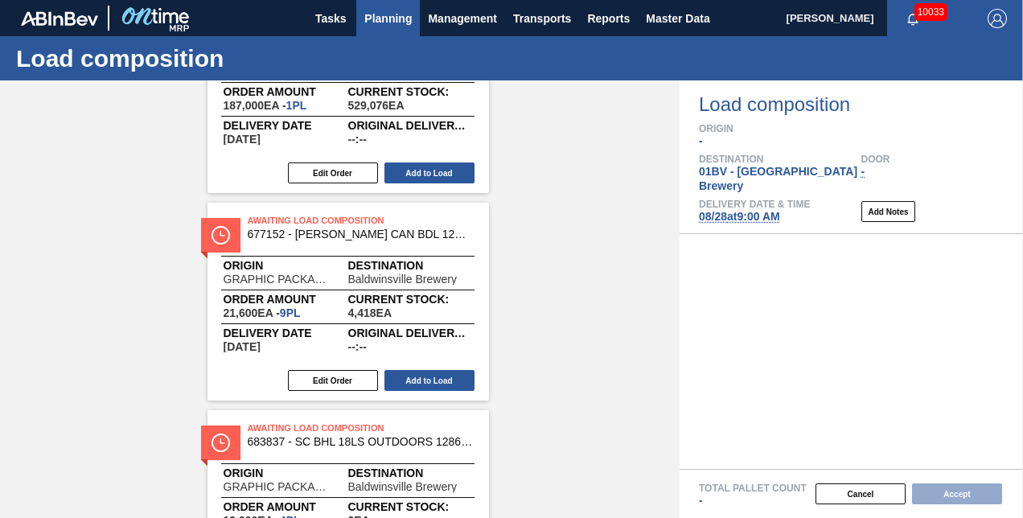
click at [372, 16] on span "Planning" at bounding box center [387, 18] width 47 height 19
click at [383, 14] on span "Planning" at bounding box center [387, 18] width 47 height 19
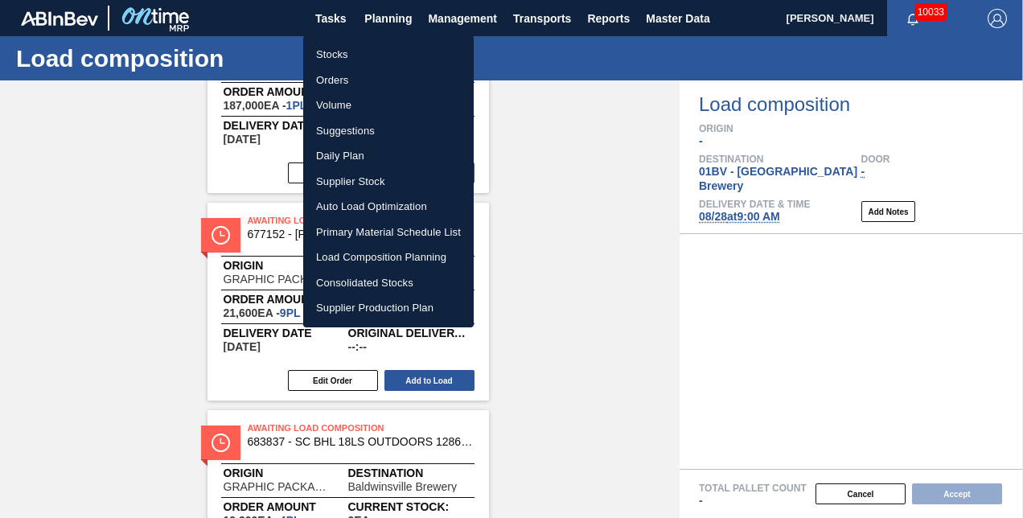
drag, startPoint x: 331, startPoint y: 51, endPoint x: 372, endPoint y: 98, distance: 62.1
click at [331, 51] on li "Stocks" at bounding box center [388, 55] width 171 height 26
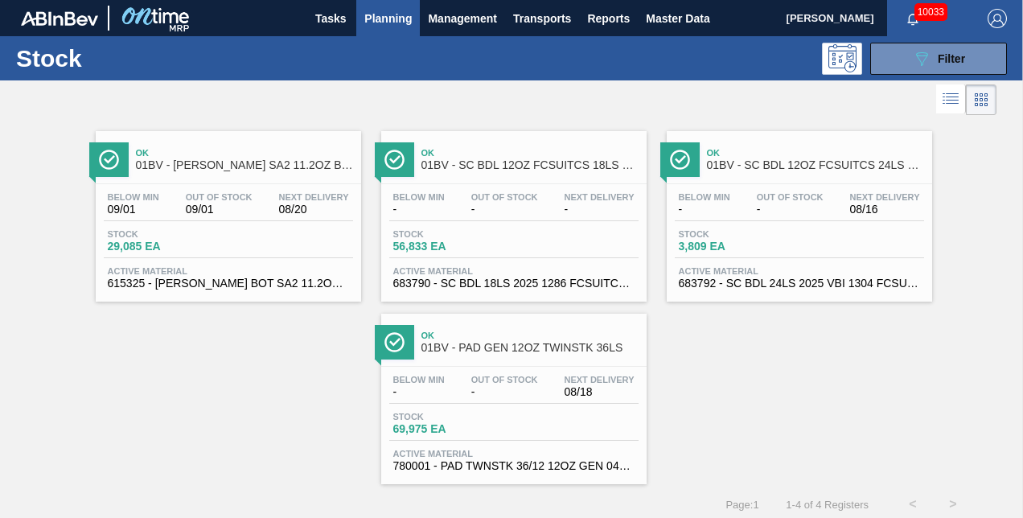
click at [484, 158] on div "Ok 01BV - SC BDL 12OZ FCSUITCS 18LS HULK HANDLE - AQUEOUS COATING" at bounding box center [530, 160] width 217 height 36
click at [484, 158] on main "Tasks Planning Management Transports Reports Master Data Kristin Lippert 10033 …" at bounding box center [511, 259] width 1023 height 518
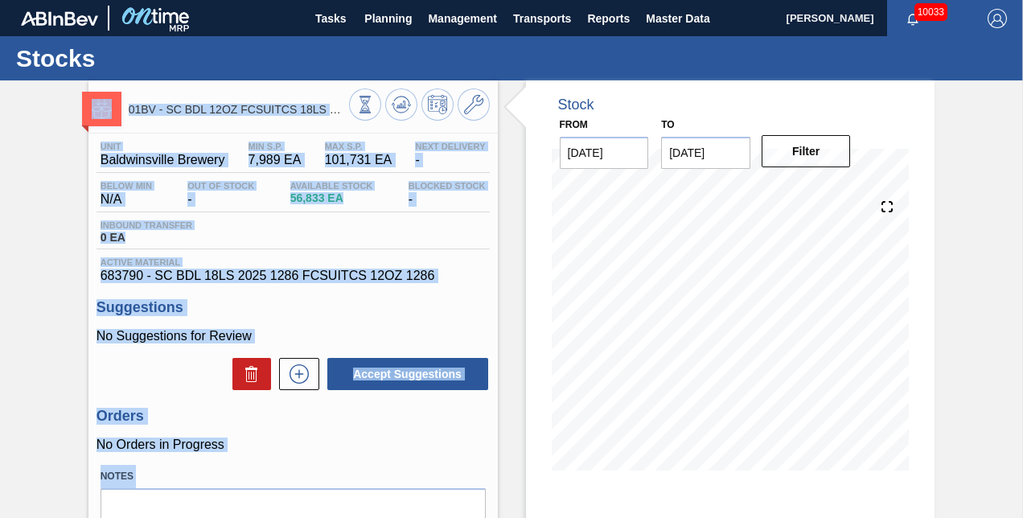
click at [314, 322] on div "Suggestions No Suggestions for Review Accept Suggestions" at bounding box center [293, 345] width 393 height 93
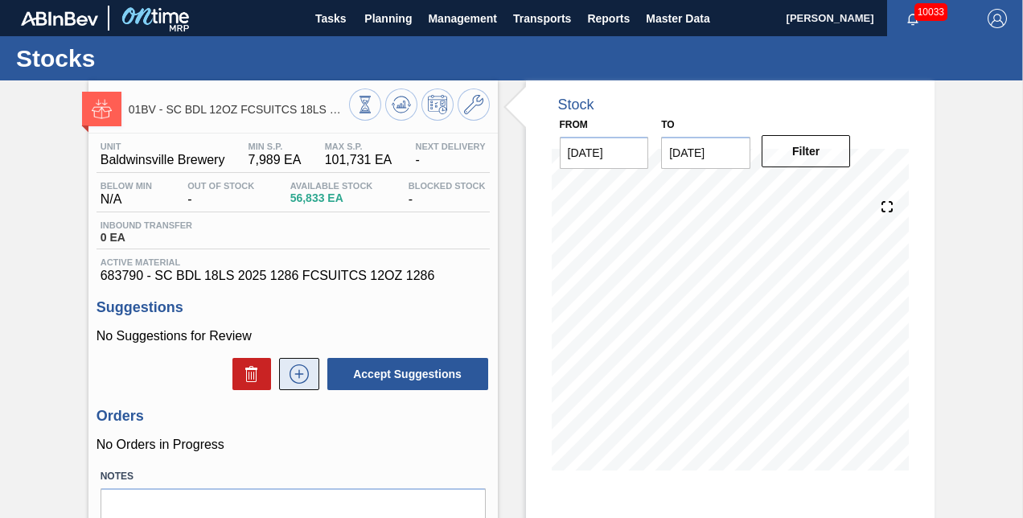
click at [295, 375] on icon at bounding box center [299, 373] width 26 height 19
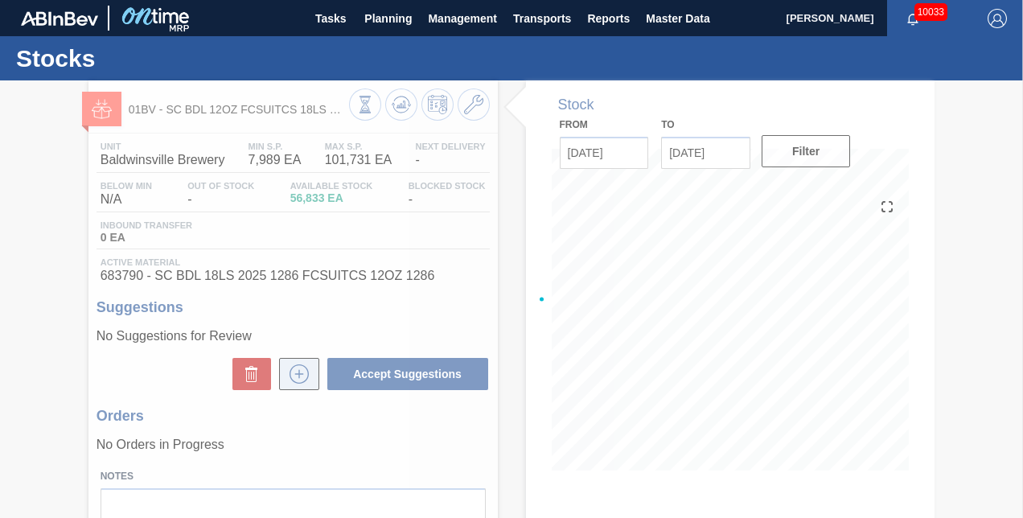
click at [295, 375] on div at bounding box center [511, 299] width 1023 height 438
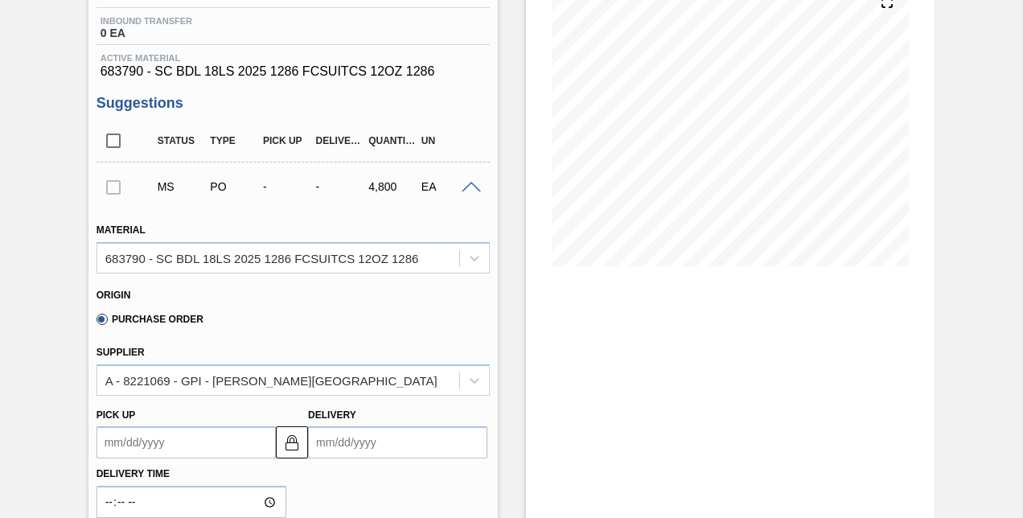
scroll to position [322, 0]
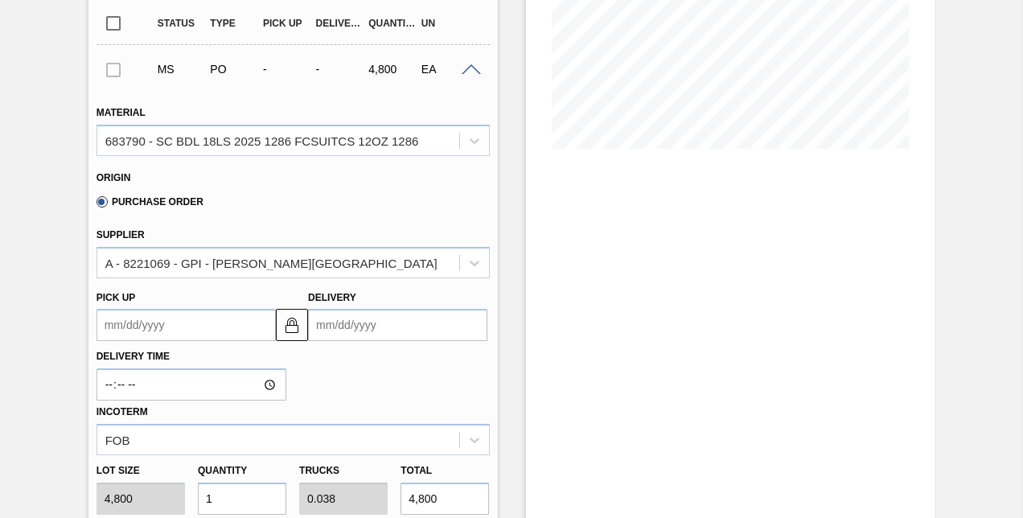
click at [392, 330] on input "Delivery" at bounding box center [397, 325] width 179 height 32
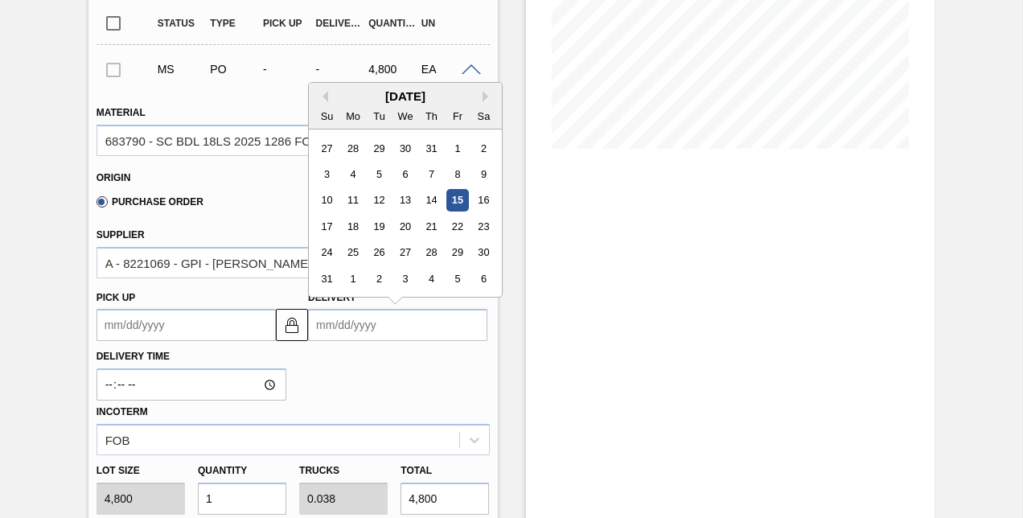
type input "8"
type up "07/28/2025"
type input "8/"
type up "07/28/2001"
type input "8/2"
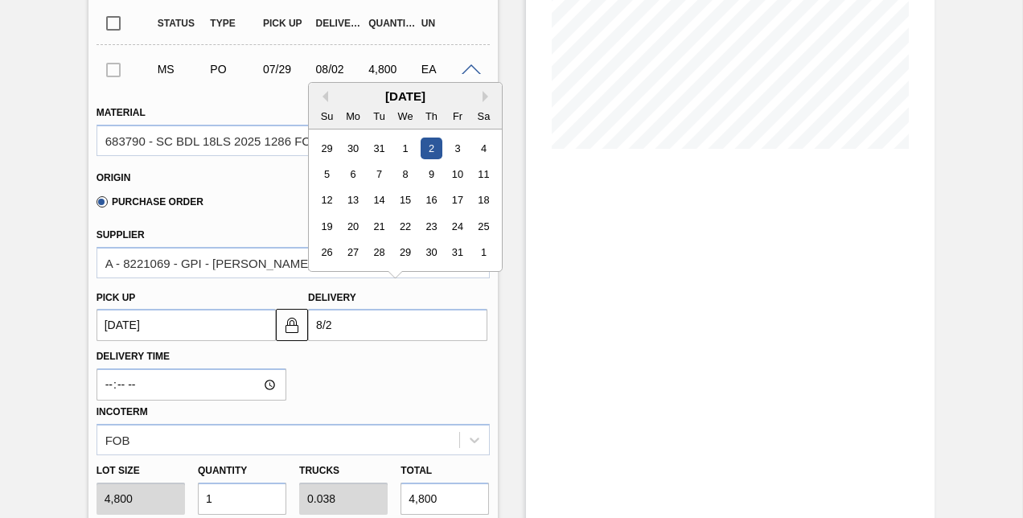
type up "07/29/2001"
type input "8/27"
type up "[DATE]"
type input "8/27/"
type up "08/23/2001"
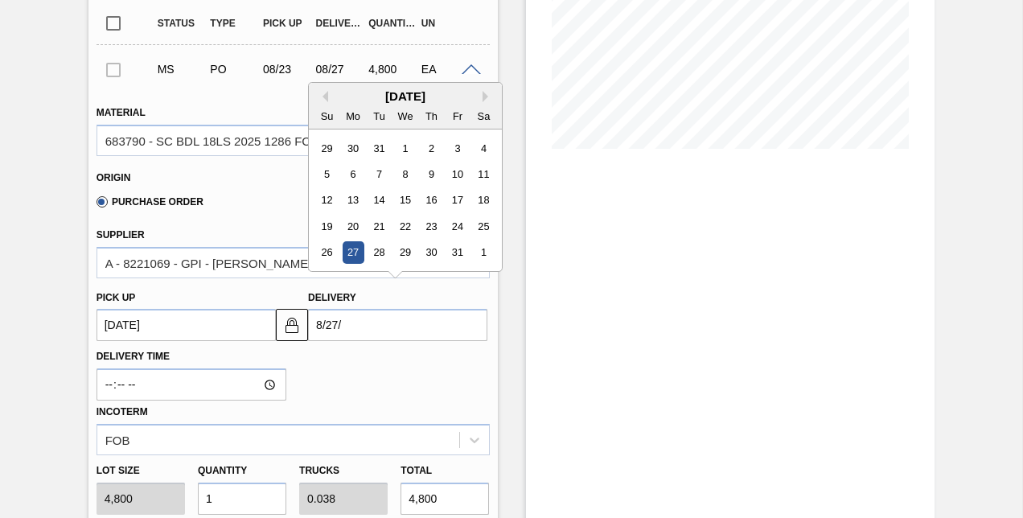
type input "8/27/2"
type up "08/23/2002"
type input "8/27/25"
type up "[DATE]"
type input "[DATE]"
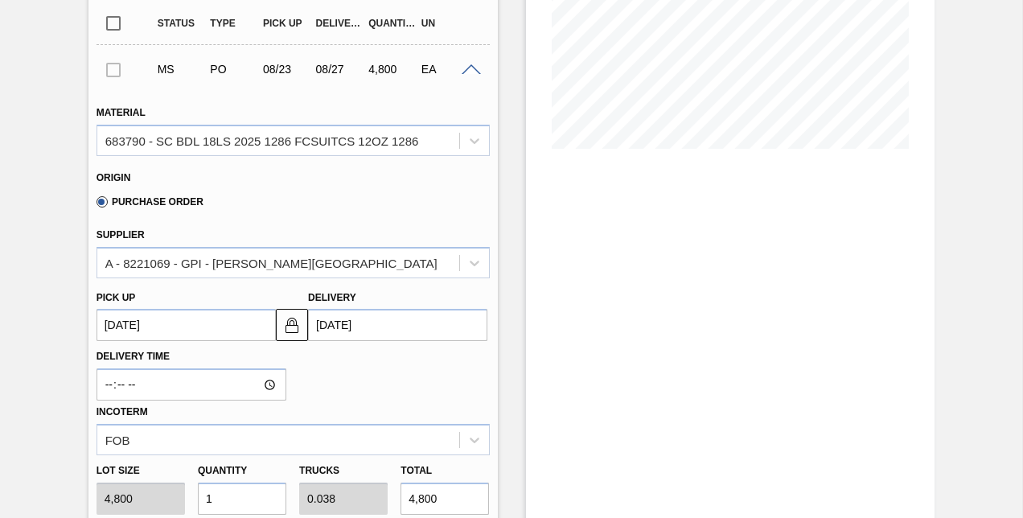
drag, startPoint x: 225, startPoint y: 503, endPoint x: 216, endPoint y: 502, distance: 9.7
click at [224, 502] on input "1" at bounding box center [242, 499] width 88 height 32
type input "0"
type input "6"
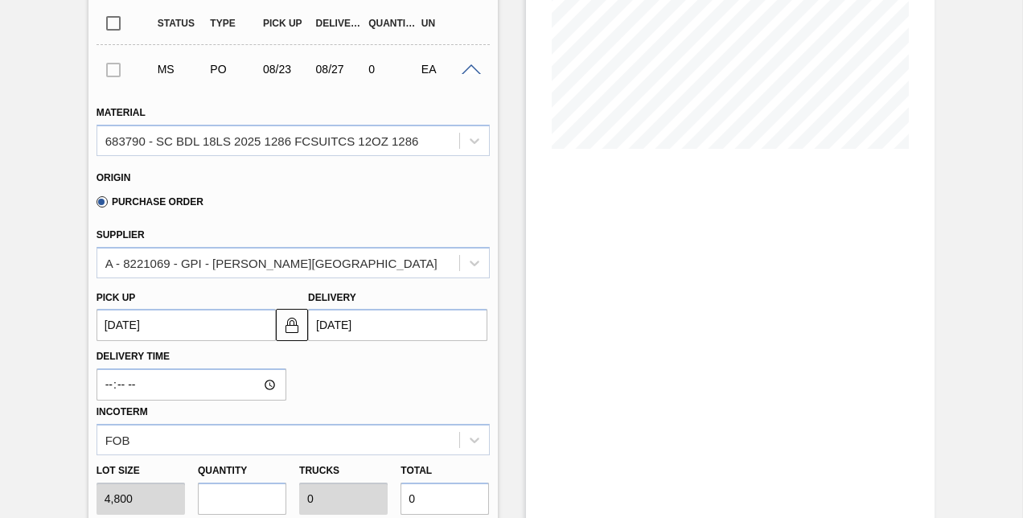
type input "0.231"
type input "28,800"
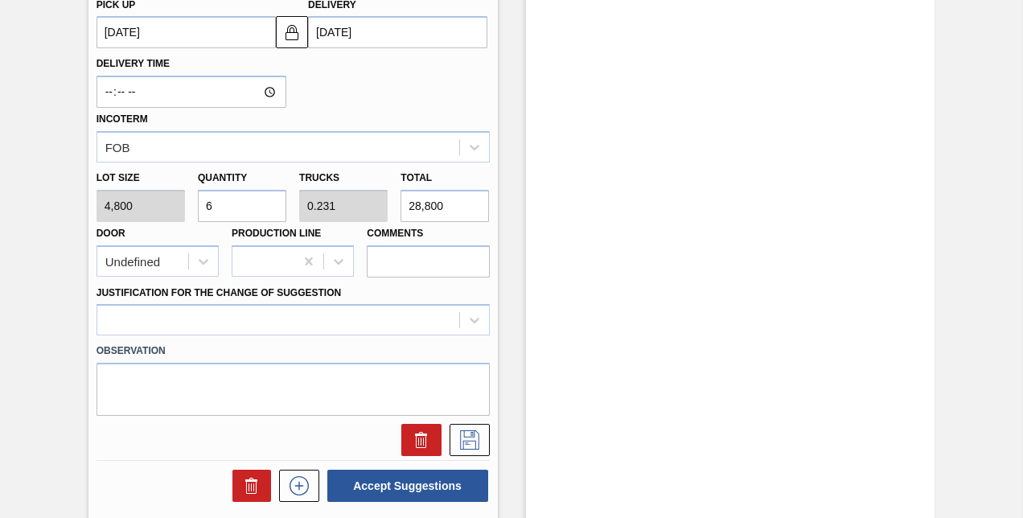
scroll to position [724, 0]
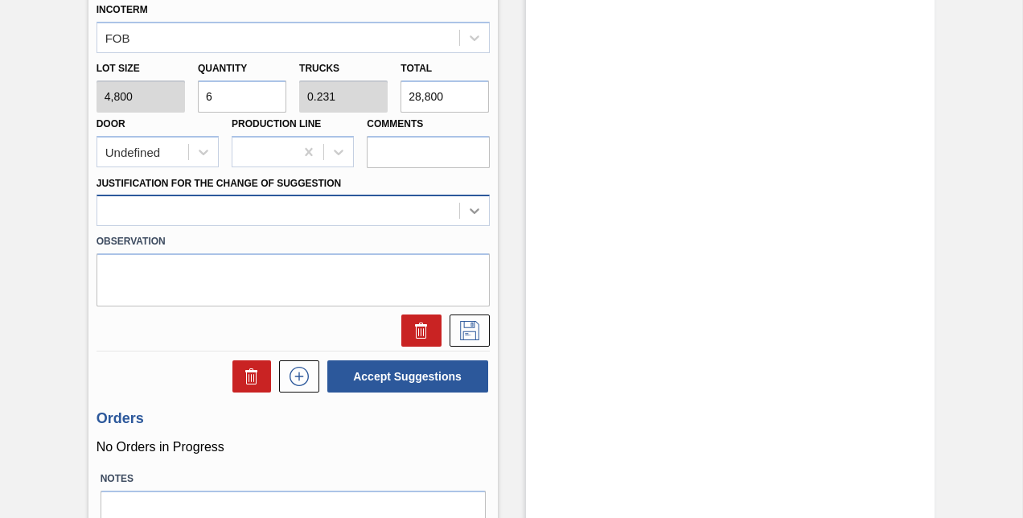
type input "6"
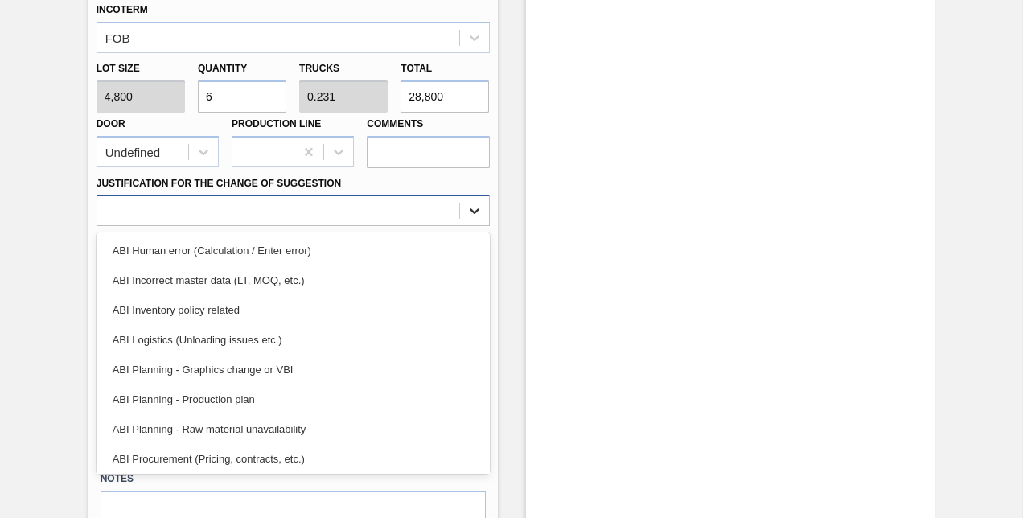
click at [476, 211] on icon at bounding box center [475, 211] width 16 height 16
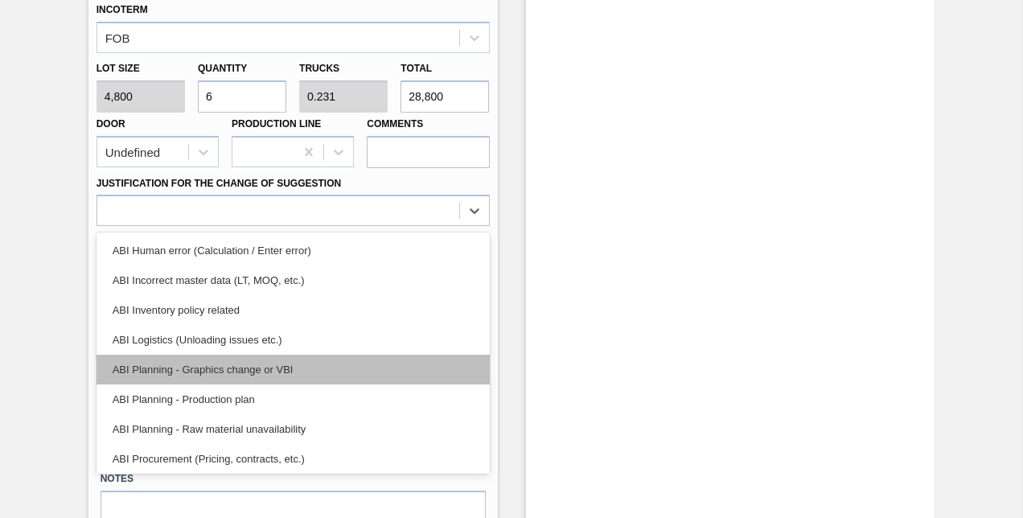
click at [230, 368] on div "ABI Planning - Graphics change or VBI" at bounding box center [293, 370] width 393 height 30
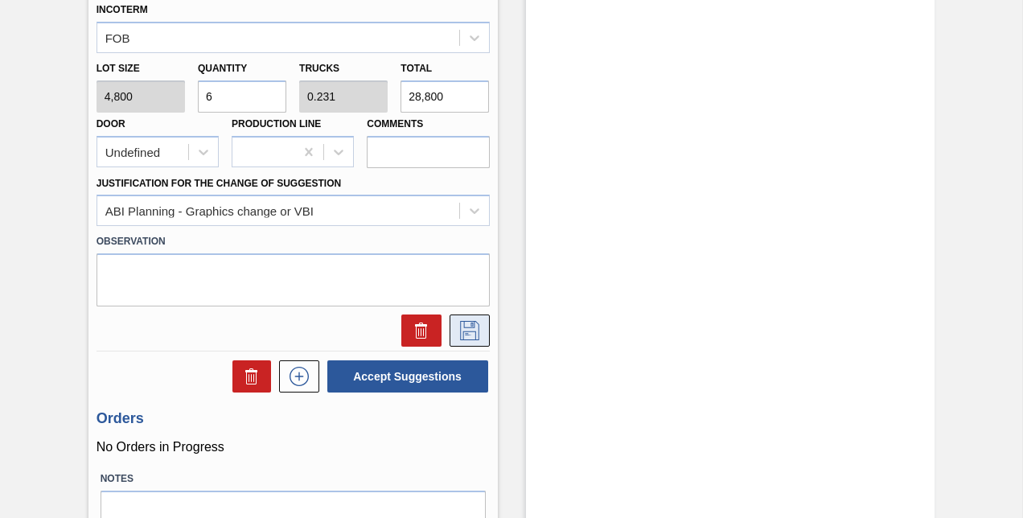
click at [472, 327] on icon at bounding box center [470, 330] width 26 height 19
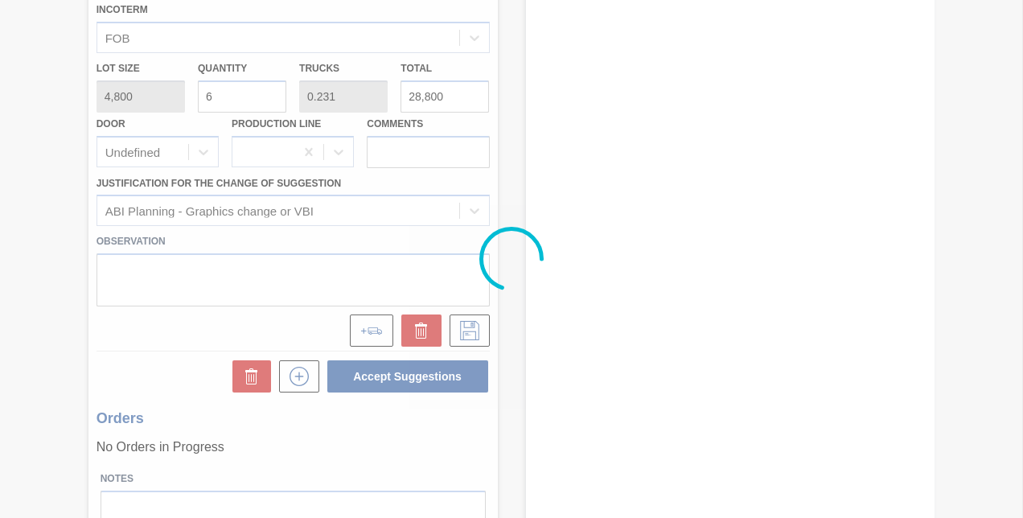
scroll to position [174, 0]
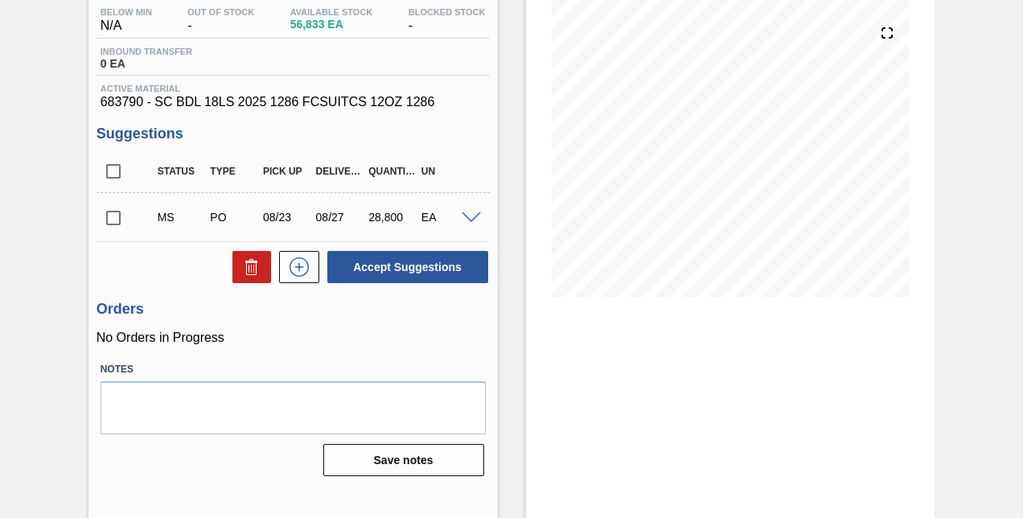
click at [111, 220] on input "checkbox" at bounding box center [114, 218] width 34 height 34
click at [367, 264] on button "Accept Suggestions" at bounding box center [407, 267] width 161 height 32
click at [109, 222] on input "checkbox" at bounding box center [114, 218] width 34 height 34
checkbox input "true"
click at [467, 220] on span at bounding box center [471, 218] width 19 height 12
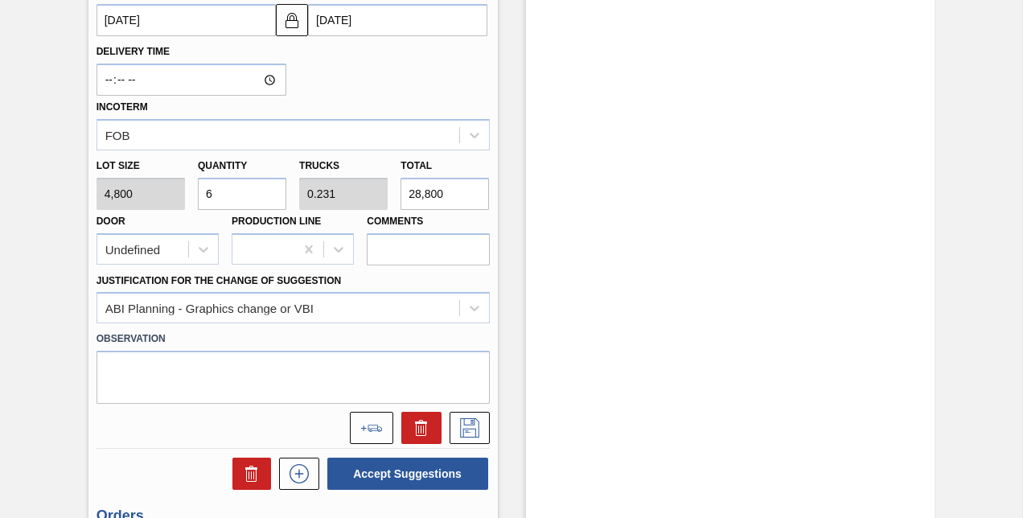
scroll to position [656, 0]
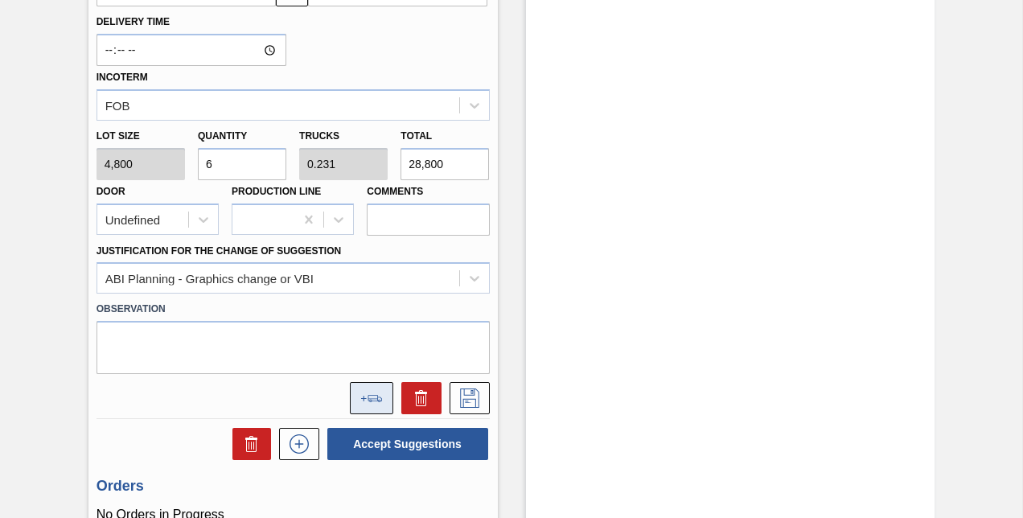
click at [368, 398] on icon at bounding box center [371, 398] width 23 height 7
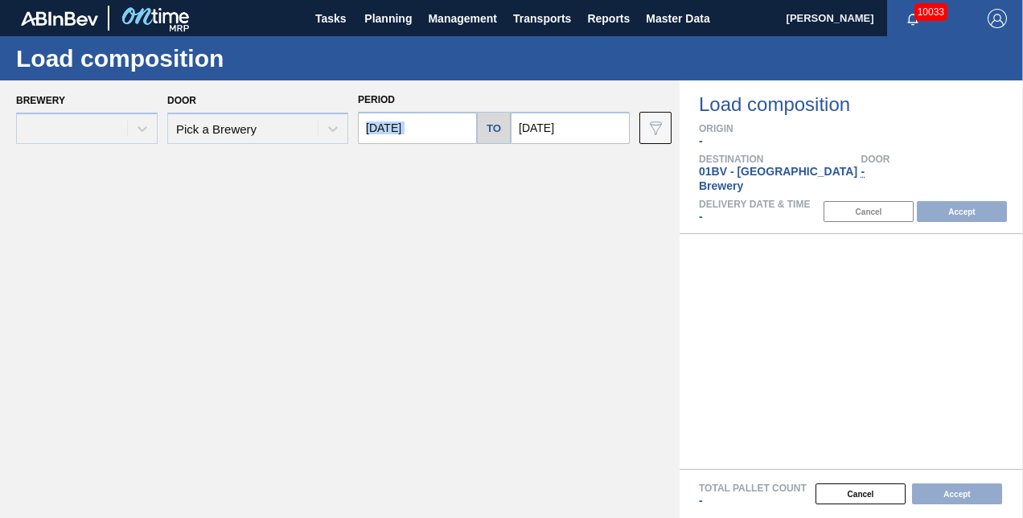
type input "[DATE]"
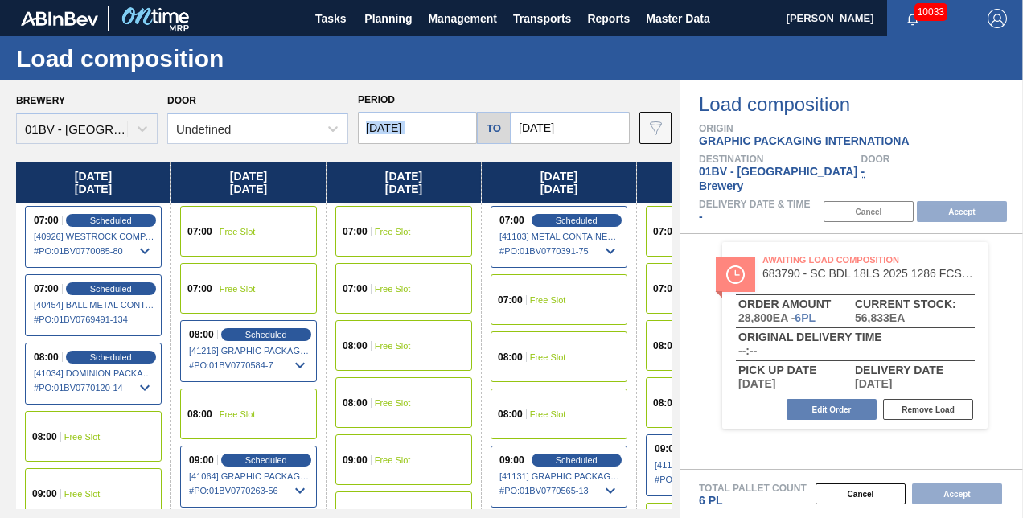
click at [433, 129] on input "[DATE]" at bounding box center [417, 128] width 119 height 32
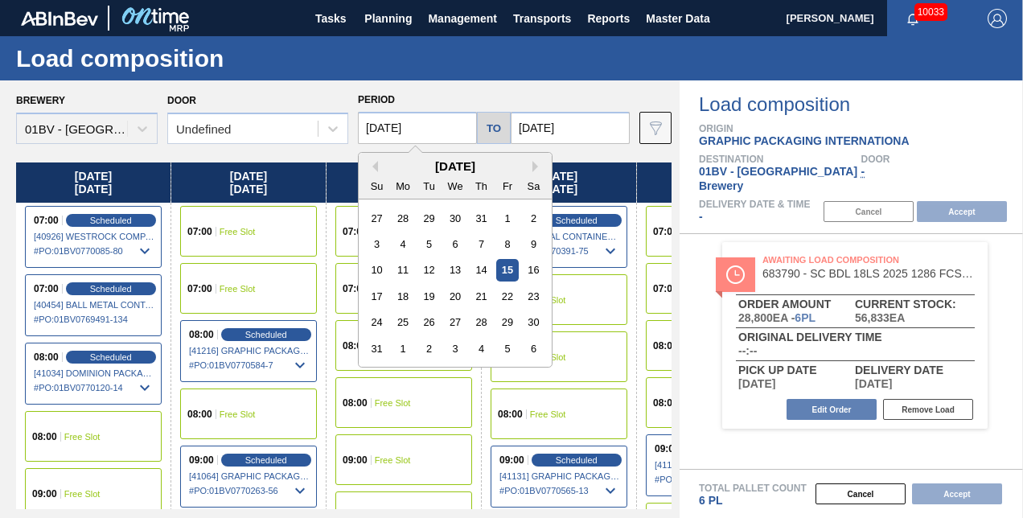
click at [401, 319] on div "25" at bounding box center [404, 322] width 22 height 22
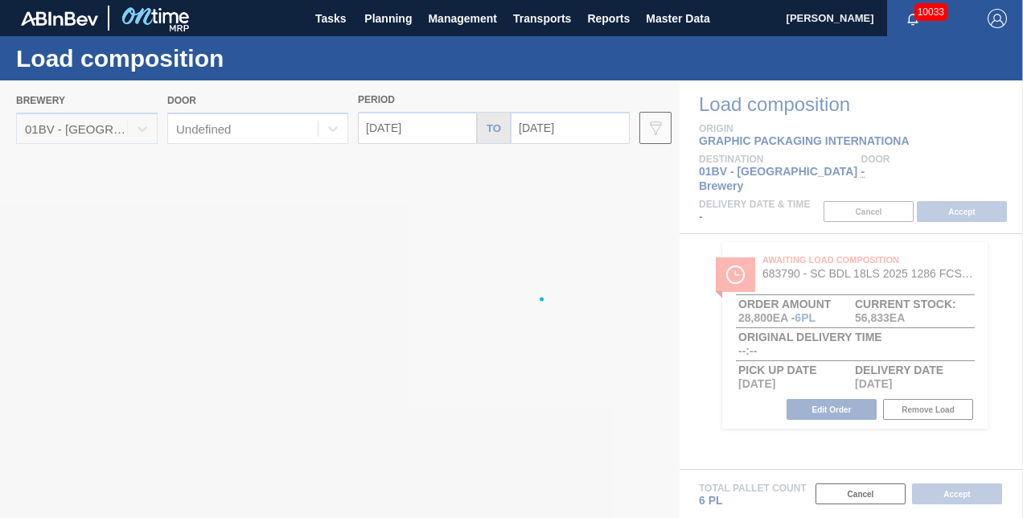
type input "[DATE]"
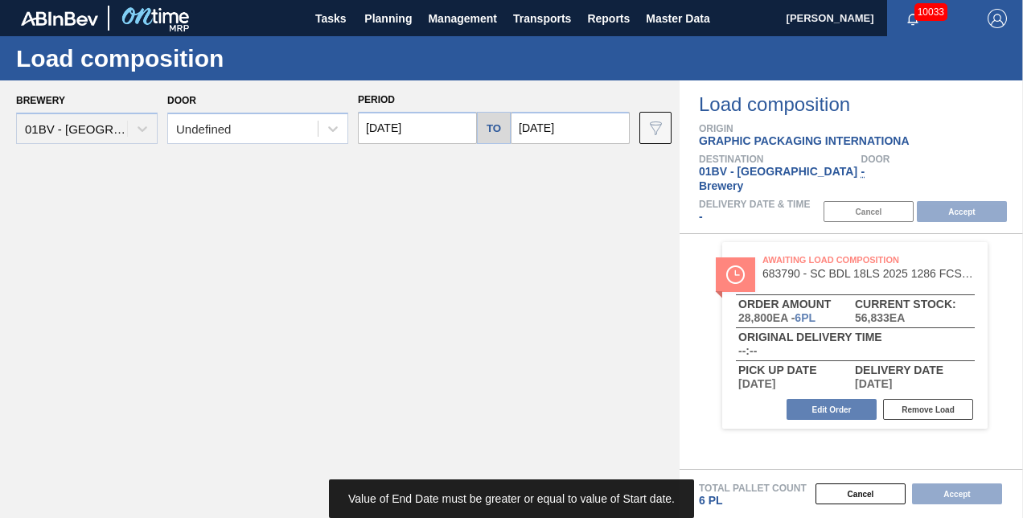
click at [581, 125] on input "[DATE]" at bounding box center [570, 128] width 119 height 32
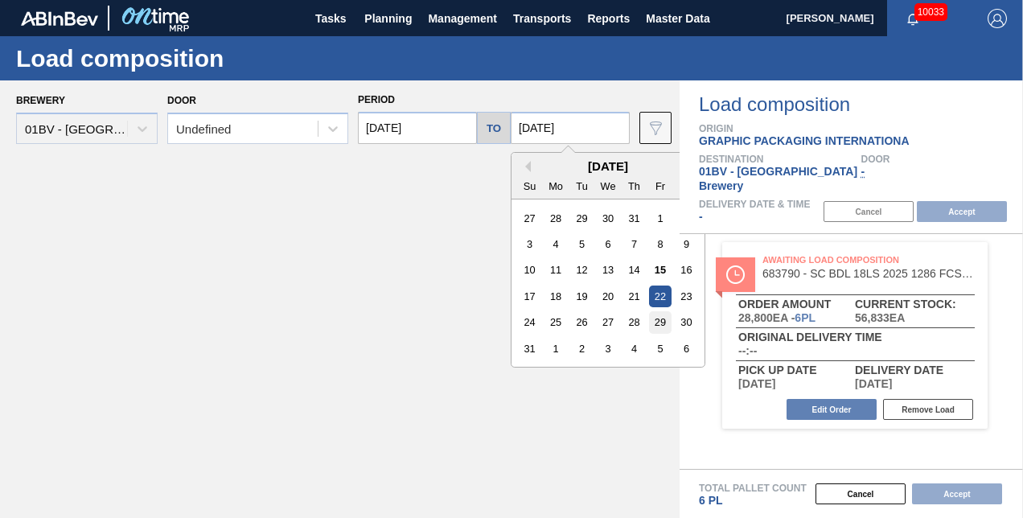
click at [657, 322] on div "29" at bounding box center [660, 322] width 22 height 22
type input "[DATE]"
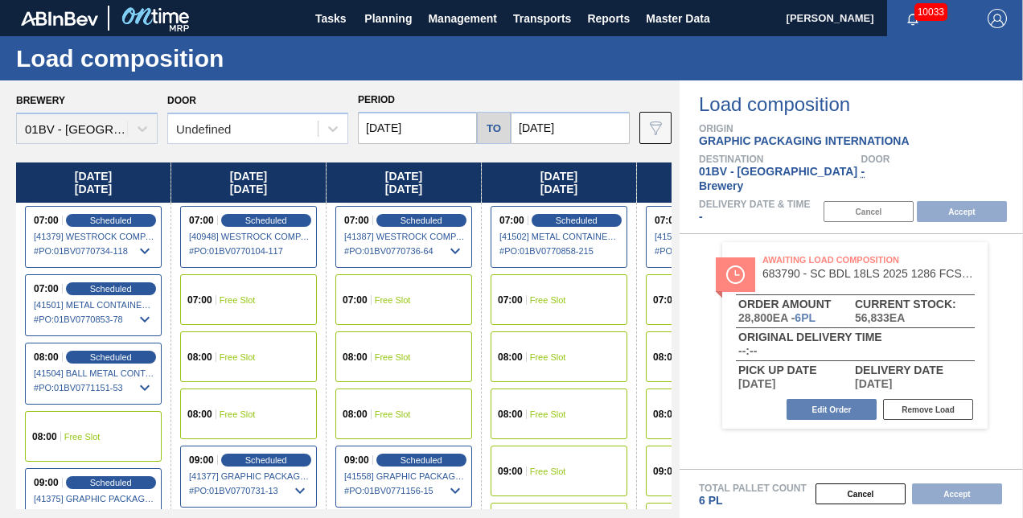
scroll to position [161, 0]
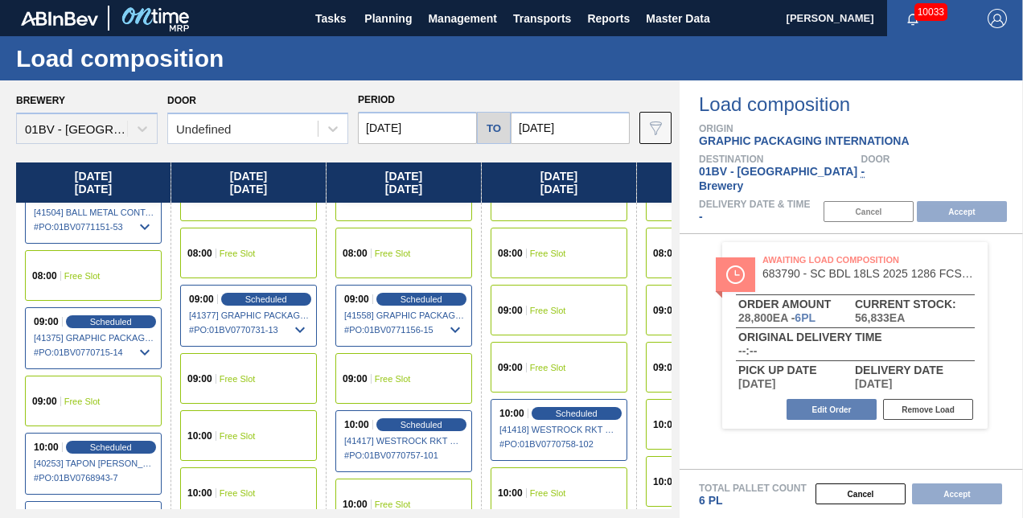
click at [544, 309] on span "Free Slot" at bounding box center [548, 311] width 36 height 10
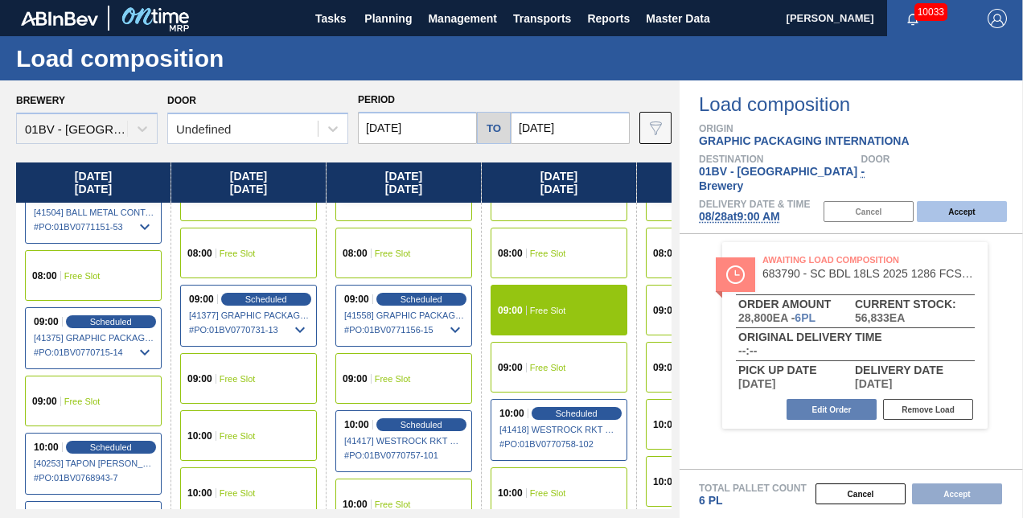
click at [953, 201] on button "Accept" at bounding box center [962, 211] width 90 height 21
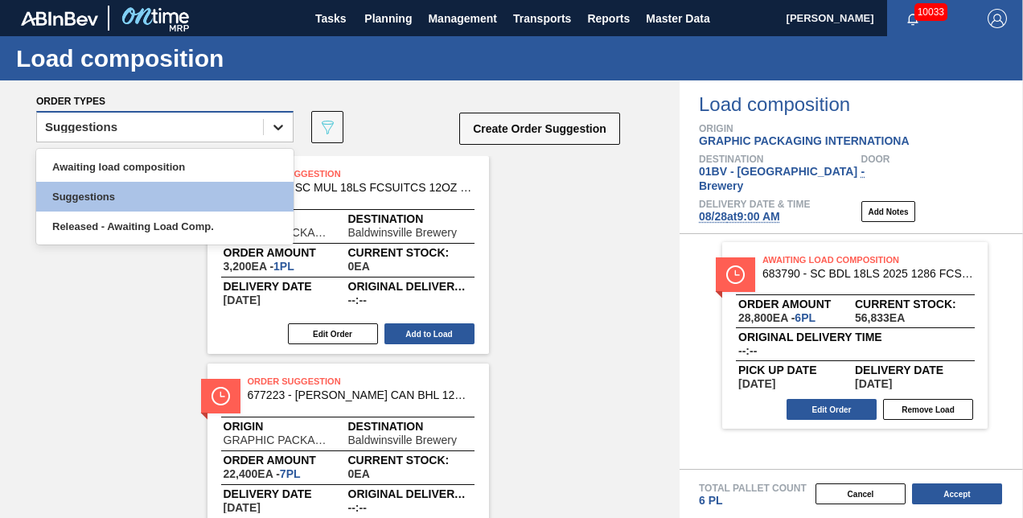
click at [278, 127] on icon at bounding box center [278, 127] width 16 height 16
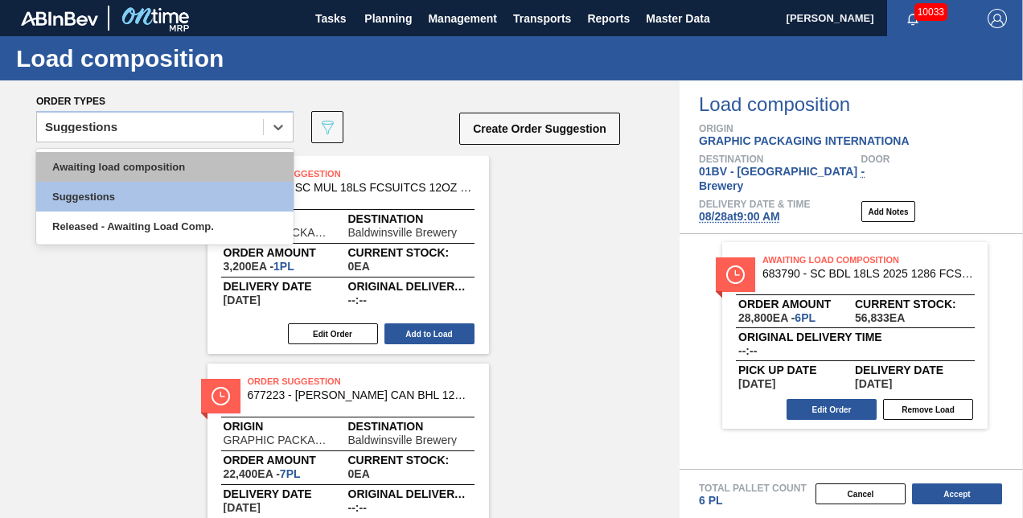
click at [178, 162] on div "Awaiting load composition" at bounding box center [164, 167] width 257 height 30
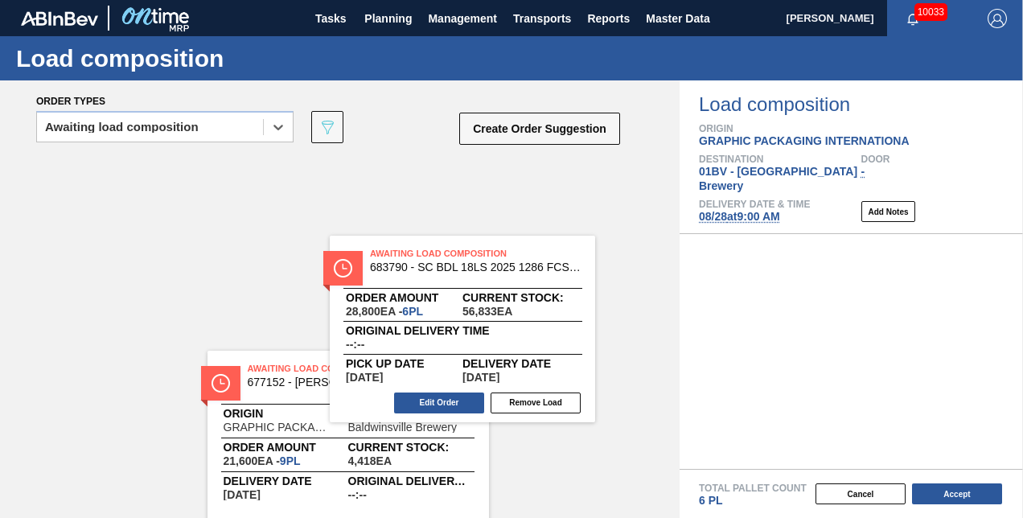
drag, startPoint x: 780, startPoint y: 246, endPoint x: 459, endPoint y: 250, distance: 321.0
click at [459, 250] on div "Order types option Awaiting load composition, selected. Select is focused ,type…" at bounding box center [511, 299] width 1023 height 438
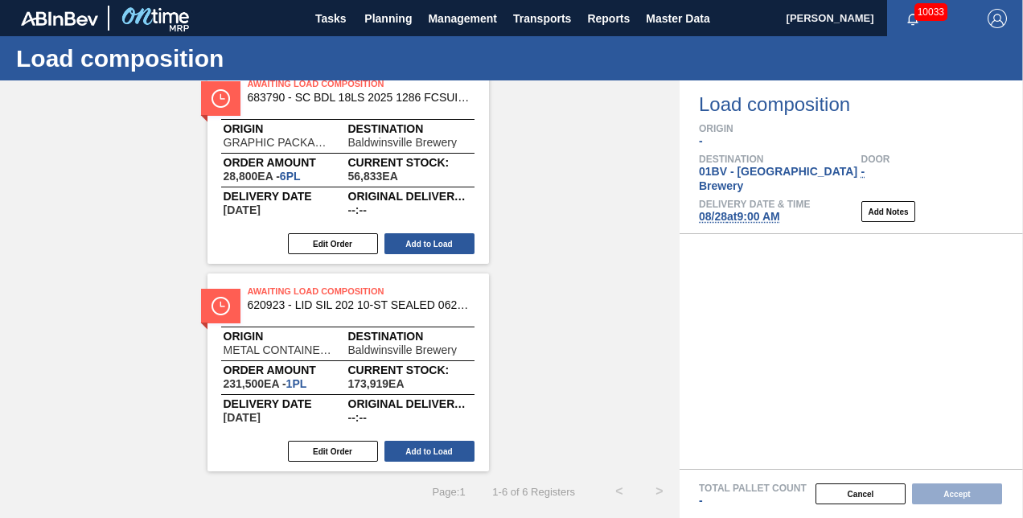
scroll to position [922, 0]
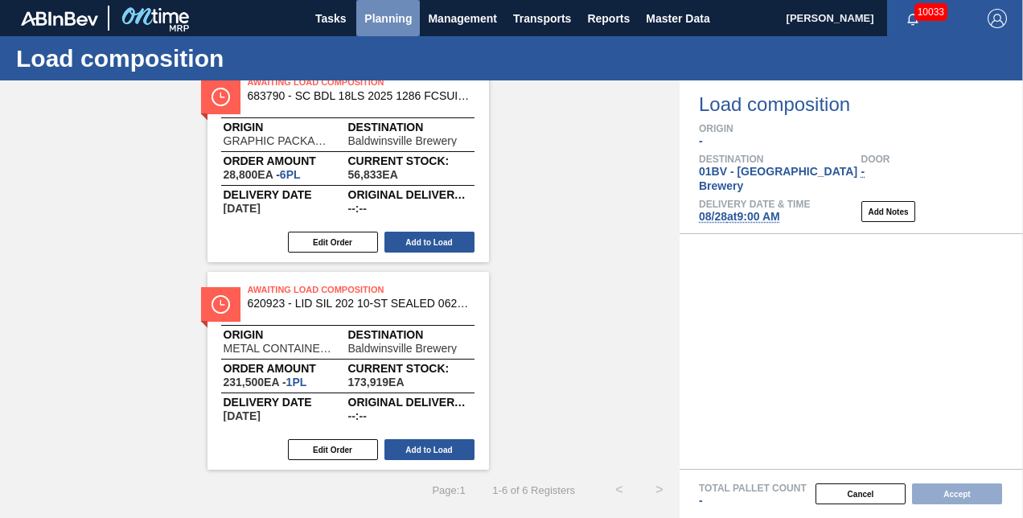
click at [388, 14] on span "Planning" at bounding box center [387, 18] width 47 height 19
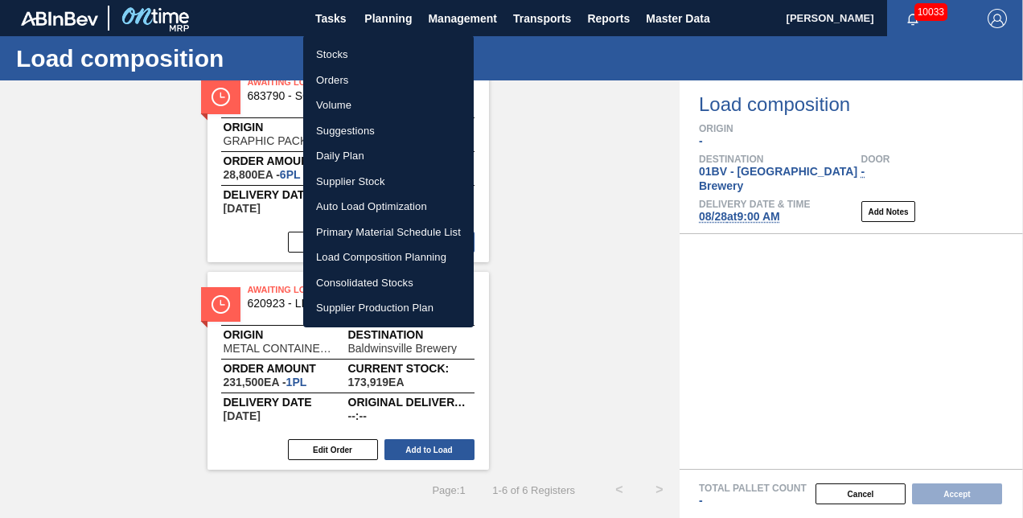
drag, startPoint x: 336, startPoint y: 53, endPoint x: 450, endPoint y: 93, distance: 120.8
click at [336, 53] on li "Stocks" at bounding box center [388, 55] width 171 height 26
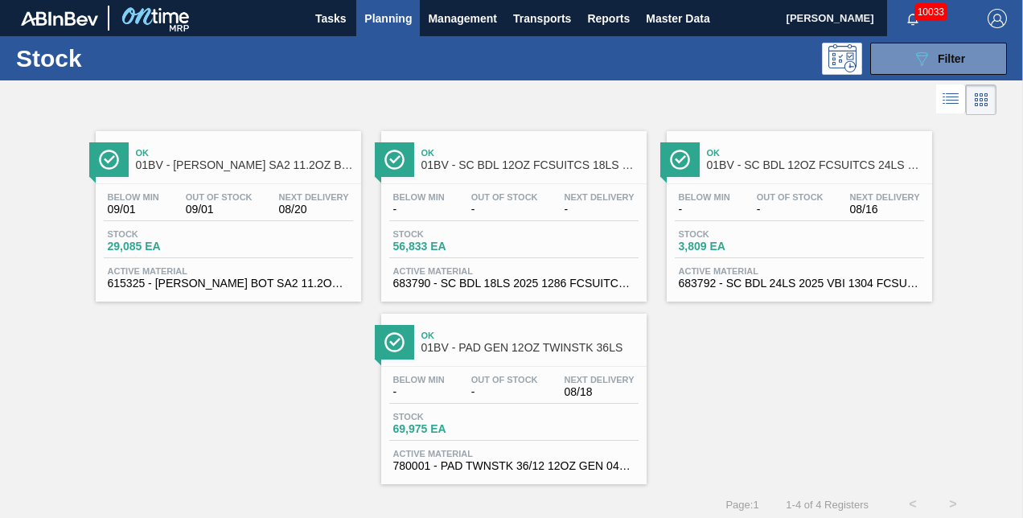
click at [747, 160] on span "01BV - SC BDL 12OZ FCSUITCS 24LS HULK HANDLE-Aqueous" at bounding box center [815, 165] width 217 height 12
click at [747, 160] on main "Tasks Planning Management Transports Reports Master Data Kristin Lippert 10033 …" at bounding box center [511, 259] width 1023 height 518
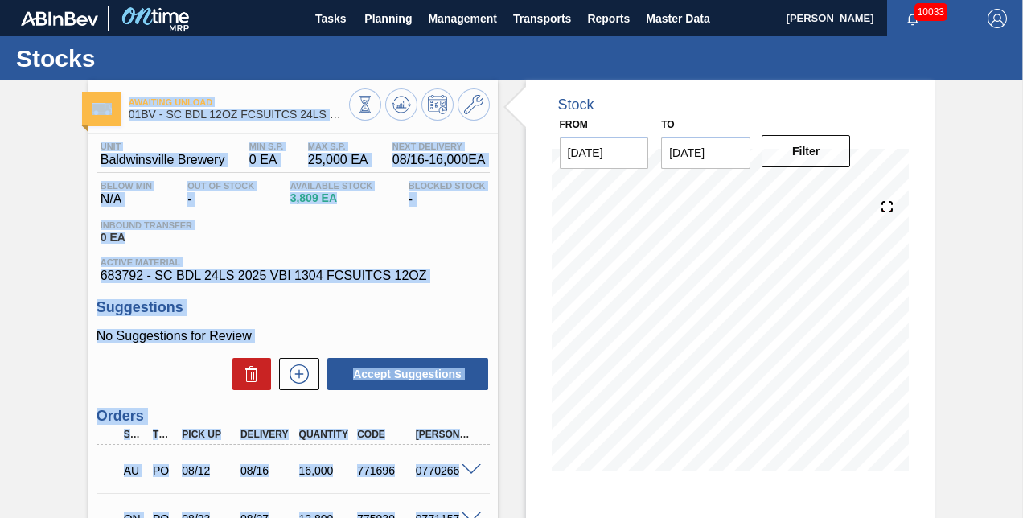
click at [441, 311] on h3 "Suggestions" at bounding box center [293, 307] width 393 height 17
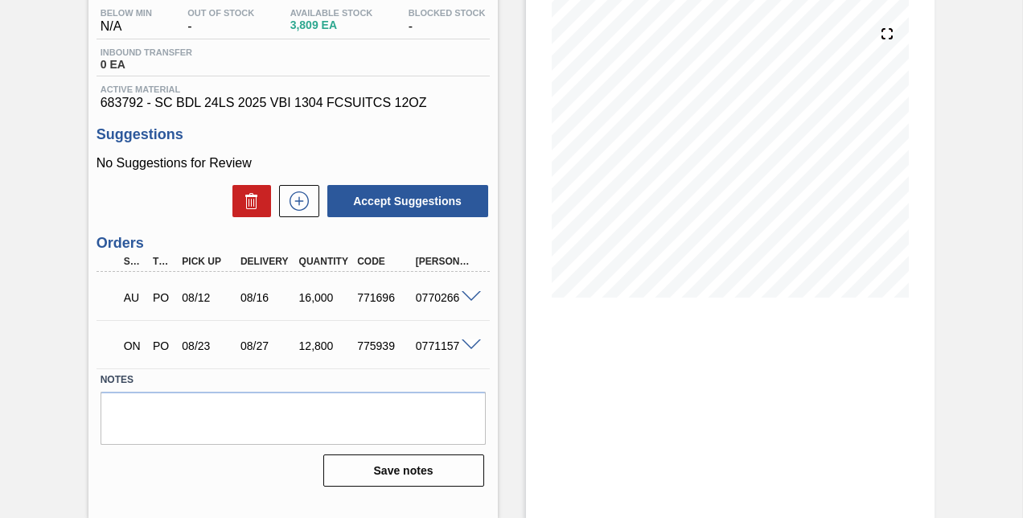
scroll to position [174, 0]
click at [301, 202] on icon at bounding box center [299, 200] width 26 height 19
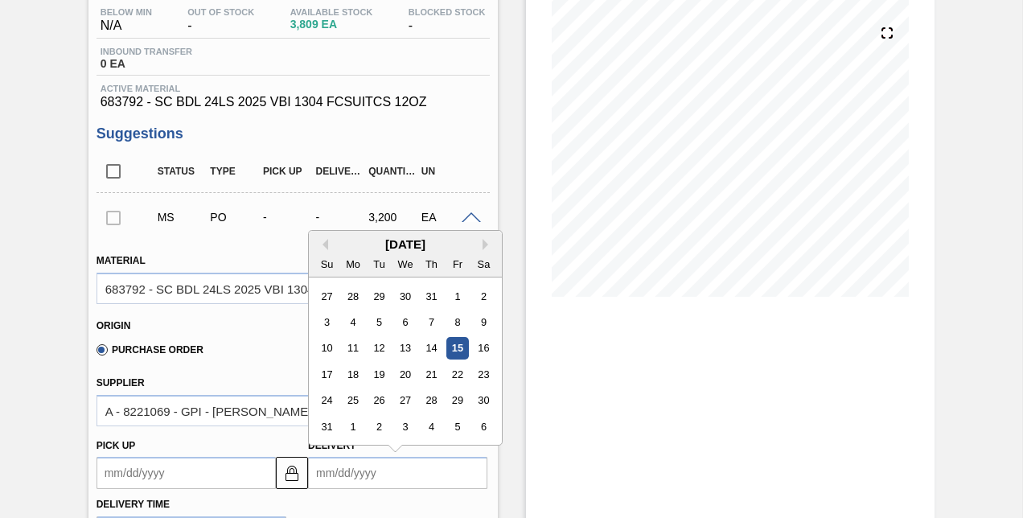
click at [391, 479] on input "Delivery" at bounding box center [397, 473] width 179 height 32
type input "8"
type up "07/28/2025"
type input "8/"
type up "07/28/2001"
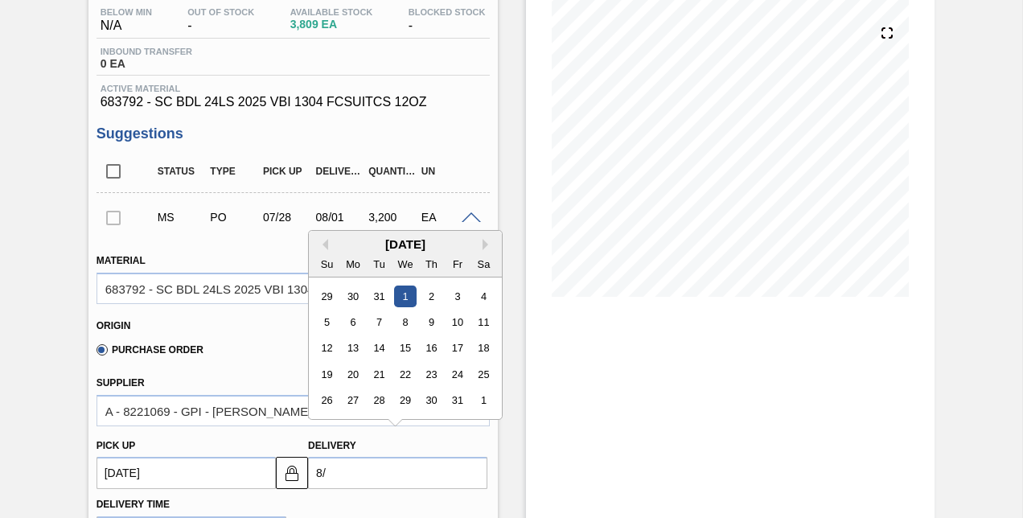
type input "8/2"
type up "07/29/2001"
type input "8/27"
type up "[DATE]"
type input "8/27/"
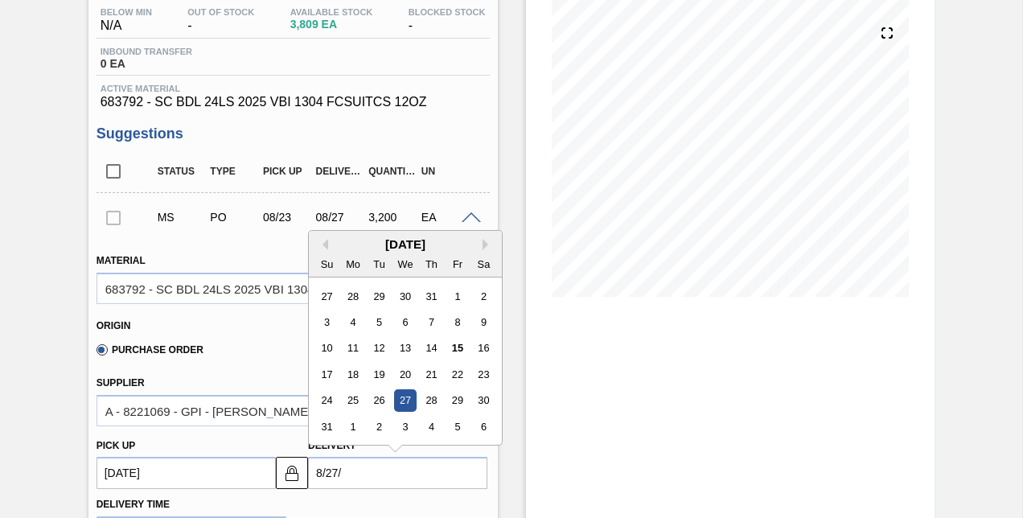
type up "08/23/2001"
type input "8/27/2"
type up "08/23/2002"
type input "8/27/25"
type up "[DATE]"
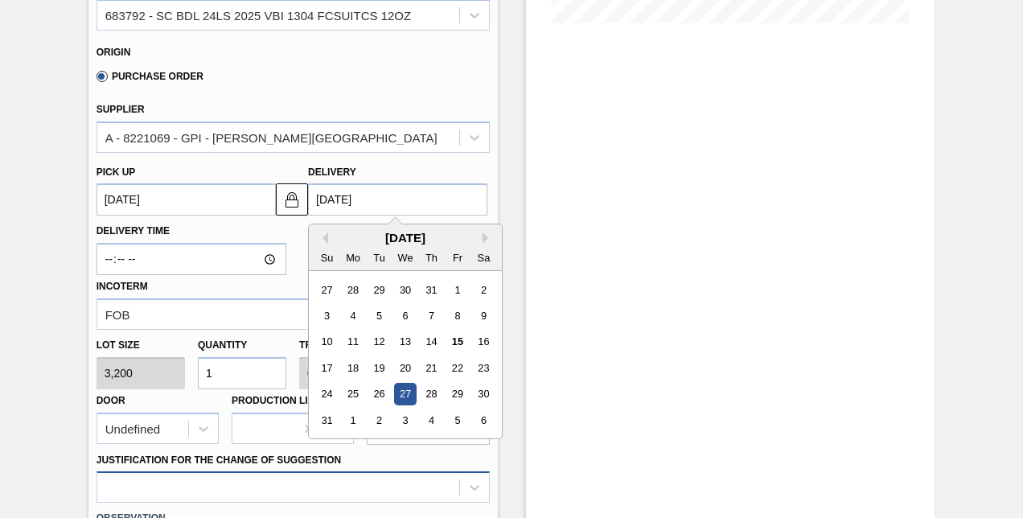
scroll to position [496, 0]
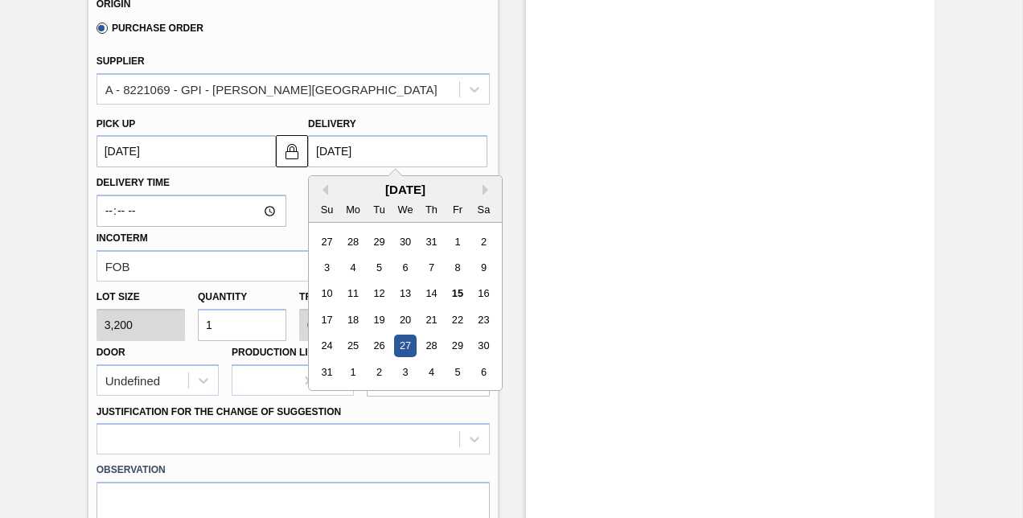
type input "[DATE]"
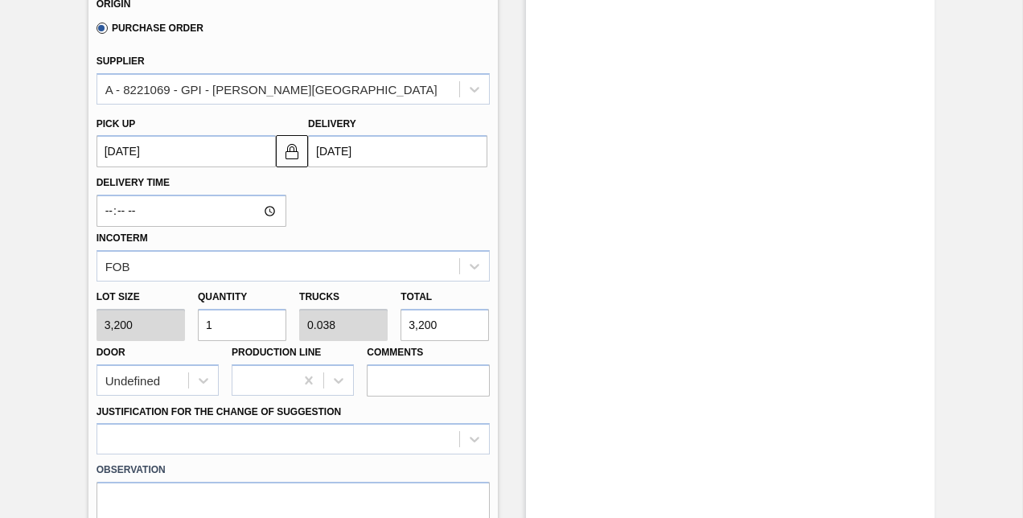
click at [224, 322] on input "1" at bounding box center [242, 325] width 88 height 32
type input "0"
type input "3"
type input "0.115"
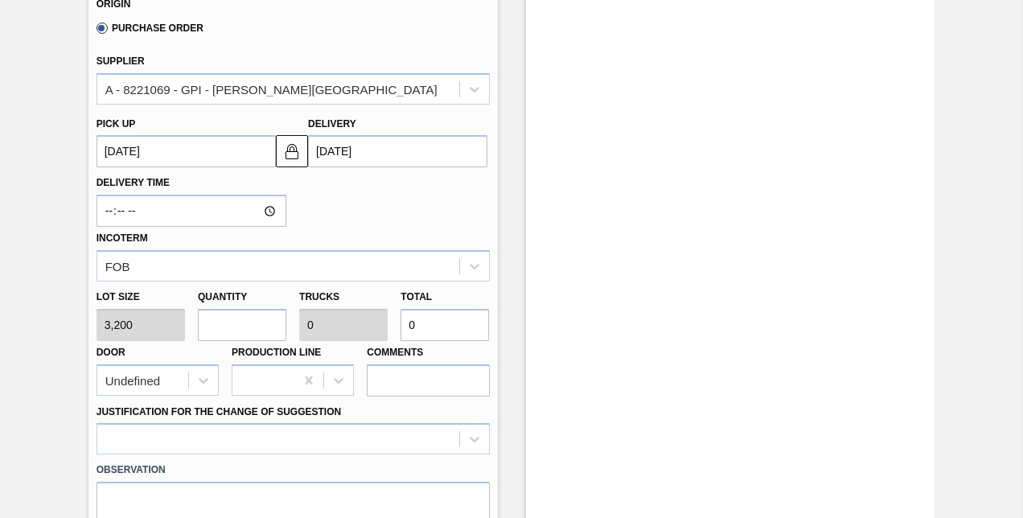
type input "9,600"
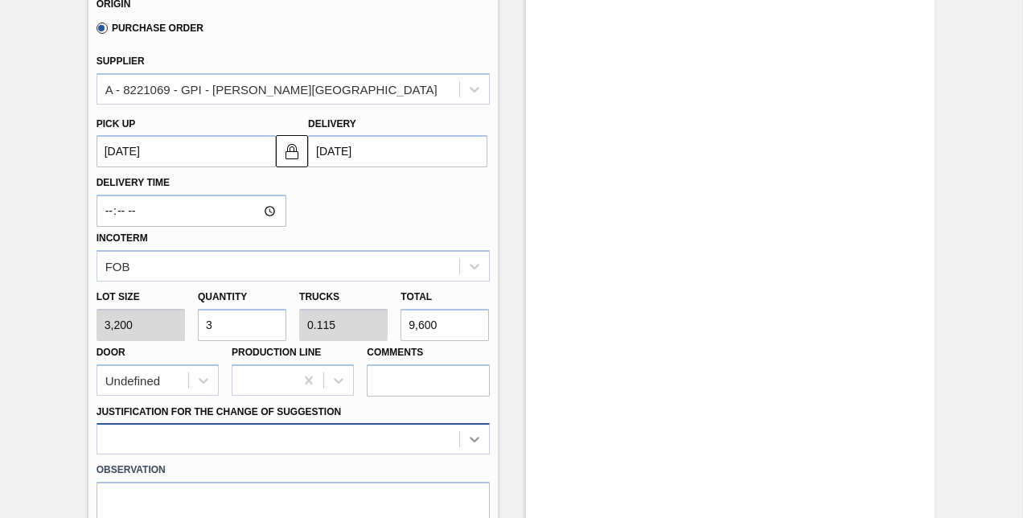
type input "3"
click at [470, 442] on div at bounding box center [293, 438] width 393 height 31
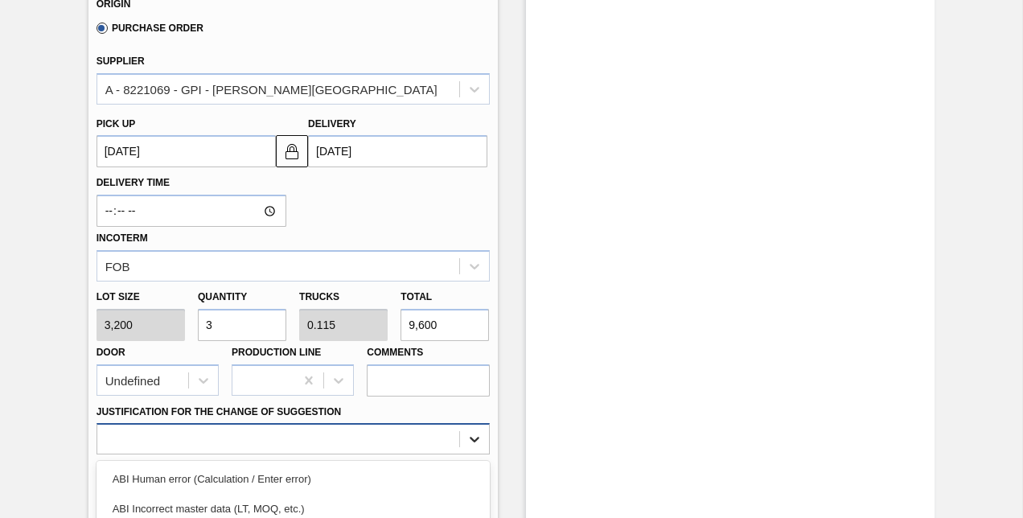
scroll to position [689, 0]
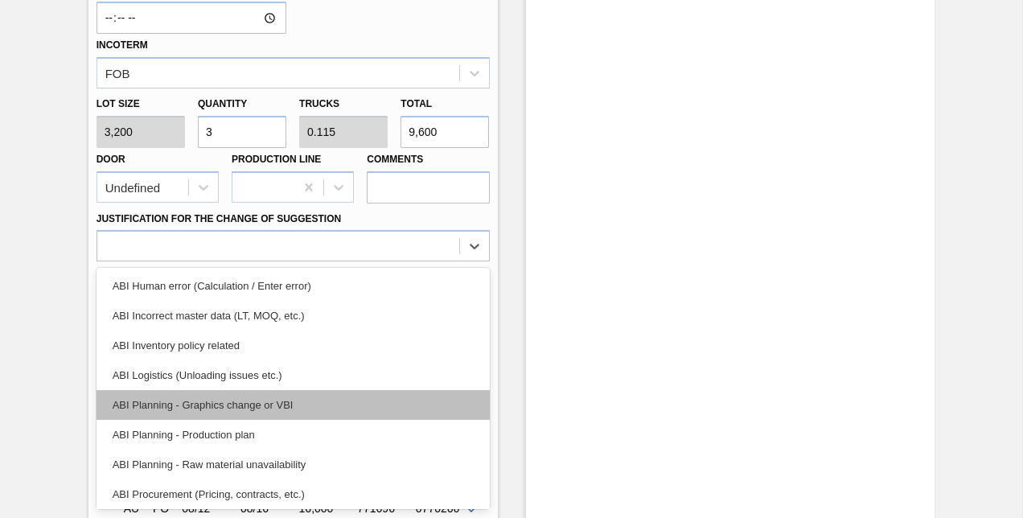
click at [216, 399] on div "ABI Planning - Graphics change or VBI" at bounding box center [293, 405] width 393 height 30
click at [216, 399] on div "Accept Suggestions" at bounding box center [293, 411] width 393 height 35
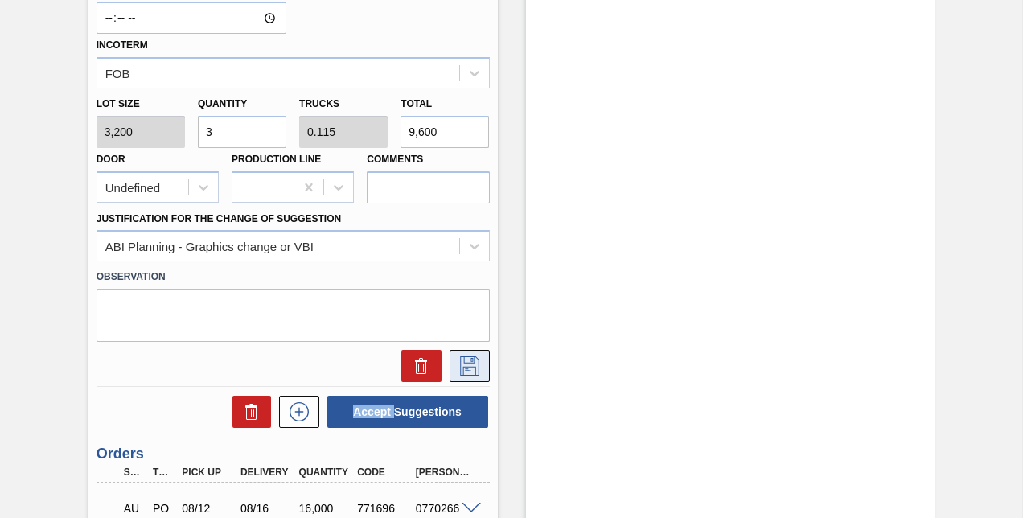
click at [471, 364] on icon at bounding box center [470, 365] width 26 height 19
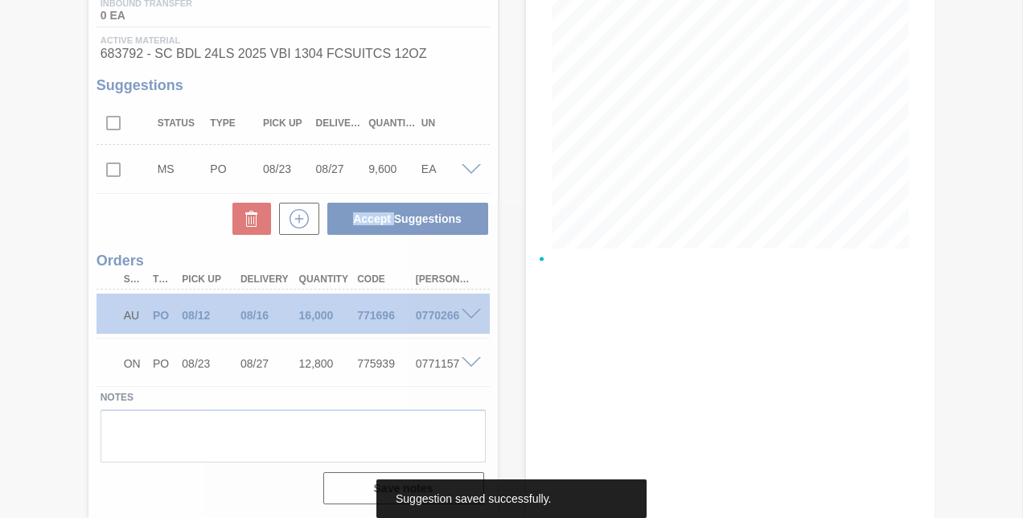
scroll to position [224, 0]
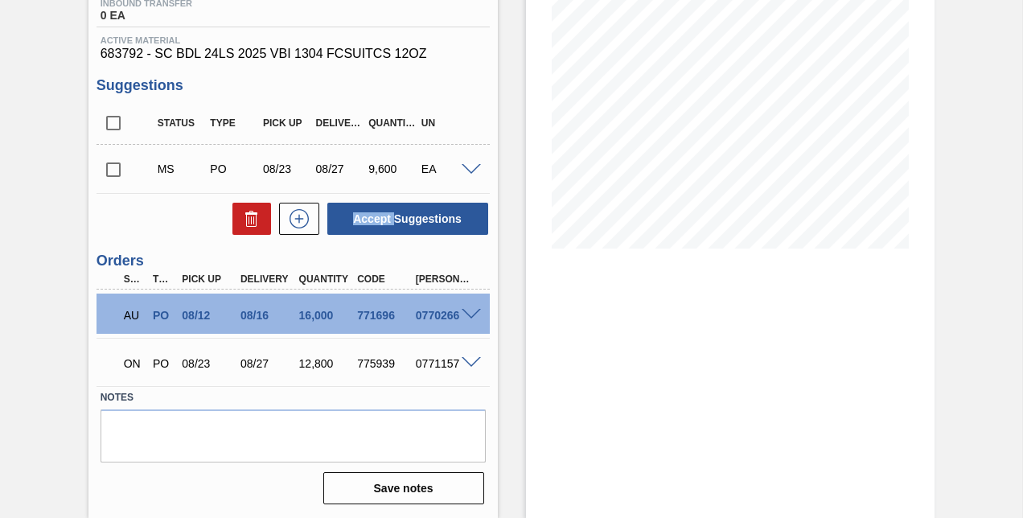
click at [113, 173] on input "checkbox" at bounding box center [114, 170] width 34 height 34
click at [112, 171] on input "checkbox" at bounding box center [114, 170] width 34 height 34
click at [373, 216] on button "Accept Suggestions" at bounding box center [407, 219] width 161 height 32
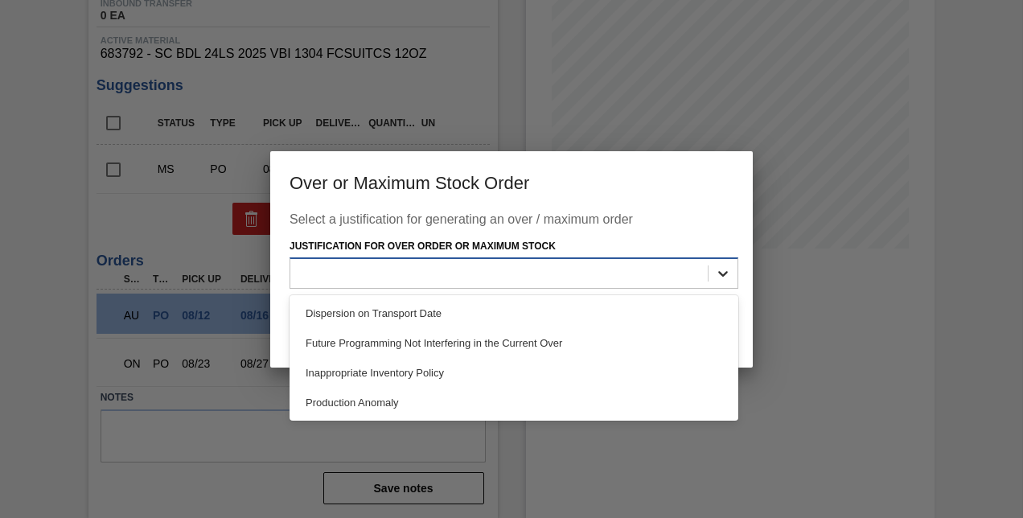
click at [722, 274] on icon at bounding box center [723, 273] width 16 height 16
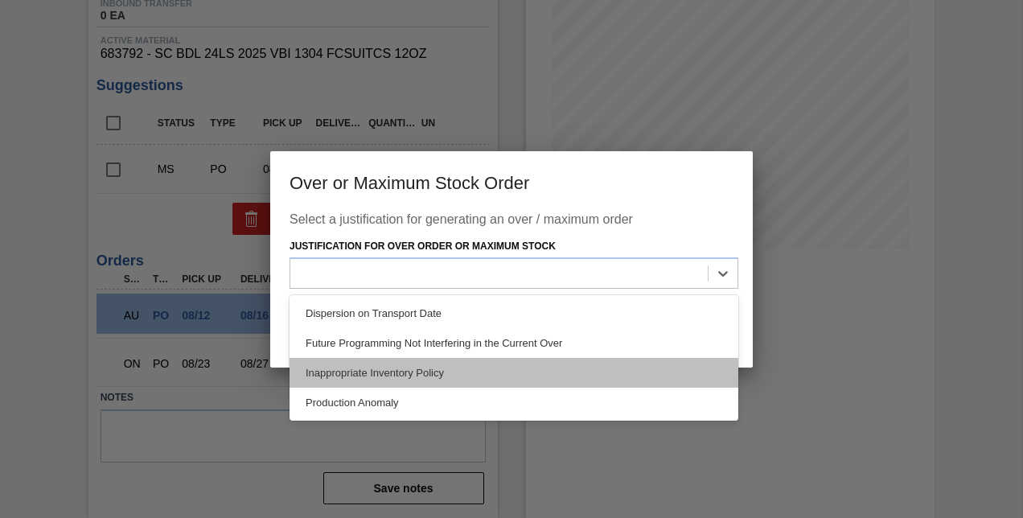
click at [364, 370] on div "Inappropriate Inventory Policy" at bounding box center [514, 373] width 449 height 30
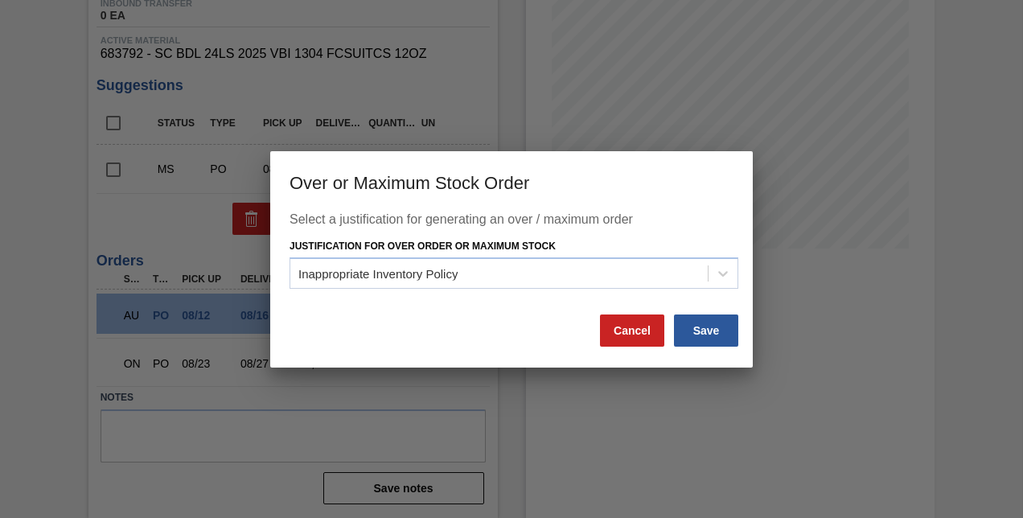
click at [364, 370] on div at bounding box center [511, 259] width 1023 height 518
click at [702, 328] on button "Save" at bounding box center [706, 331] width 64 height 32
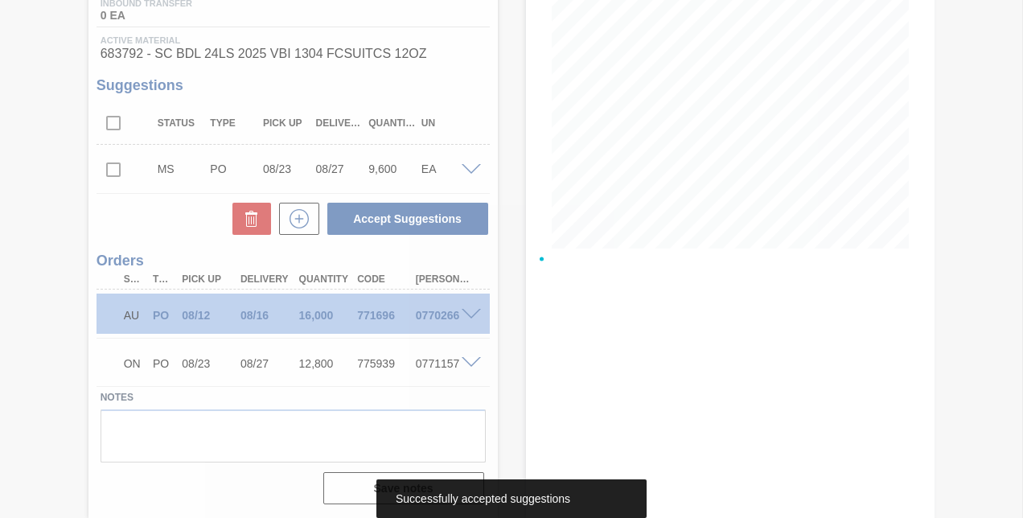
click at [113, 168] on div at bounding box center [511, 259] width 1023 height 518
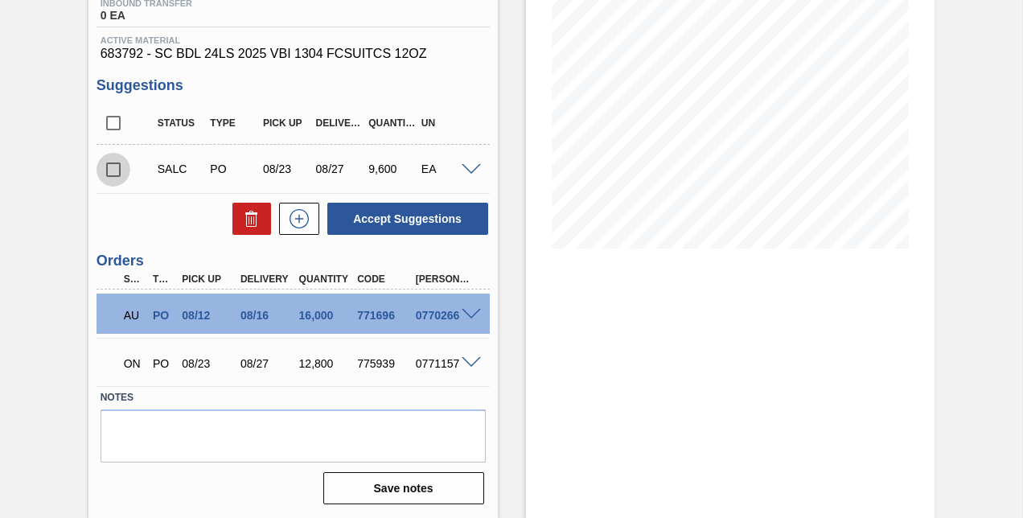
drag, startPoint x: 113, startPoint y: 169, endPoint x: 159, endPoint y: 175, distance: 47.0
click at [113, 169] on input "checkbox" at bounding box center [114, 170] width 34 height 34
checkbox input "true"
click at [468, 170] on span at bounding box center [471, 170] width 19 height 12
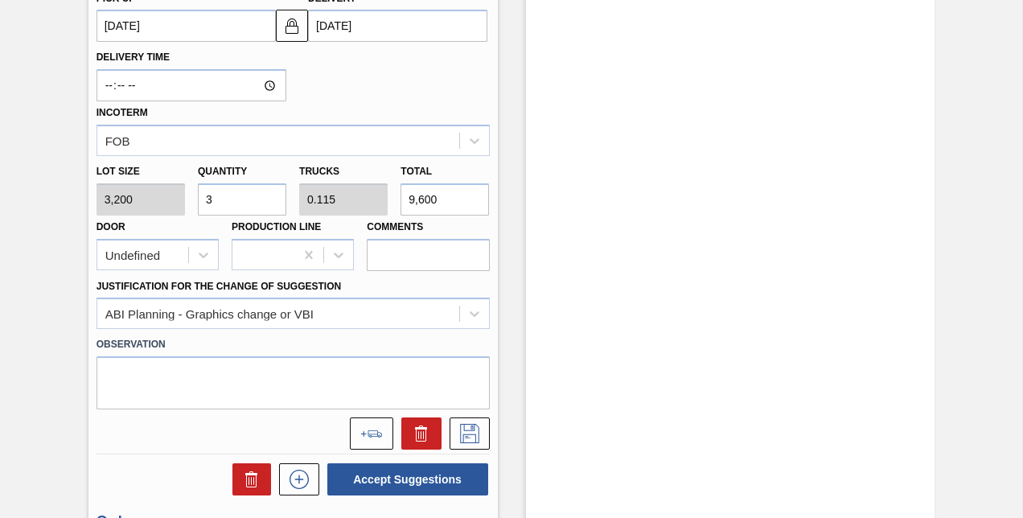
scroll to position [706, 0]
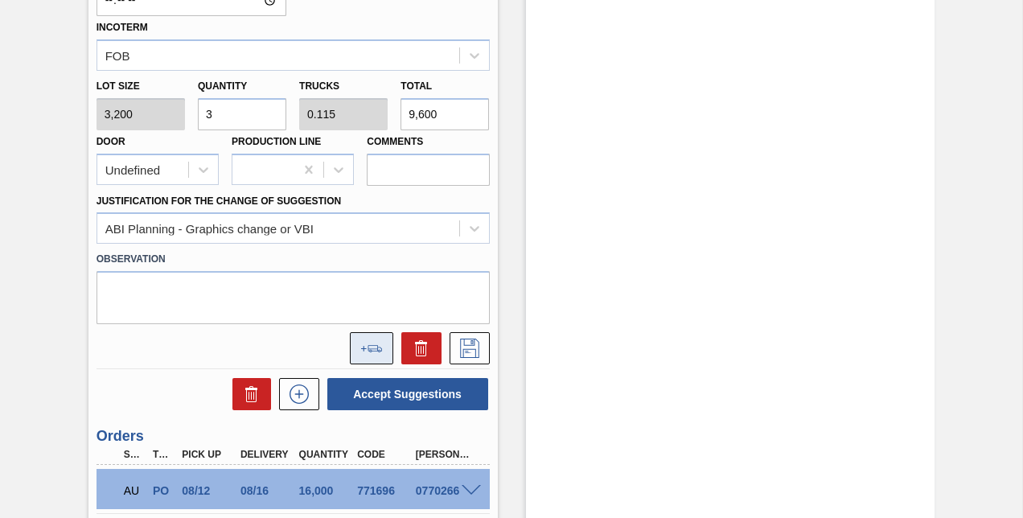
click at [372, 348] on icon at bounding box center [371, 348] width 23 height 7
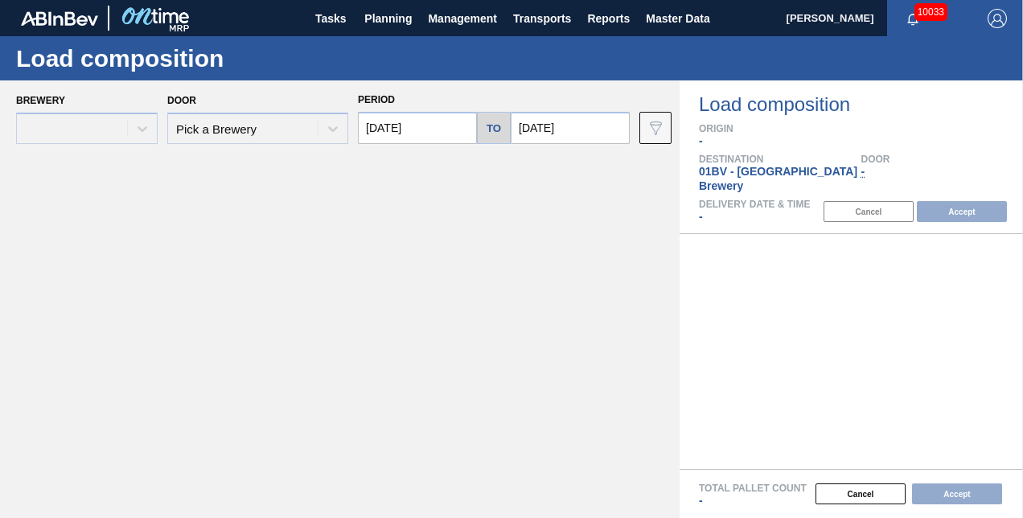
type input "[DATE]"
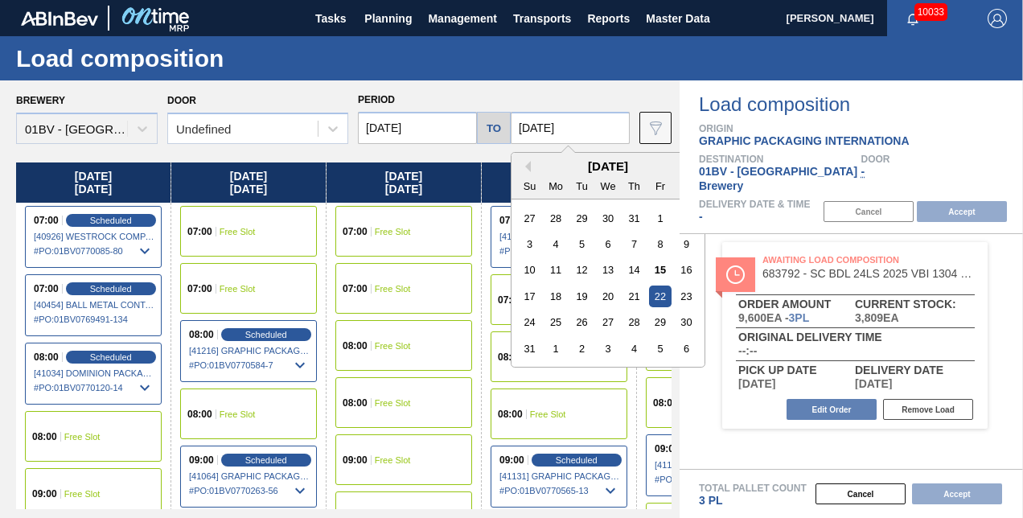
click at [579, 123] on input "[DATE]" at bounding box center [570, 128] width 119 height 32
click at [664, 319] on div "29" at bounding box center [660, 322] width 22 height 22
type input "[DATE]"
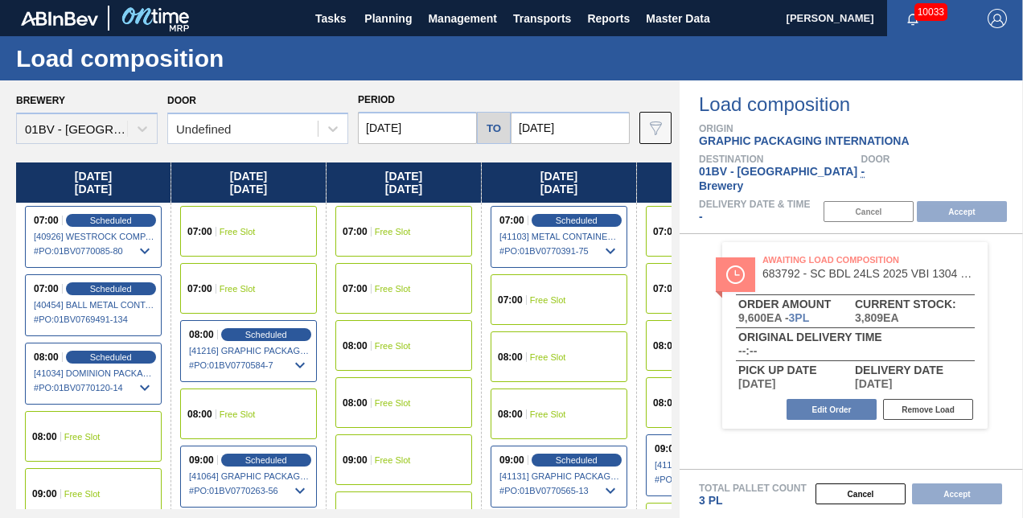
click at [428, 125] on input "[DATE]" at bounding box center [417, 128] width 119 height 32
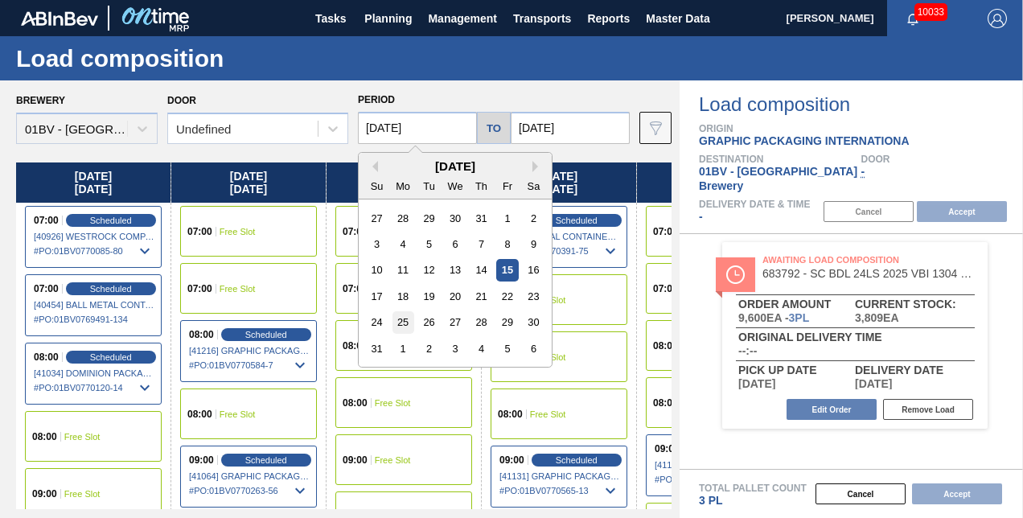
click at [405, 320] on div "25" at bounding box center [404, 322] width 22 height 22
type input "[DATE]"
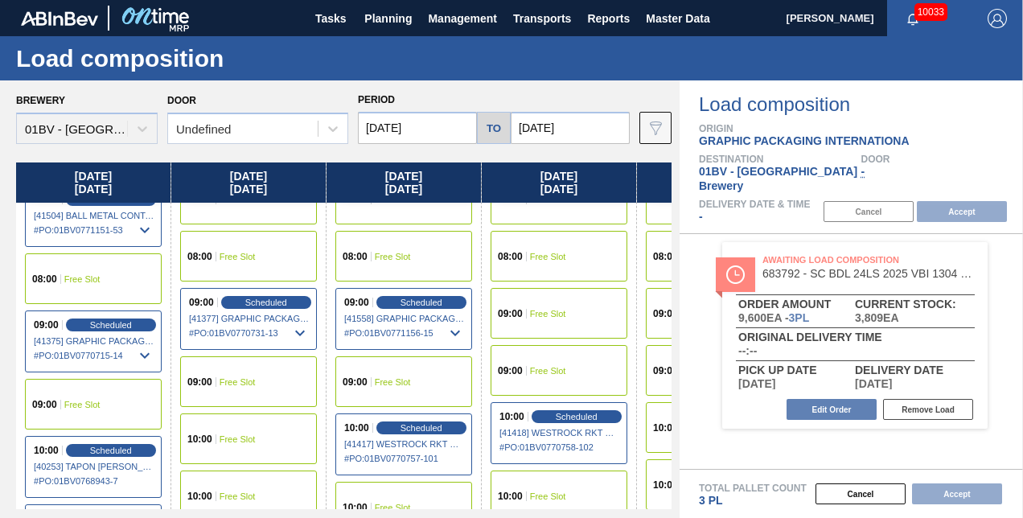
scroll to position [161, 0]
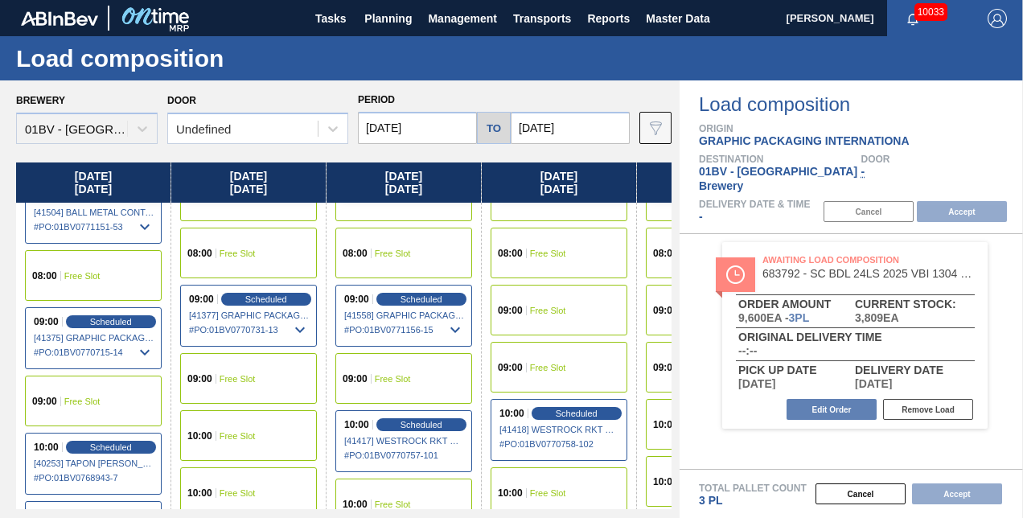
click at [534, 314] on span "Free Slot" at bounding box center [548, 311] width 36 height 10
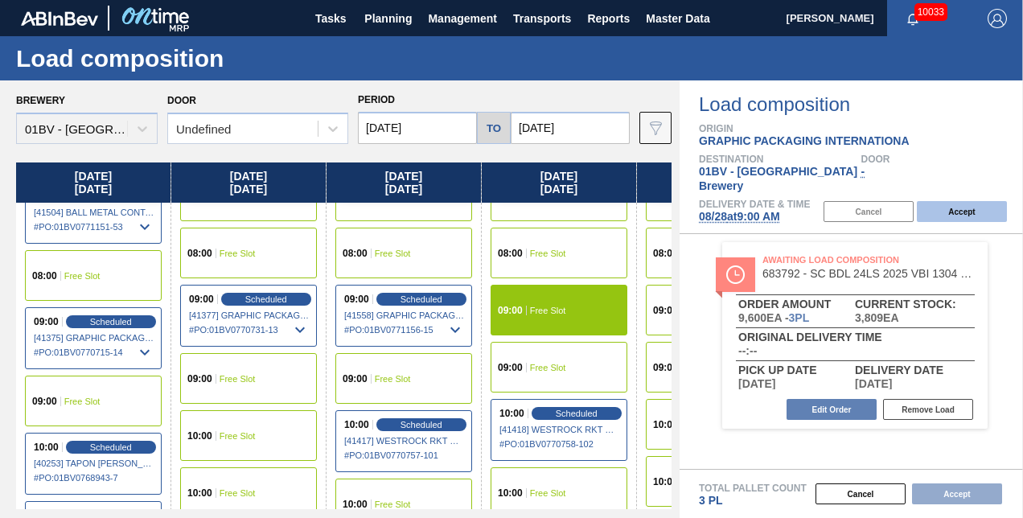
click at [951, 201] on button "Accept" at bounding box center [962, 211] width 90 height 21
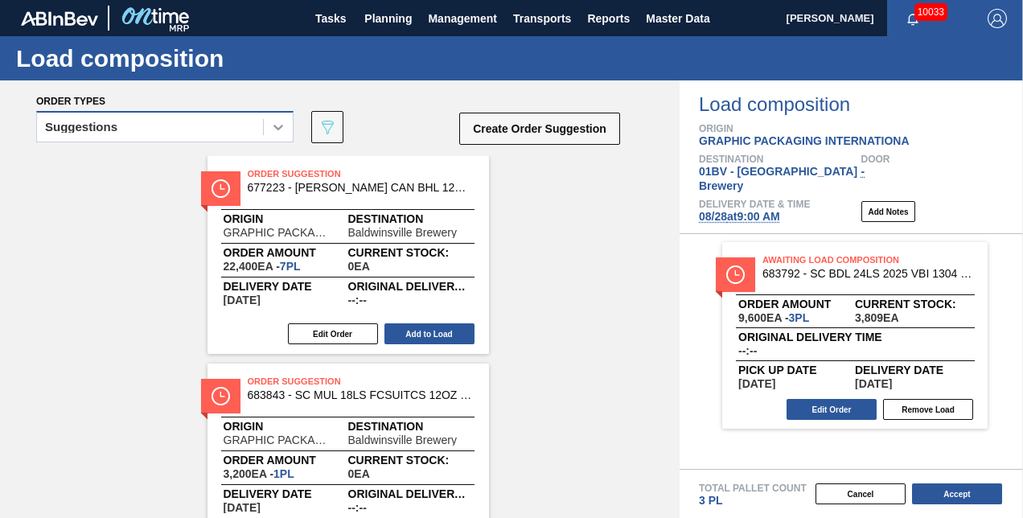
click at [281, 130] on icon at bounding box center [278, 127] width 16 height 16
click at [278, 127] on icon at bounding box center [278, 127] width 16 height 16
click at [279, 124] on icon at bounding box center [278, 127] width 16 height 16
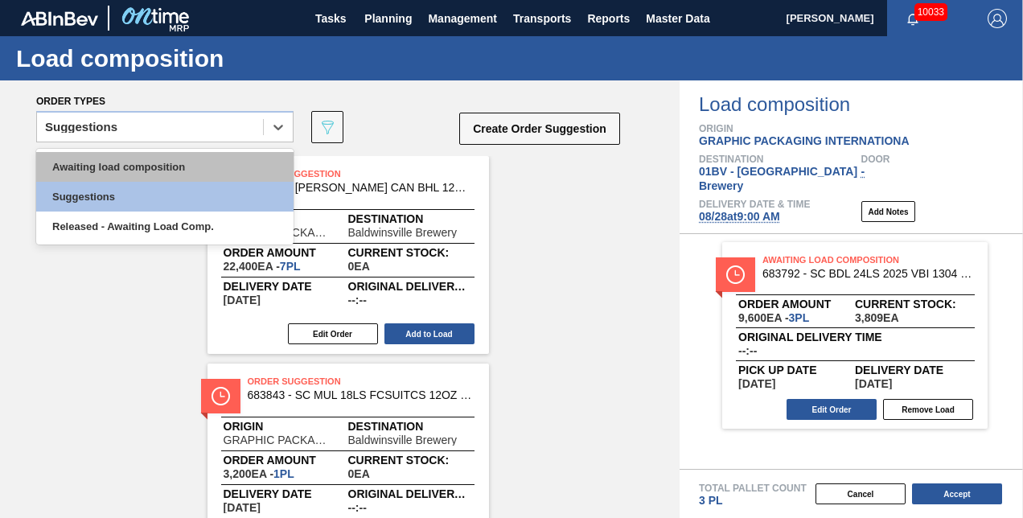
click at [177, 162] on div "Awaiting load composition" at bounding box center [164, 167] width 257 height 30
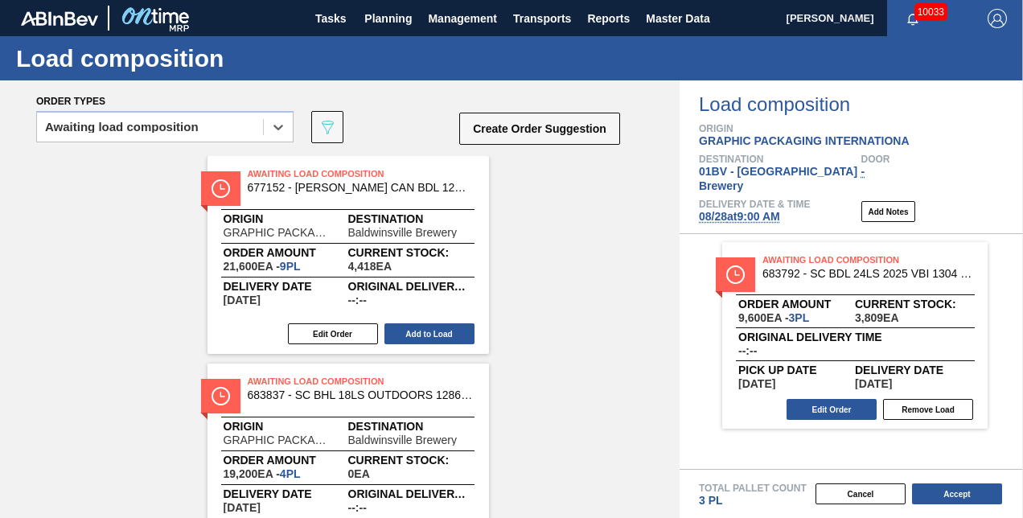
drag, startPoint x: 826, startPoint y: 246, endPoint x: 743, endPoint y: 241, distance: 83.8
click at [818, 245] on div "Awaiting Load Composition 683792 - SC BDL 24LS 2025 VBI 1304 FCSUITCS 12OZ Orde…" at bounding box center [852, 351] width 344 height 235
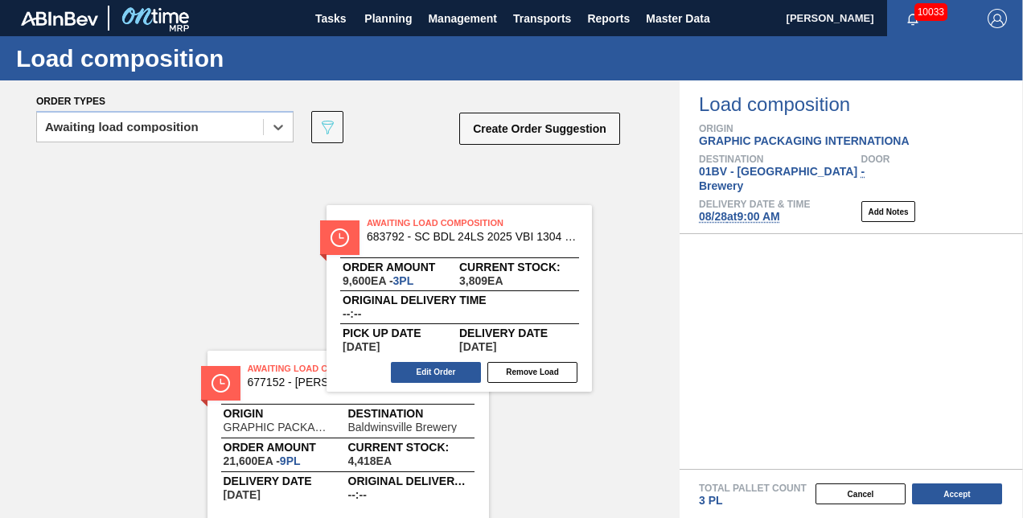
drag, startPoint x: 743, startPoint y: 241, endPoint x: 379, endPoint y: 217, distance: 364.4
click at [379, 217] on div "Order types option Awaiting load composition, selected. Select is focused ,type…" at bounding box center [511, 299] width 1023 height 438
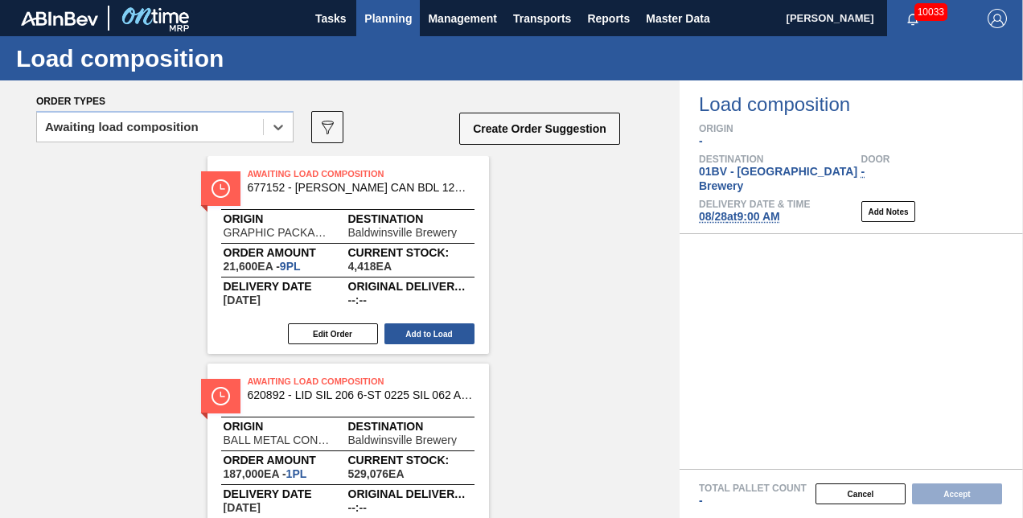
click at [372, 21] on span "Planning" at bounding box center [387, 18] width 47 height 19
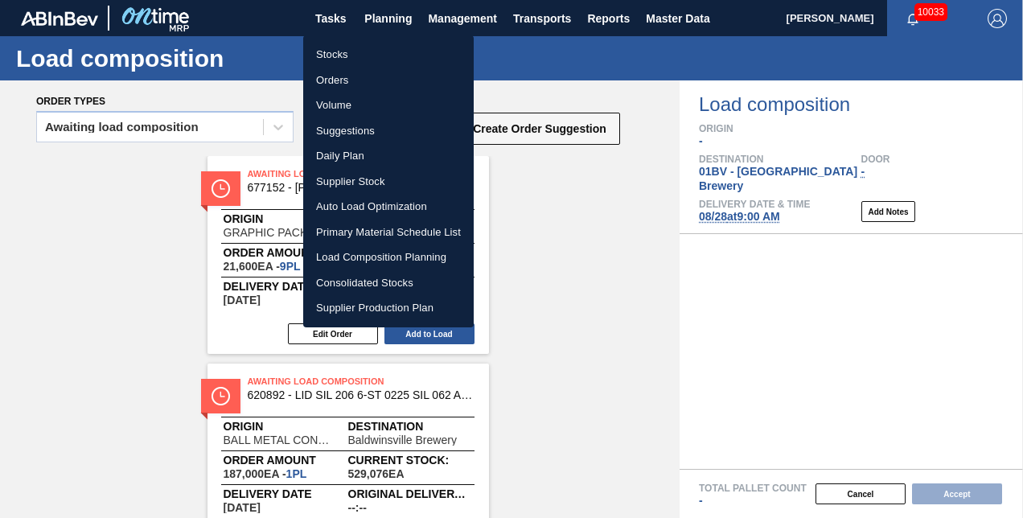
drag, startPoint x: 333, startPoint y: 50, endPoint x: 401, endPoint y: 129, distance: 104.4
click at [333, 50] on li "Stocks" at bounding box center [388, 55] width 171 height 26
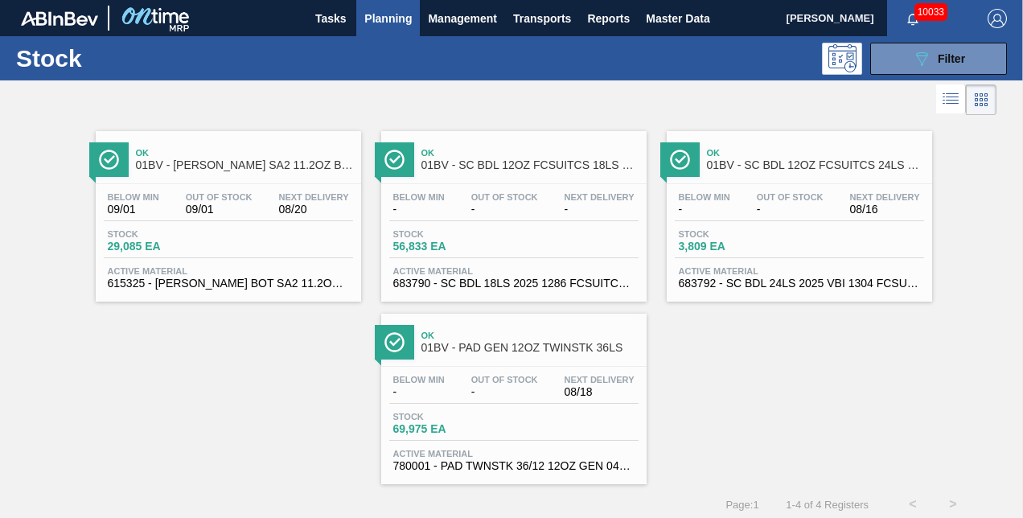
click at [468, 345] on span "01BV - PAD GEN 12OZ TWINSTK 36LS" at bounding box center [530, 348] width 217 height 12
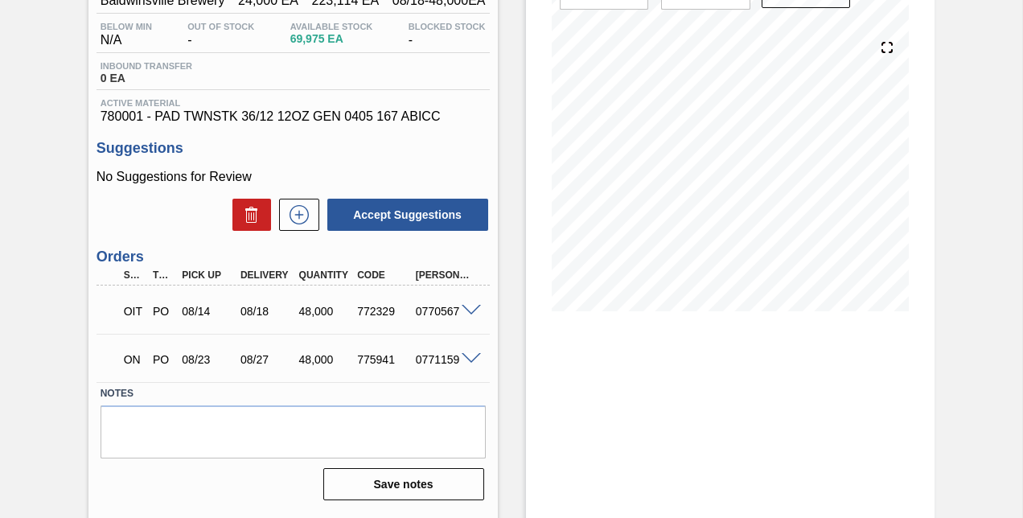
scroll to position [161, 0]
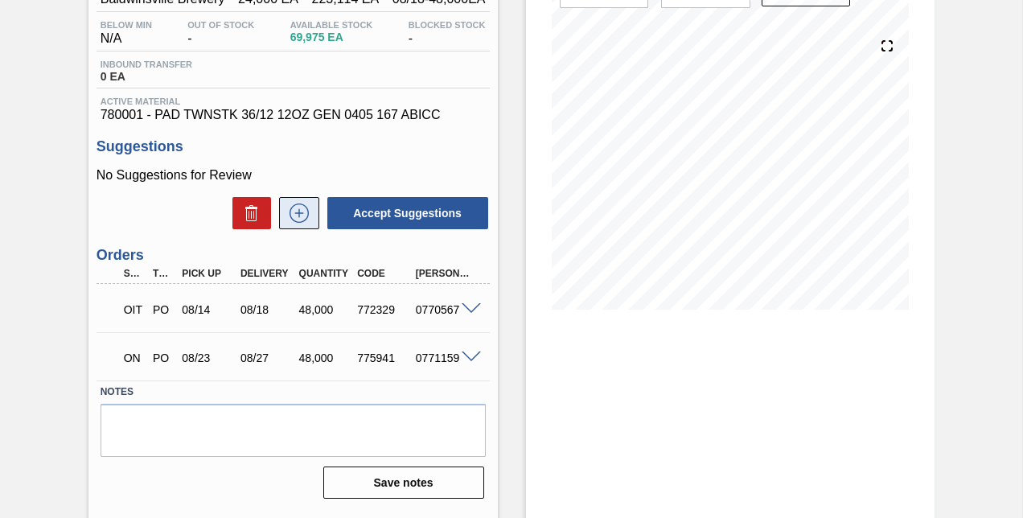
click at [296, 212] on icon at bounding box center [299, 213] width 26 height 19
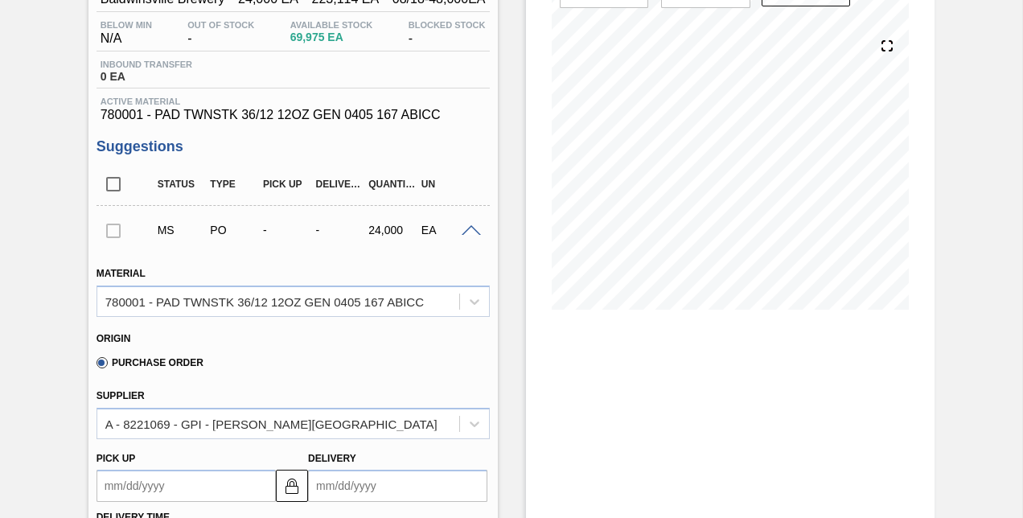
click at [113, 234] on div at bounding box center [114, 230] width 34 height 32
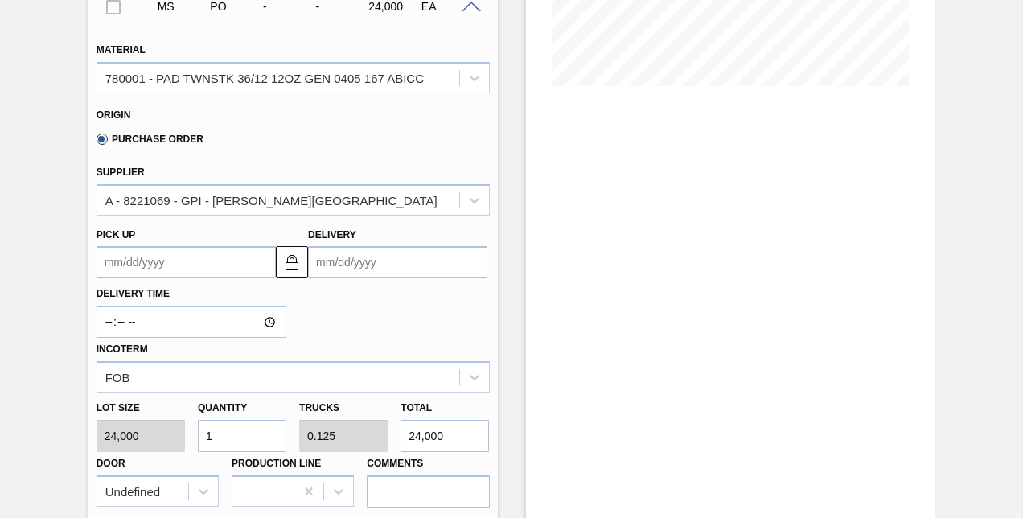
scroll to position [402, 0]
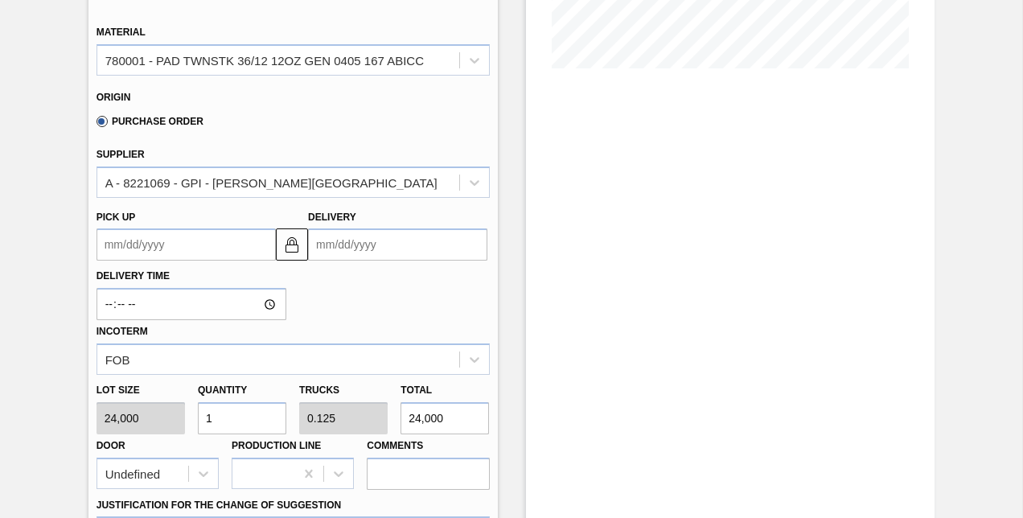
click at [394, 250] on input "Delivery" at bounding box center [397, 244] width 179 height 32
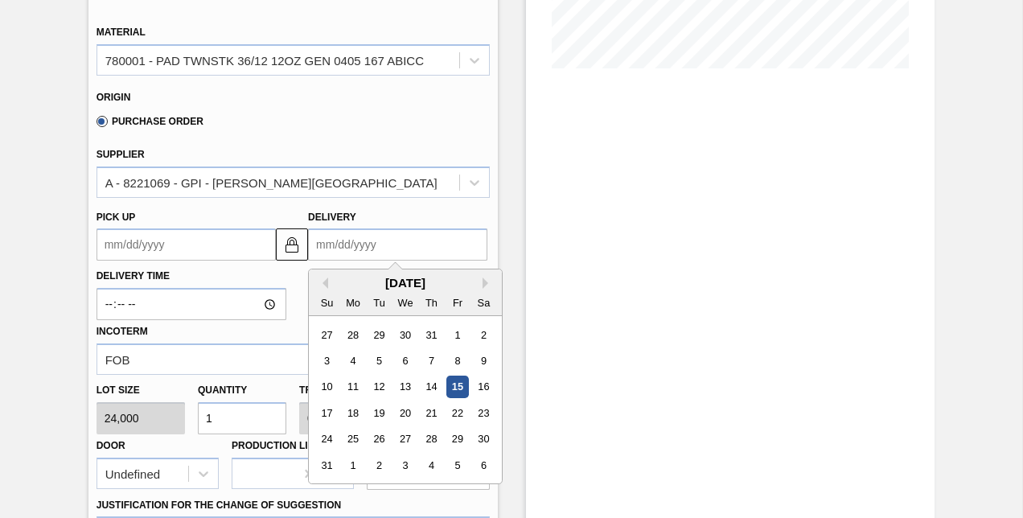
type input "8"
type up "07/28/2025"
type input "8/"
type up "07/28/2001"
type input "8/2"
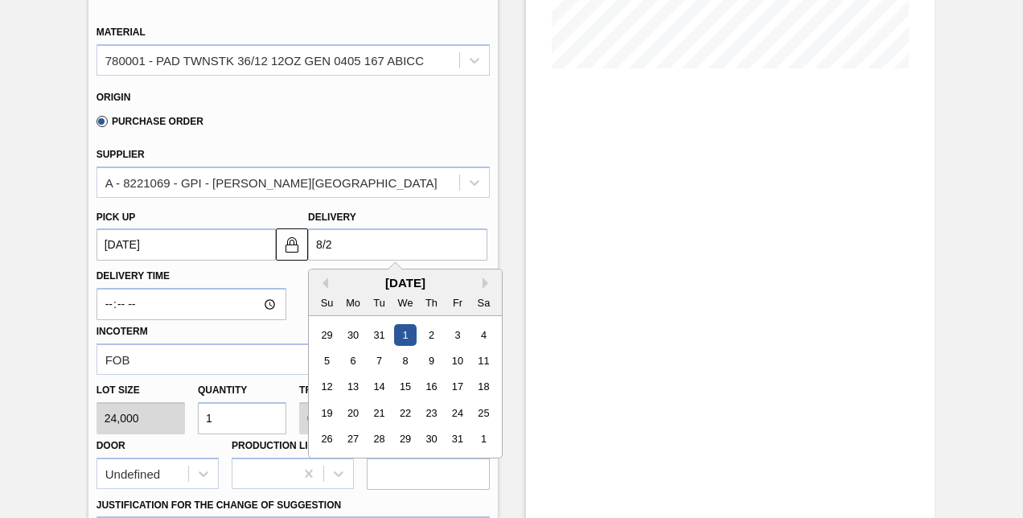
type up "07/29/2001"
type input "8/27"
type up "[DATE]"
type input "8/27/"
type up "08/23/2001"
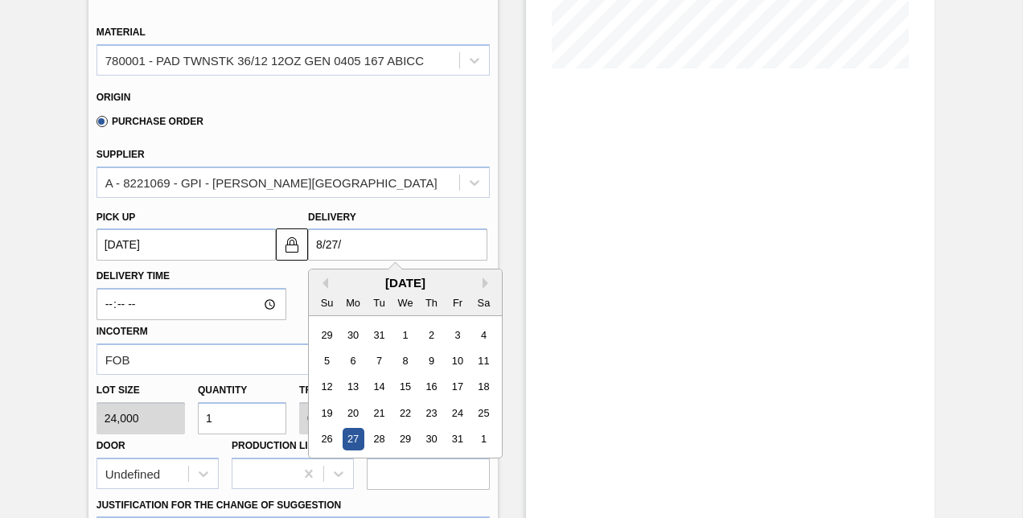
type input "8/27/2"
type up "08/23/2002"
type input "8/27/25"
type up "[DATE]"
type input "[DATE]"
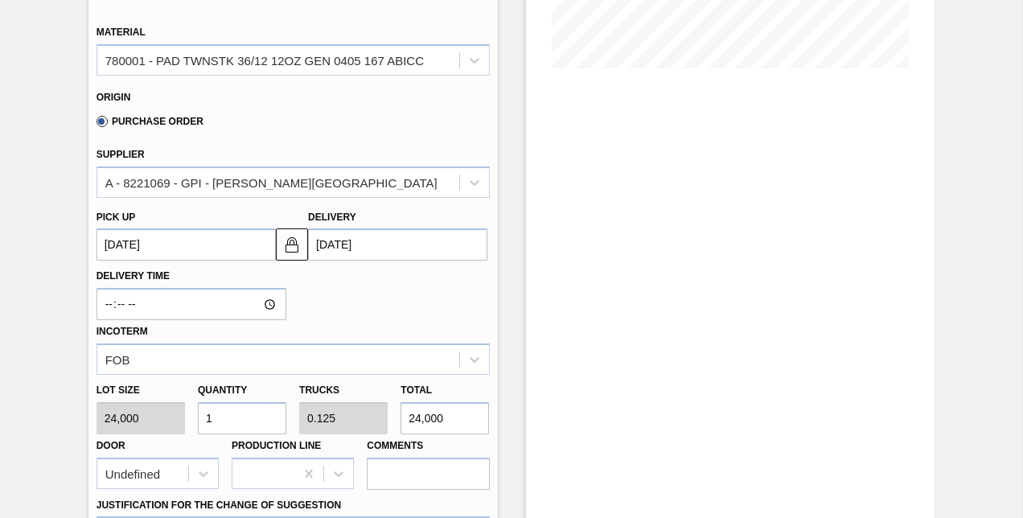
click at [224, 422] on input "1" at bounding box center [242, 418] width 88 height 32
type input "0"
type input "2"
type input "0.25"
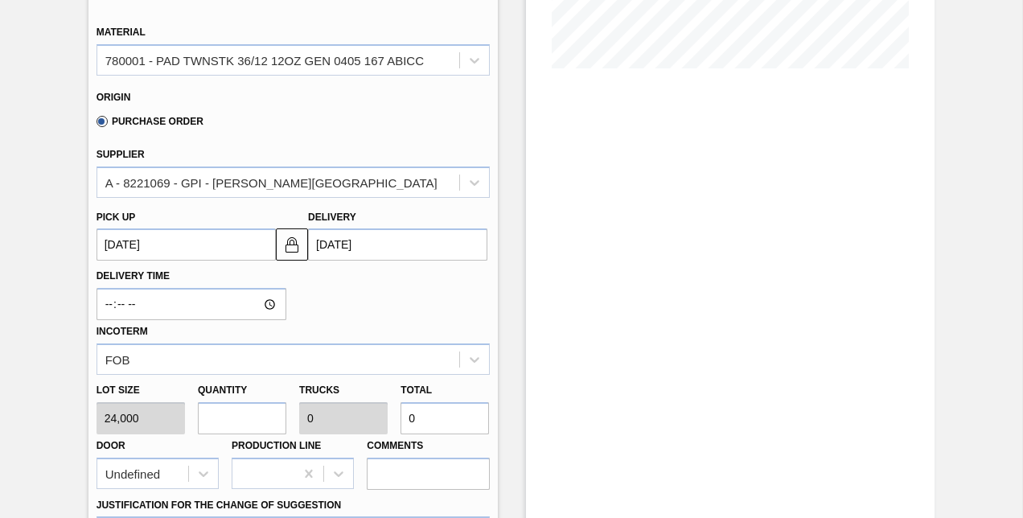
type input "48,000"
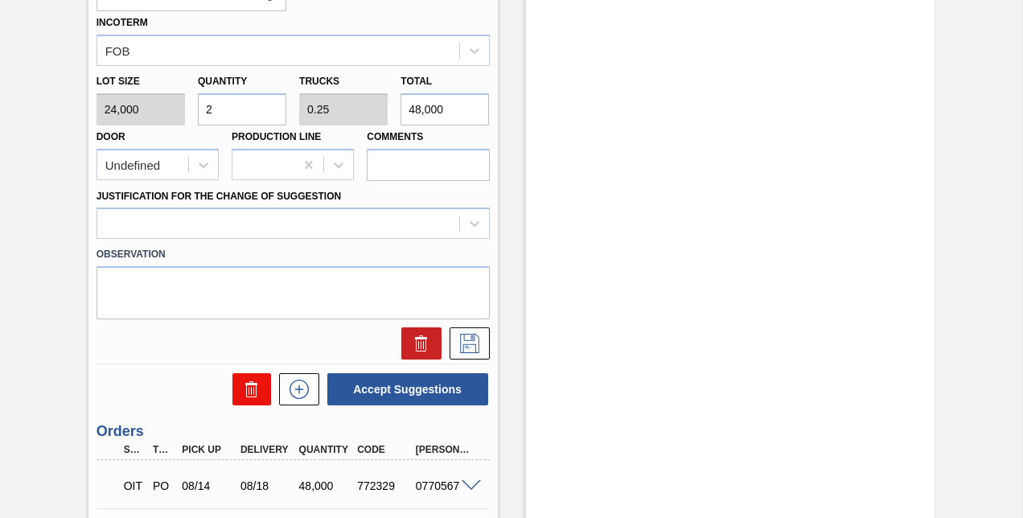
scroll to position [724, 0]
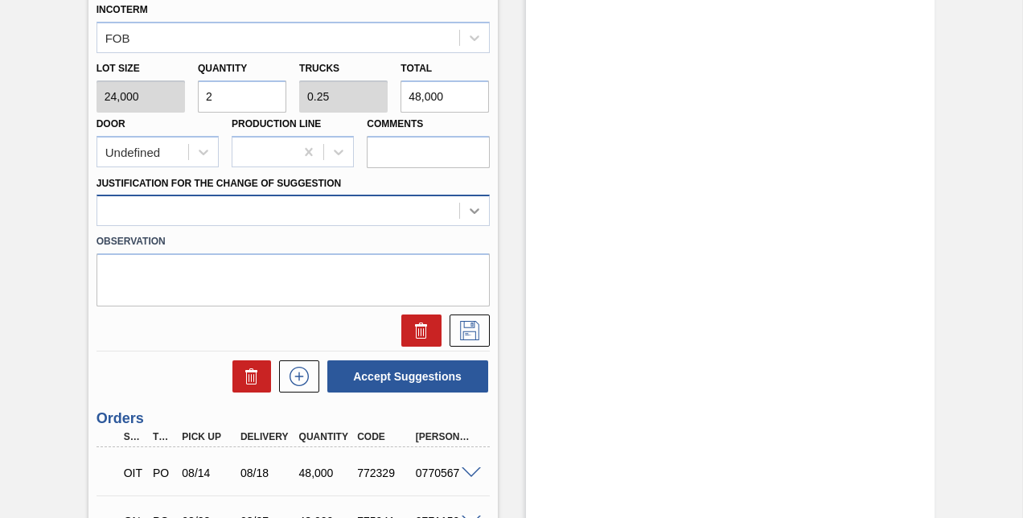
type input "2"
click at [471, 213] on icon at bounding box center [475, 212] width 10 height 6
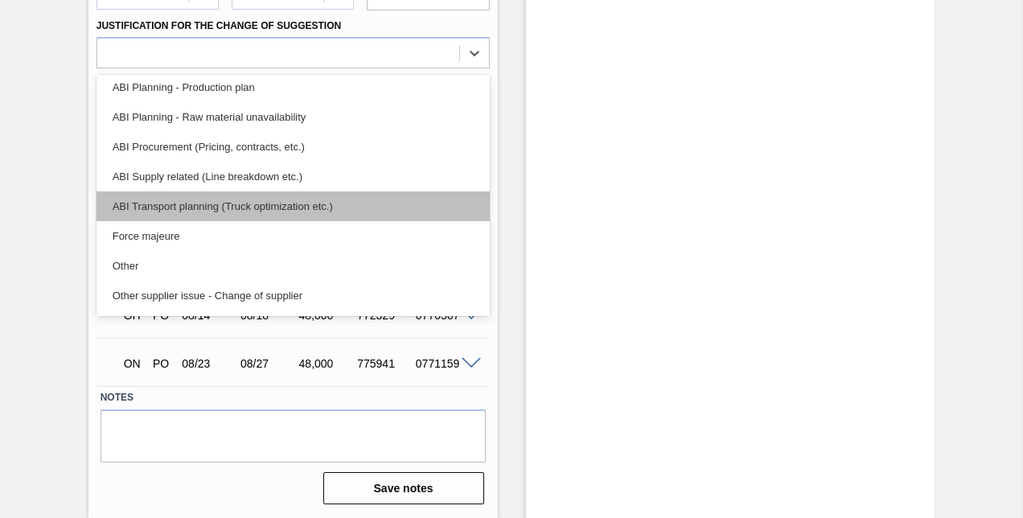
scroll to position [155, 0]
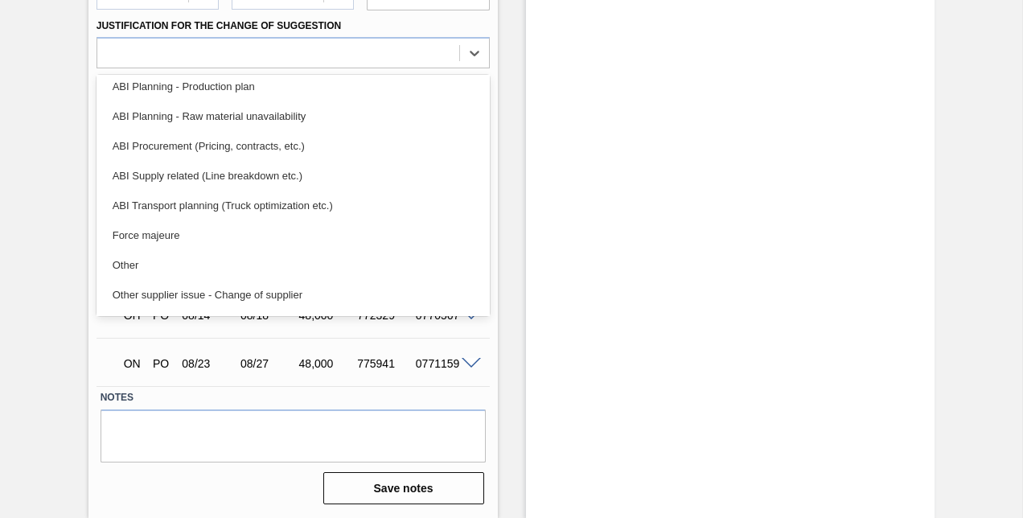
click at [180, 205] on div "ABI Transport planning (Truck optimization etc.)" at bounding box center [293, 206] width 393 height 30
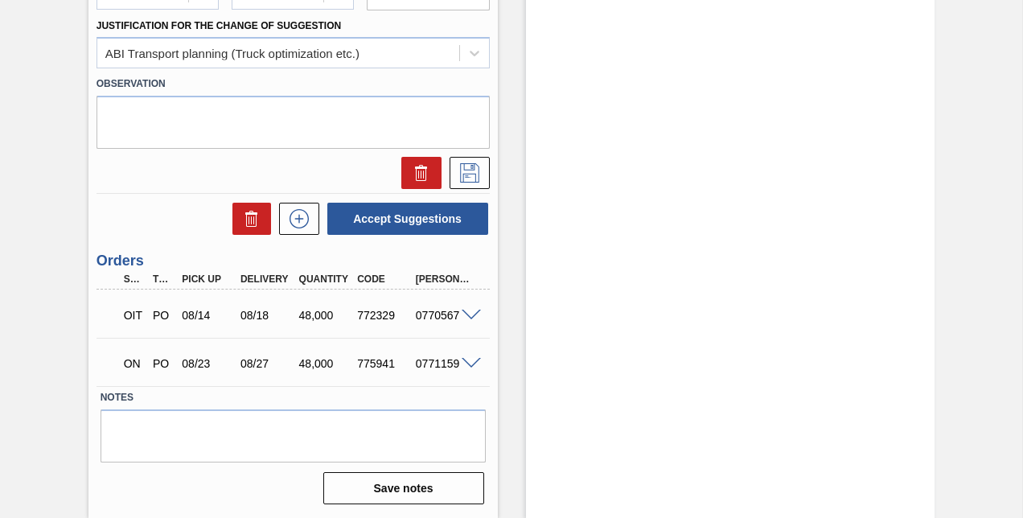
click at [180, 204] on div "Accept Suggestions" at bounding box center [293, 218] width 393 height 35
click at [467, 171] on icon at bounding box center [470, 172] width 26 height 19
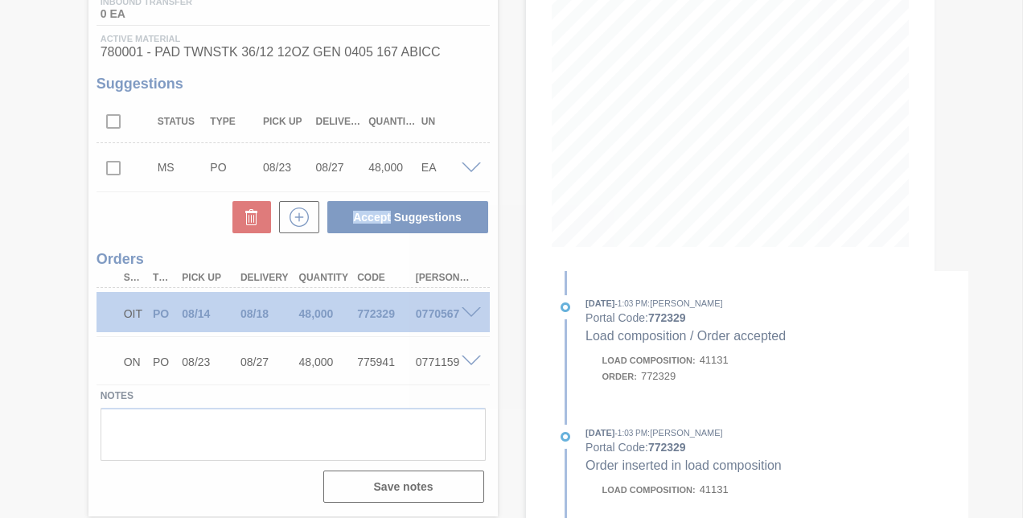
scroll to position [224, 0]
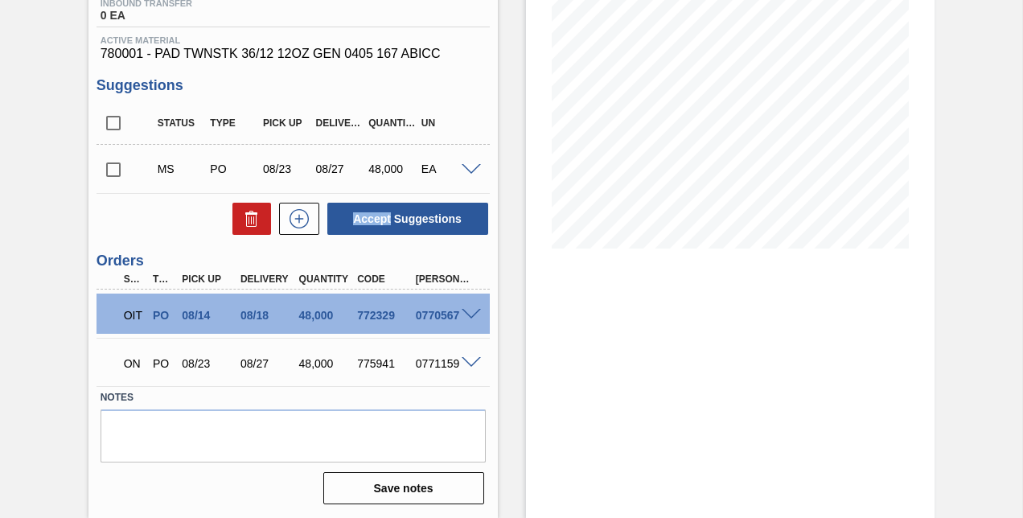
click at [113, 171] on input "checkbox" at bounding box center [114, 170] width 34 height 34
click at [397, 218] on button "Accept Suggestions" at bounding box center [407, 219] width 161 height 32
click at [112, 171] on input "checkbox" at bounding box center [114, 170] width 34 height 34
checkbox input "true"
click at [470, 169] on span at bounding box center [471, 170] width 19 height 12
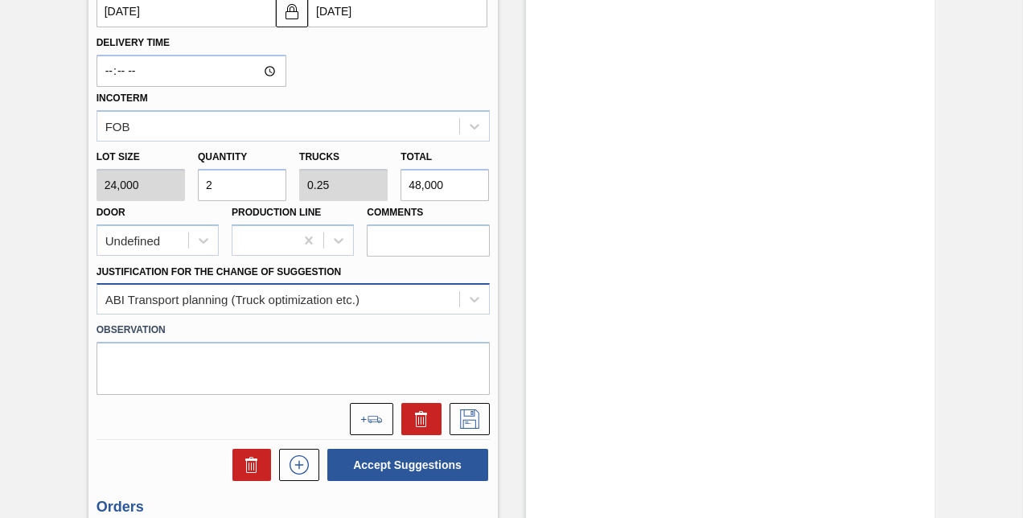
scroll to position [706, 0]
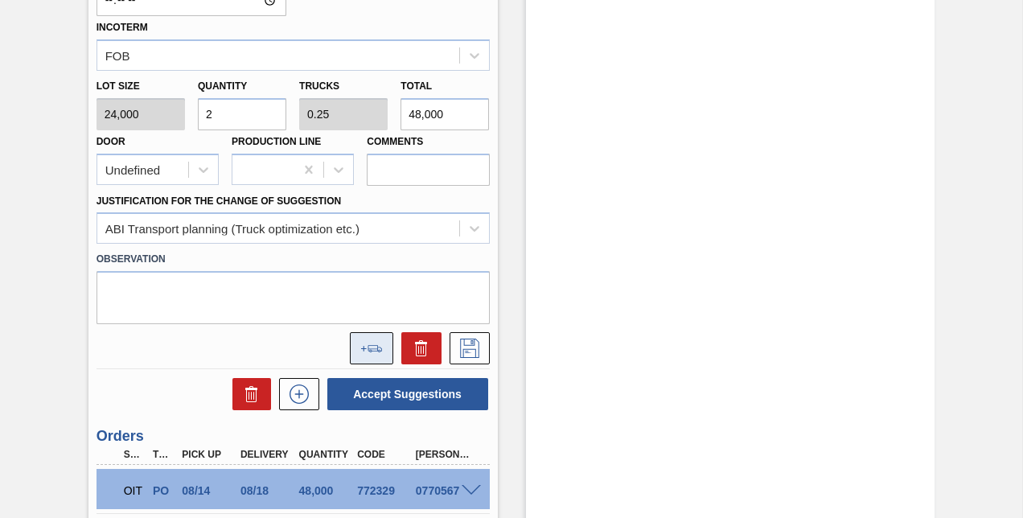
click at [368, 349] on icon at bounding box center [371, 348] width 23 height 7
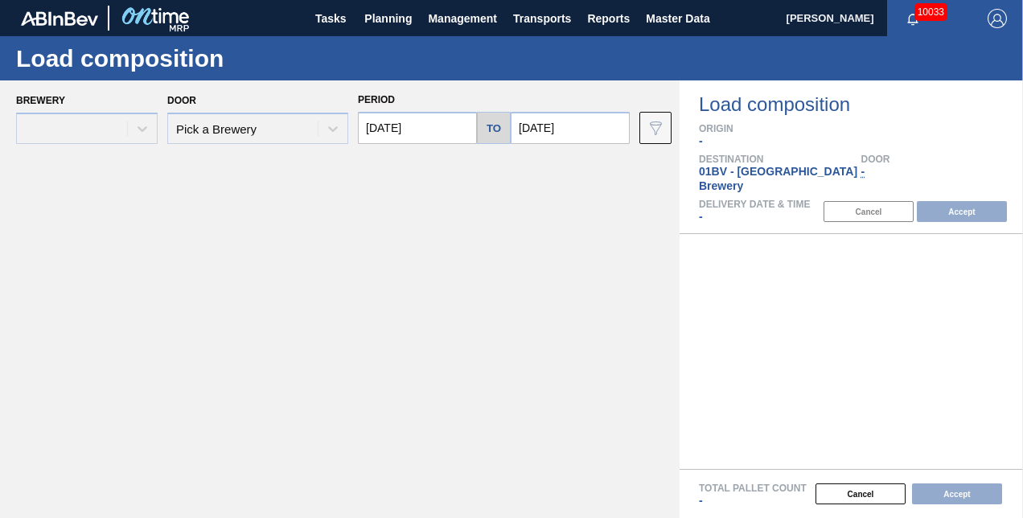
type input "[DATE]"
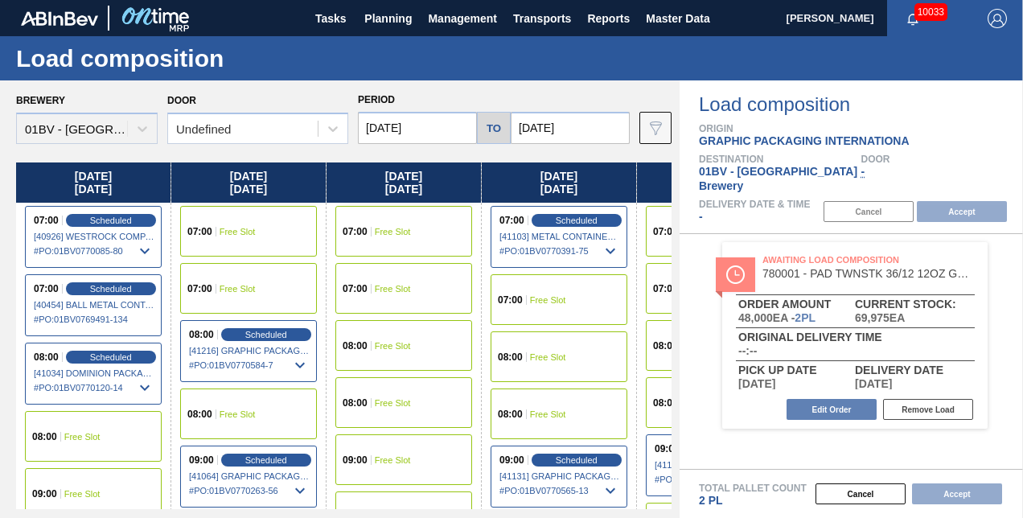
click at [577, 128] on input "[DATE]" at bounding box center [570, 128] width 119 height 32
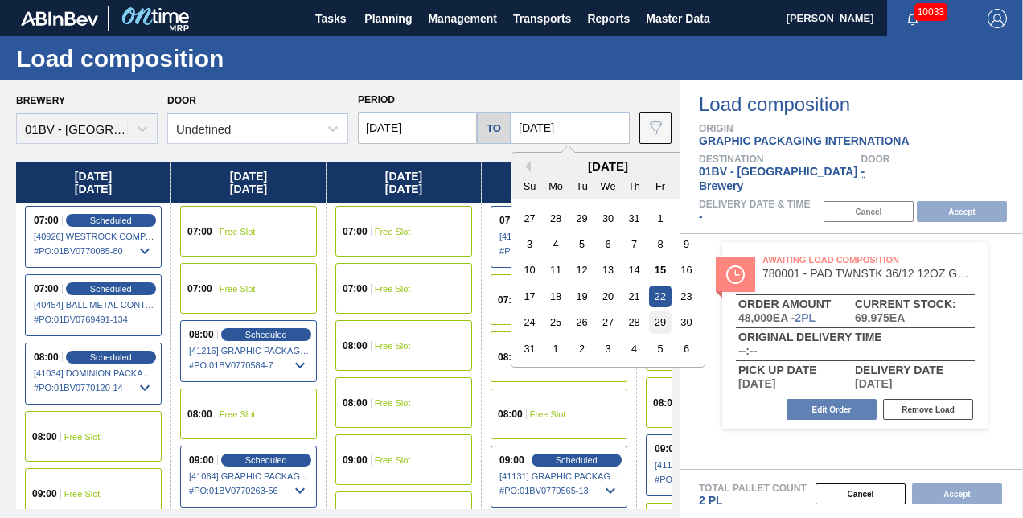
click at [659, 319] on div "29" at bounding box center [660, 322] width 22 height 22
type input "[DATE]"
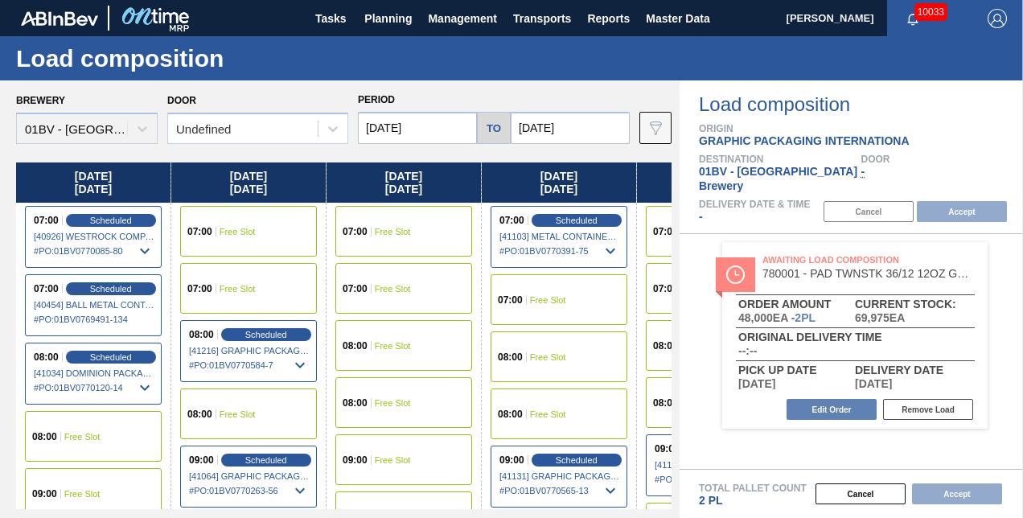
click at [431, 125] on input "[DATE]" at bounding box center [417, 128] width 119 height 32
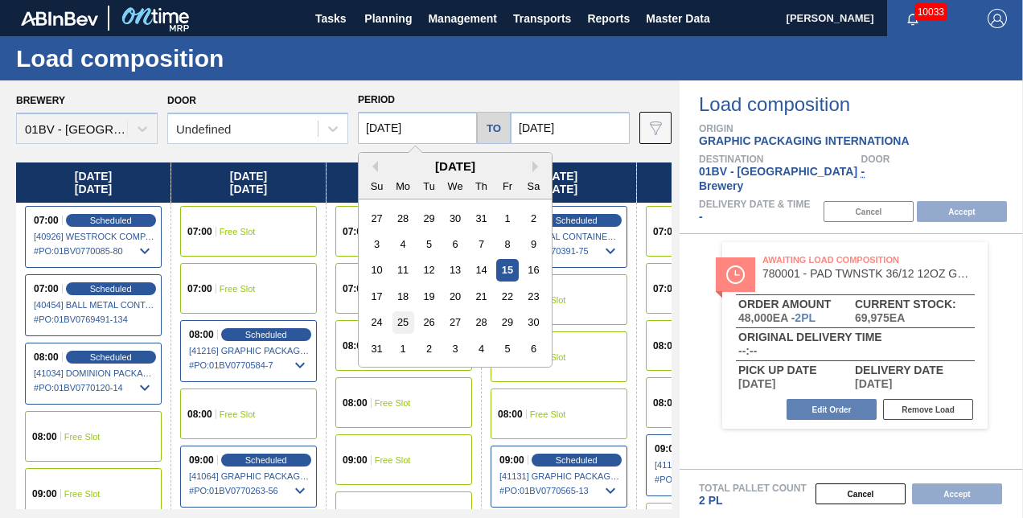
click at [403, 317] on div "25" at bounding box center [404, 322] width 22 height 22
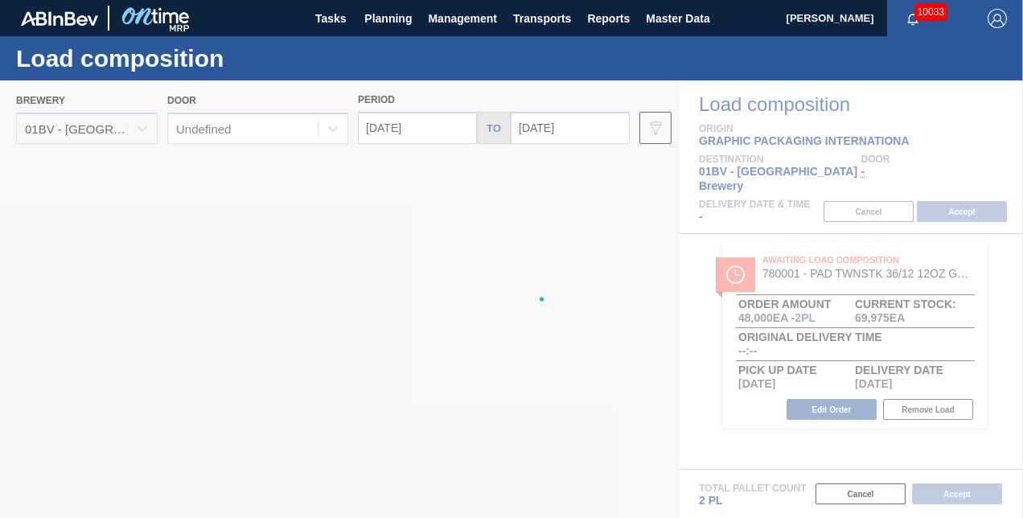
type input "[DATE]"
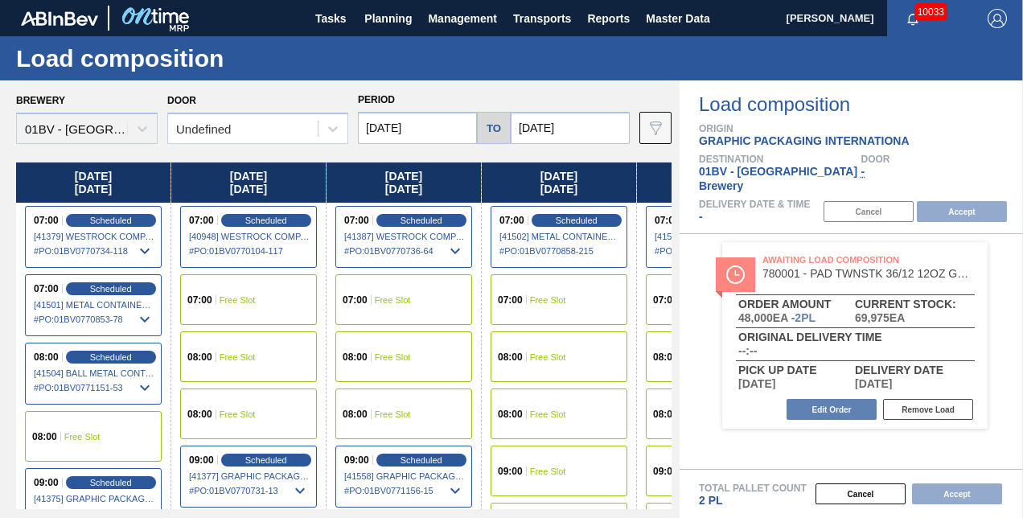
click at [544, 465] on div "09:00 Free Slot" at bounding box center [559, 471] width 137 height 51
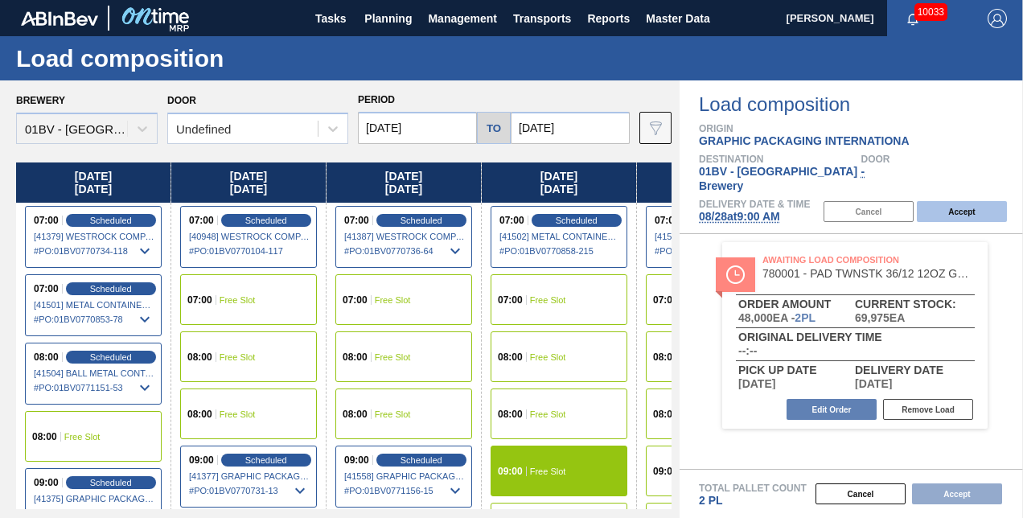
click at [956, 201] on button "Accept" at bounding box center [962, 211] width 90 height 21
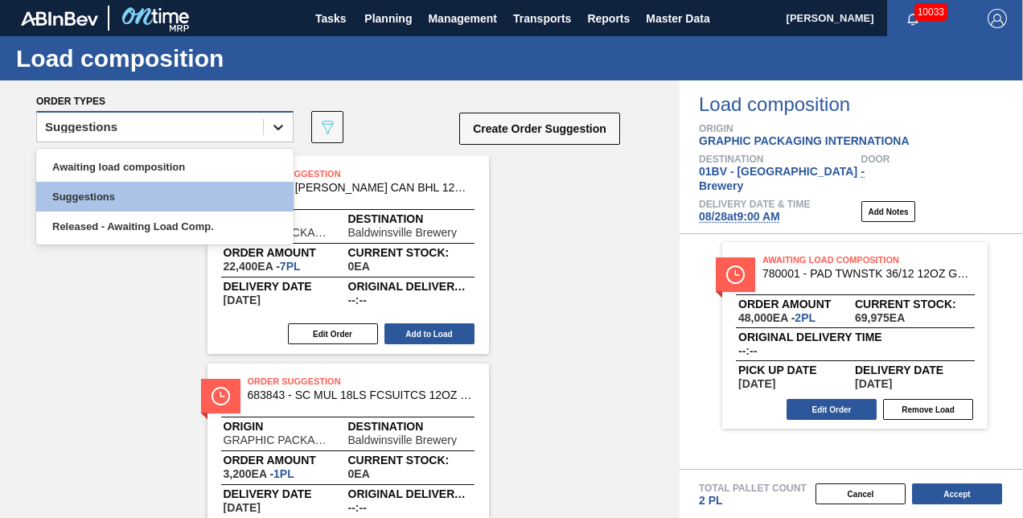
click at [287, 122] on div at bounding box center [278, 127] width 29 height 29
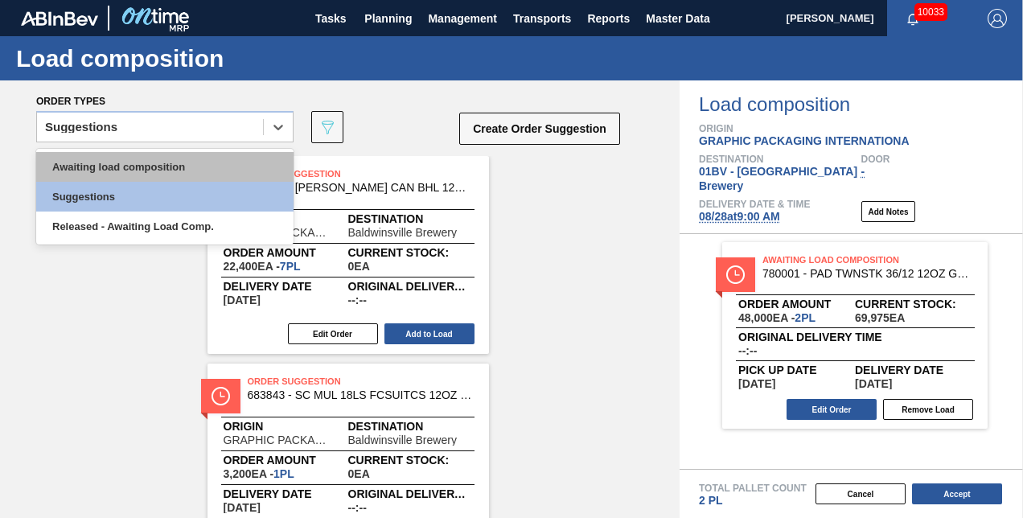
click at [182, 169] on div "Awaiting load composition" at bounding box center [164, 167] width 257 height 30
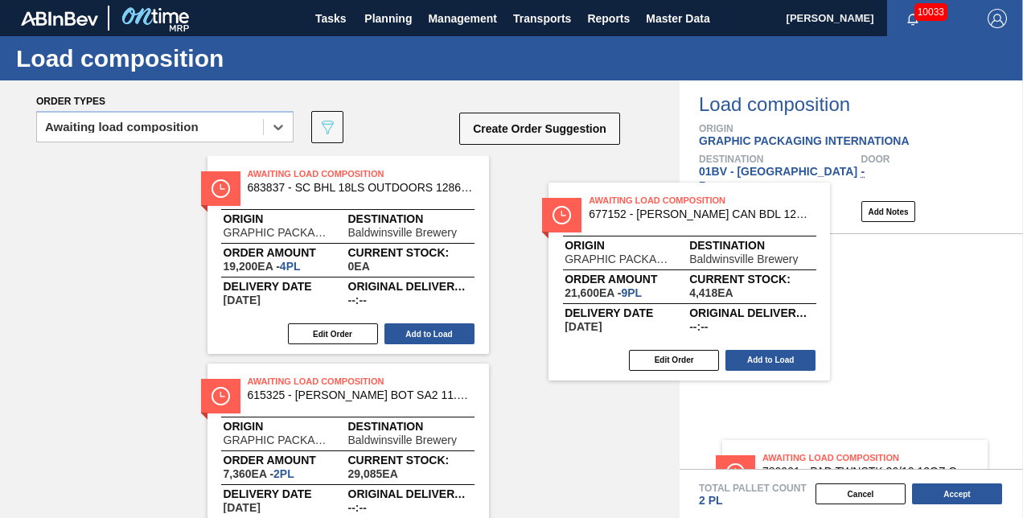
drag, startPoint x: 283, startPoint y: 167, endPoint x: 672, endPoint y: 196, distance: 389.7
drag, startPoint x: 672, startPoint y: 196, endPoint x: 681, endPoint y: 196, distance: 8.8
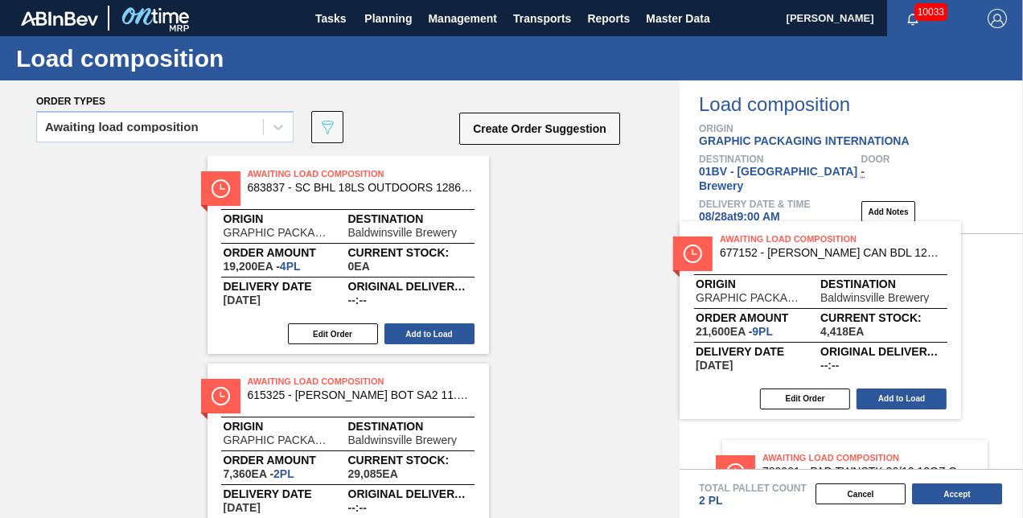
click at [681, 196] on div "Load composition Origin GRAPHIC PACKAGING INTERNATIONA Destination 01BV - Baldw…" at bounding box center [852, 157] width 344 height 154
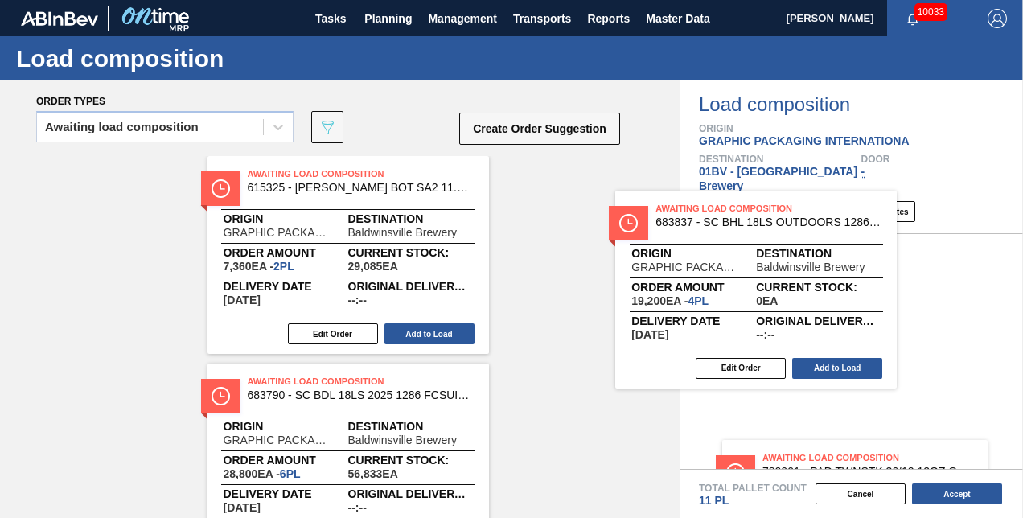
drag, startPoint x: 311, startPoint y: 169, endPoint x: 734, endPoint y: 204, distance: 424.6
click at [734, 204] on div "Order types Awaiting load composition 089F7B8B-B2A5-4AFE-B5C0-19BA573D28AC Crea…" at bounding box center [511, 299] width 1023 height 438
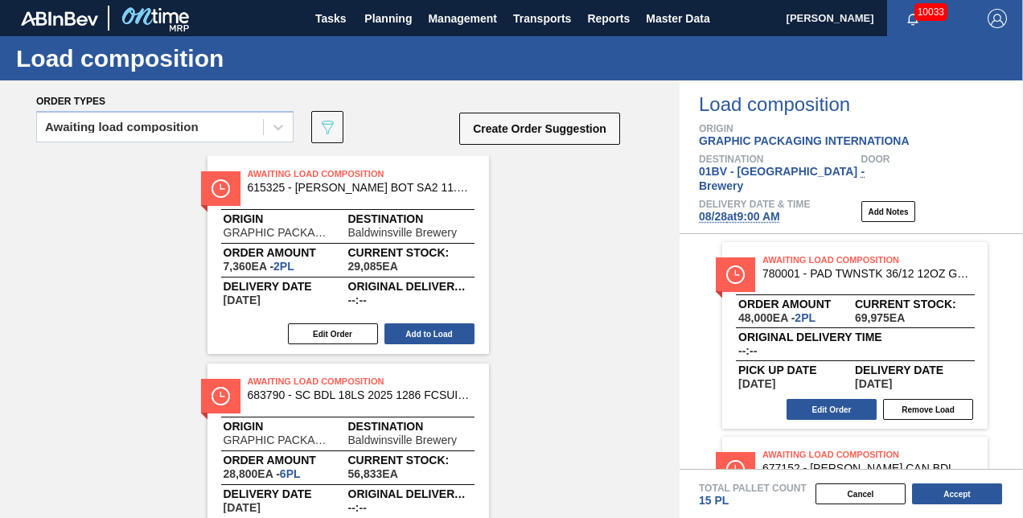
drag, startPoint x: 302, startPoint y: 177, endPoint x: 380, endPoint y: 177, distance: 78.0
click at [317, 177] on div "Awaiting Load Composition 615325 - CARR BOT SA2 11.2OZ SNUG 12/11.2 11.2OZ Orig…" at bounding box center [340, 462] width 680 height 613
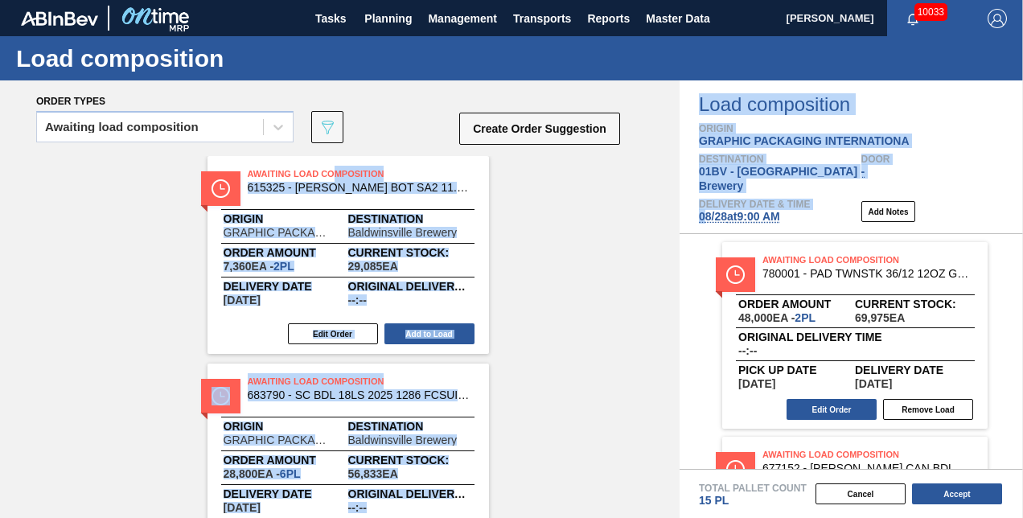
drag, startPoint x: 380, startPoint y: 177, endPoint x: 705, endPoint y: 200, distance: 325.8
click at [706, 201] on div "Order types Awaiting load composition 089F7B8B-B2A5-4AFE-B5C0-19BA573D28AC Crea…" at bounding box center [511, 299] width 1023 height 438
click at [409, 166] on div "Awaiting Load Composition 615325 - CARR BOT SA2 11.2OZ SNUG 12/11.2 11.2OZ Orig…" at bounding box center [349, 255] width 282 height 198
click at [306, 166] on span "Awaiting Load Composition" at bounding box center [360, 174] width 225 height 16
click at [291, 200] on div "Awaiting Load Composition 615325 - CARR BOT SA2 11.2OZ SNUG 12/11.2 11.2OZ" at bounding box center [349, 186] width 282 height 36
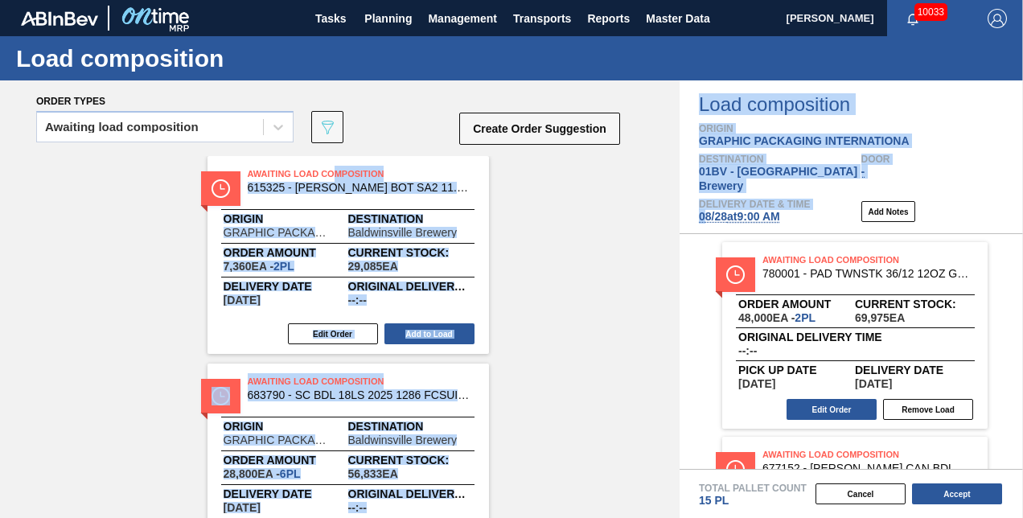
click at [375, 109] on div "Awaiting load composition 089F7B8B-B2A5-4AFE-B5C0-19BA573D28AC Create Order Sug…" at bounding box center [329, 132] width 586 height 48
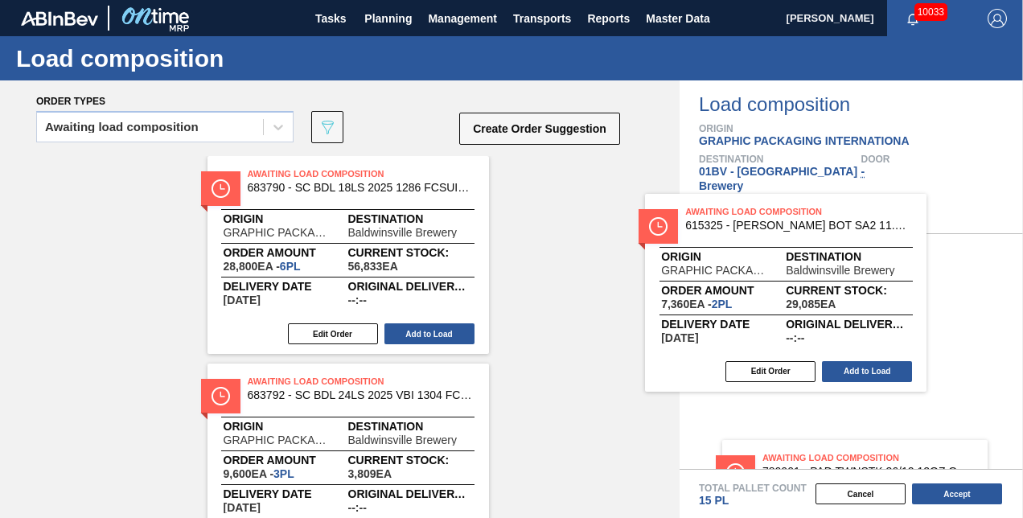
drag, startPoint x: 284, startPoint y: 173, endPoint x: 734, endPoint y: 211, distance: 451.3
click at [734, 211] on div "Order types Awaiting load composition 089F7B8B-B2A5-4AFE-B5C0-19BA573D28AC Crea…" at bounding box center [511, 299] width 1023 height 438
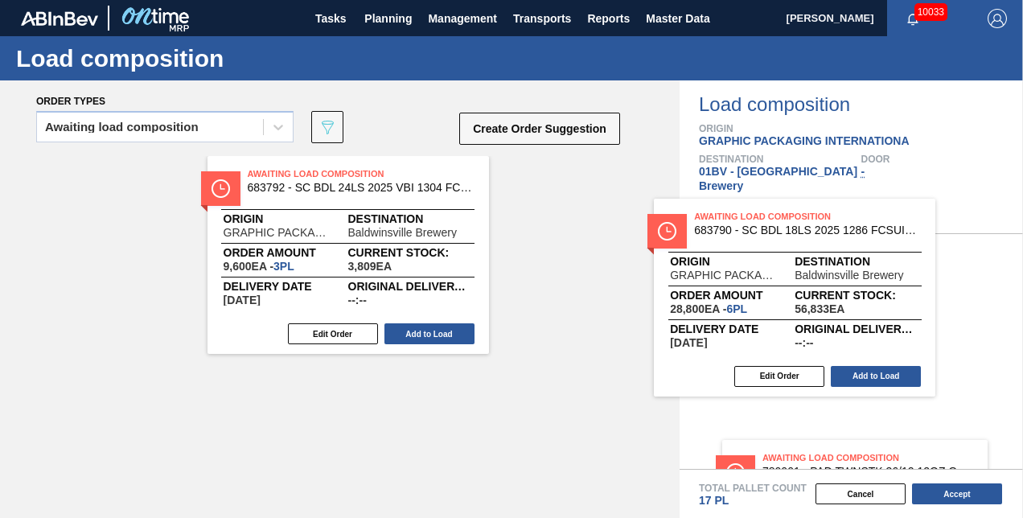
drag, startPoint x: 299, startPoint y: 168, endPoint x: 767, endPoint y: 210, distance: 470.1
click at [767, 210] on div "Order types Awaiting load composition 089F7B8B-B2A5-4AFE-B5C0-19BA573D28AC Crea…" at bounding box center [511, 299] width 1023 height 438
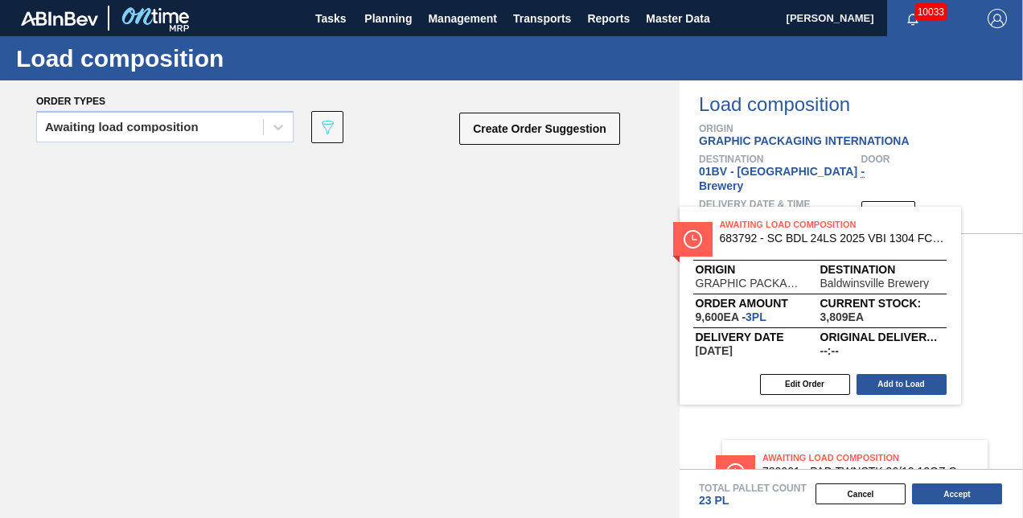
drag, startPoint x: 311, startPoint y: 168, endPoint x: 810, endPoint y: 220, distance: 502.3
click at [810, 220] on div "Order types Awaiting load composition 089F7B8B-B2A5-4AFE-B5C0-19BA573D28AC Crea…" at bounding box center [511, 299] width 1023 height 438
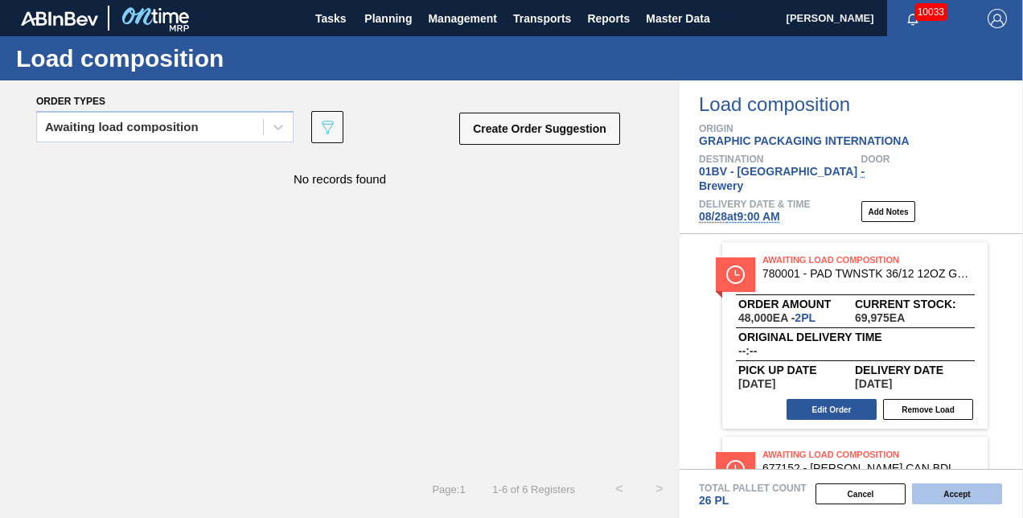
click at [949, 492] on button "Accept" at bounding box center [957, 493] width 90 height 21
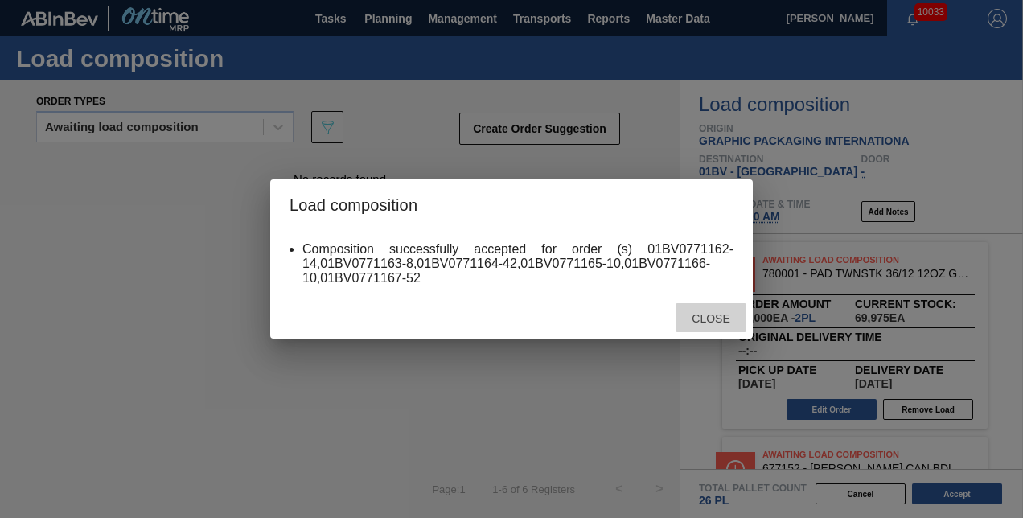
click at [703, 319] on span "Close" at bounding box center [711, 318] width 64 height 13
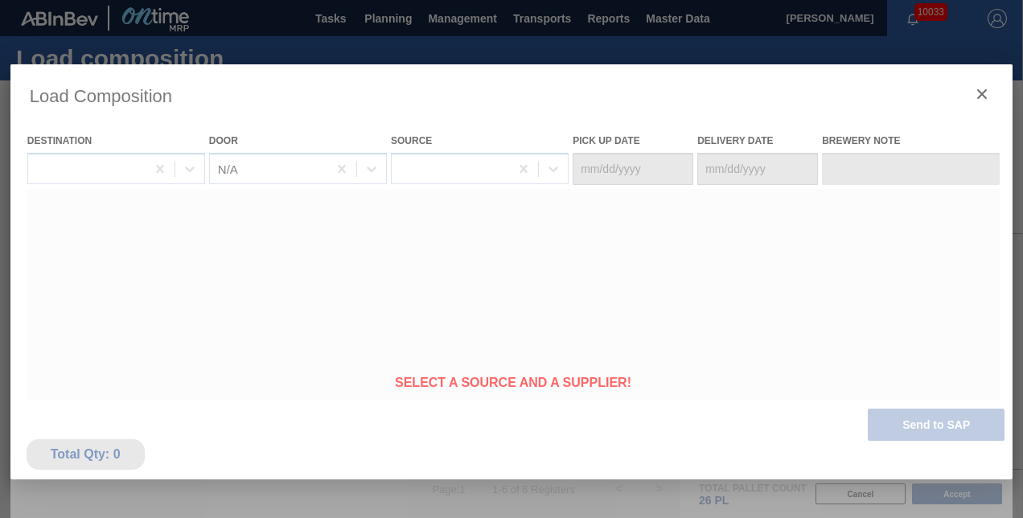
type Date "[DATE]"
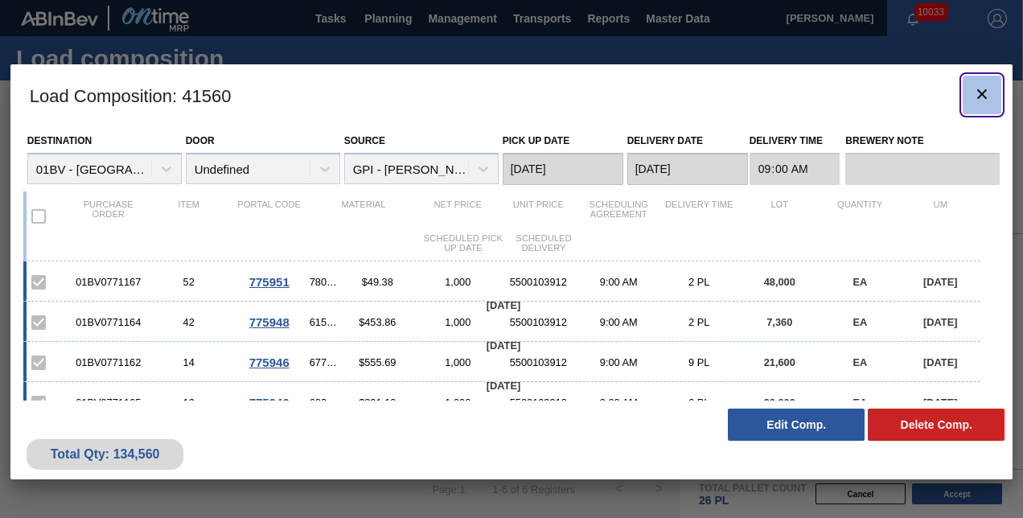
click at [982, 93] on icon "botão de ícone" at bounding box center [982, 94] width 10 height 10
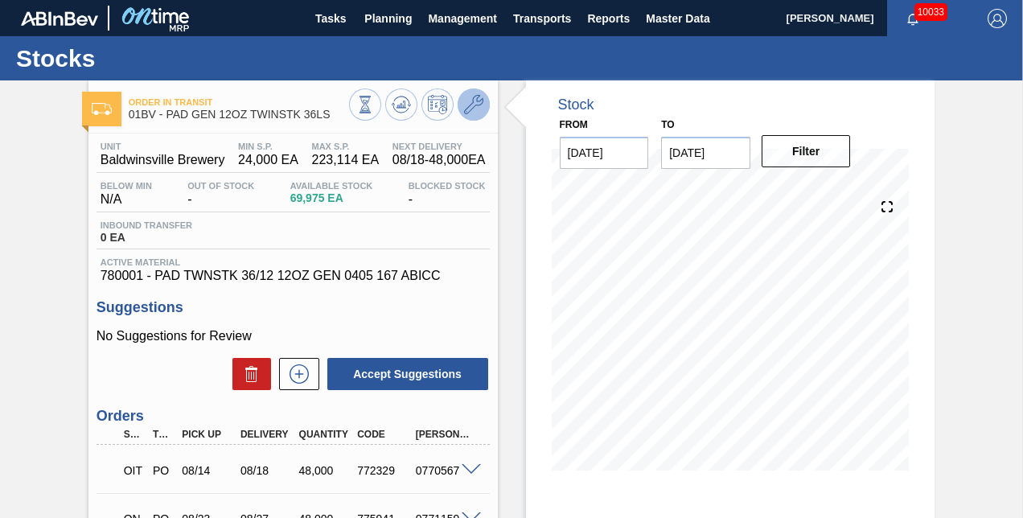
click at [471, 101] on icon at bounding box center [473, 104] width 19 height 19
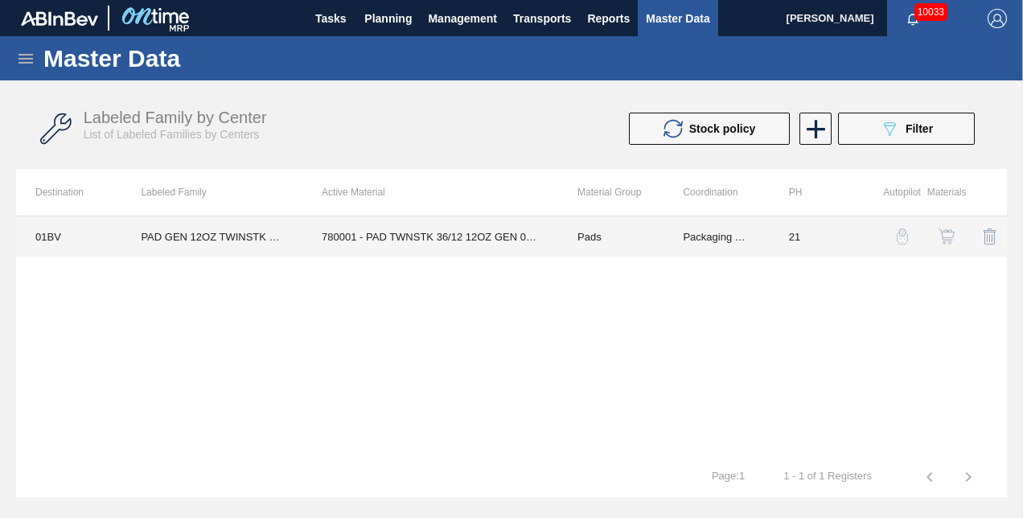
click at [442, 233] on td "780001 - PAD TWNSTK 36/12 12OZ GEN 0405 167 ABICC" at bounding box center [430, 236] width 256 height 40
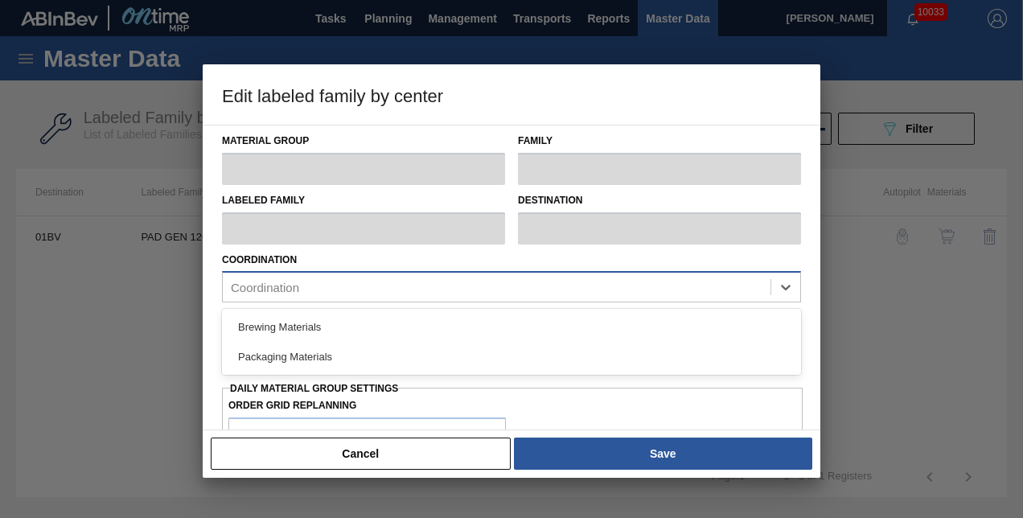
type input "Pads"
type input "PAD GEN 12OZ TWINSTK 36LS"
type input "01BV - [GEOGRAPHIC_DATA] Brewery"
type input "21"
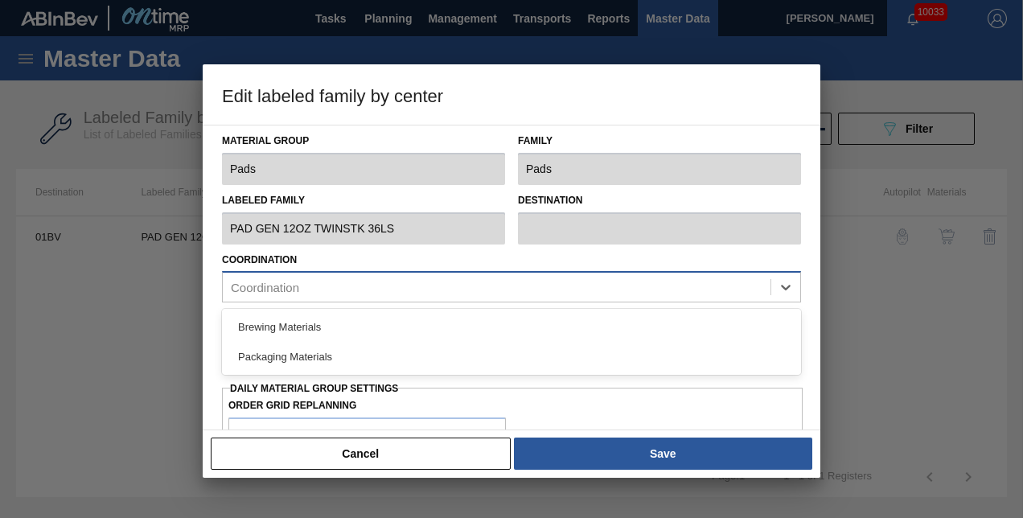
type input "24,000"
type input "223,114"
type input "8"
type input "39,929"
checkbox input "true"
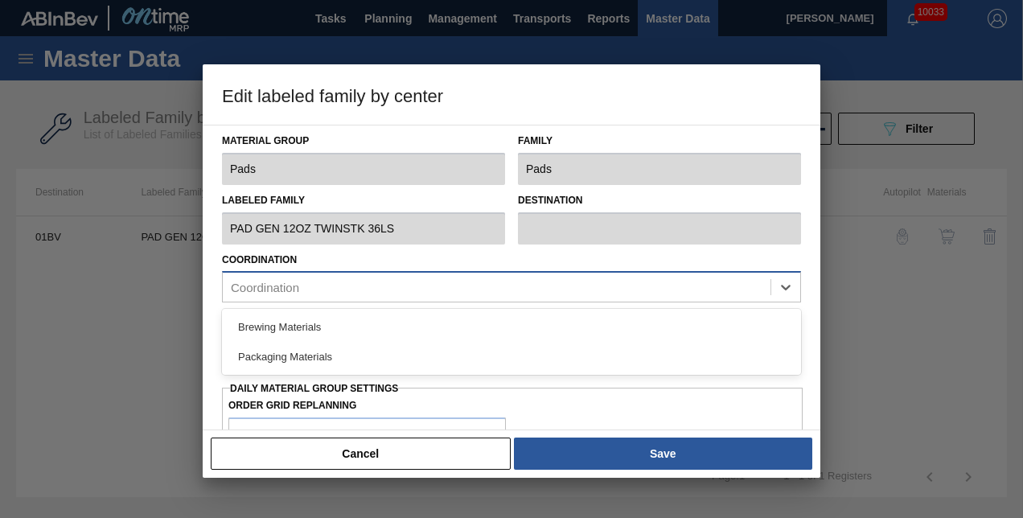
checkbox input "true"
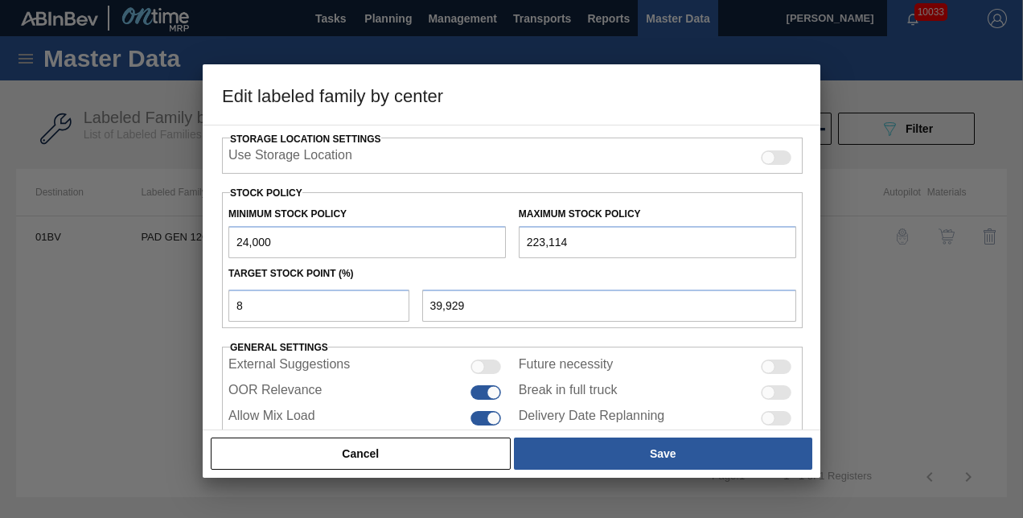
scroll to position [405, 0]
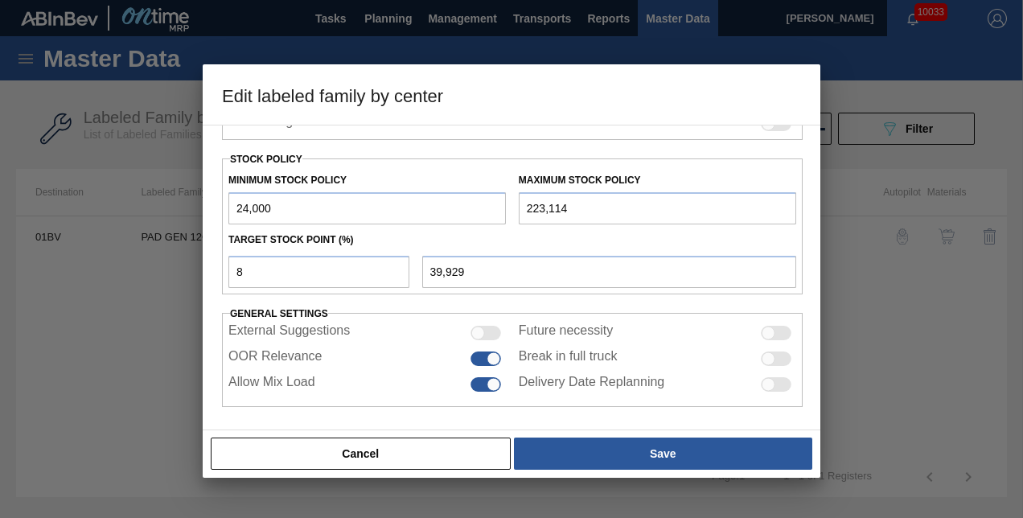
drag, startPoint x: 350, startPoint y: 455, endPoint x: 320, endPoint y: 433, distance: 37.3
click at [350, 455] on button "Cancel" at bounding box center [361, 454] width 300 height 32
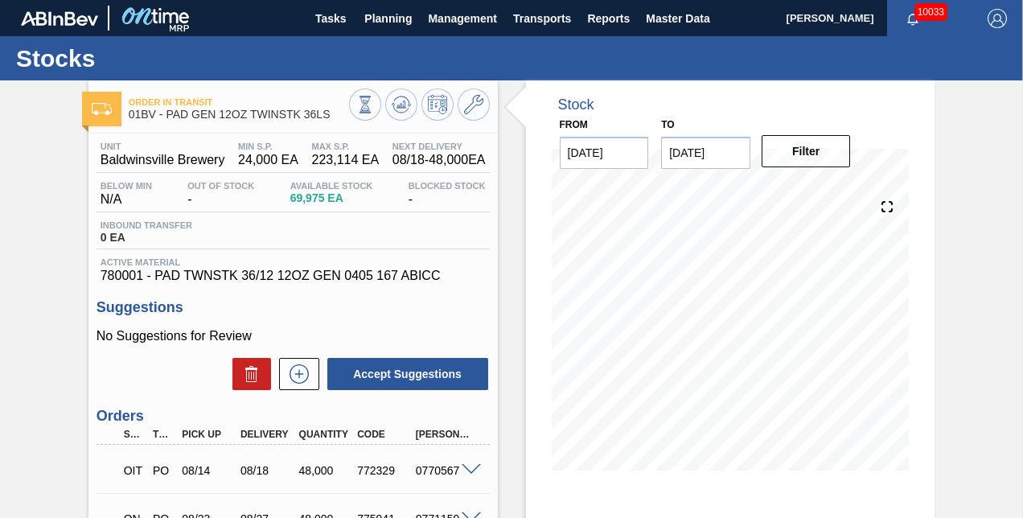
click at [997, 19] on img "button" at bounding box center [997, 18] width 19 height 19
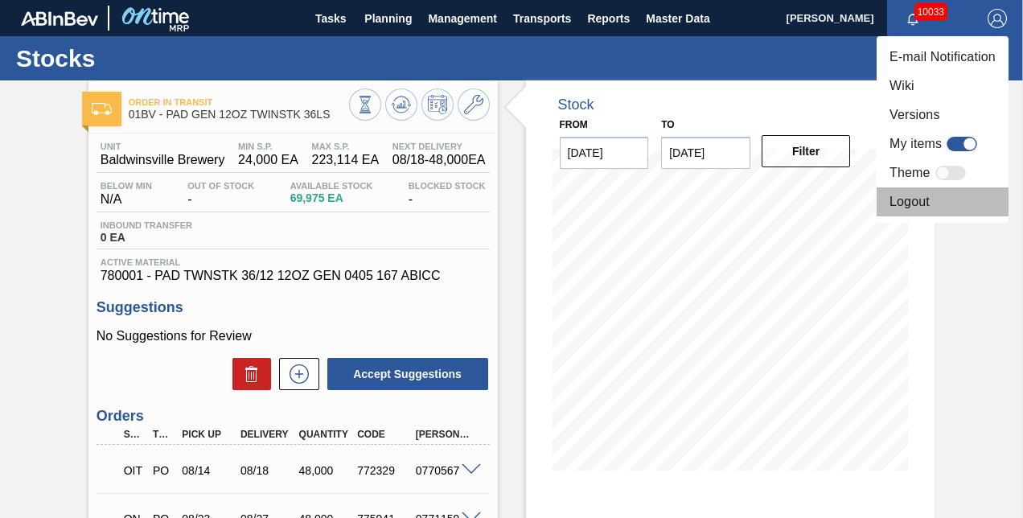
click at [908, 204] on li "Logout" at bounding box center [943, 201] width 132 height 29
